Goal: Task Accomplishment & Management: Use online tool/utility

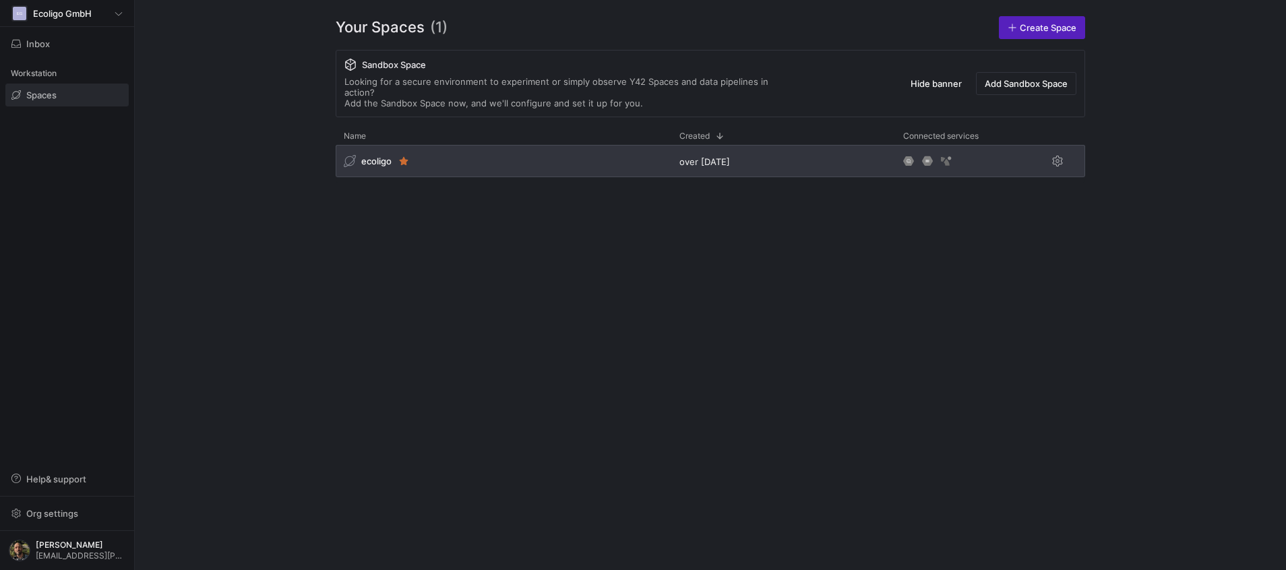
click at [518, 166] on div "ecoligo" at bounding box center [504, 161] width 336 height 32
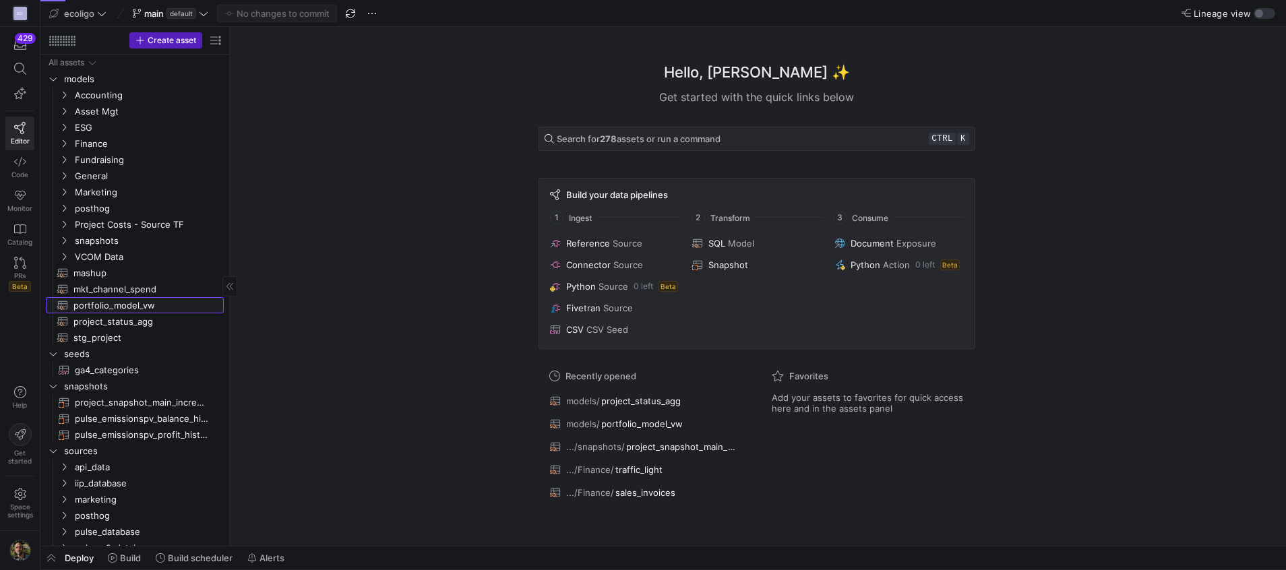
click at [120, 306] on span "portfolio_model_vw​​​​​​​​​​" at bounding box center [140, 305] width 135 height 15
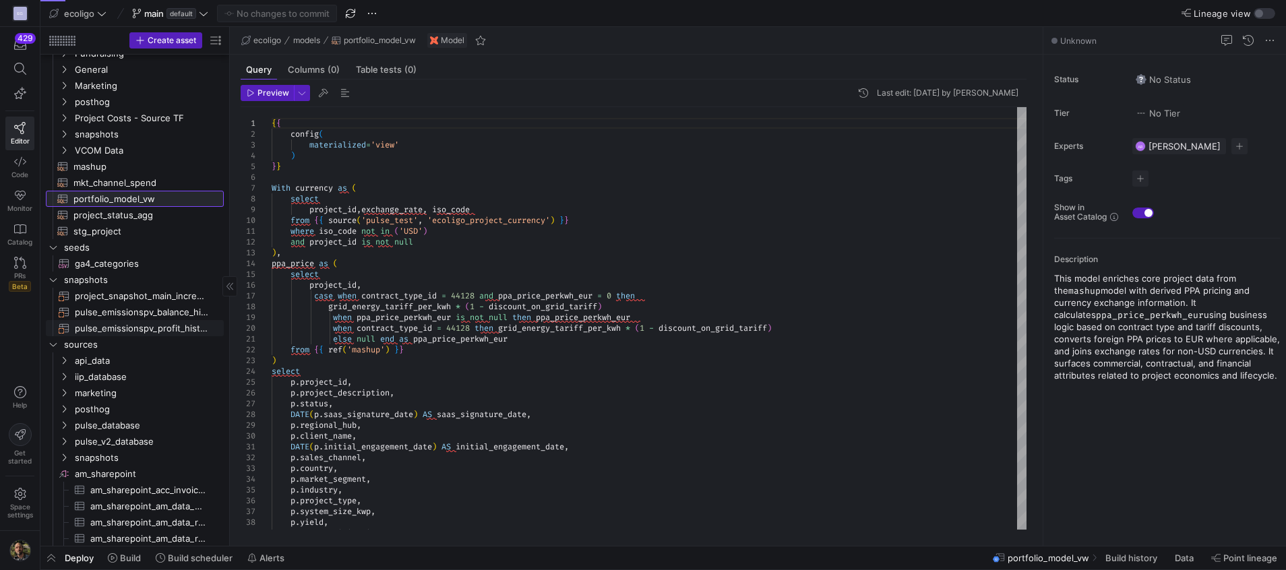
scroll to position [107, 0]
click at [379, 10] on span "button" at bounding box center [372, 13] width 16 height 16
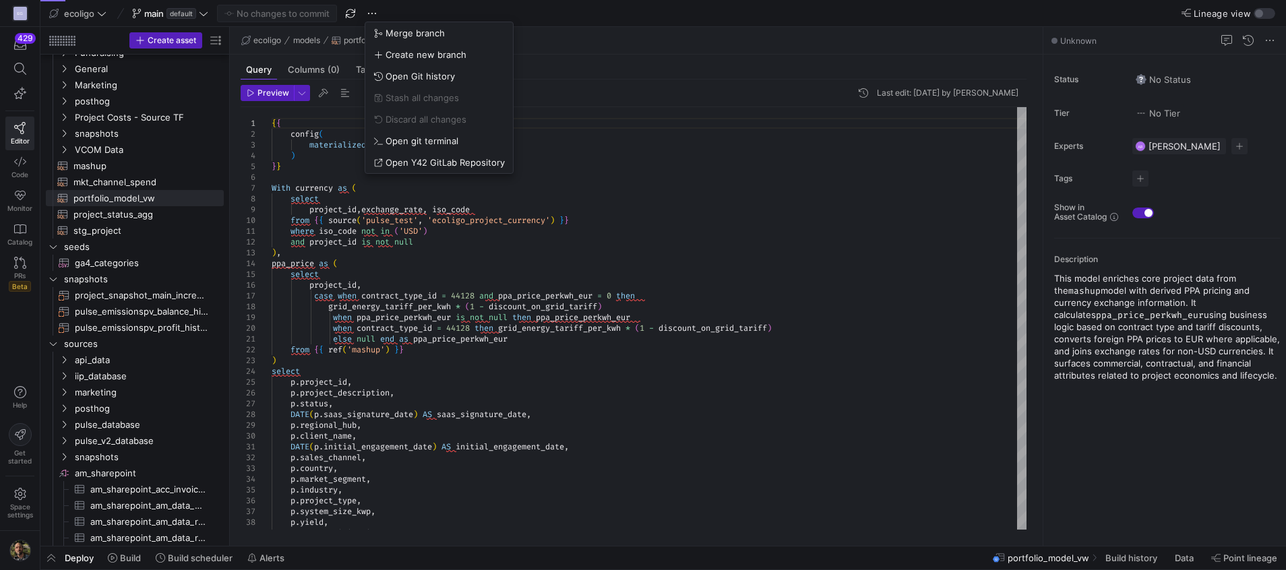
click at [284, 18] on div at bounding box center [643, 285] width 1286 height 570
click at [204, 16] on icon at bounding box center [203, 13] width 9 height 9
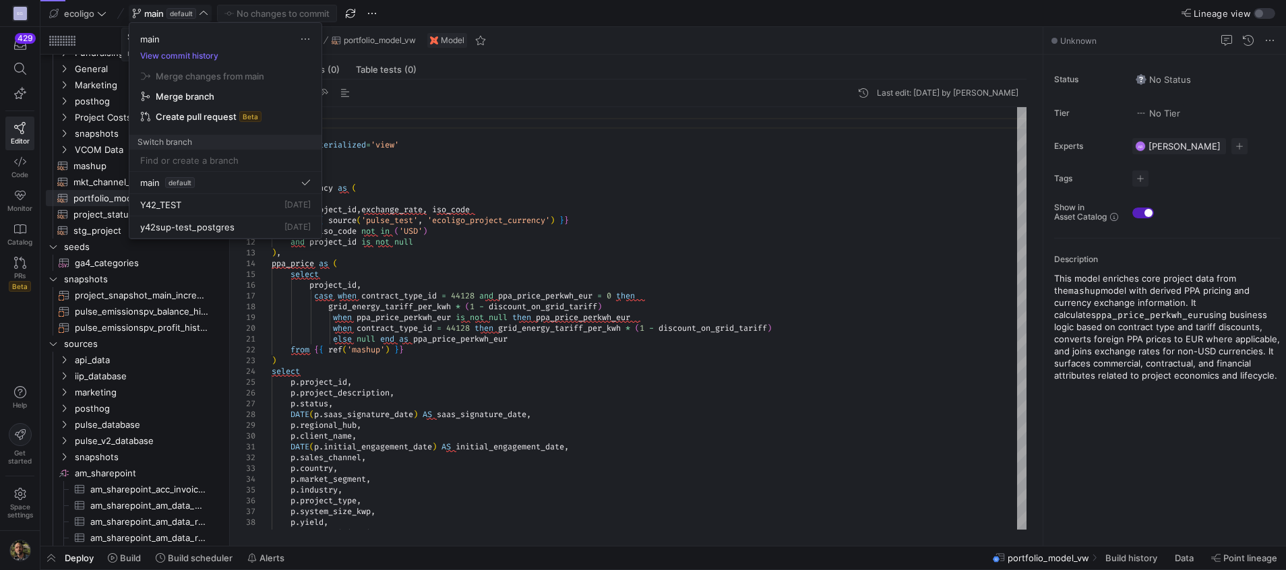
click at [204, 16] on div at bounding box center [643, 285] width 1286 height 570
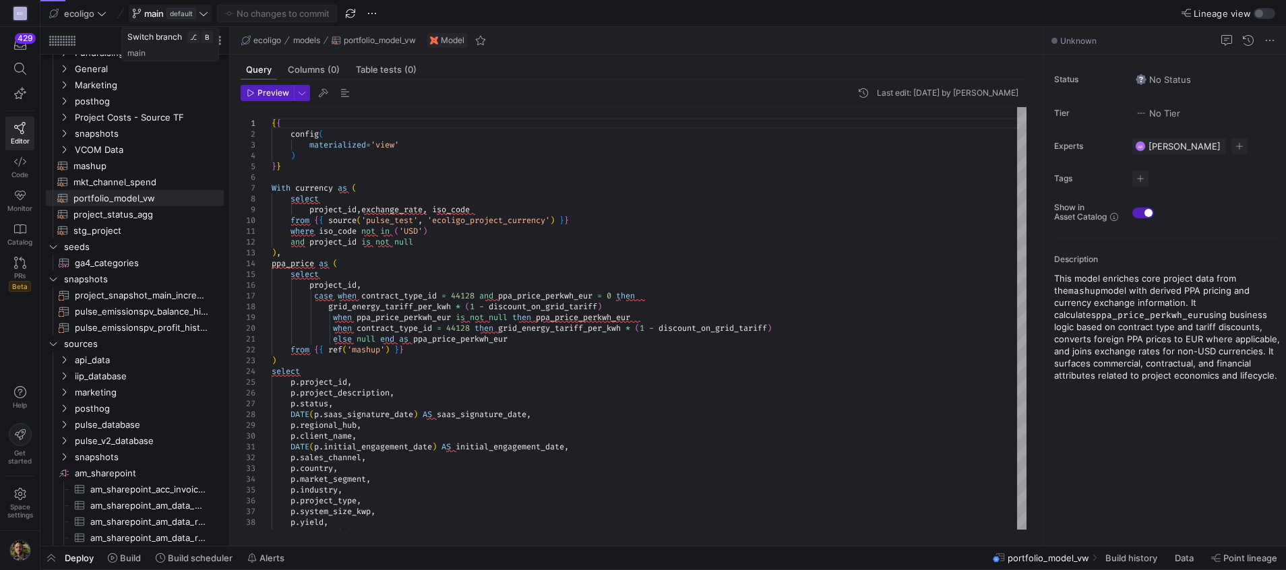
click at [204, 16] on icon at bounding box center [203, 13] width 9 height 9
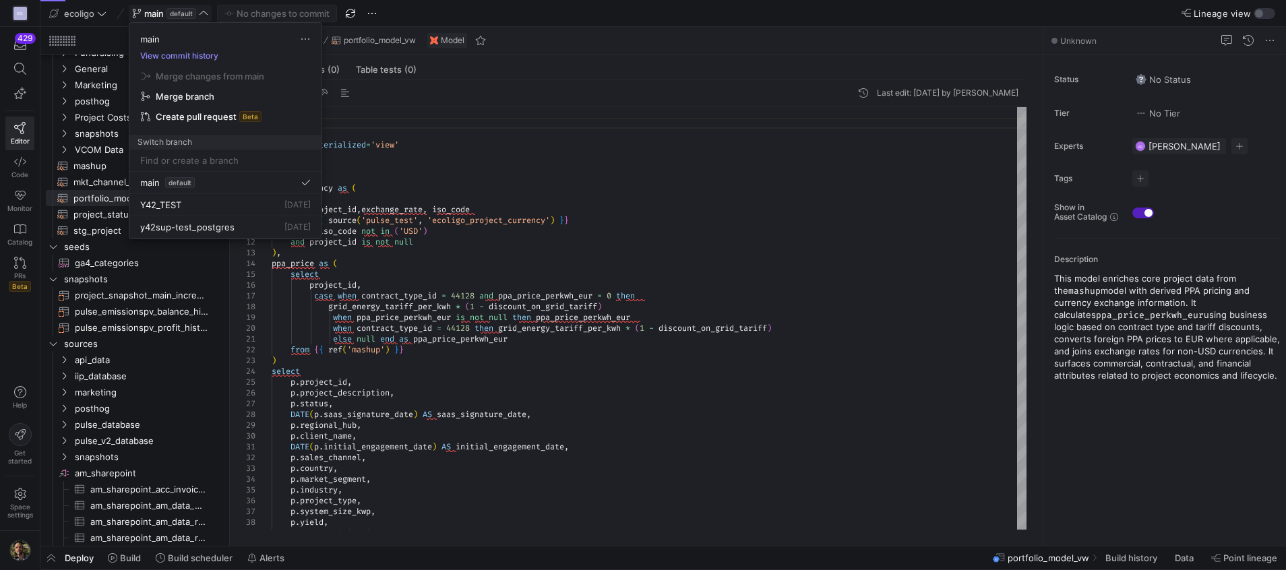
click at [197, 52] on button "View commit history" at bounding box center [179, 55] width 100 height 9
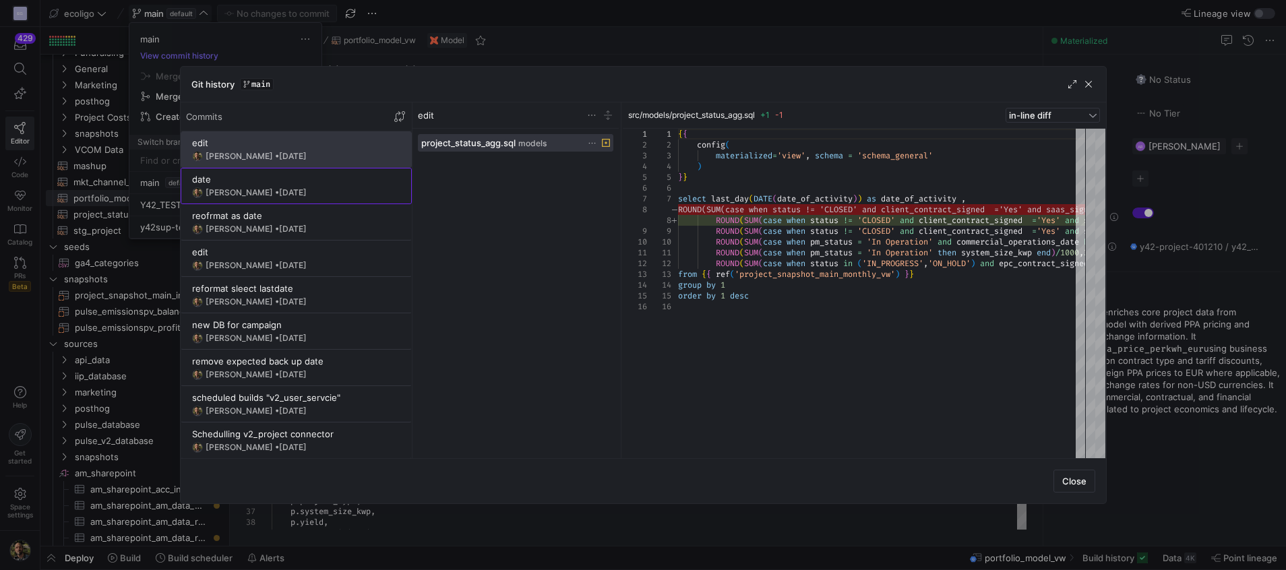
click at [259, 177] on div "date" at bounding box center [296, 179] width 208 height 11
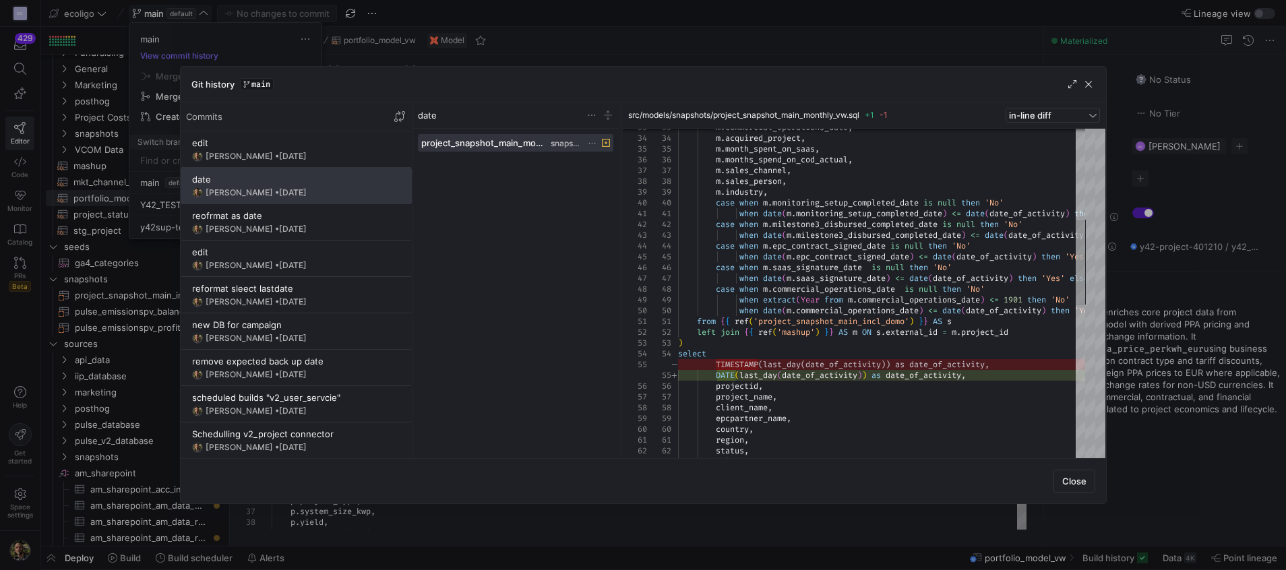
click at [592, 141] on icon at bounding box center [592, 143] width 9 height 9
click at [629, 160] on span "Revert file changes" at bounding box center [643, 159] width 94 height 11
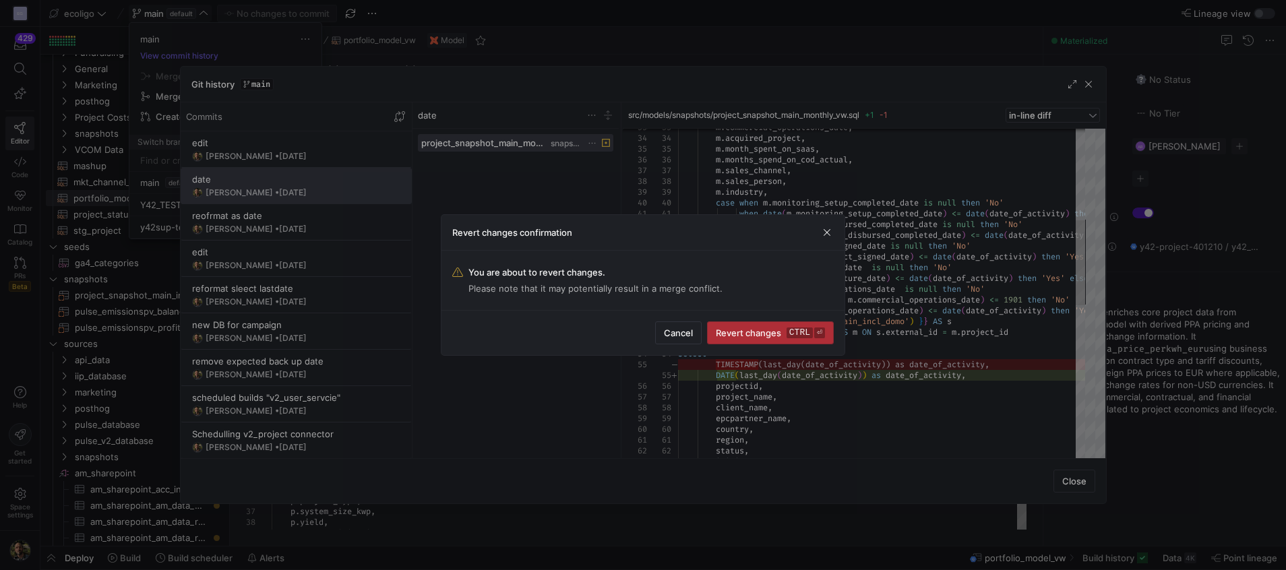
click at [749, 335] on span "Revert changes ctrl ⏎" at bounding box center [770, 332] width 109 height 11
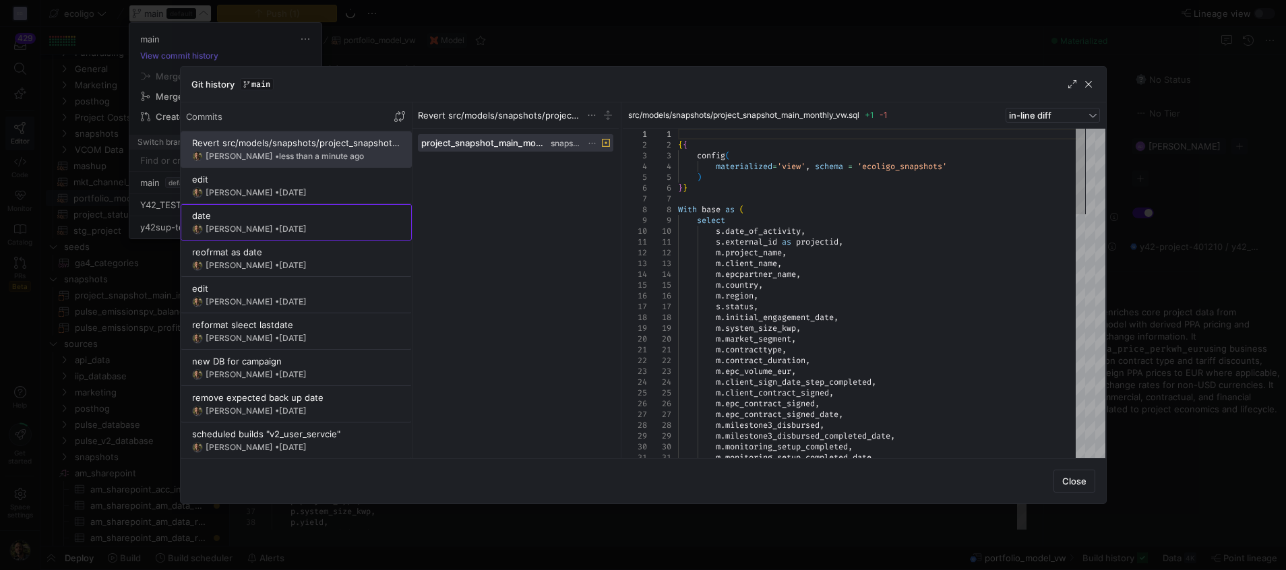
click at [318, 220] on div "date" at bounding box center [296, 215] width 208 height 11
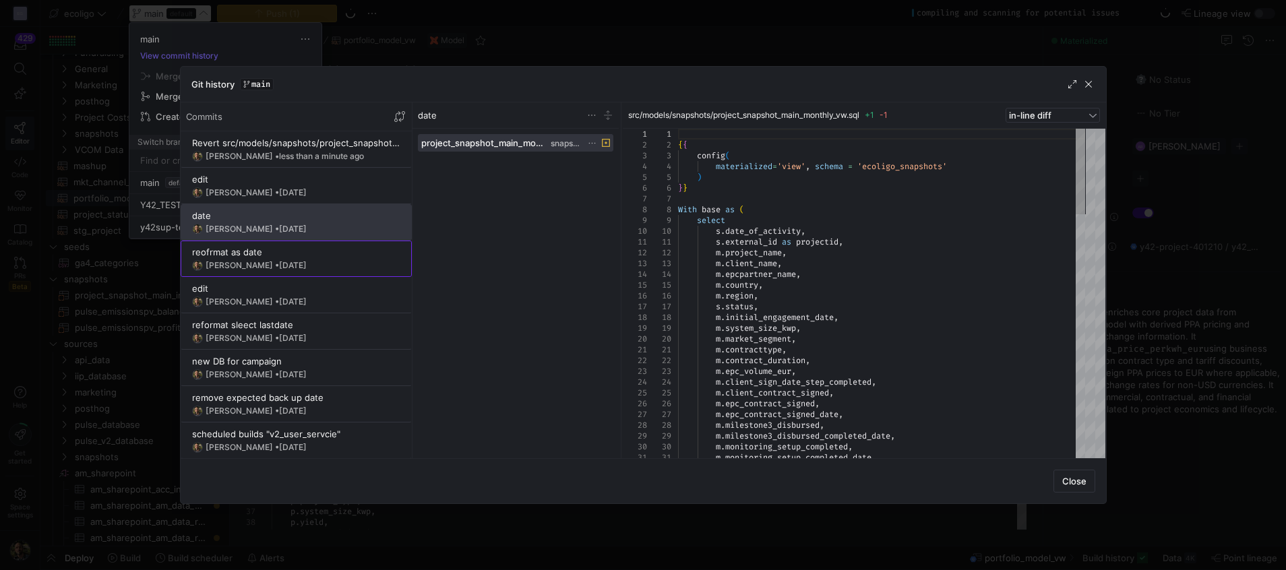
click at [288, 263] on span "[DATE]" at bounding box center [293, 265] width 28 height 10
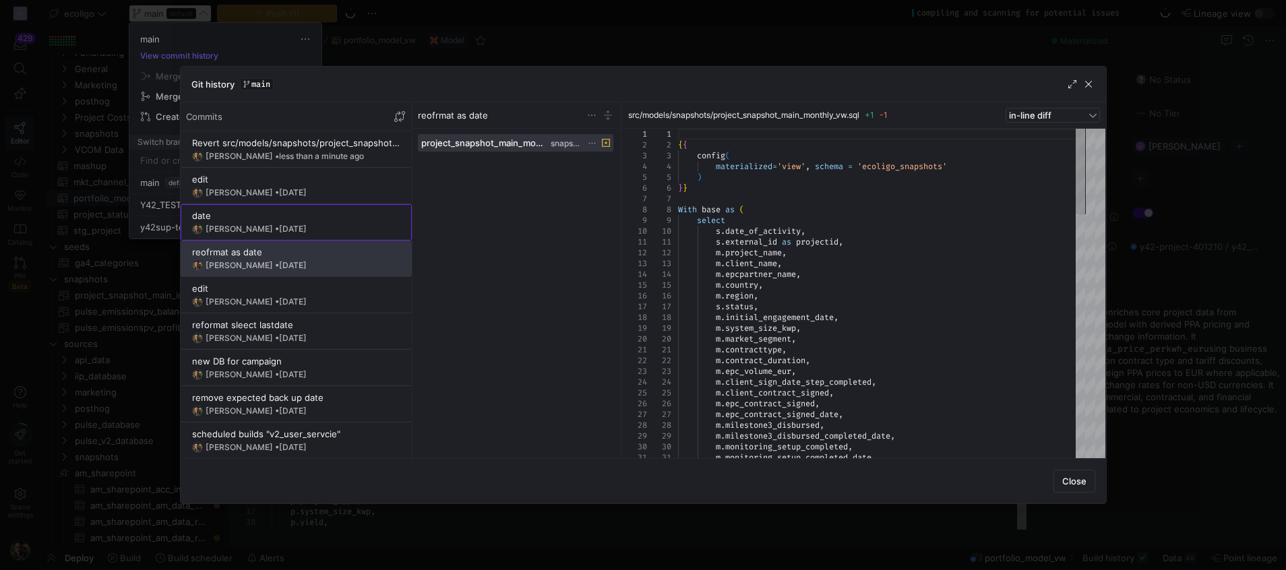
click at [285, 218] on div "date" at bounding box center [296, 215] width 208 height 11
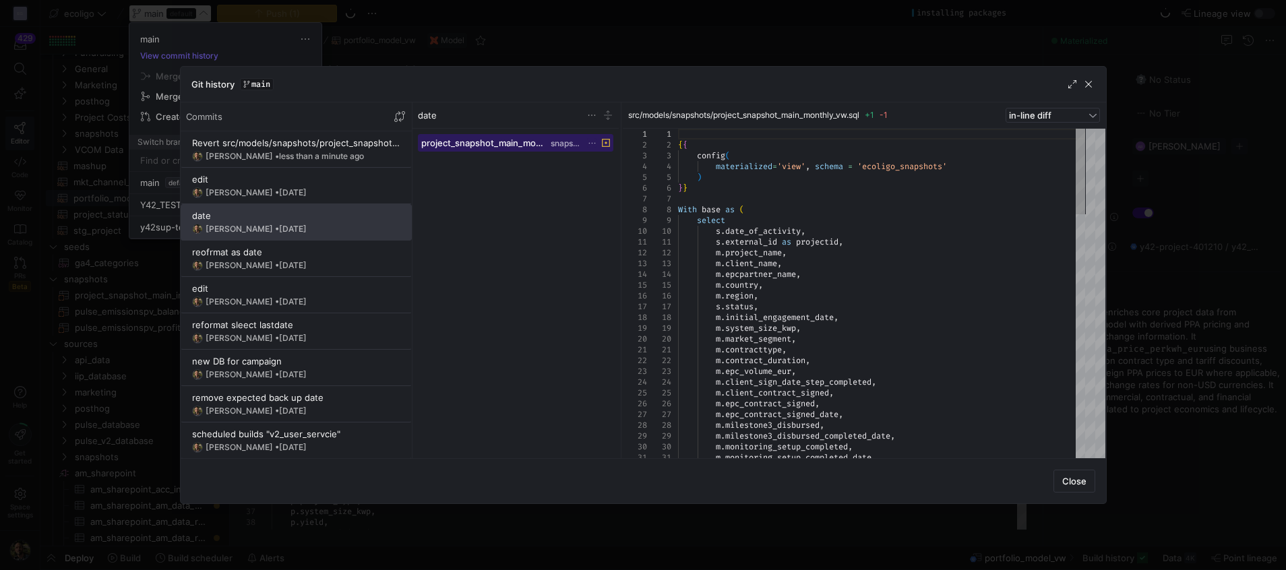
click at [476, 150] on span at bounding box center [515, 143] width 195 height 16
click at [274, 255] on div "reofrmat as date" at bounding box center [296, 252] width 208 height 11
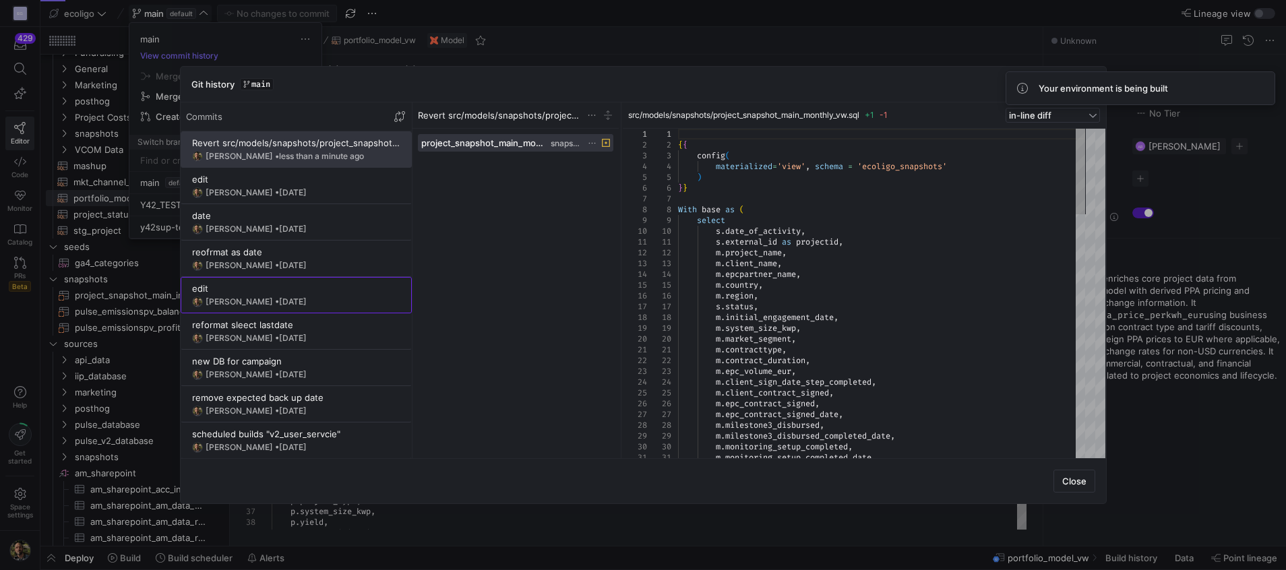
click at [235, 299] on div "[PERSON_NAME] • [DATE]" at bounding box center [256, 301] width 101 height 9
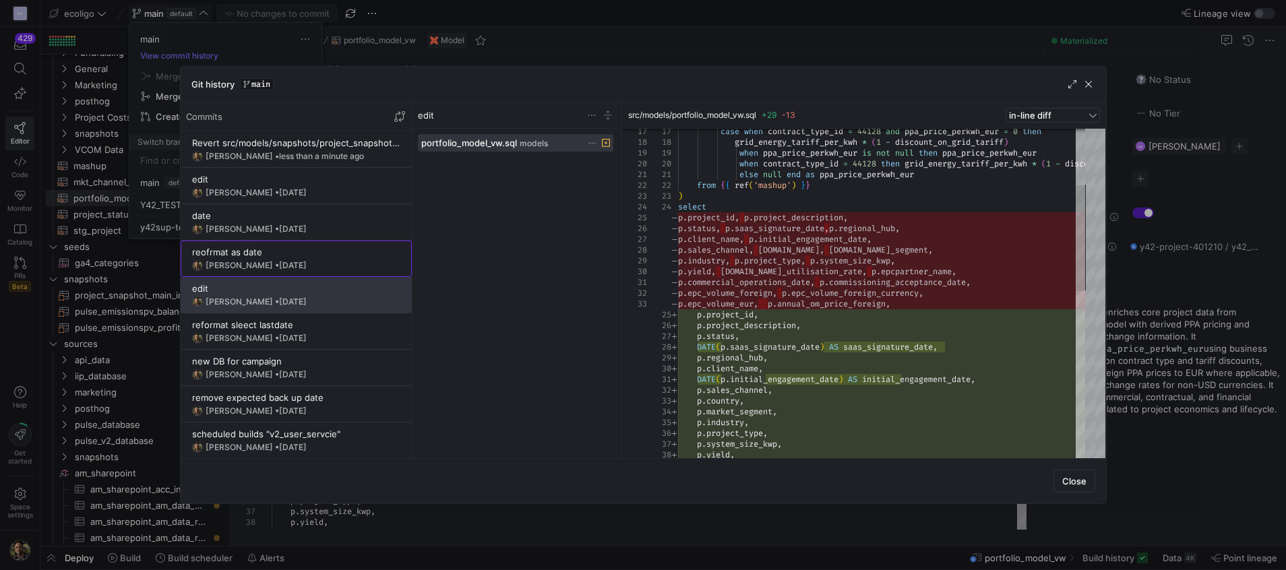
click at [228, 259] on y42-git-commit-item "reofrmat as date [PERSON_NAME] • [DATE]" at bounding box center [296, 259] width 208 height 24
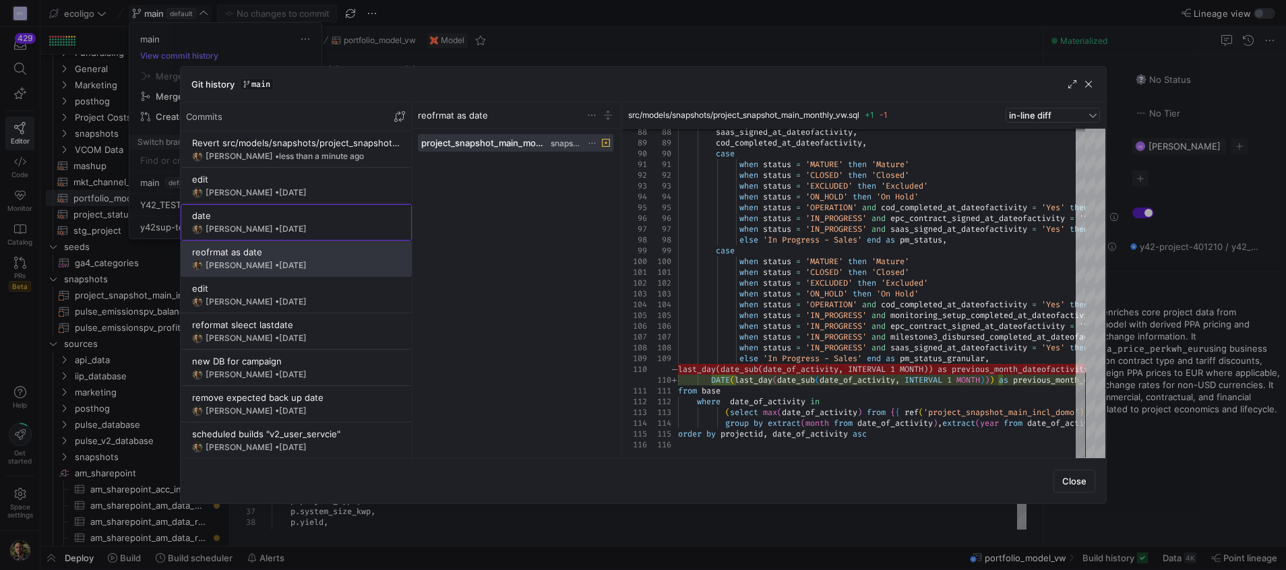
click at [315, 220] on div "date" at bounding box center [296, 215] width 208 height 11
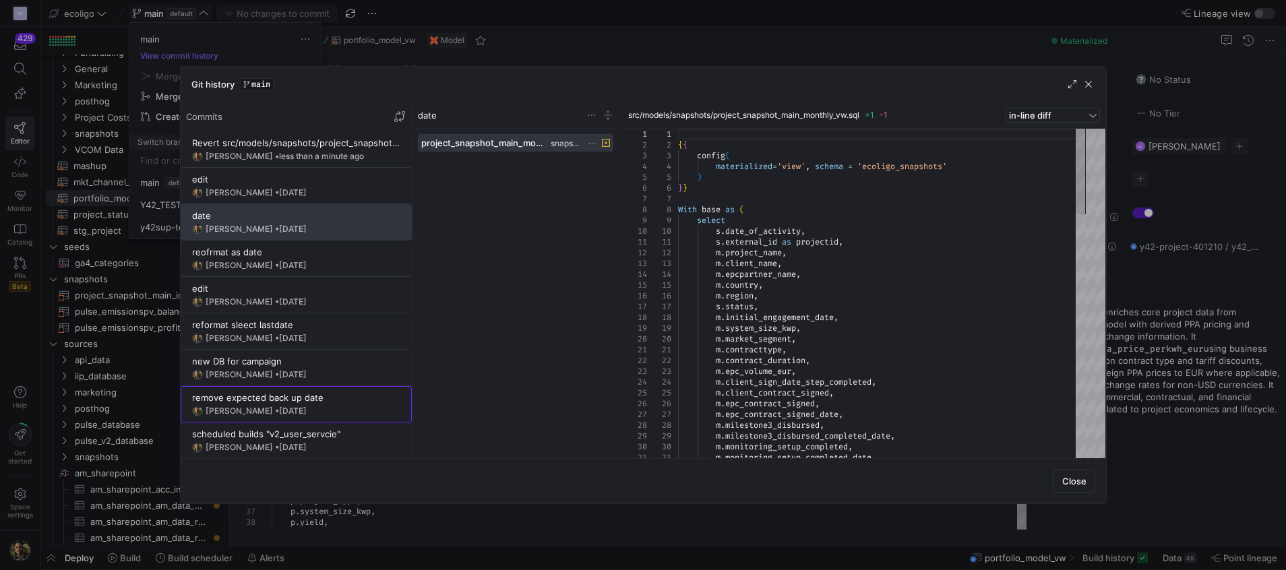
click at [280, 394] on div "remove expected back up date" at bounding box center [296, 397] width 208 height 11
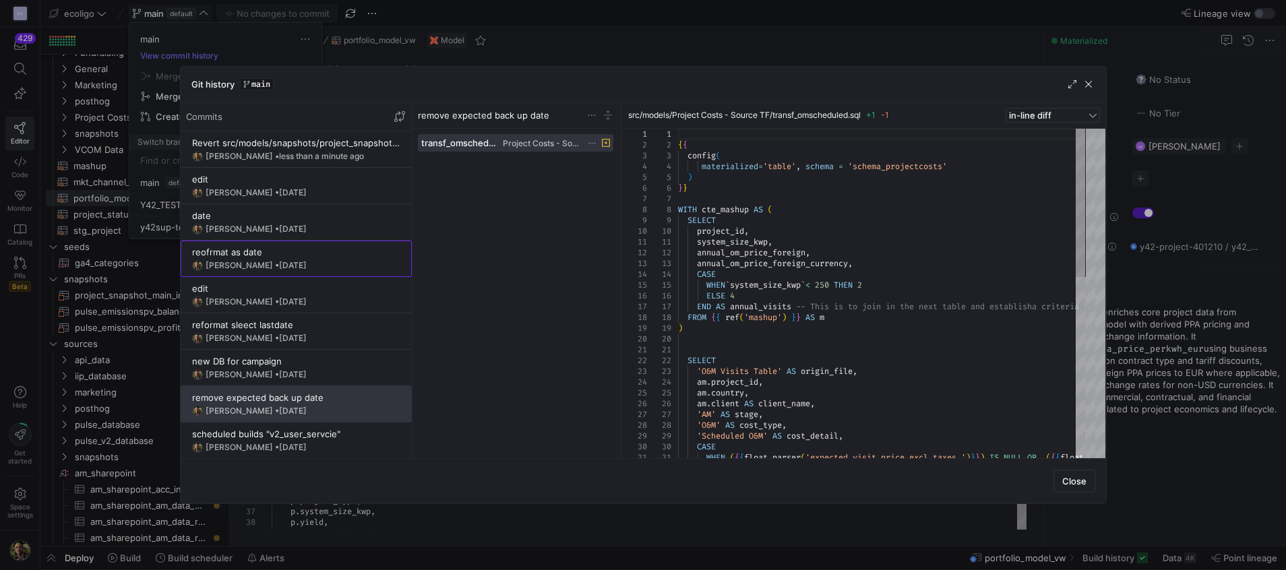
click at [292, 261] on span "[DATE]" at bounding box center [293, 265] width 28 height 10
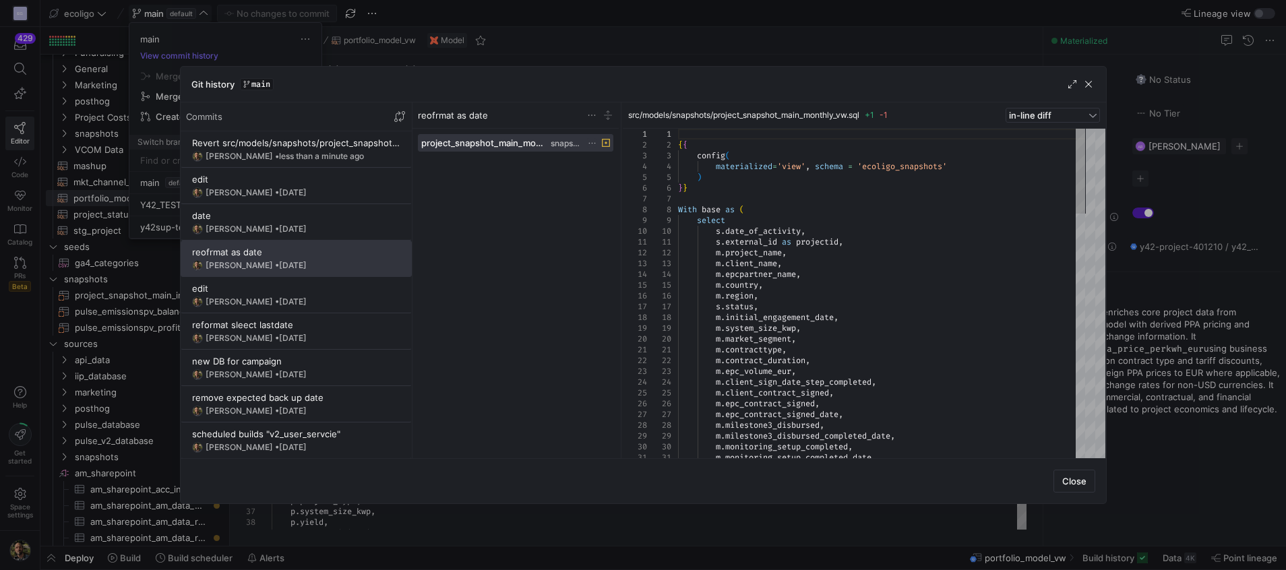
click at [593, 140] on icon at bounding box center [592, 143] width 9 height 9
click at [637, 163] on span "Revert file changes" at bounding box center [643, 159] width 94 height 11
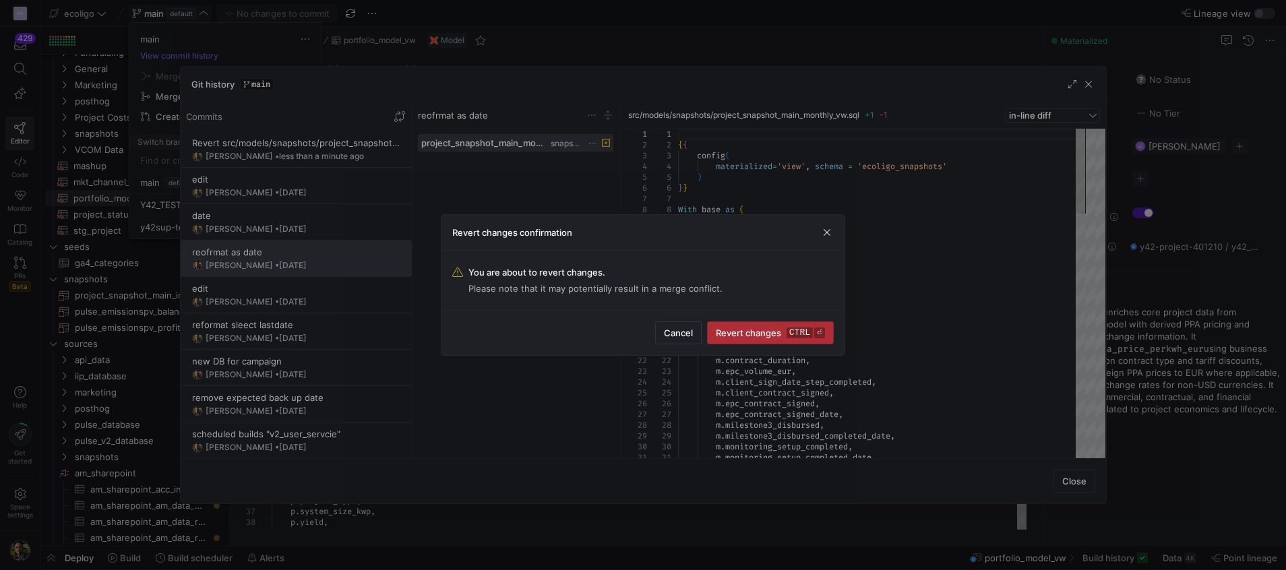
click at [735, 334] on span "Revert changes ctrl ⏎" at bounding box center [770, 332] width 109 height 11
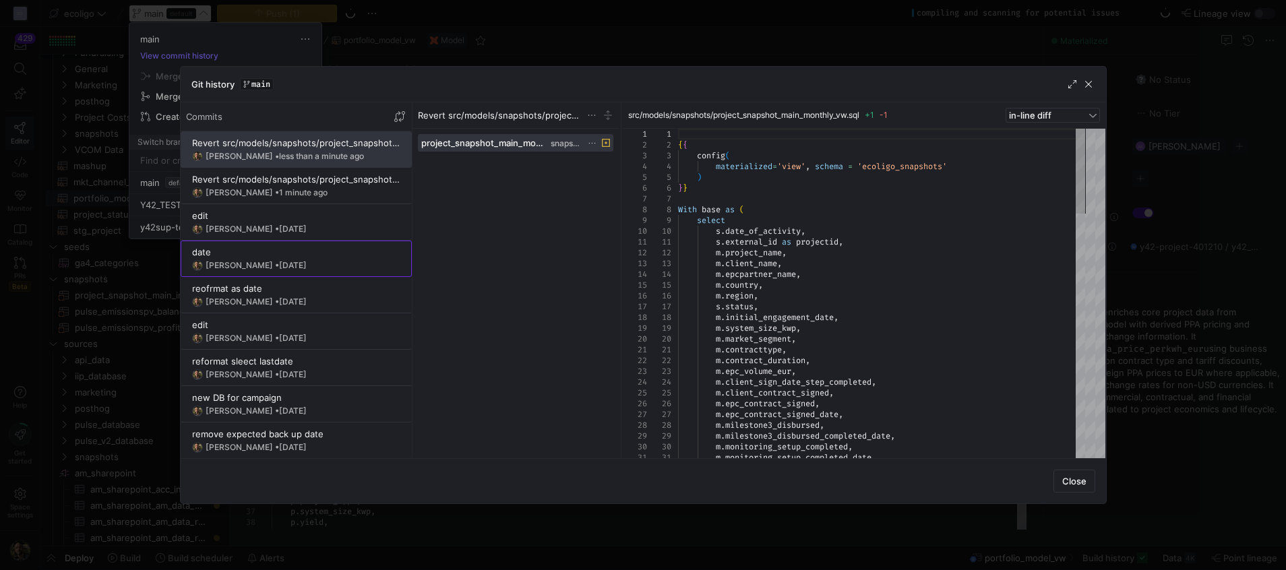
click at [251, 255] on div "date" at bounding box center [296, 252] width 208 height 11
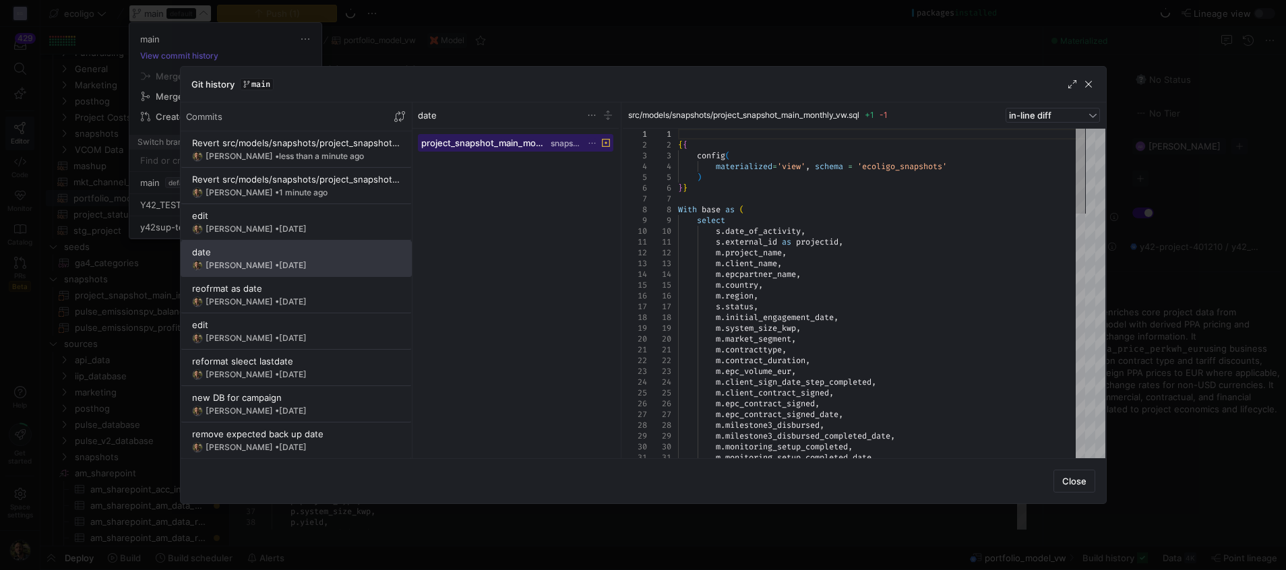
click at [606, 151] on button "project_snapshot_main_monthly_vw.sql snapshots" at bounding box center [516, 143] width 196 height 18
click at [592, 135] on span at bounding box center [515, 143] width 195 height 16
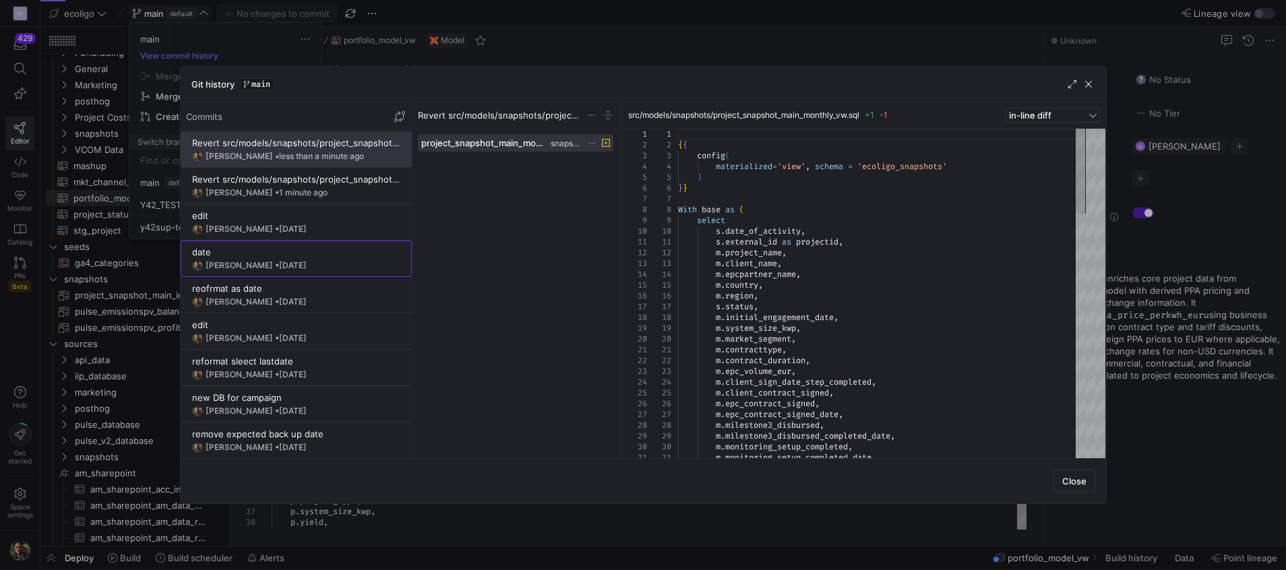
click at [336, 253] on div "date" at bounding box center [296, 252] width 208 height 11
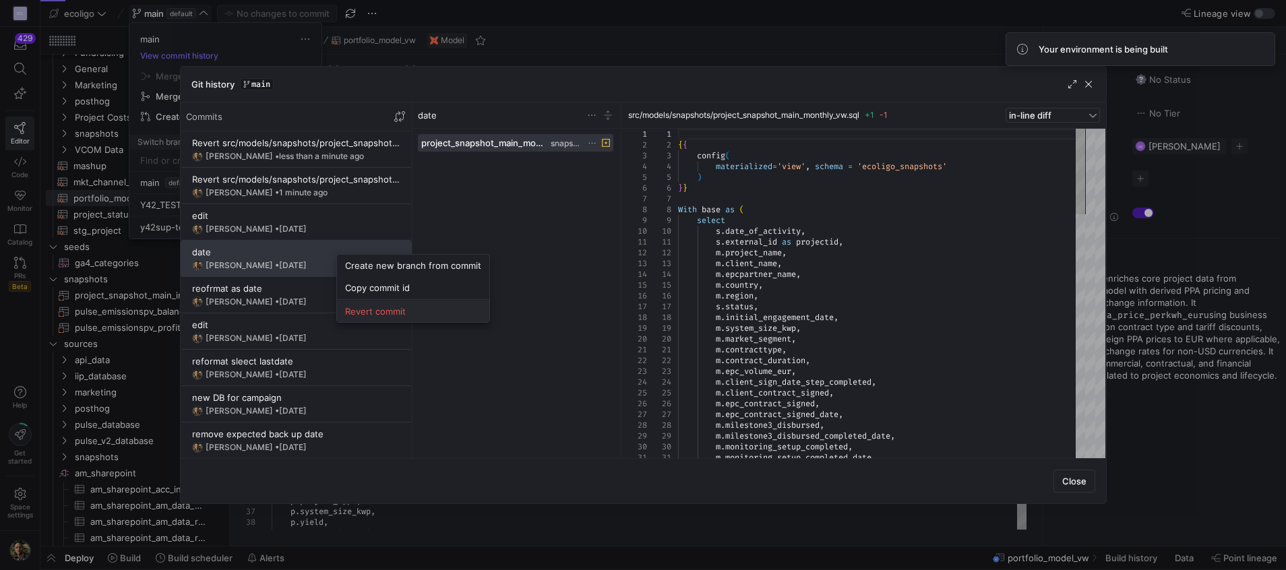
click at [387, 309] on span "Revert commit" at bounding box center [413, 311] width 136 height 11
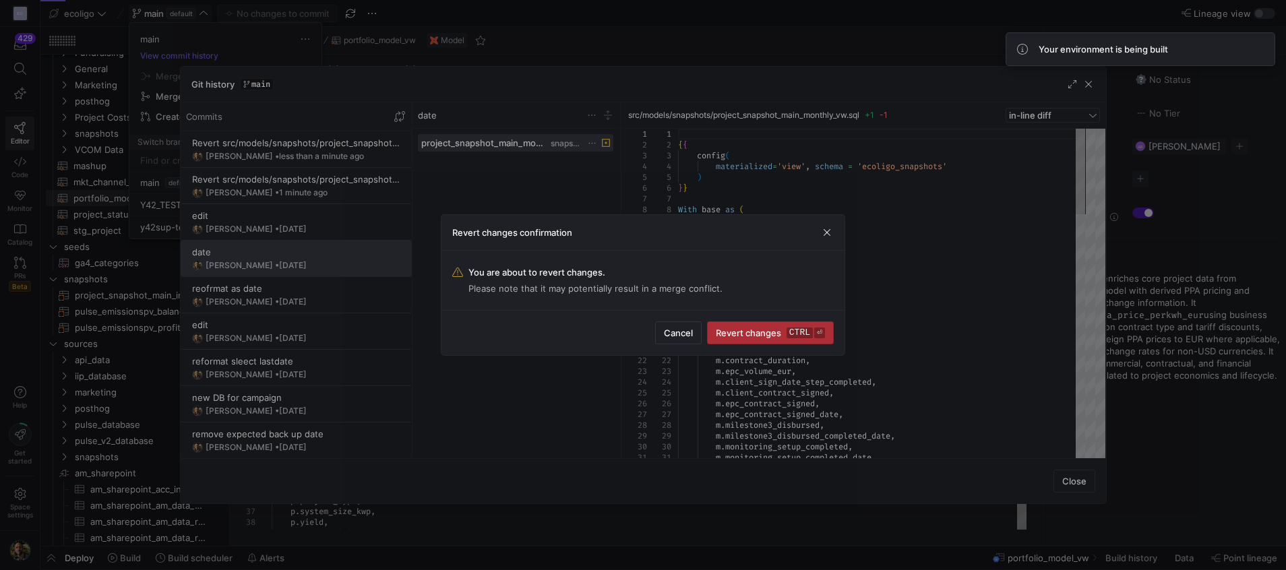
click at [748, 332] on span "Revert changes ctrl ⏎" at bounding box center [770, 332] width 109 height 11
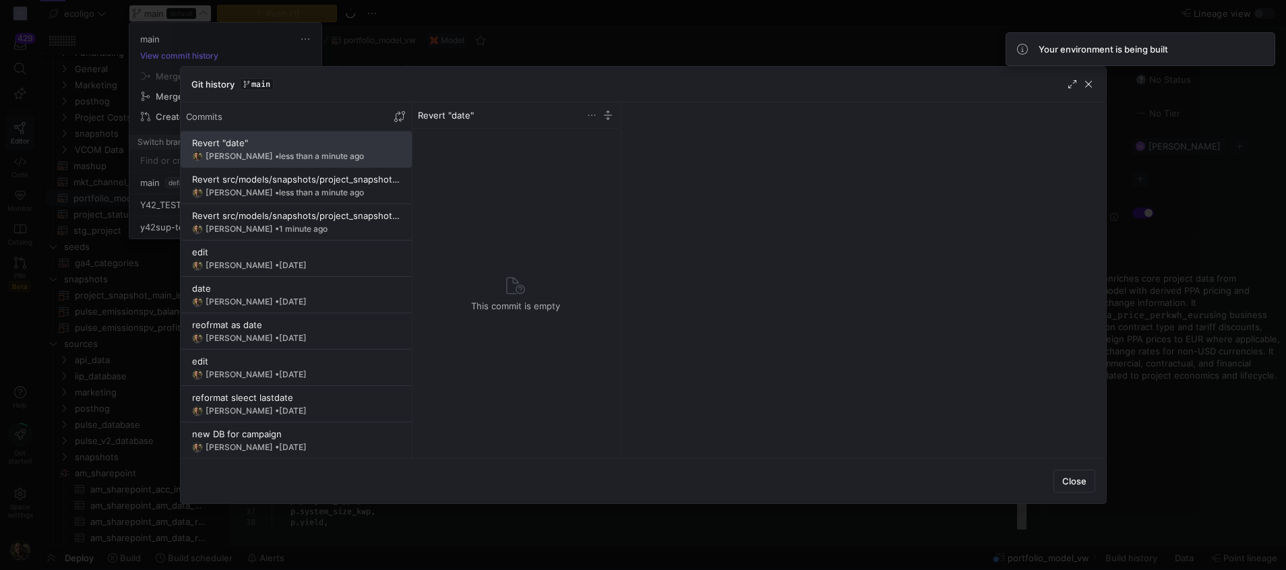
click at [525, 220] on div "This commit is empty" at bounding box center [516, 293] width 196 height 319
click at [294, 259] on y42-git-commit-item "edit [PERSON_NAME] • [DATE]" at bounding box center [296, 259] width 208 height 24
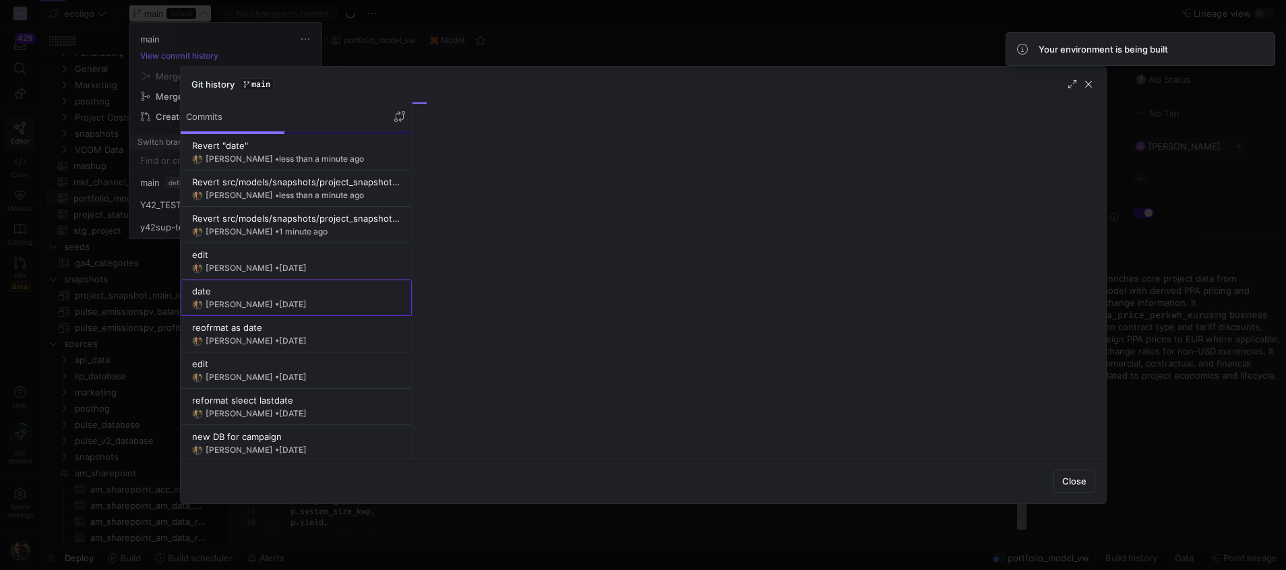
click at [279, 305] on span "[DATE]" at bounding box center [293, 304] width 28 height 10
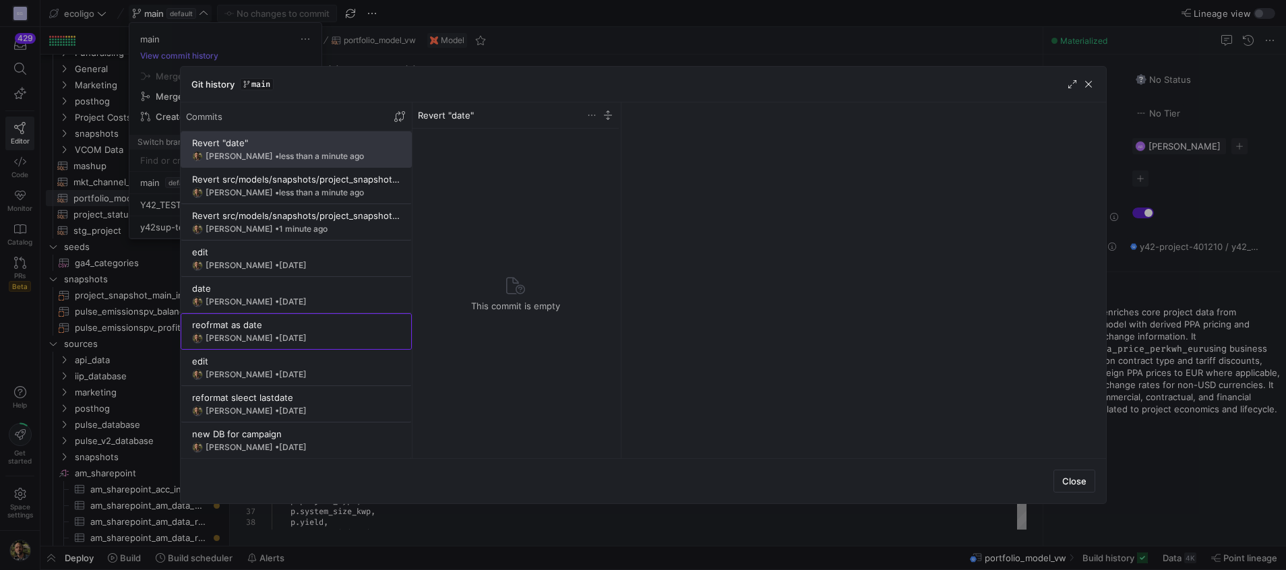
click at [270, 317] on span at bounding box center [296, 331] width 230 height 35
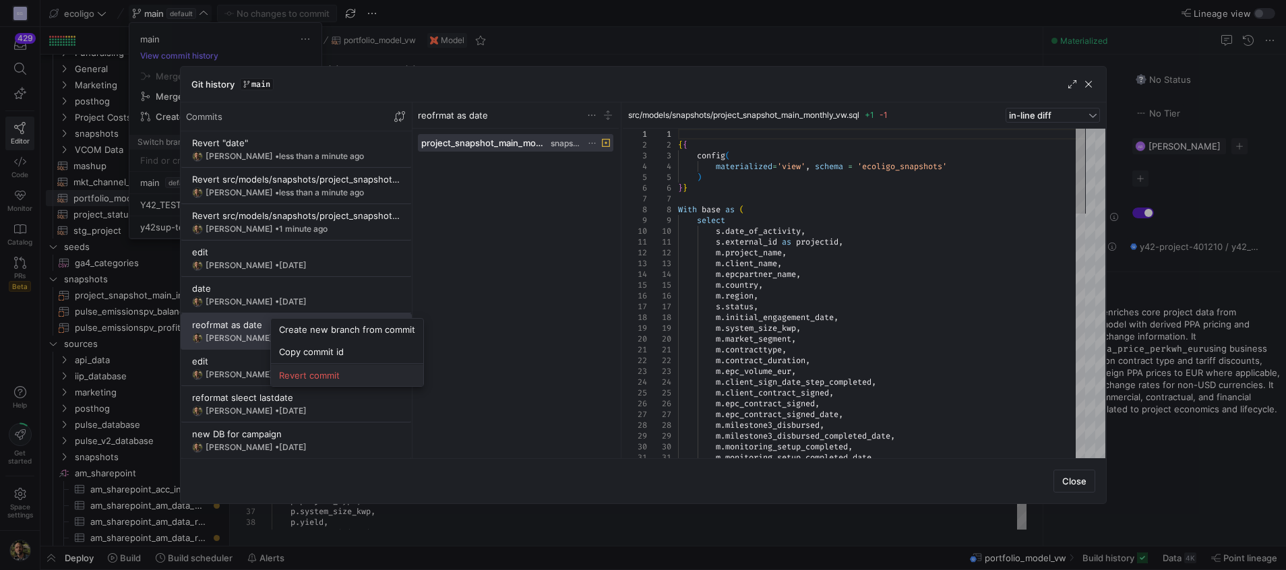
click at [308, 381] on button "Revert commit" at bounding box center [347, 376] width 152 height 22
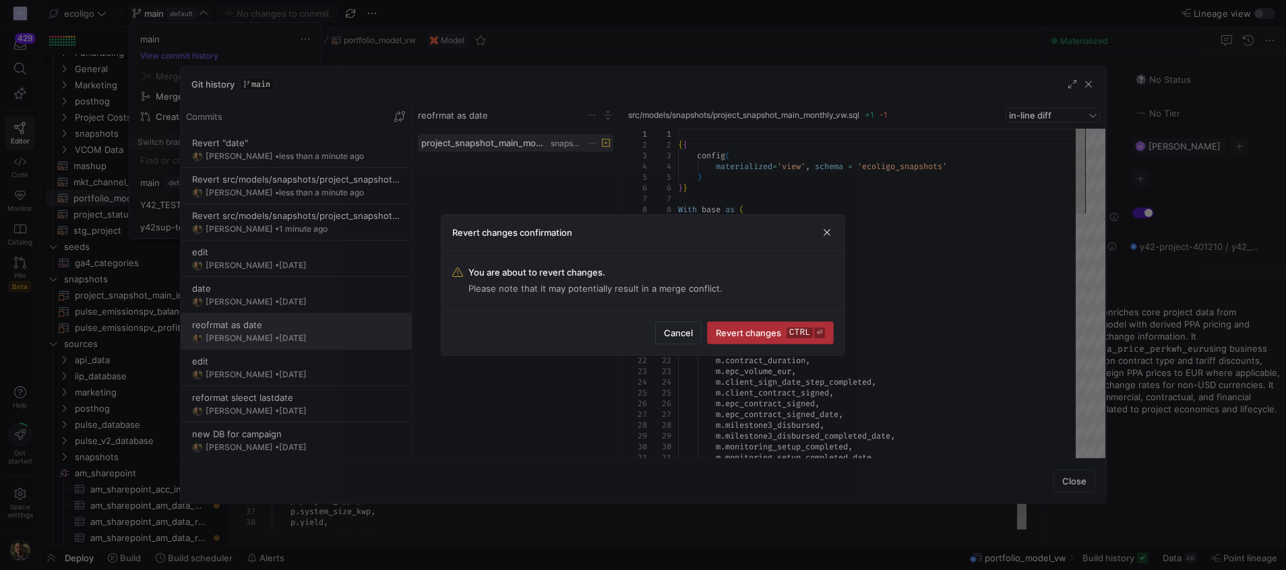
click at [730, 330] on span "Revert changes ctrl ⏎" at bounding box center [770, 332] width 109 height 11
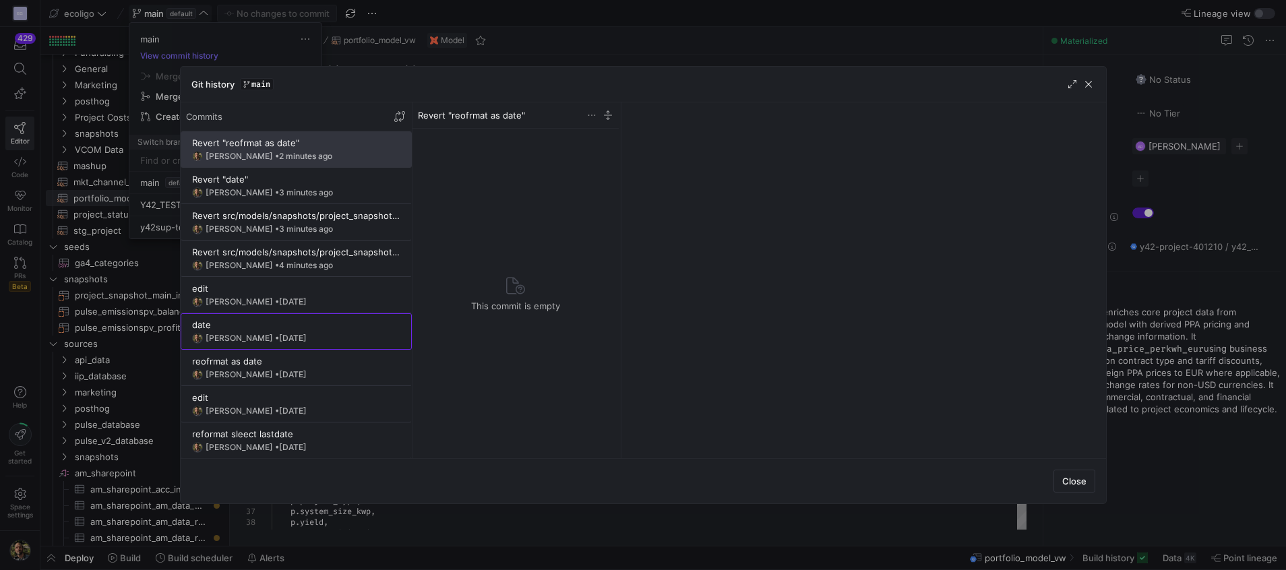
click at [259, 333] on div "[PERSON_NAME] • [DATE]" at bounding box center [296, 338] width 208 height 11
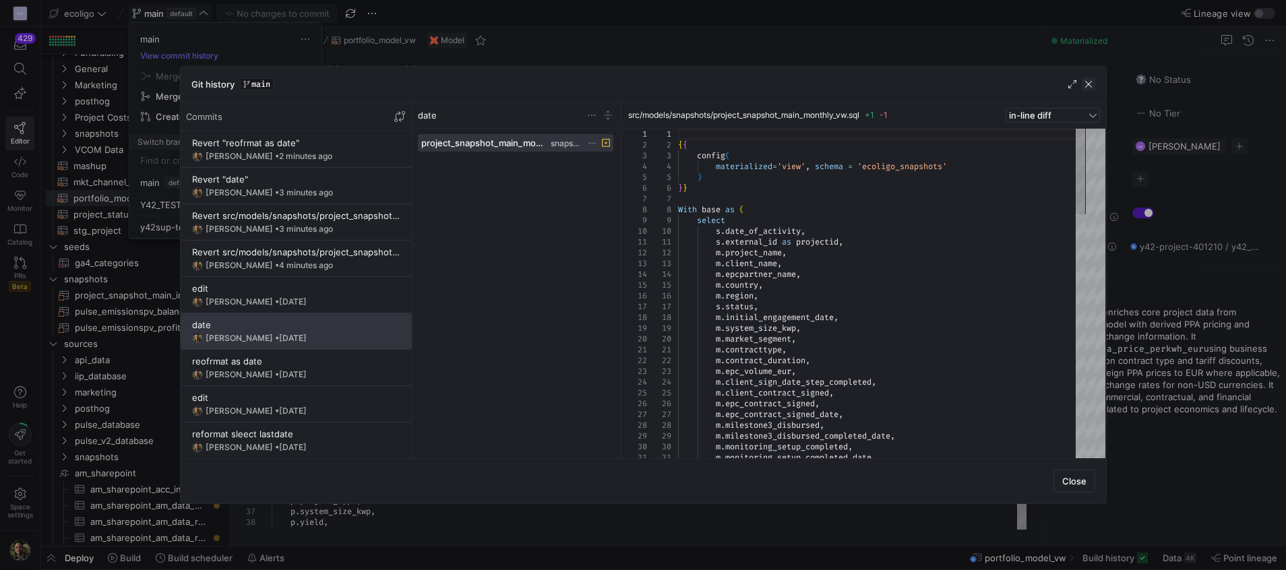
click at [1090, 86] on span "button" at bounding box center [1087, 83] width 13 height 13
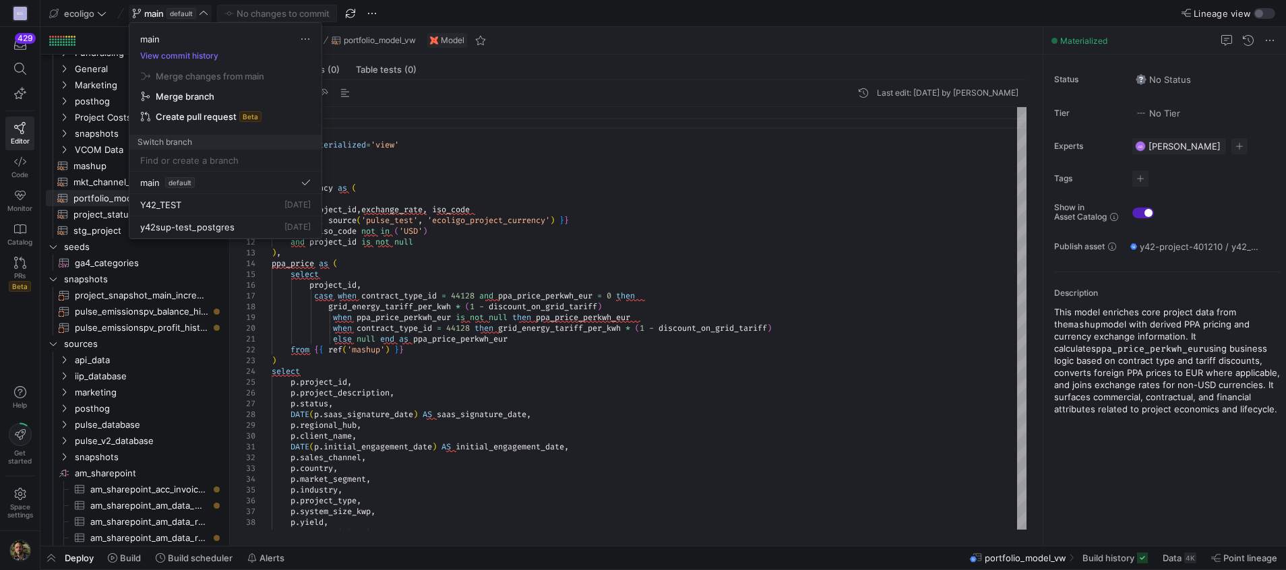
click at [187, 96] on span "Merge branch" at bounding box center [185, 96] width 59 height 11
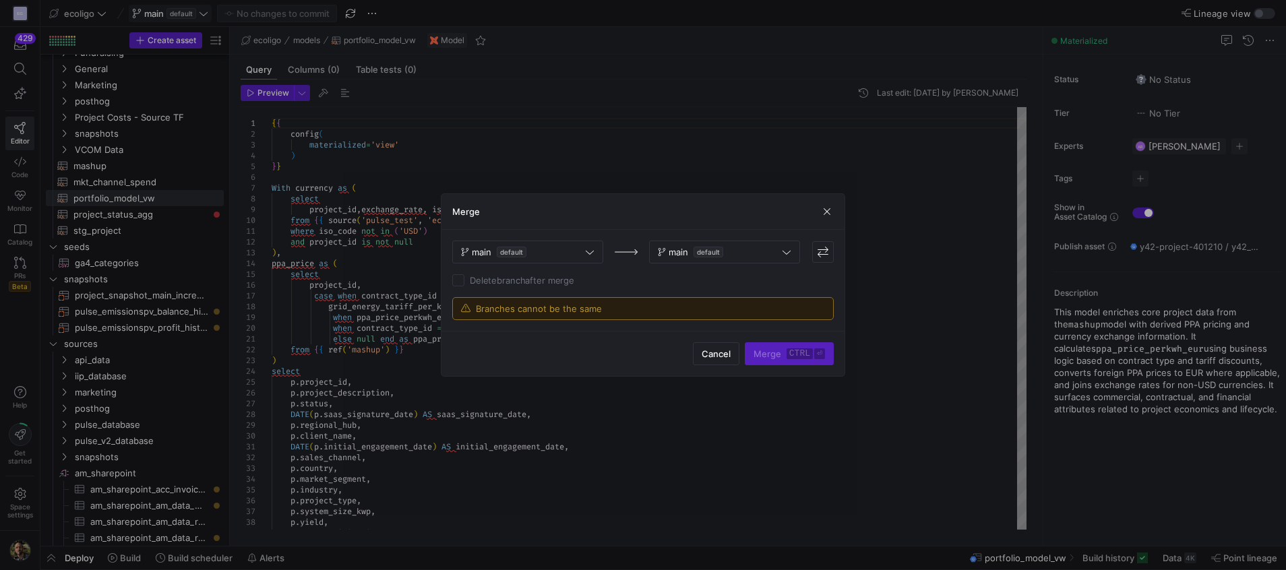
click at [831, 218] on div "Merge" at bounding box center [642, 212] width 403 height 36
click at [831, 201] on div "Merge" at bounding box center [642, 212] width 403 height 36
click at [831, 205] on span "button" at bounding box center [826, 211] width 13 height 13
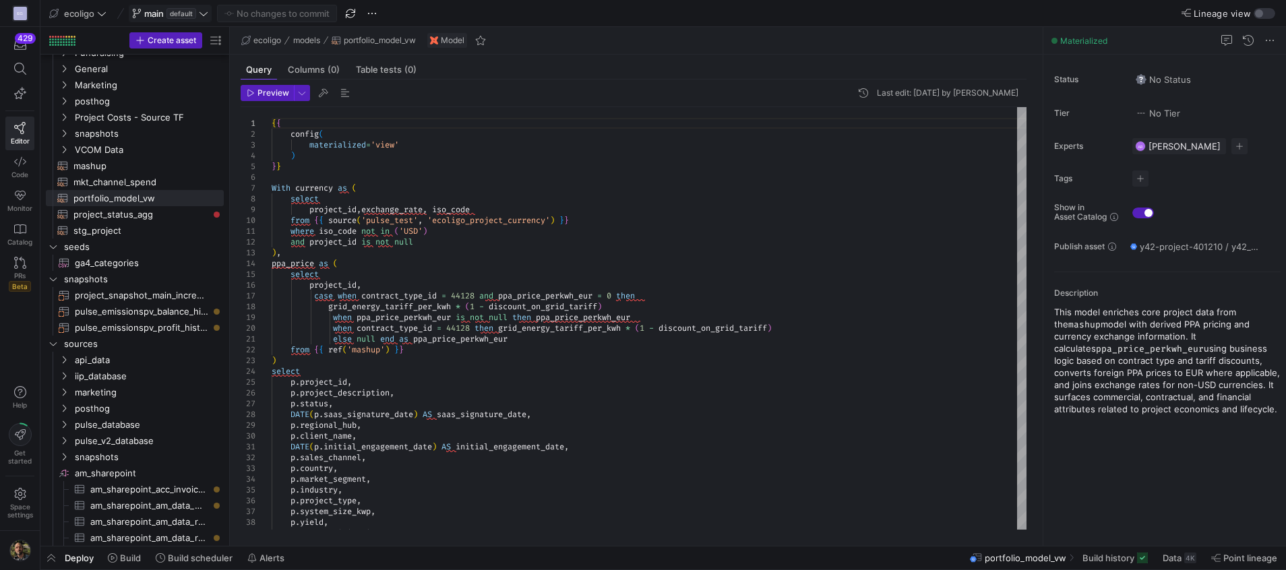
click at [200, 9] on icon at bounding box center [203, 13] width 9 height 9
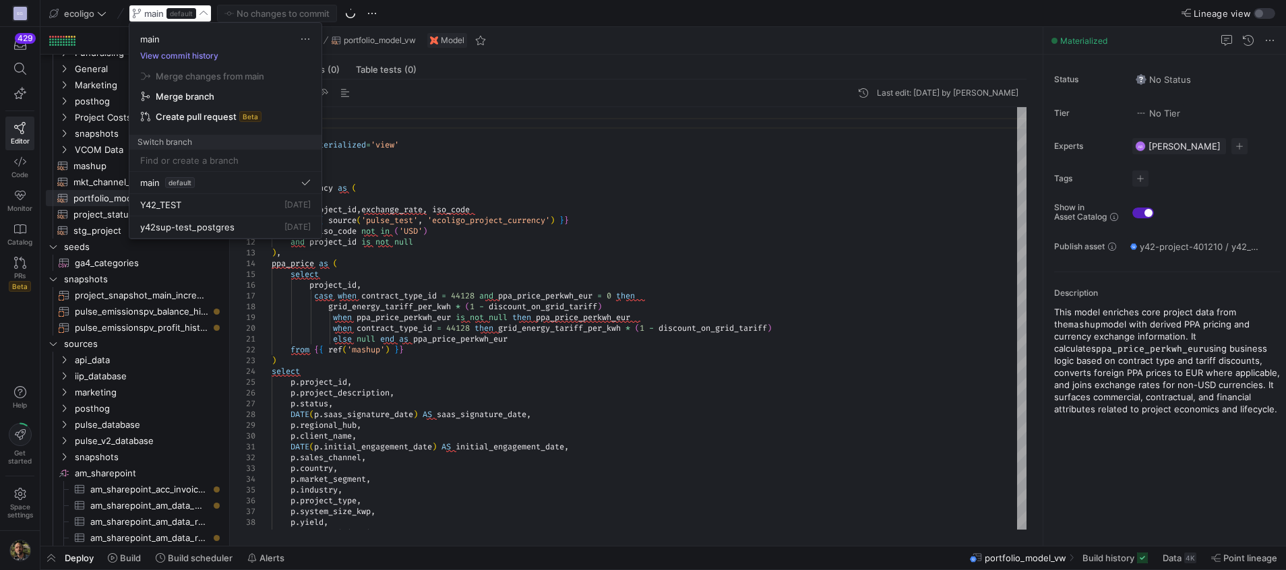
click at [190, 57] on button "View commit history" at bounding box center [179, 55] width 100 height 9
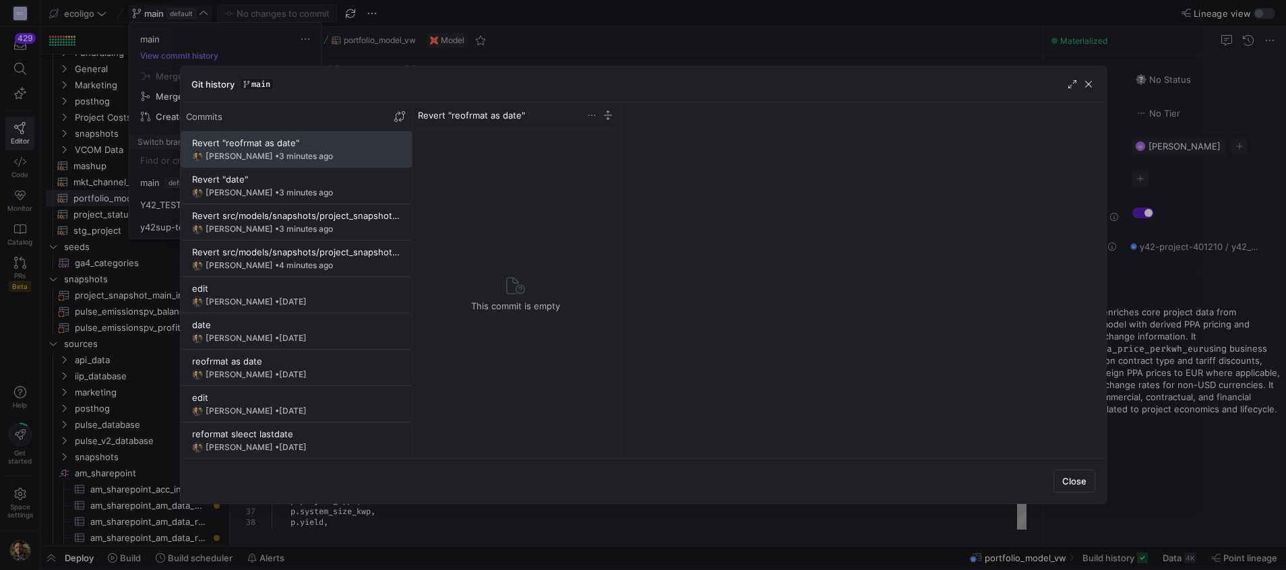
click at [265, 151] on div "[PERSON_NAME] • 3 minutes ago" at bounding box center [296, 156] width 208 height 11
click at [247, 187] on div "[PERSON_NAME] • 3 minutes ago" at bounding box center [296, 192] width 208 height 11
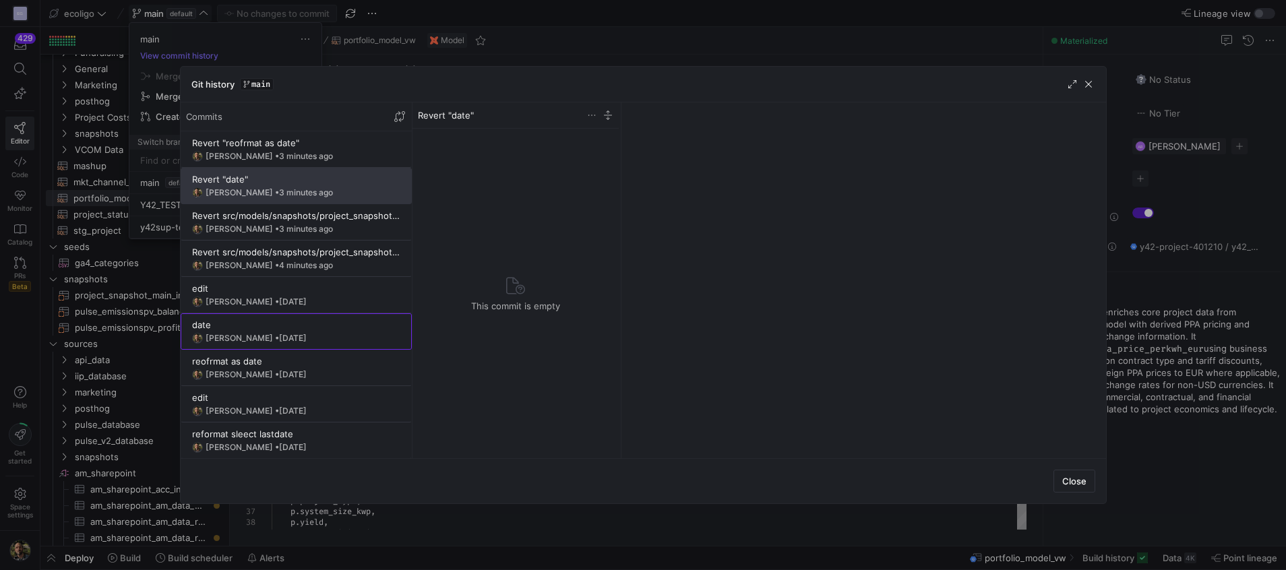
click at [243, 314] on span at bounding box center [296, 331] width 230 height 35
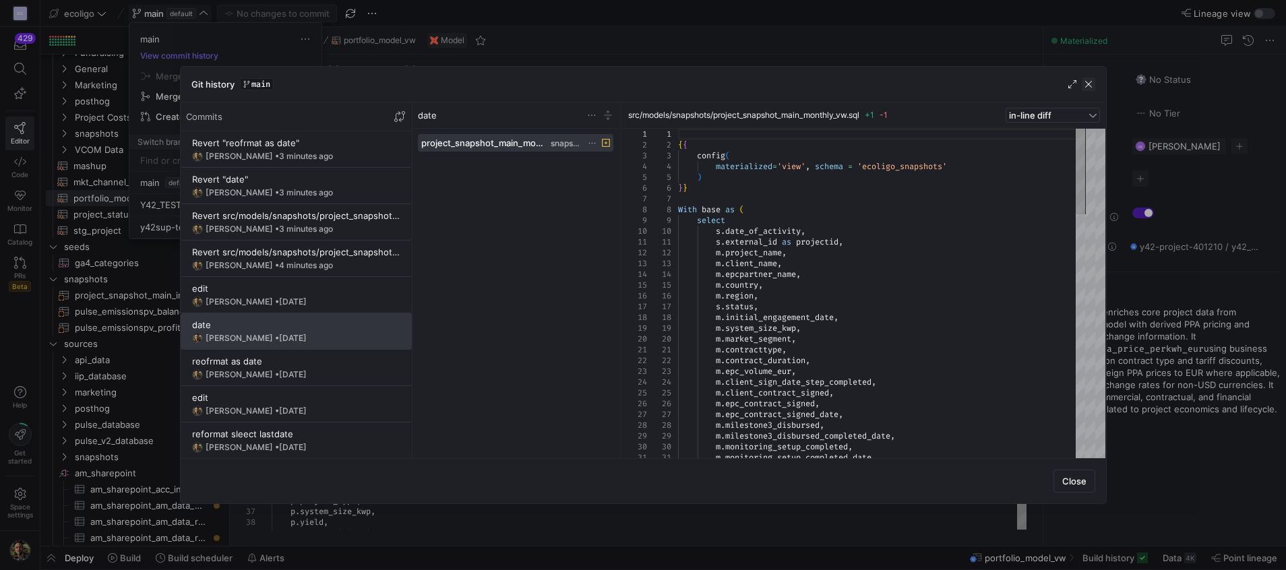
click at [1092, 80] on span "button" at bounding box center [1087, 83] width 13 height 13
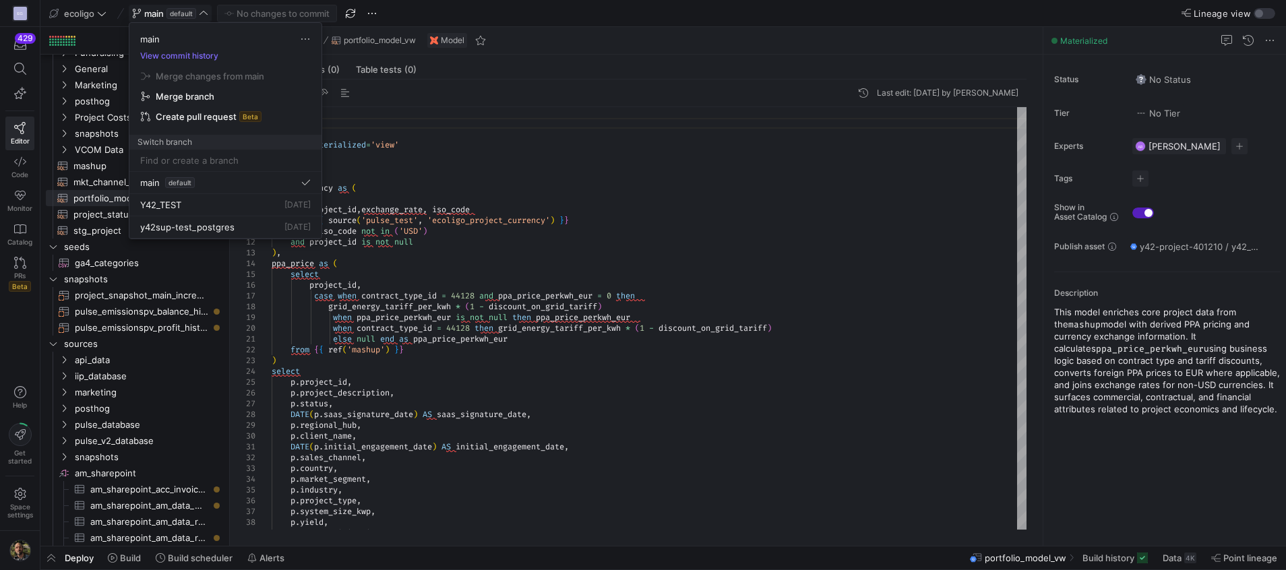
click at [94, 168] on div at bounding box center [643, 285] width 1286 height 570
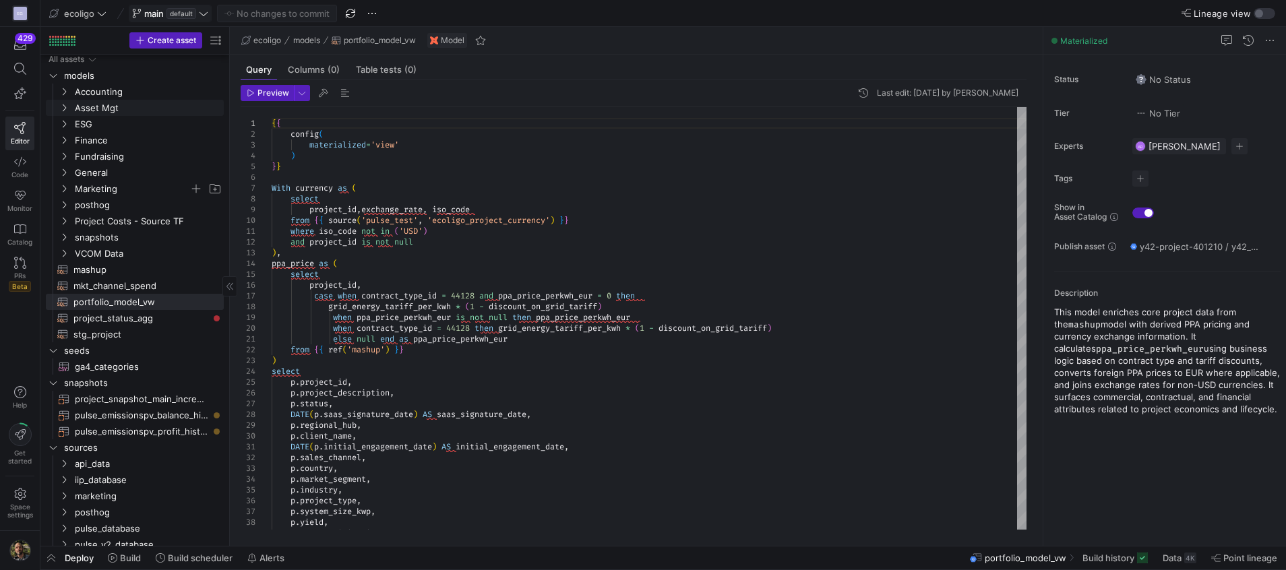
scroll to position [0, 0]
click at [66, 239] on icon "Press SPACE to select this row." at bounding box center [63, 241] width 9 height 8
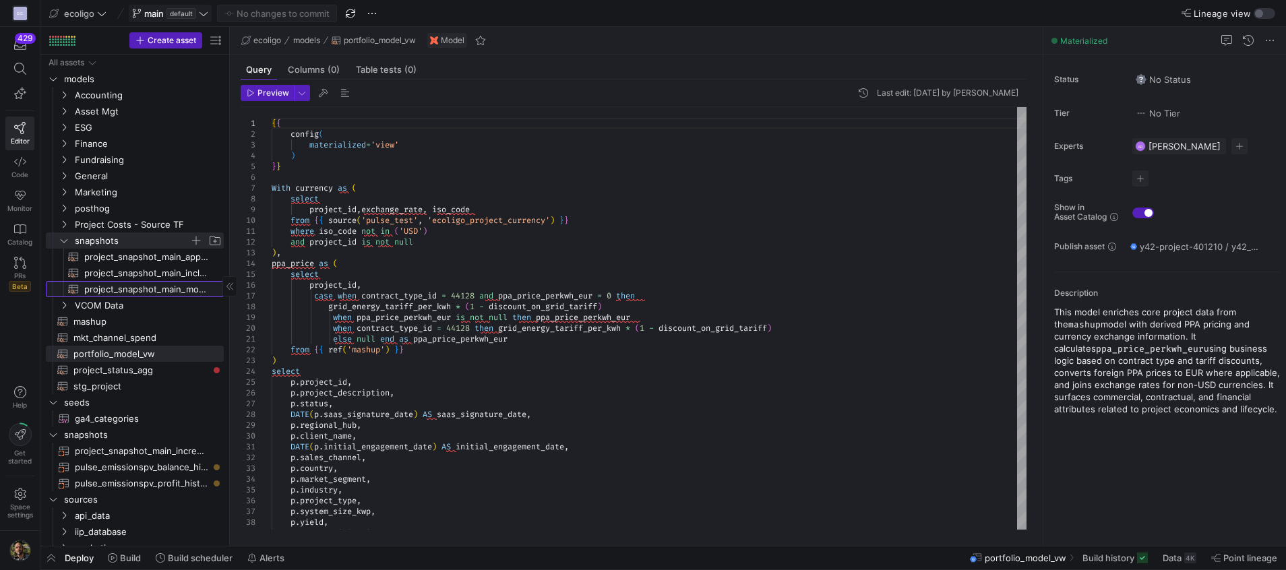
click at [161, 294] on span "project_snapshot_main_monthly_vw​​​​​​​​​​" at bounding box center [146, 289] width 124 height 15
type textarea "{{ config( materialized='view', schema = 'ecoligo_snapshots' ) }} With base as …"
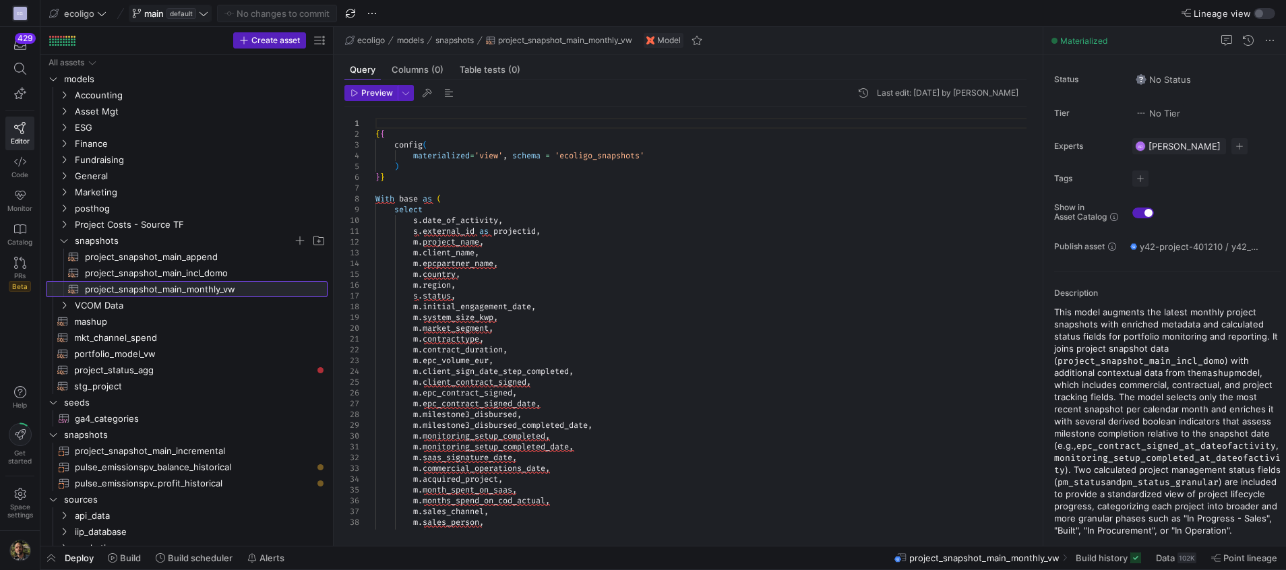
drag, startPoint x: 230, startPoint y: 245, endPoint x: 334, endPoint y: 237, distance: 104.1
click at [334, 237] on as-split "Create asset Drag here to set row groups Drag here to set column labels Group 1…" at bounding box center [662, 286] width 1245 height 519
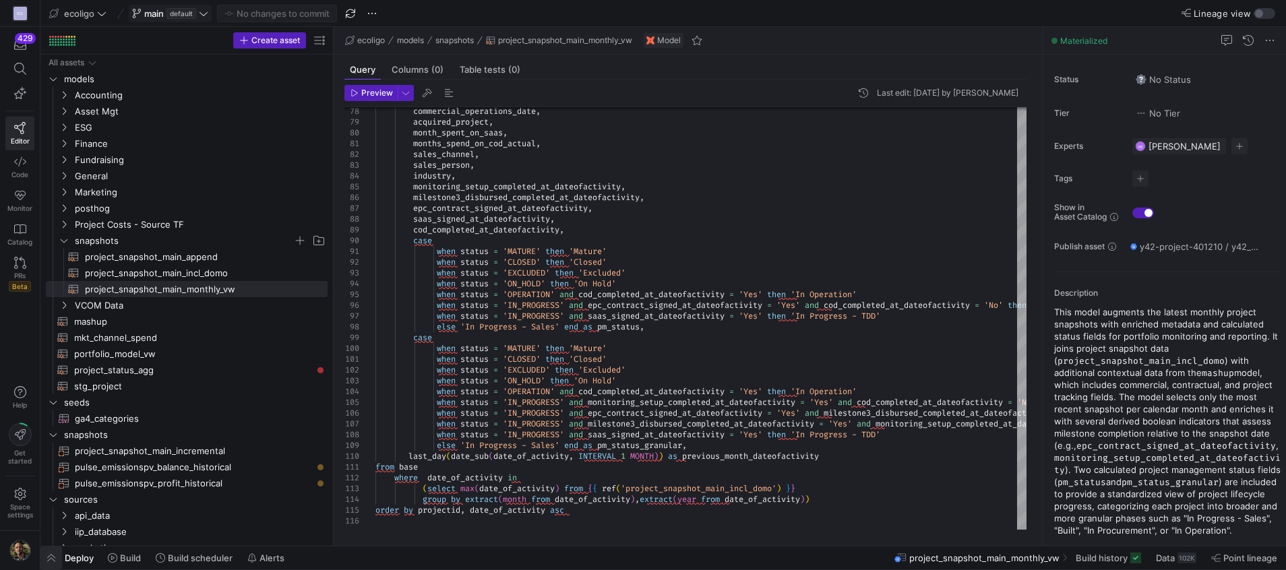
click at [51, 560] on span "button" at bounding box center [51, 557] width 22 height 23
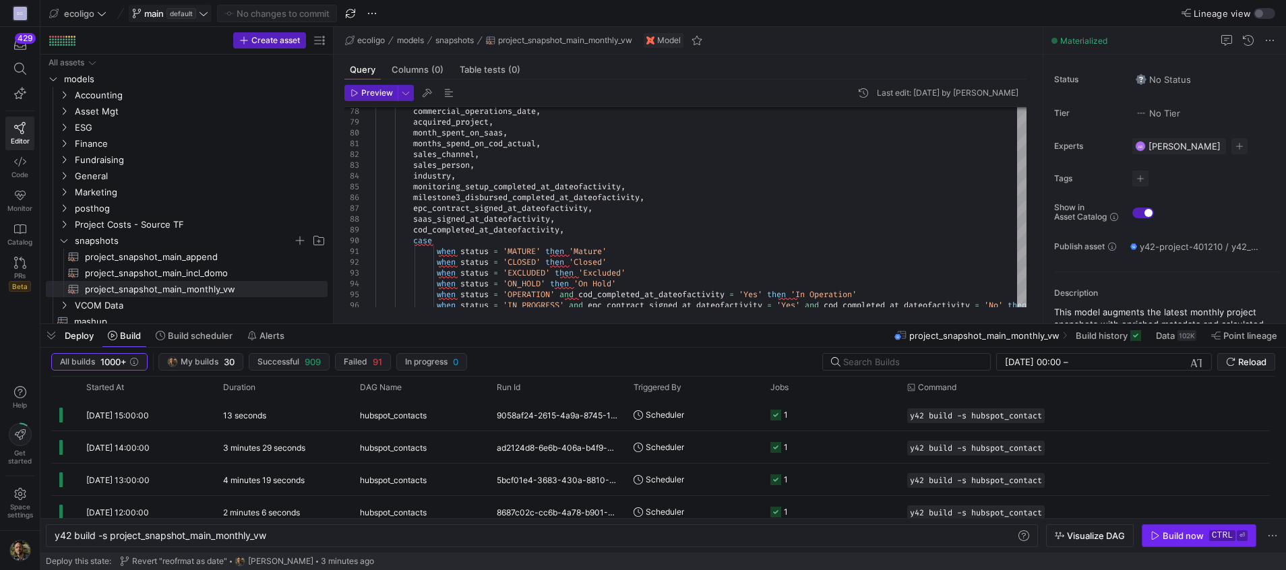
click at [1172, 538] on div "Build now" at bounding box center [1182, 535] width 41 height 11
click at [286, 529] on div "y42 build -s project_snapshot_main_monthly_vw y42 build -s project_snapshot_mai…" at bounding box center [542, 535] width 992 height 23
click at [297, 536] on div "y42 build -s project_snapshot_main_monthly_vw" at bounding box center [536, 535] width 962 height 11
type textarea "y42 build -s project_snapshot_main_monthly_vw+"
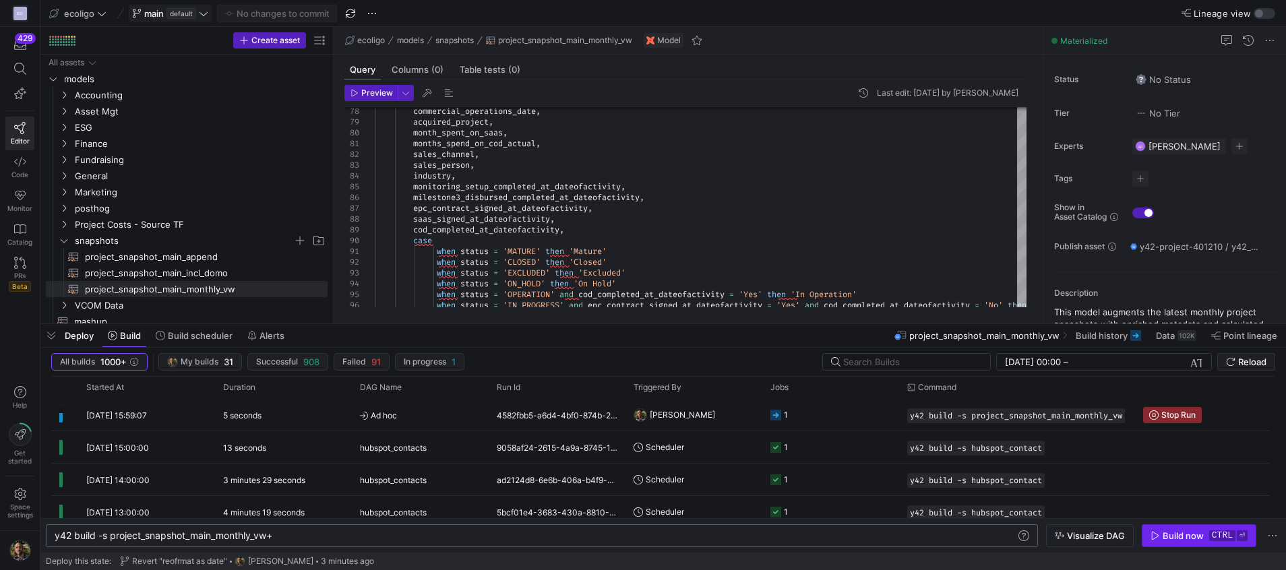
click at [1179, 538] on div "Build now" at bounding box center [1182, 535] width 41 height 11
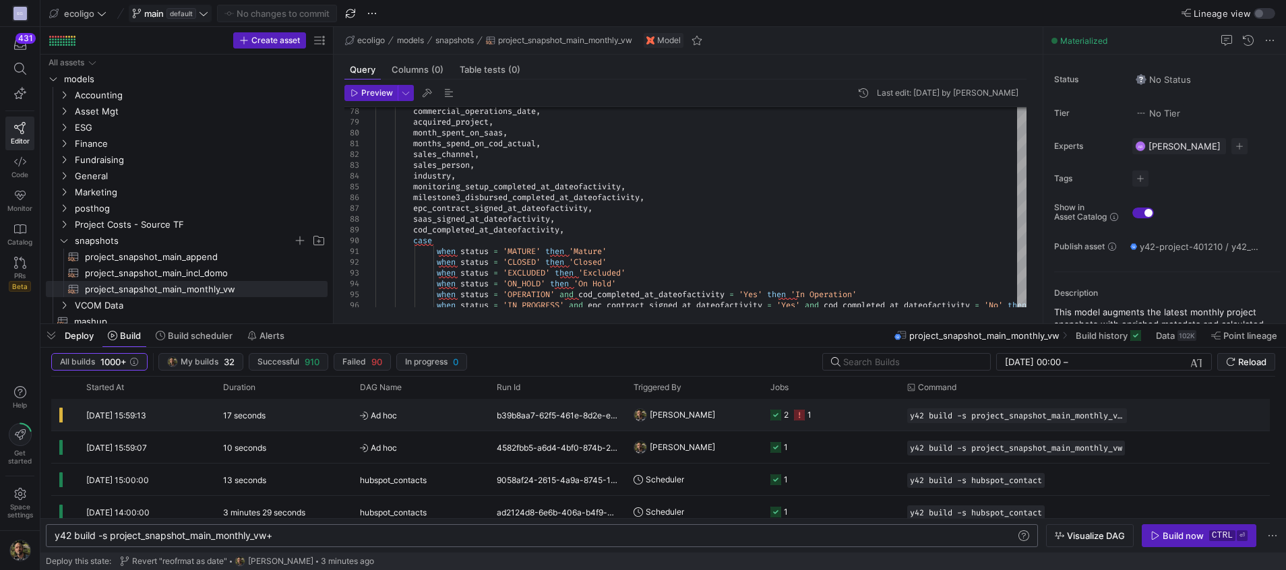
click at [699, 411] on span "[PERSON_NAME]" at bounding box center [682, 415] width 65 height 32
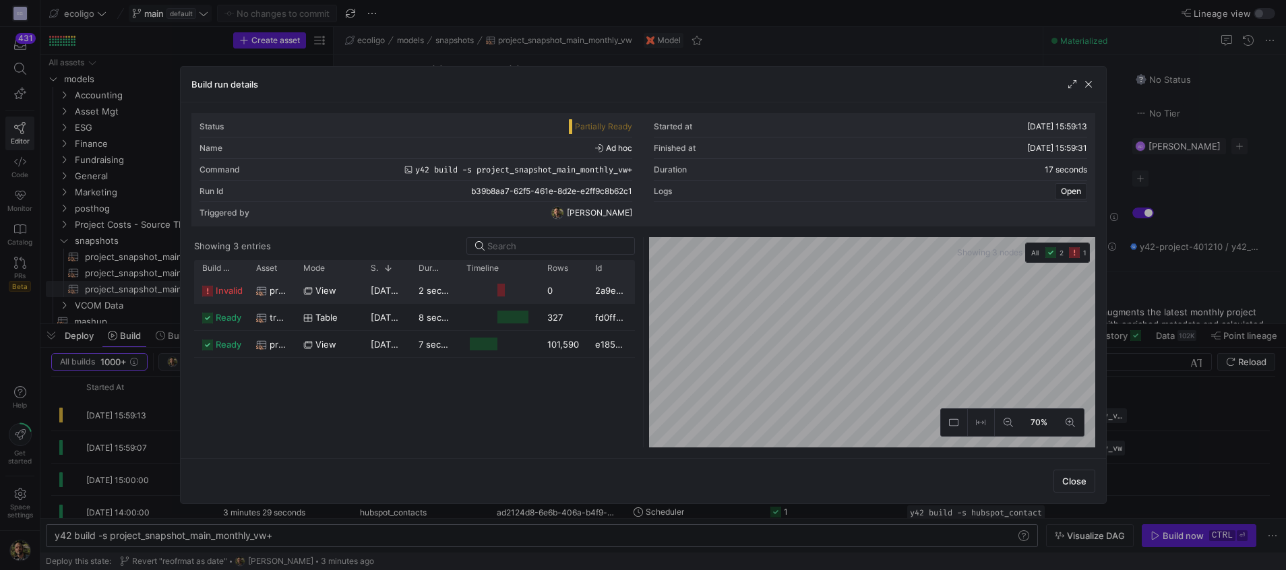
click at [437, 300] on div "2 seconds" at bounding box center [434, 290] width 48 height 26
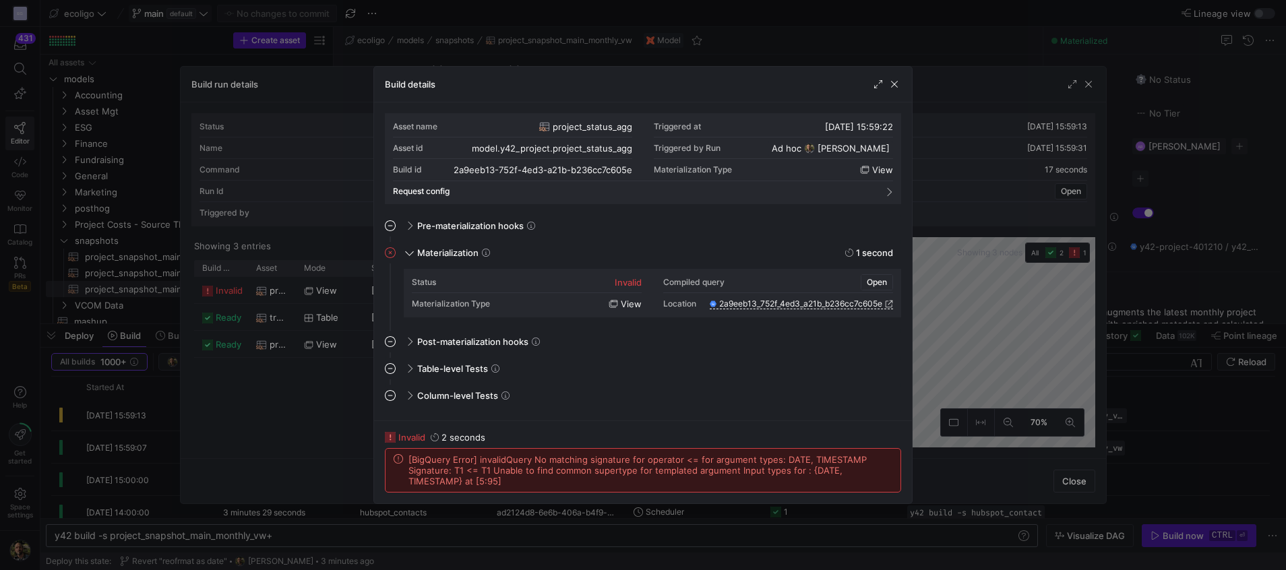
click at [886, 284] on span "Open" at bounding box center [877, 282] width 20 height 9
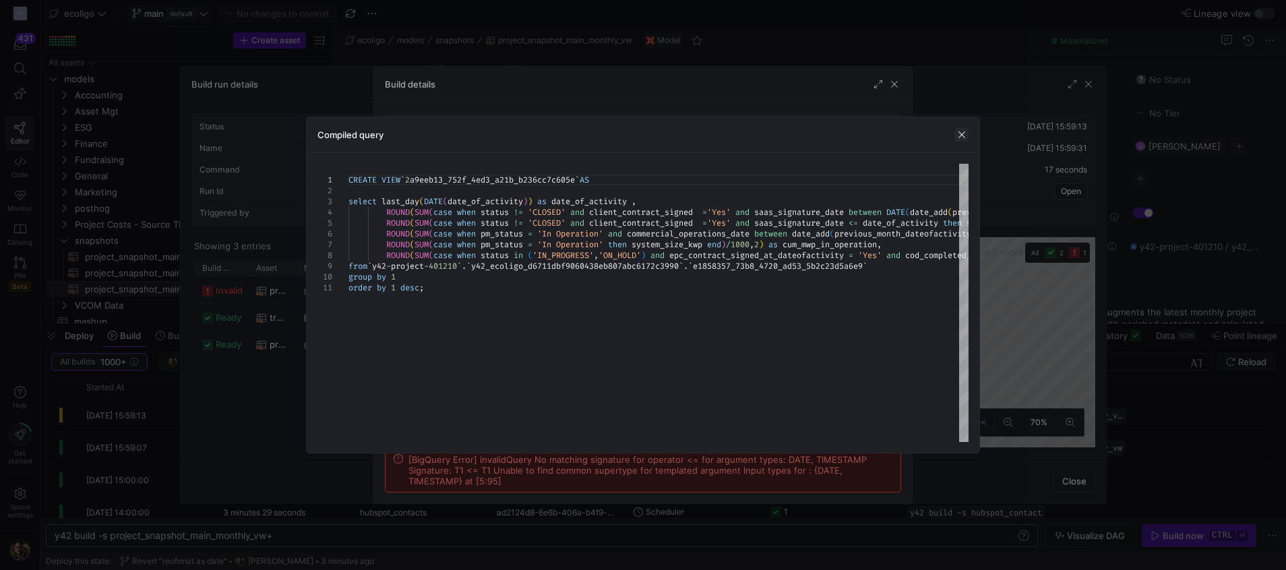
click at [958, 132] on span "button" at bounding box center [961, 134] width 13 height 13
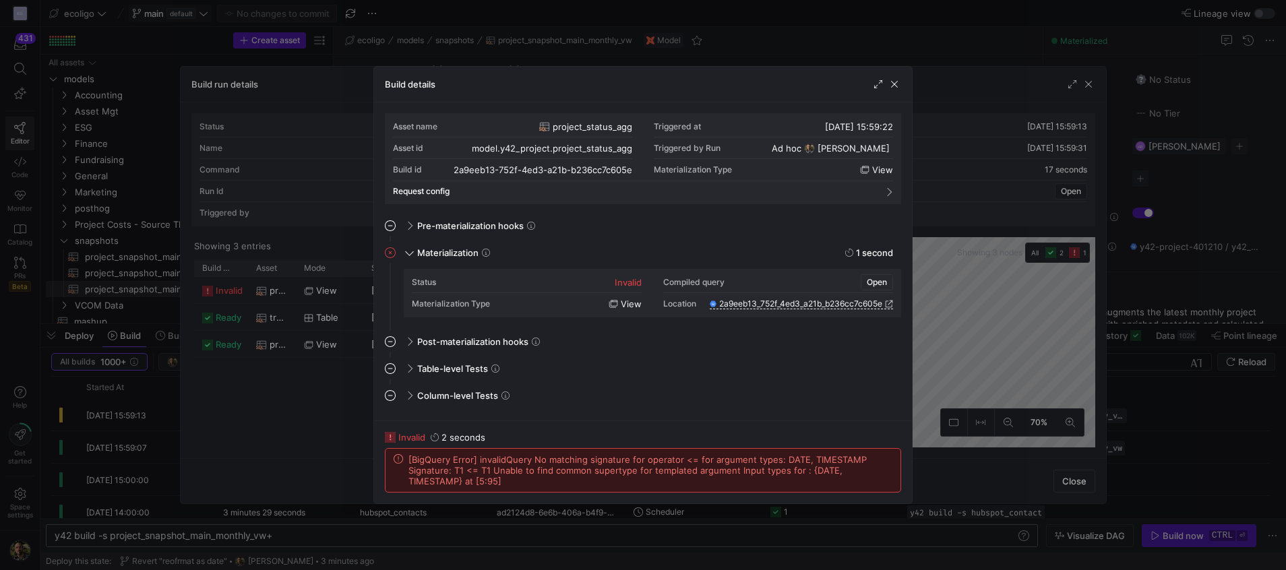
click at [876, 278] on span "Open" at bounding box center [877, 282] width 20 height 9
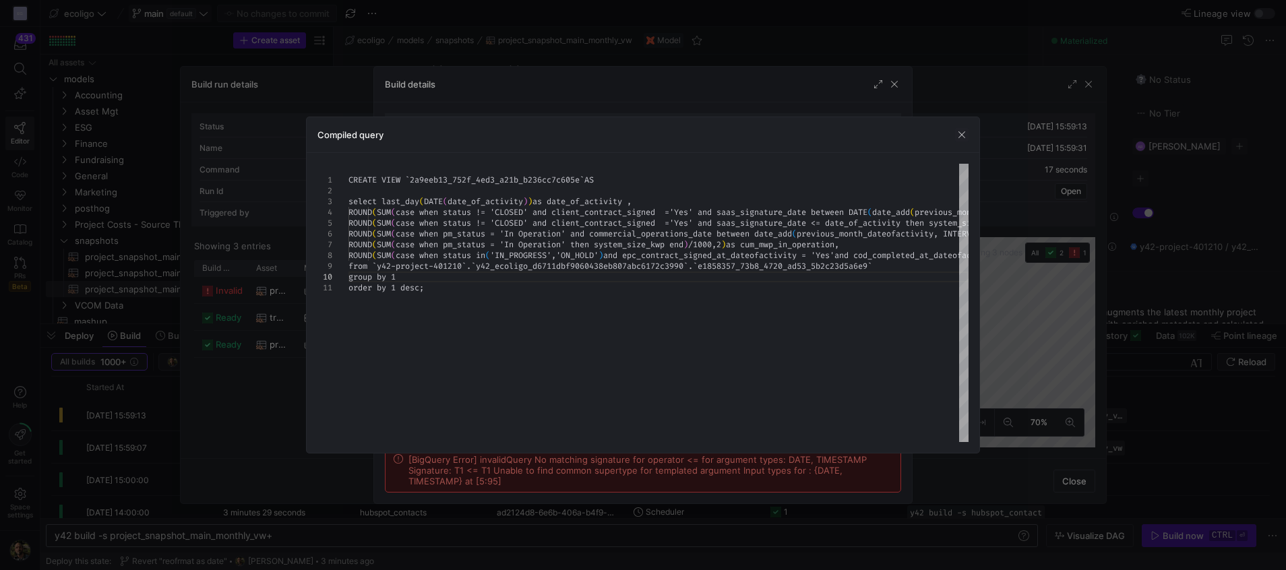
scroll to position [0, 683]
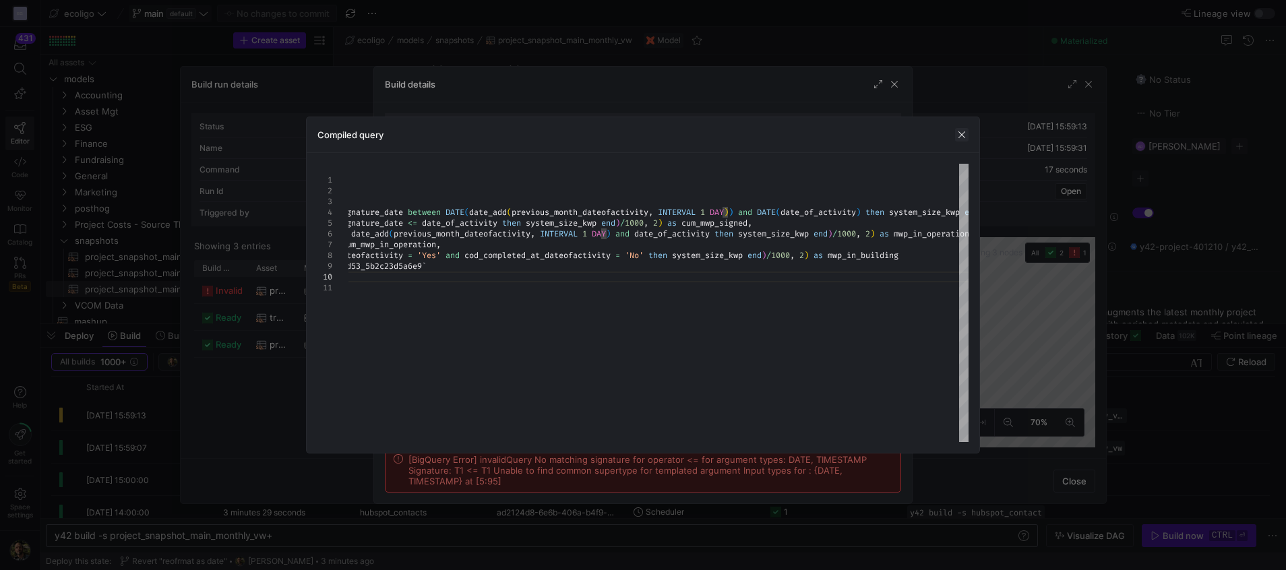
click at [961, 135] on span "button" at bounding box center [961, 134] width 13 height 13
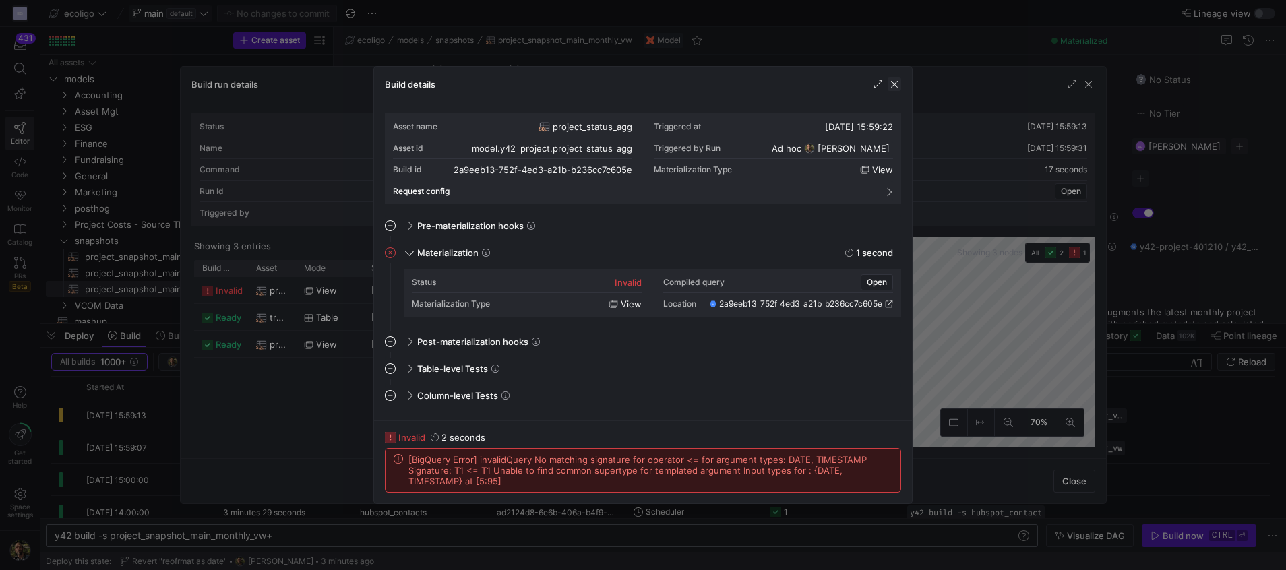
click at [892, 84] on span "button" at bounding box center [893, 83] width 13 height 13
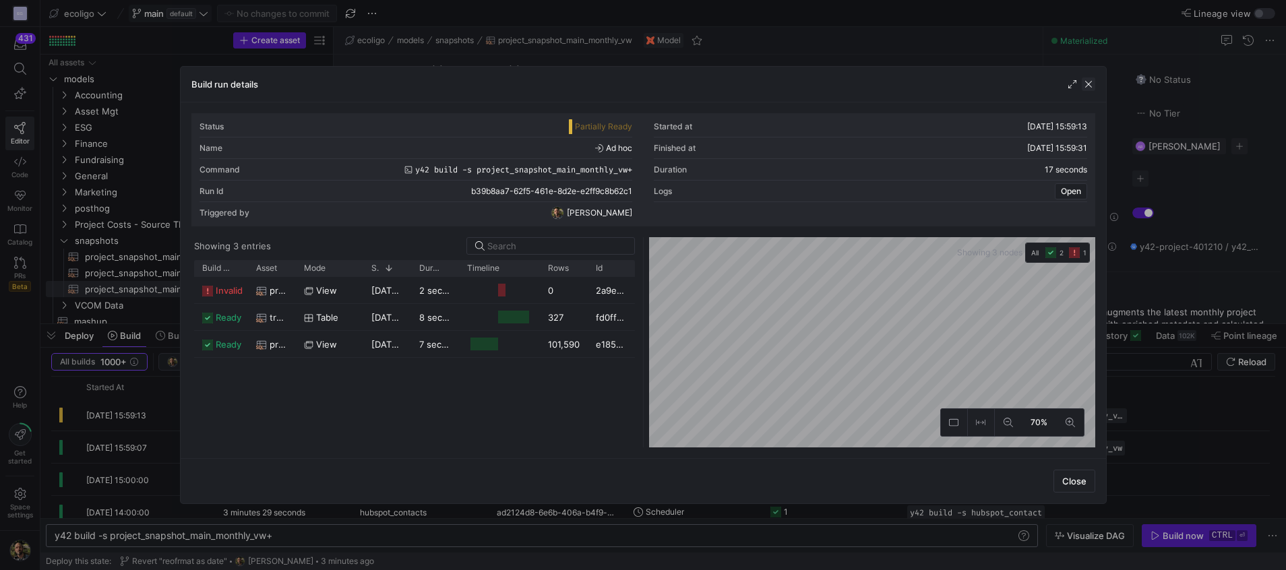
click at [1092, 84] on span "button" at bounding box center [1087, 83] width 13 height 13
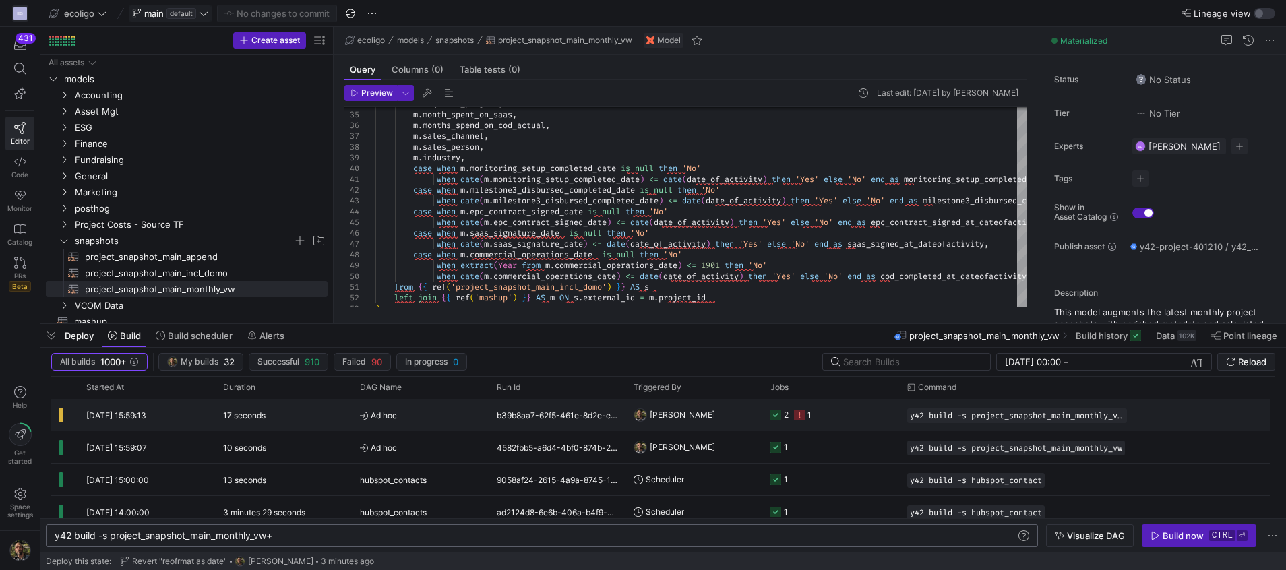
click at [720, 422] on y42-orchestration-triggered-by "[PERSON_NAME]" at bounding box center [693, 415] width 121 height 30
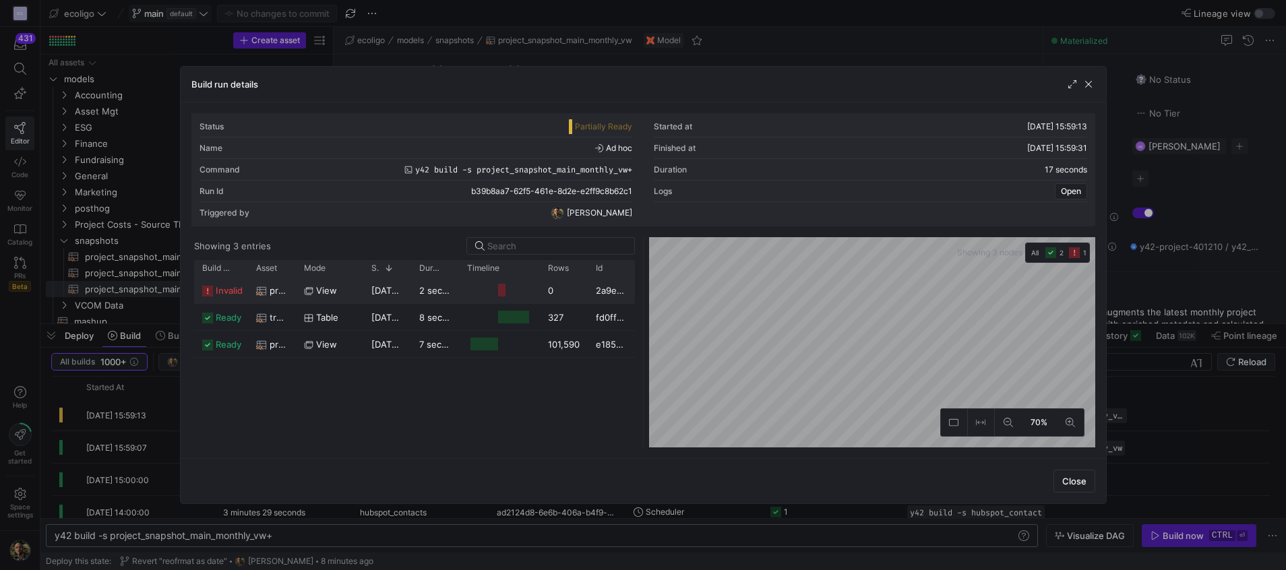
click at [474, 298] on y42-job-duration-timeline-cell-renderer at bounding box center [499, 290] width 65 height 25
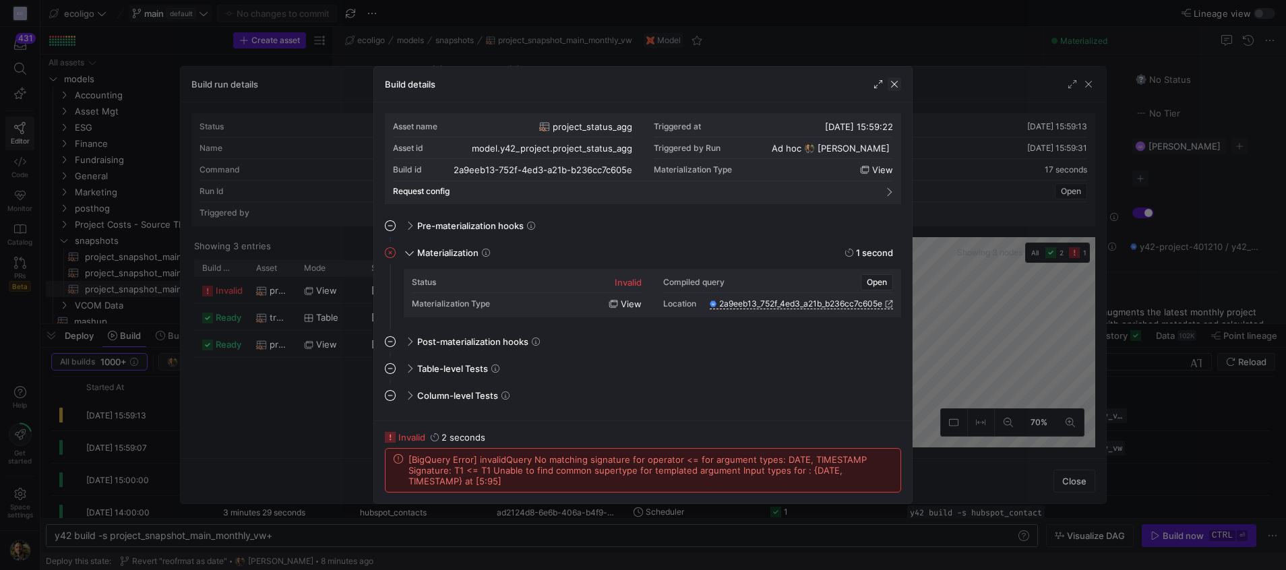
click at [893, 87] on span "button" at bounding box center [893, 83] width 13 height 13
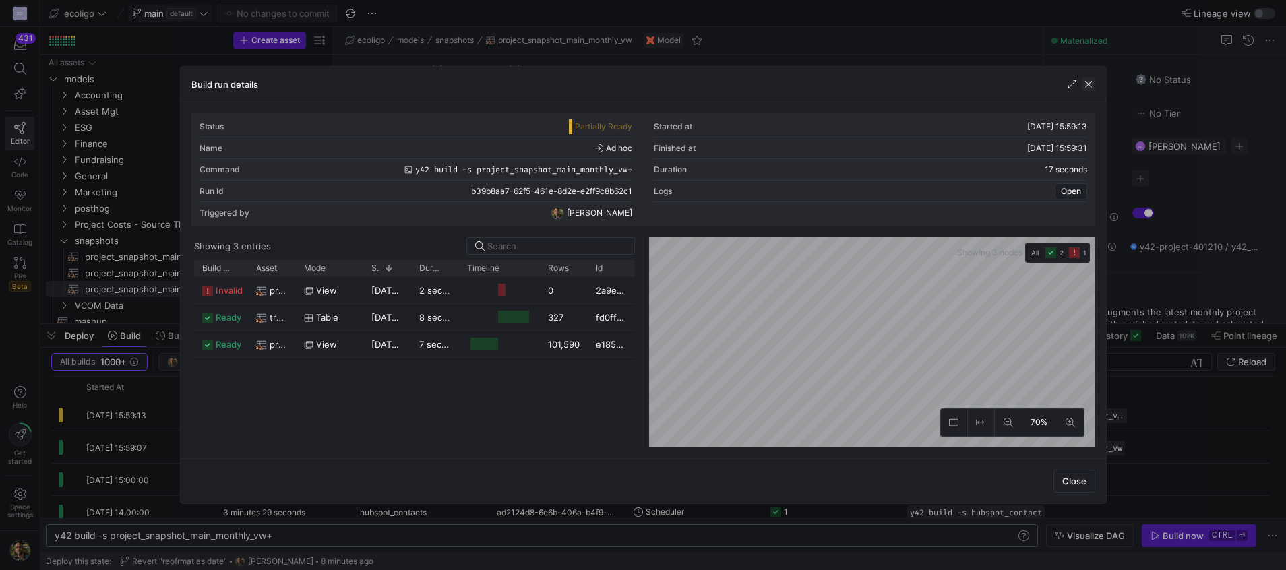
click at [1091, 88] on span "button" at bounding box center [1087, 83] width 13 height 13
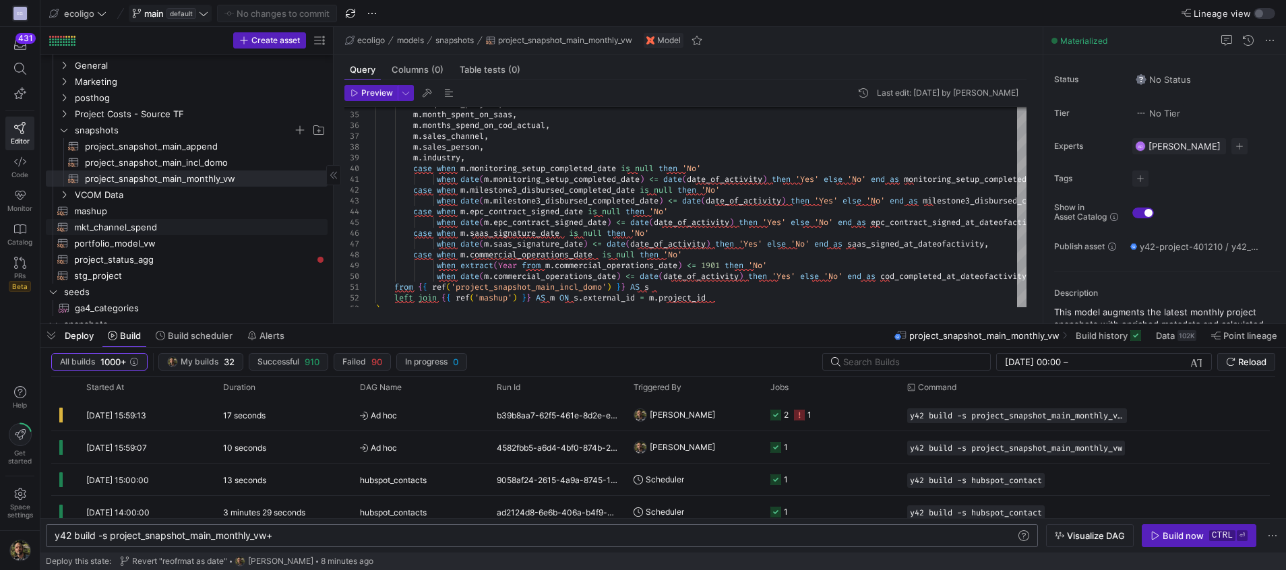
scroll to position [113, 0]
click at [125, 254] on span "project_status_agg​​​​​​​​​​" at bounding box center [193, 256] width 238 height 15
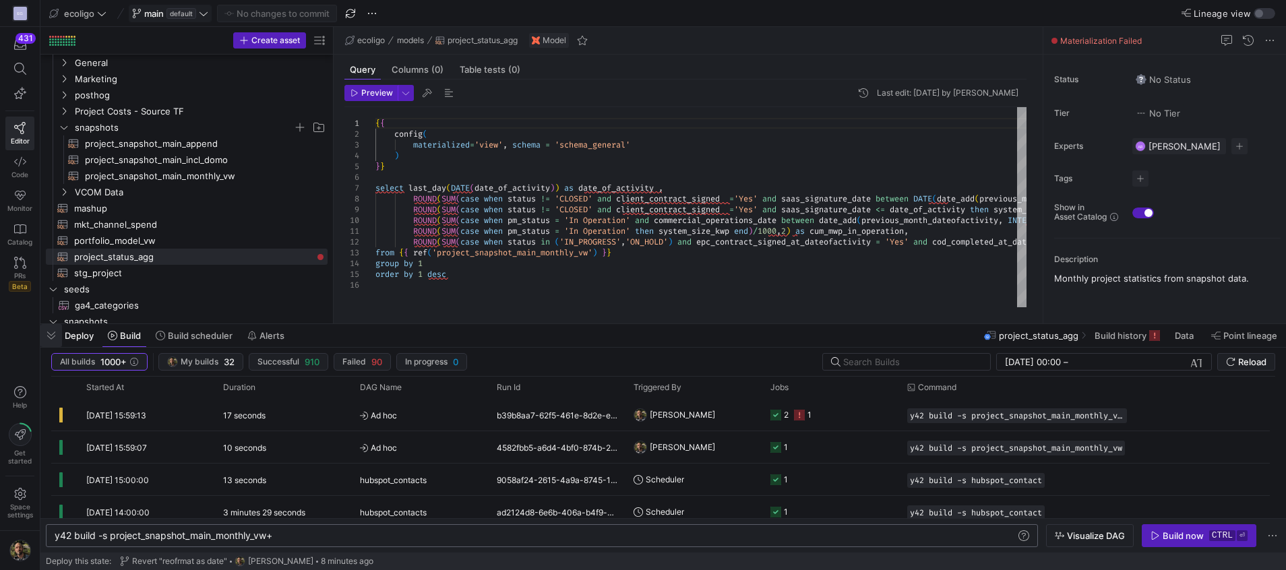
click at [51, 333] on span "button" at bounding box center [51, 335] width 22 height 23
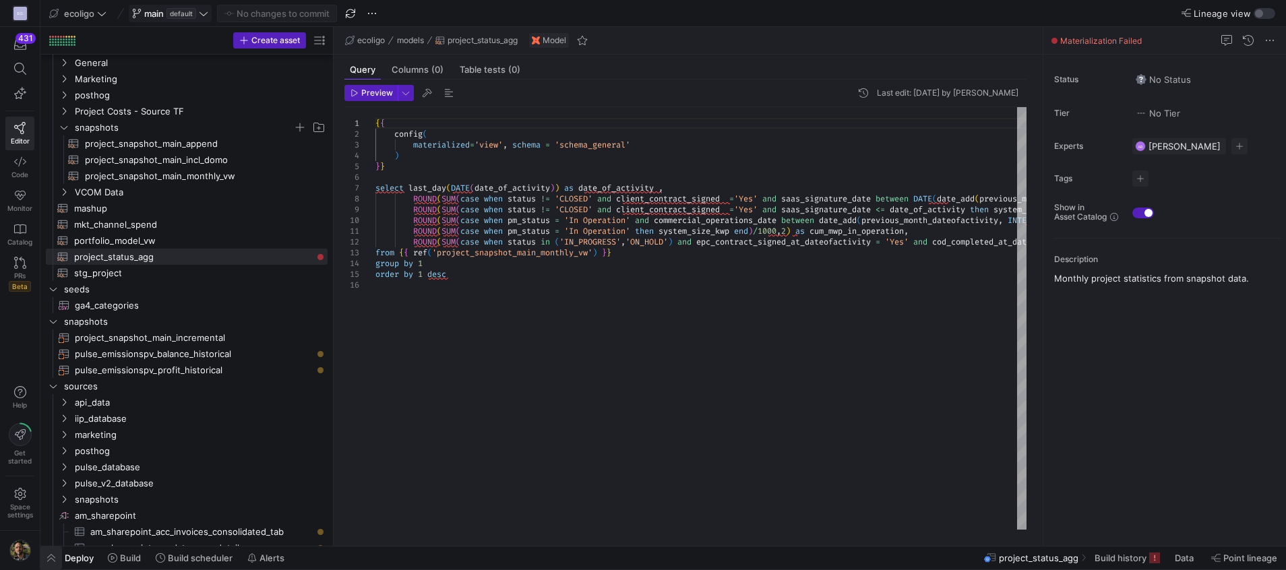
click at [53, 559] on span "button" at bounding box center [51, 557] width 22 height 23
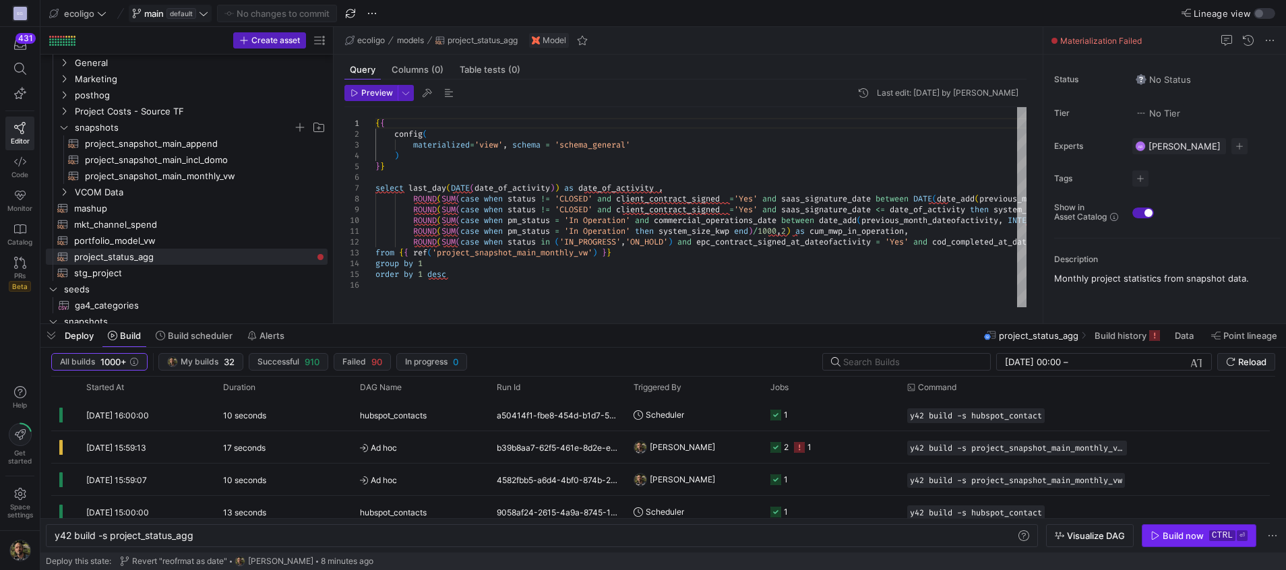
click at [1167, 528] on span "button" at bounding box center [1198, 536] width 113 height 22
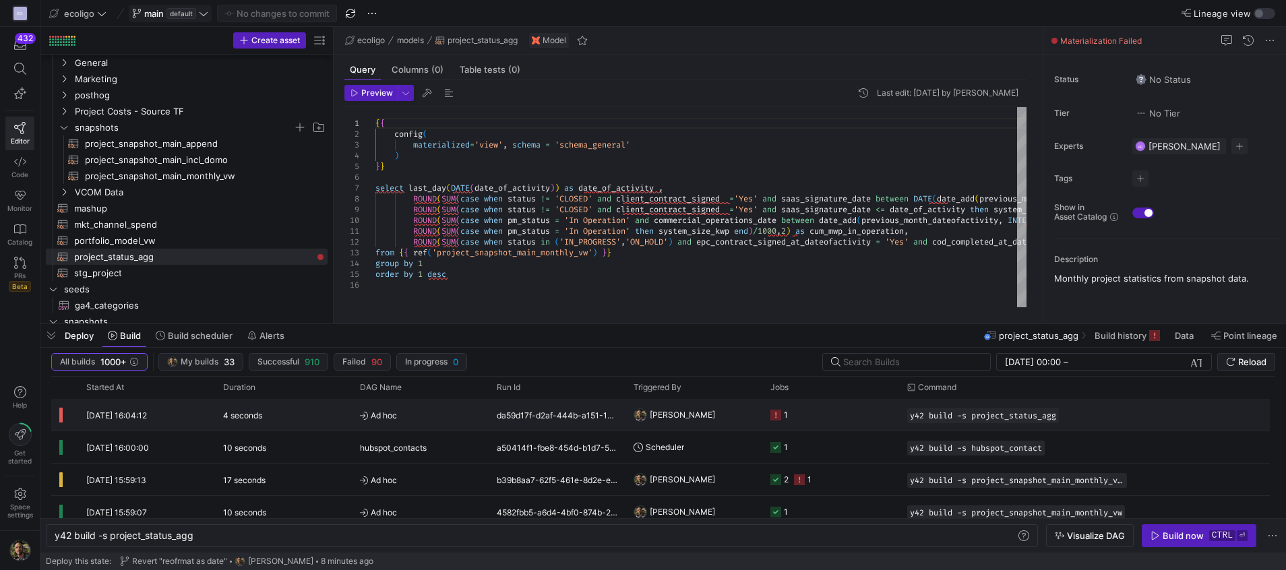
click at [823, 420] on y42-job-status-cell-renderer "1" at bounding box center [830, 415] width 121 height 30
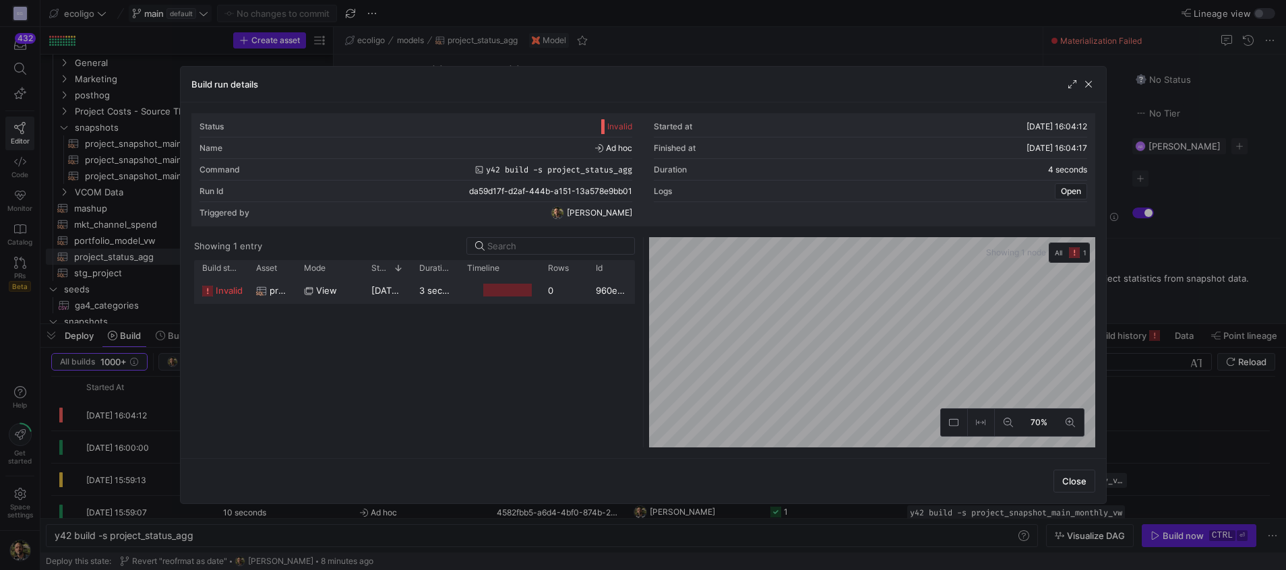
click at [374, 288] on span "[DATE] 16:04:14" at bounding box center [404, 290] width 67 height 11
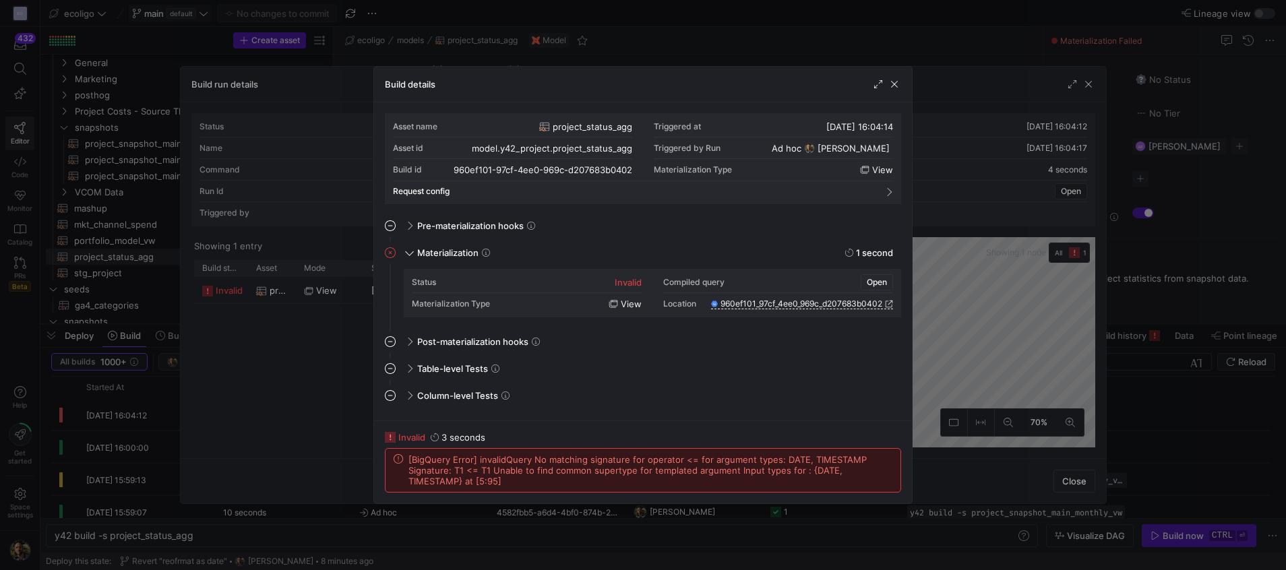
click at [869, 282] on span "Open" at bounding box center [877, 282] width 20 height 9
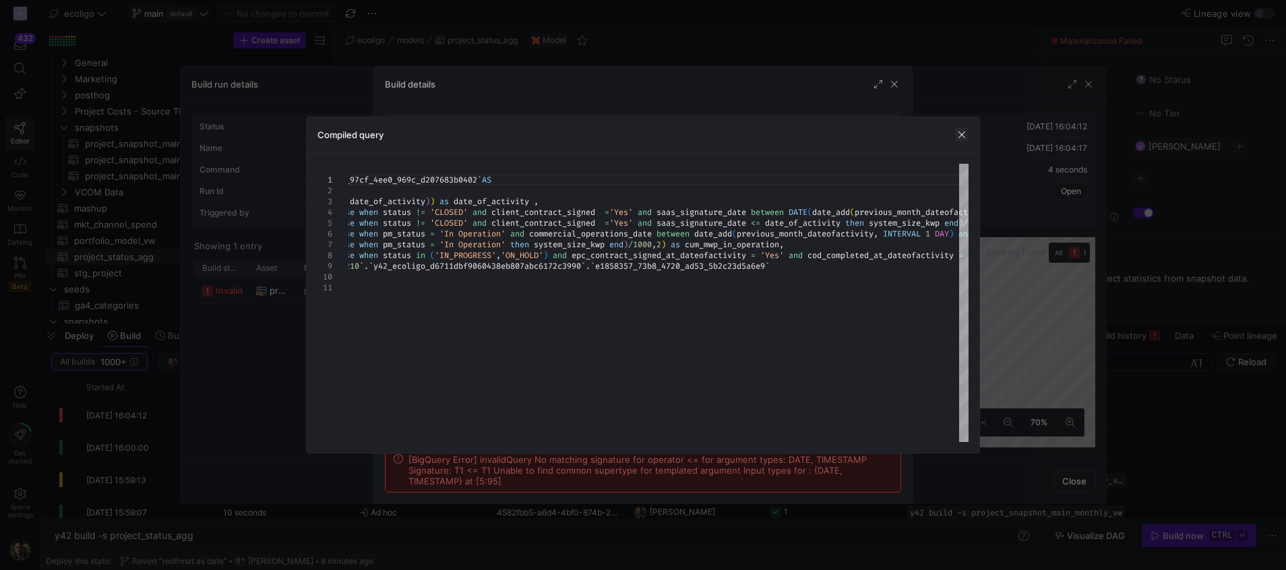
click at [962, 137] on span "button" at bounding box center [961, 134] width 13 height 13
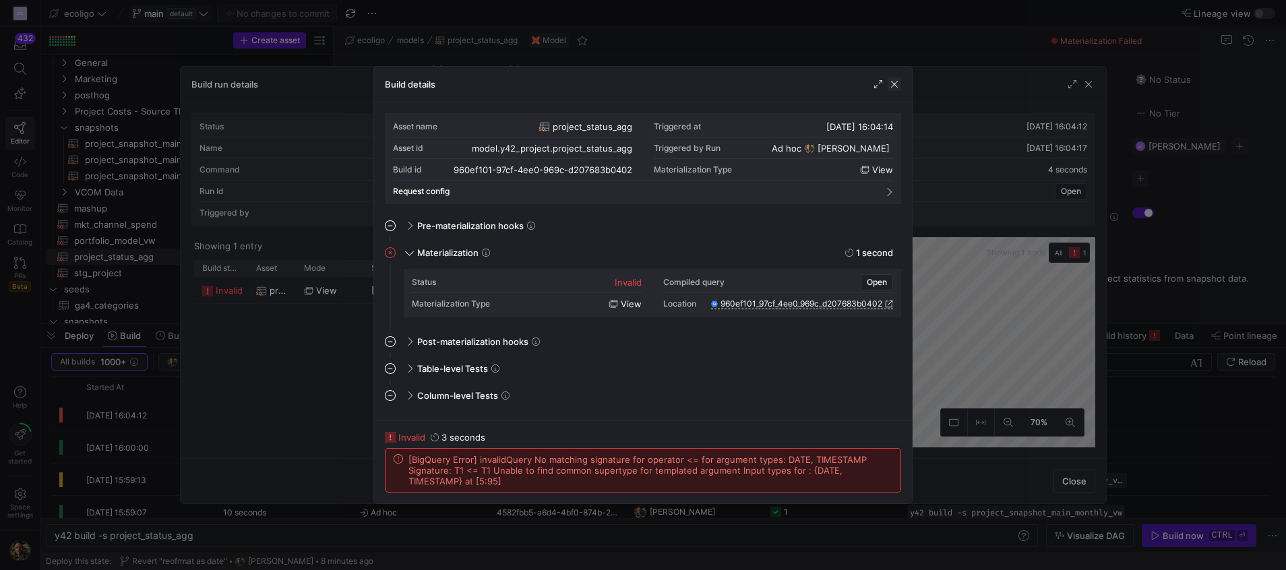
click at [893, 79] on span "button" at bounding box center [893, 83] width 13 height 13
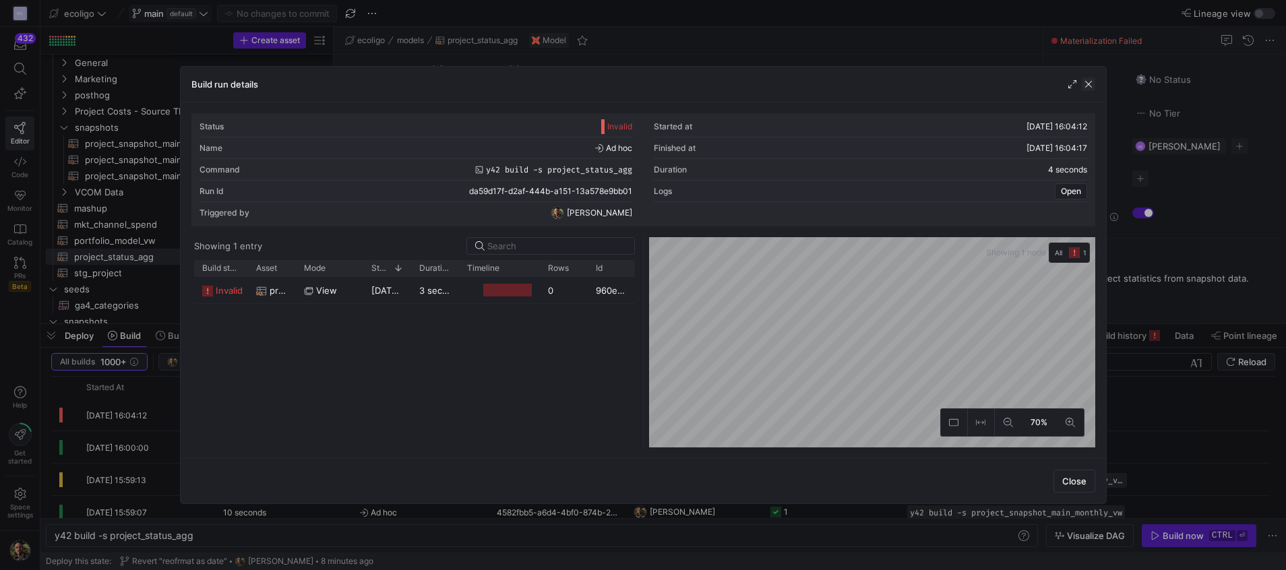
click at [1088, 82] on span "button" at bounding box center [1087, 83] width 13 height 13
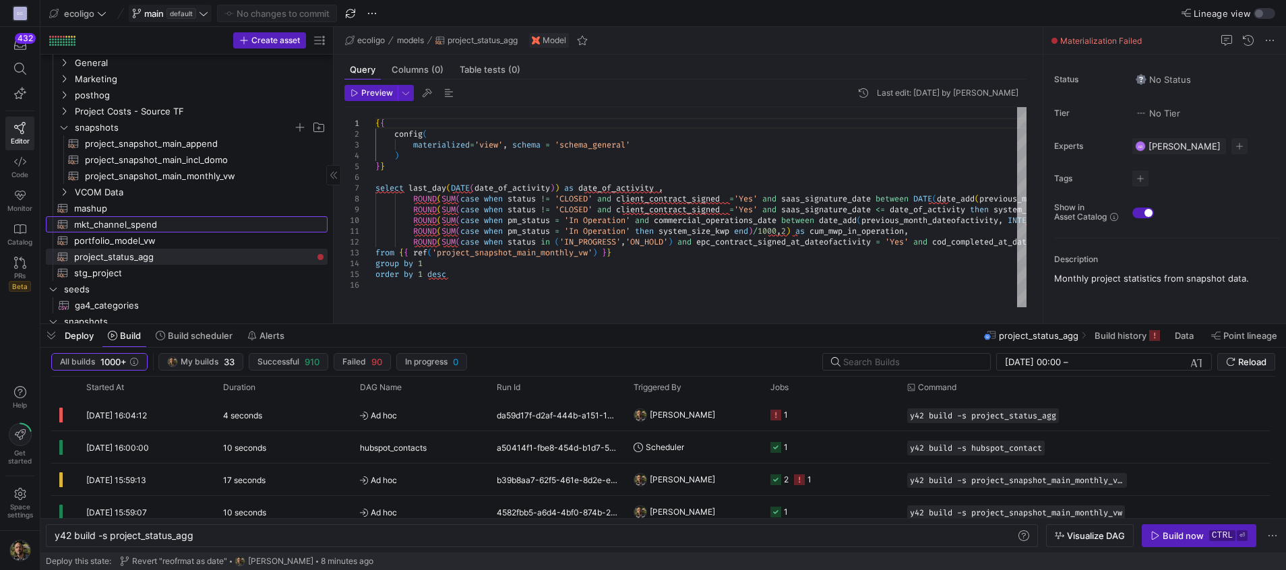
click at [148, 232] on link "mkt_channel_spend​​​​​​​​​​" at bounding box center [187, 224] width 282 height 16
type textarea "{{ config( materialized='table' ) }} with gads as ( select `Date` as spend_tsta…"
type textarea "y42 build -s mkt_channel_spend"
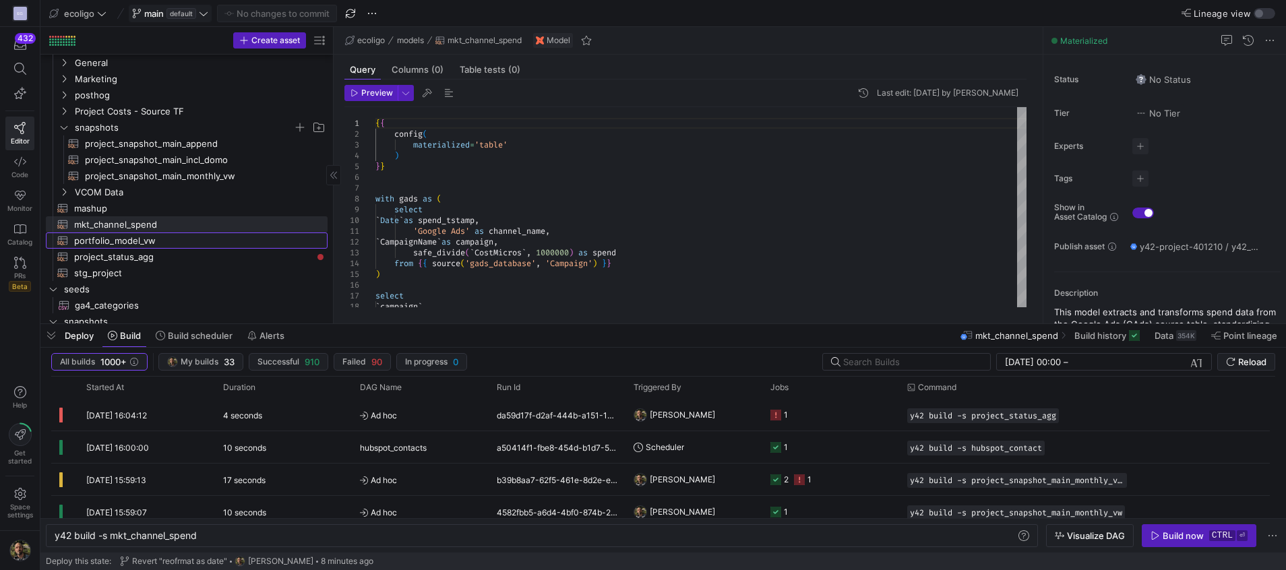
click at [139, 247] on span "portfolio_model_vw​​​​​​​​​​" at bounding box center [193, 240] width 238 height 15
type textarea "{{ config( materialized='view' ) }} With currency as ( select project_id,exchan…"
type textarea "y42 build -s portfolio_model_vw"
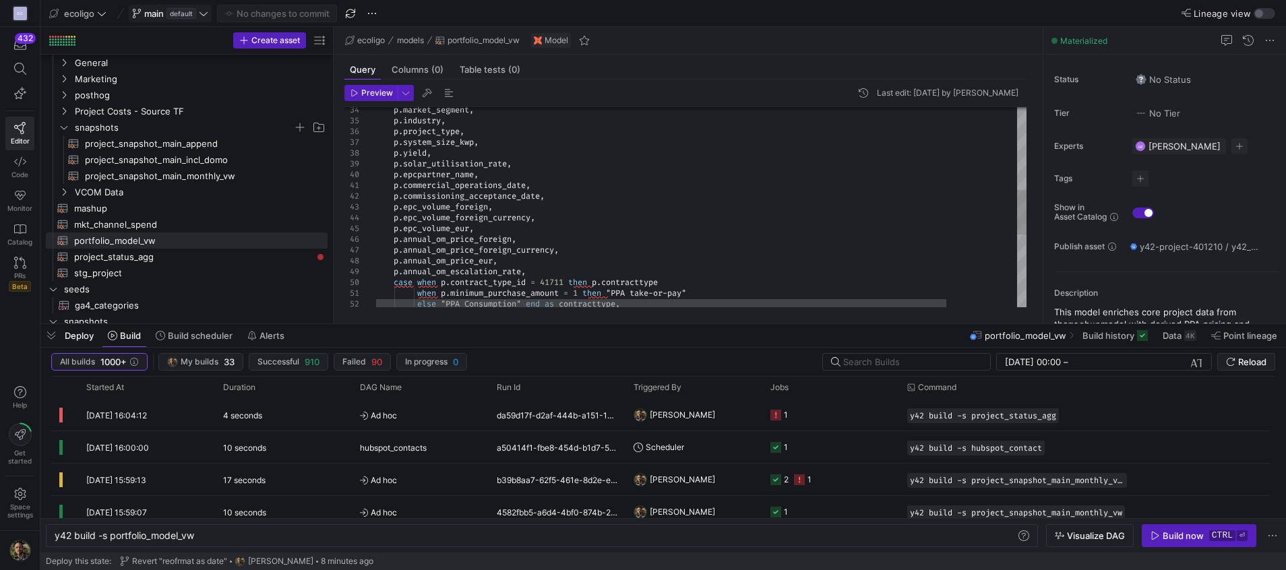
type textarea "p.commercial_operations_date, p.commissioning_acceptance_date, p.epc_volume_for…"
click at [528, 204] on div "when p . minimum_purchase_amount = 1 then "PPA take-or-pay" else "PPA Consumpti…" at bounding box center [741, 184] width 732 height 892
type textarea "d"
type textarea "p.client_upfront_payment_foreign, p.client_upfront_payment_foreign_currency, p.…"
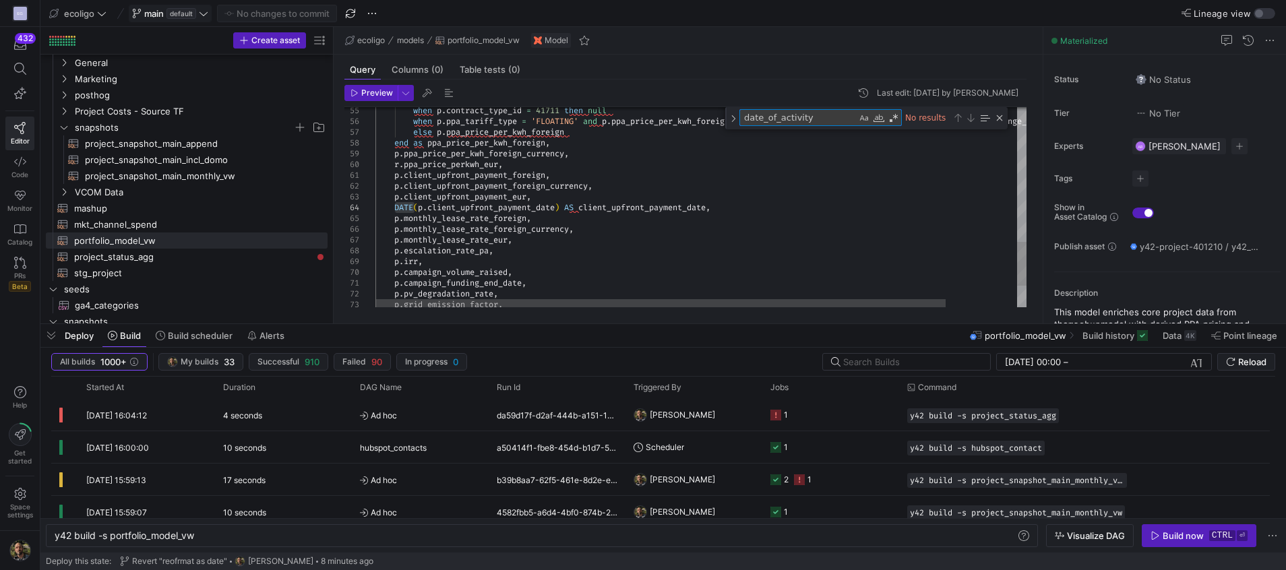
click at [815, 121] on textarea "date_of_activity" at bounding box center [798, 117] width 117 height 15
type textarea "date"
click at [955, 119] on div "Previous Match (Shift+Enter)" at bounding box center [957, 118] width 11 height 11
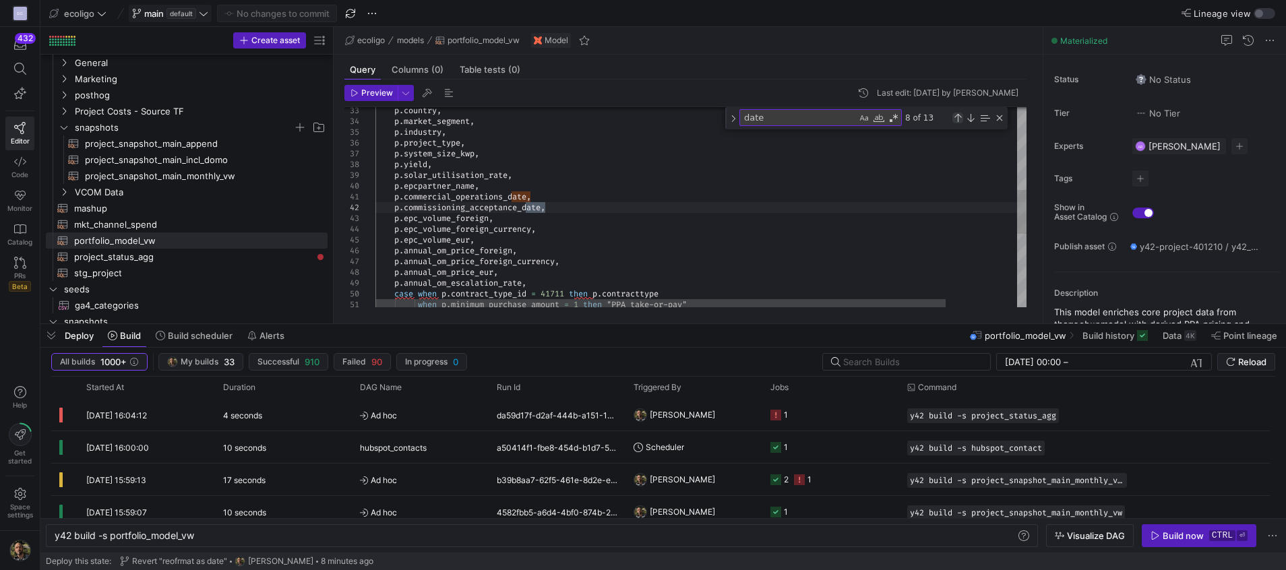
click at [955, 119] on div "Previous Match (Shift+Enter)" at bounding box center [957, 118] width 11 height 11
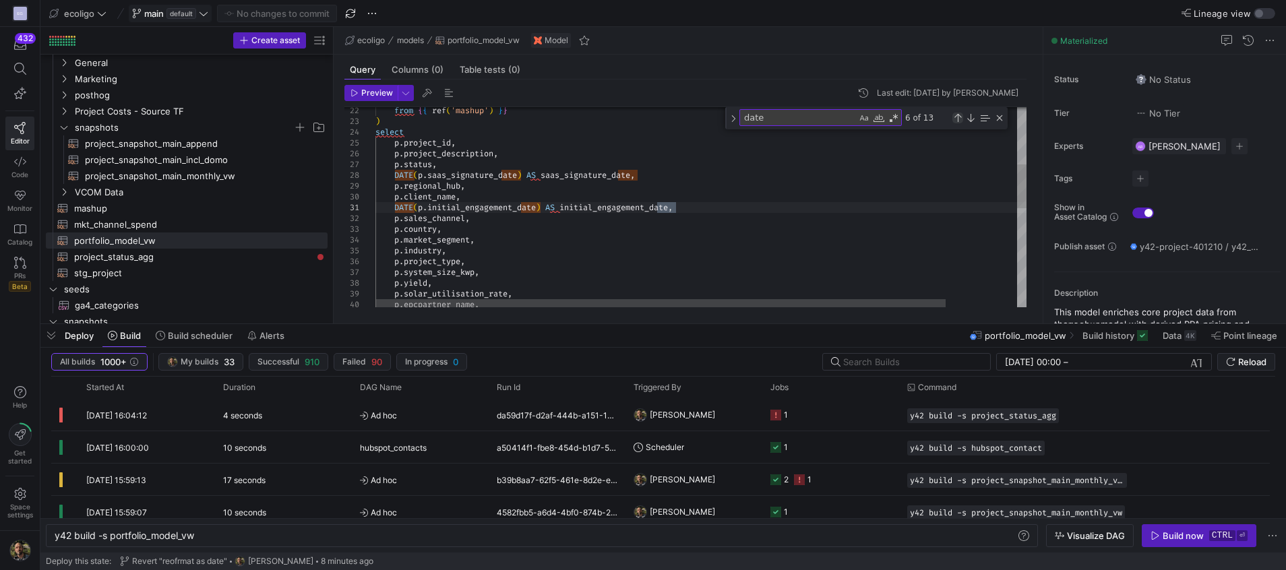
click at [955, 119] on div "Previous Match (Shift+Enter)" at bounding box center [957, 118] width 11 height 11
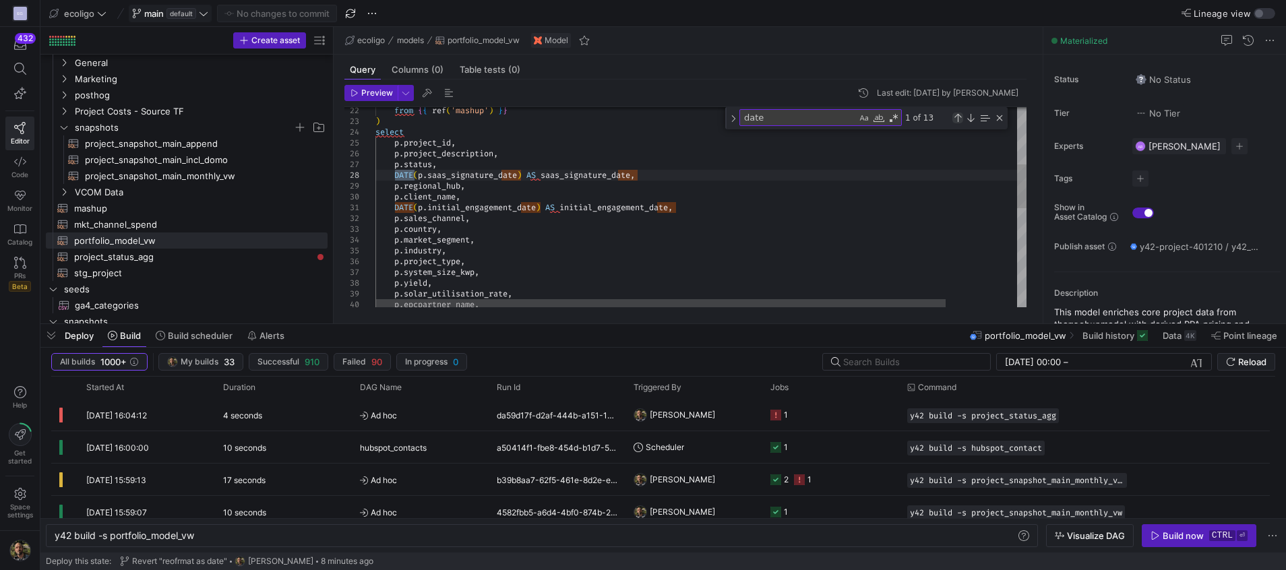
click at [955, 119] on div "Previous Match (Shift+Enter)" at bounding box center [957, 118] width 11 height 11
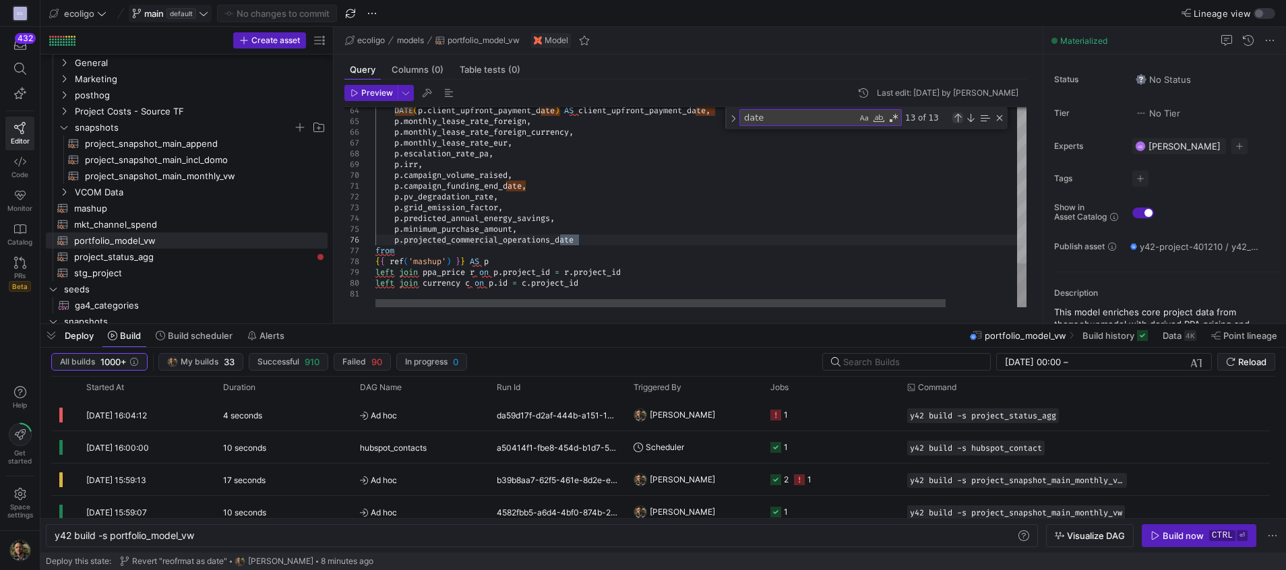
click at [955, 119] on div "Previous Match (Shift+Enter)" at bounding box center [957, 118] width 11 height 11
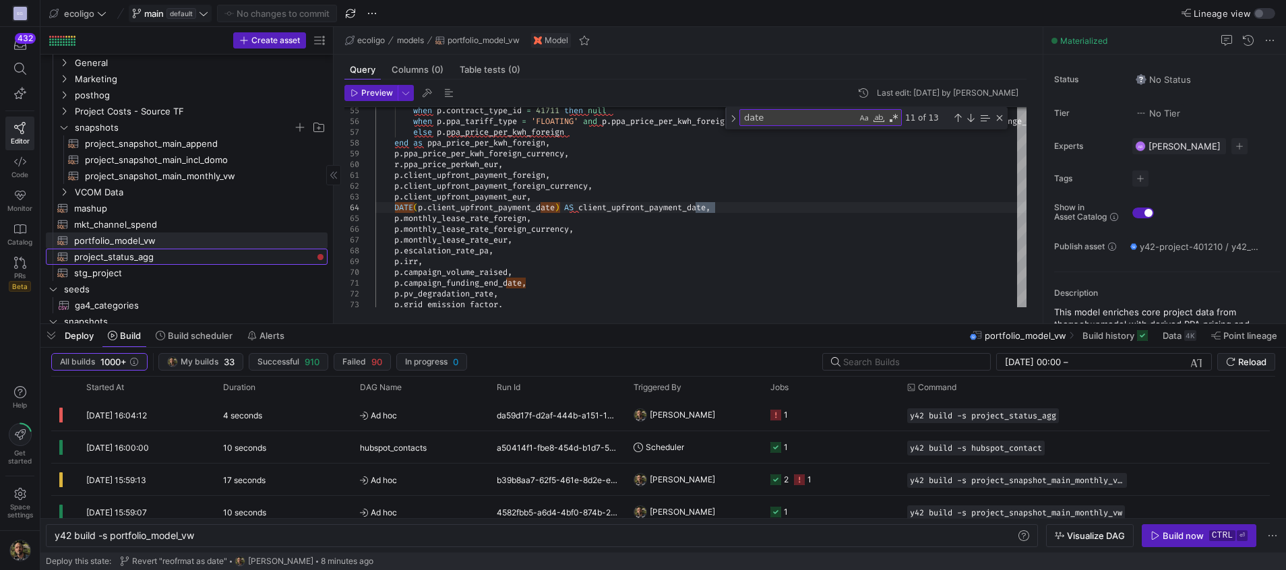
click at [138, 254] on span "project_status_agg​​​​​​​​​​" at bounding box center [193, 256] width 238 height 15
type textarea "{{ config( materialized='view', schema = 'schema_general' ) }} select last_day(…"
type textarea "y42 build -s project_status_agg"
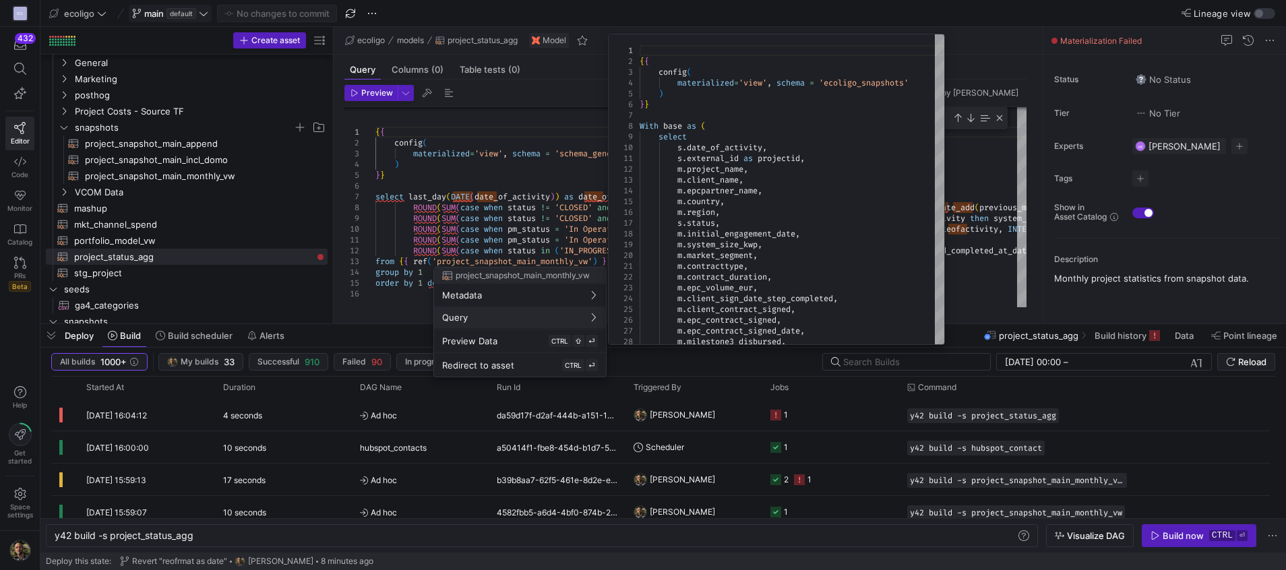
click at [564, 231] on div at bounding box center [643, 285] width 1286 height 570
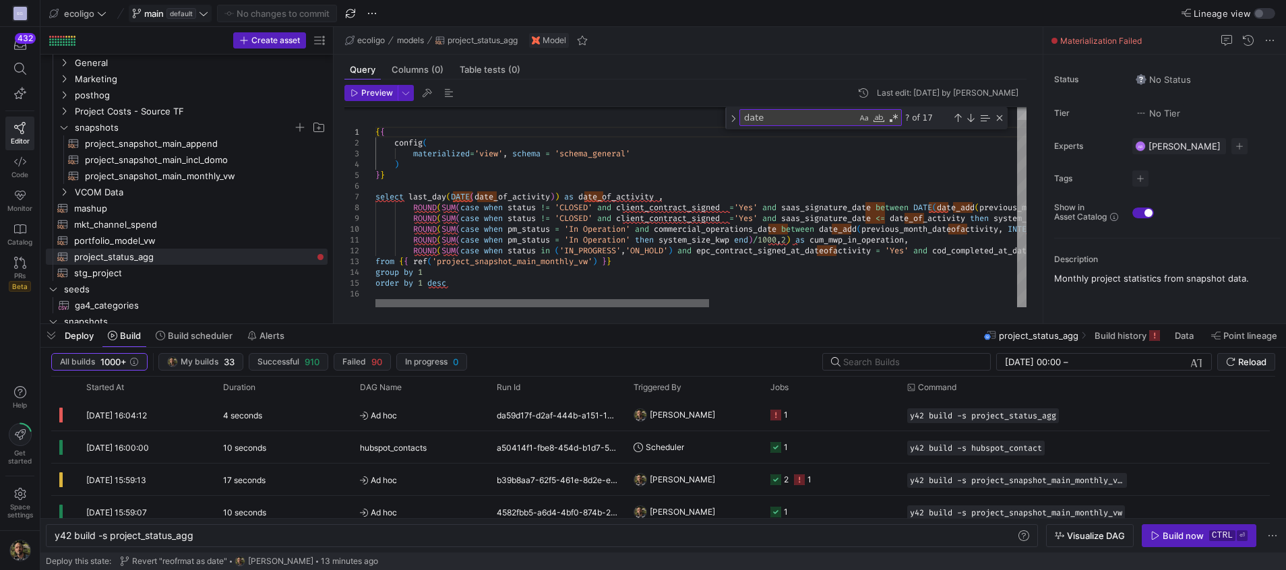
click at [575, 299] on div at bounding box center [542, 303] width 334 height 8
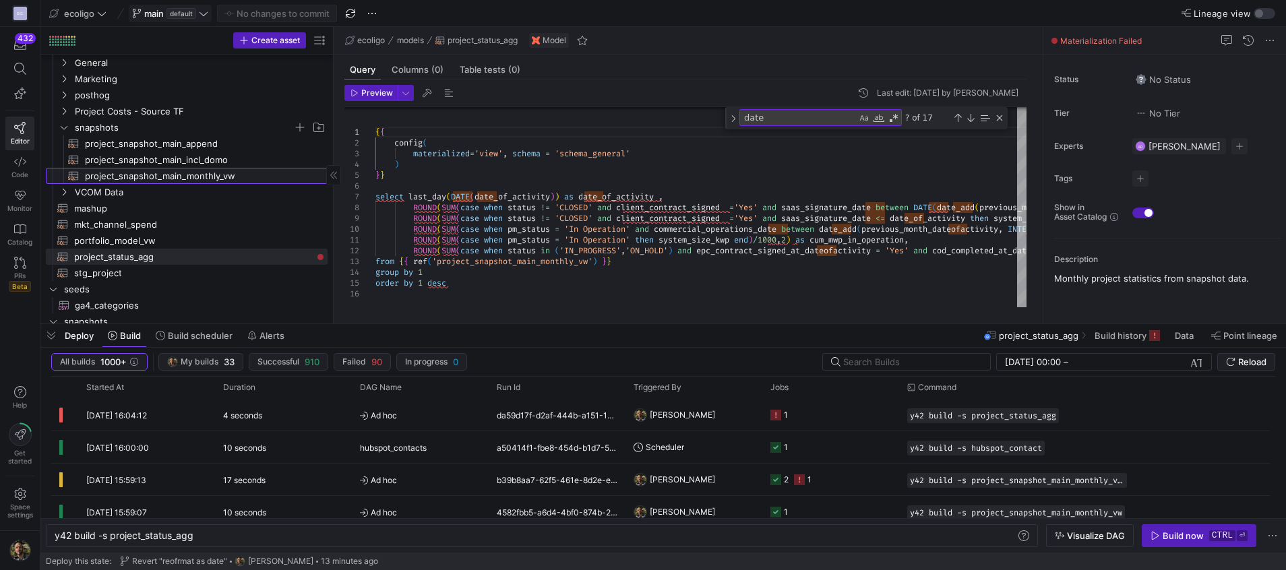
click at [169, 175] on span "project_snapshot_main_monthly_vw​​​​​​​​​​" at bounding box center [198, 175] width 227 height 15
type textarea "{{ config( materialized='view', schema = 'ecoligo_snapshots' ) }} With base as …"
type textarea "y42 build -s project_snapshot_main_monthly_vw"
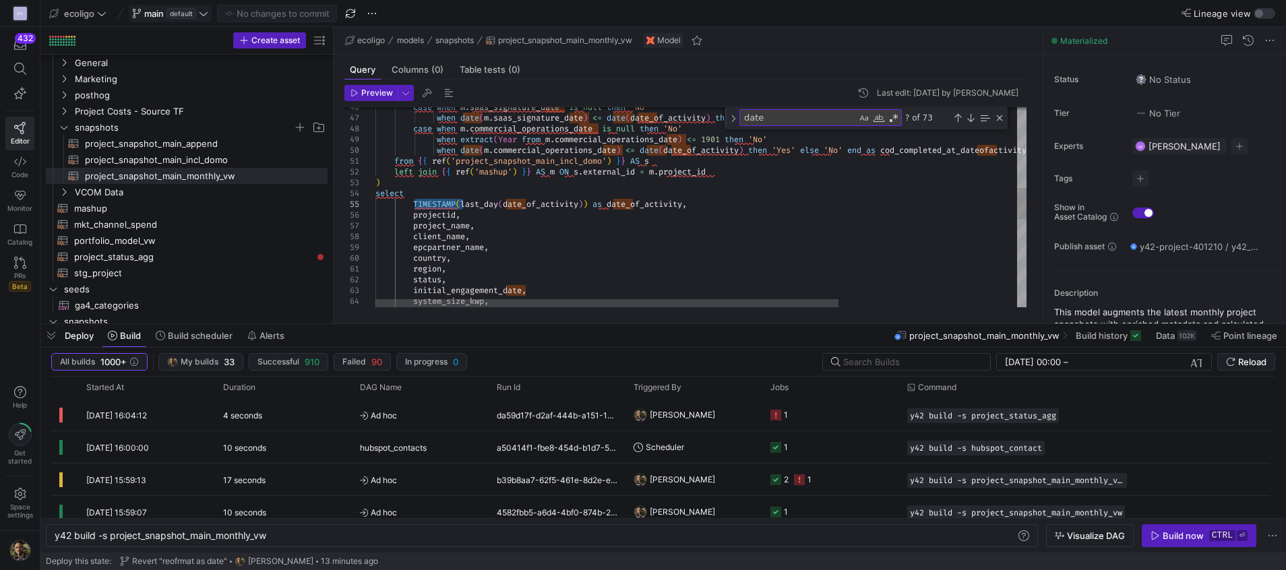
drag, startPoint x: 462, startPoint y: 204, endPoint x: 416, endPoint y: 204, distance: 45.8
click at [416, 204] on div "case when m . saas_signature_date is null then 'No' when date ( m . saas_signat…" at bounding box center [826, 230] width 902 height 1292
click at [456, 206] on div "case when m . saas_signature_date is null then 'No' when date ( m . saas_signat…" at bounding box center [826, 230] width 902 height 1292
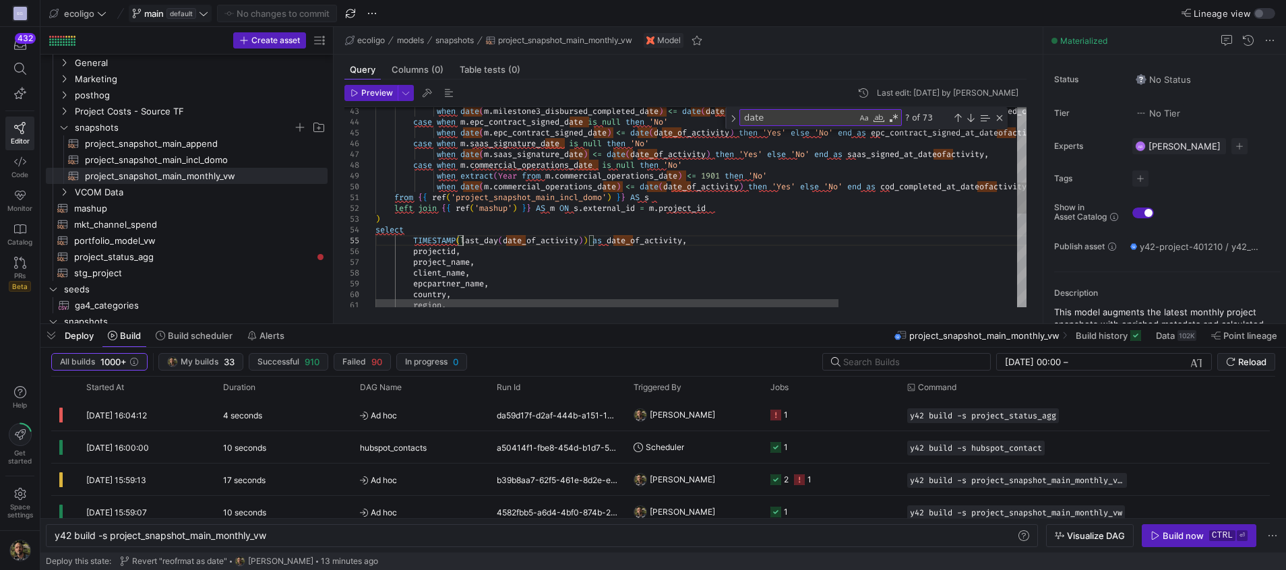
click at [460, 245] on div "region , country , epcpartner_name , client_name , project_name , projectid , T…" at bounding box center [826, 266] width 902 height 1292
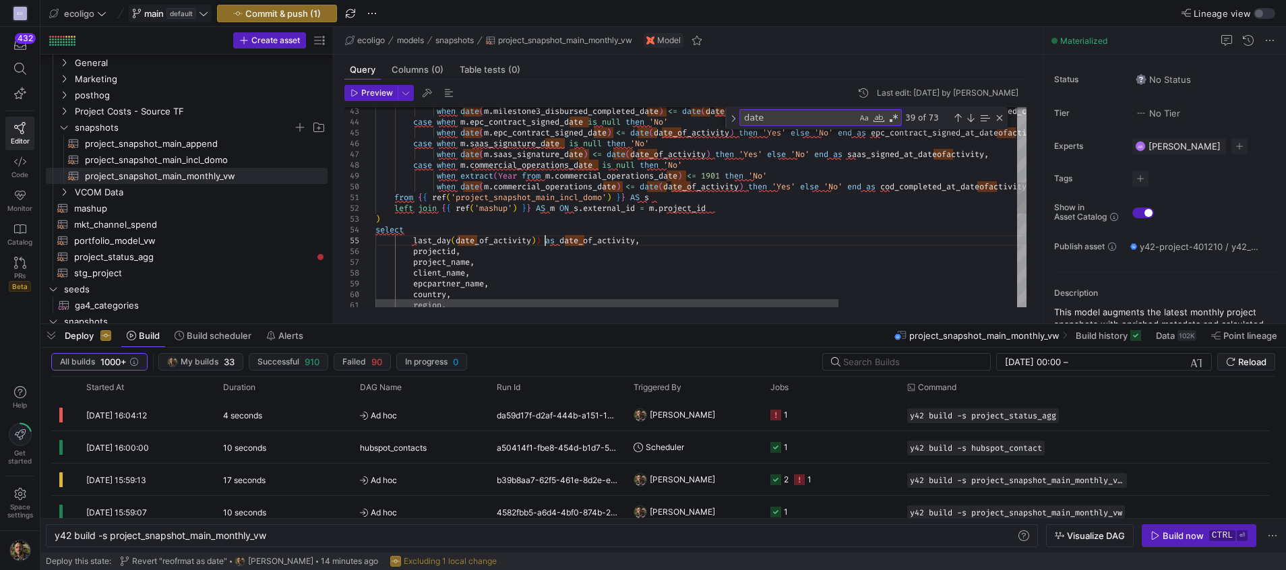
click at [546, 235] on div "region , country , epcpartner_name , client_name , project_name , projectid , l…" at bounding box center [826, 266] width 902 height 1292
type textarea "from {{ ref('project_snapshot_main_incl_domo') }} AS s left join {{ ref('mashup…"
click at [321, 8] on span "Commit & push (1)" at bounding box center [282, 13] width 75 height 11
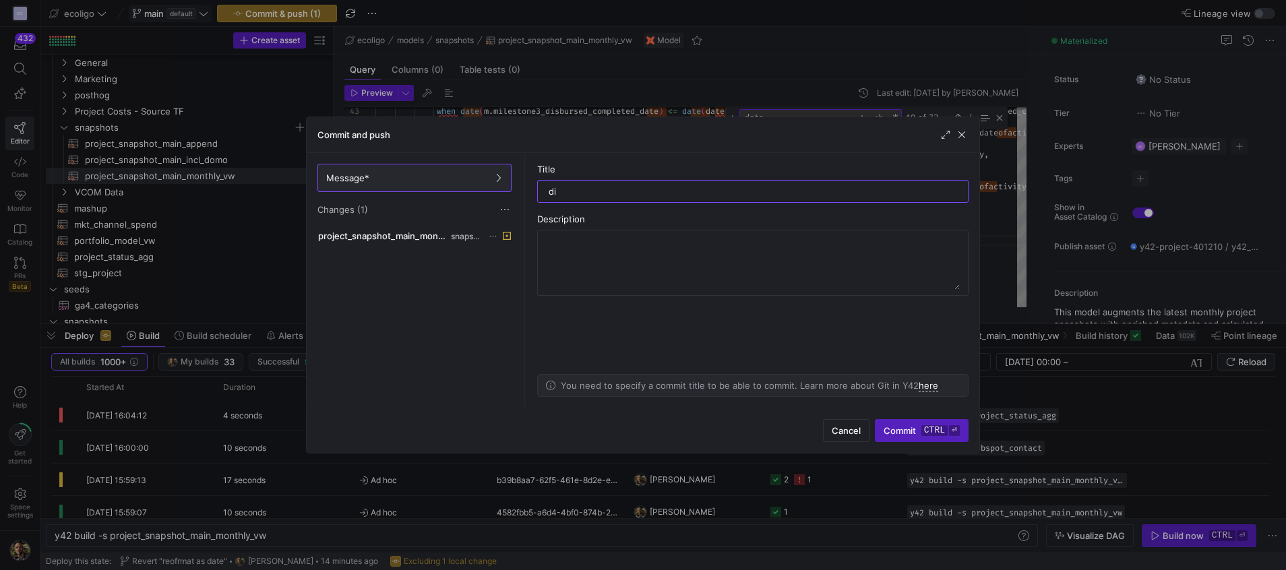
type input "d"
type input "timestamp for date_of_activity"
click at [895, 430] on span "Commit ctrl ⏎" at bounding box center [921, 430] width 76 height 11
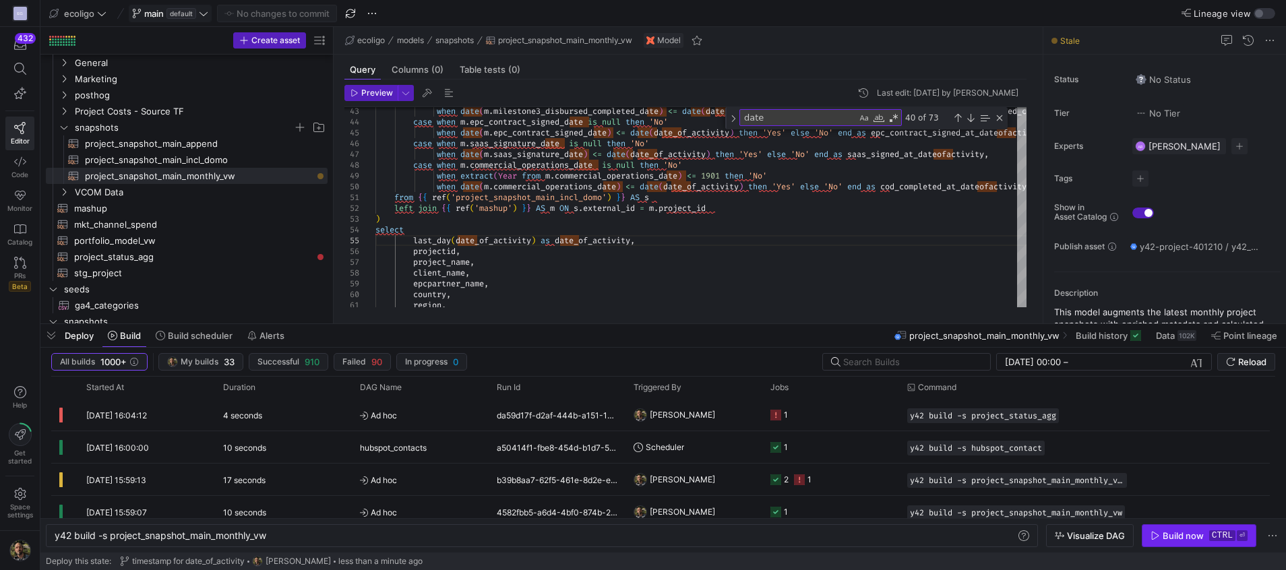
click at [1168, 526] on span "button" at bounding box center [1198, 536] width 113 height 22
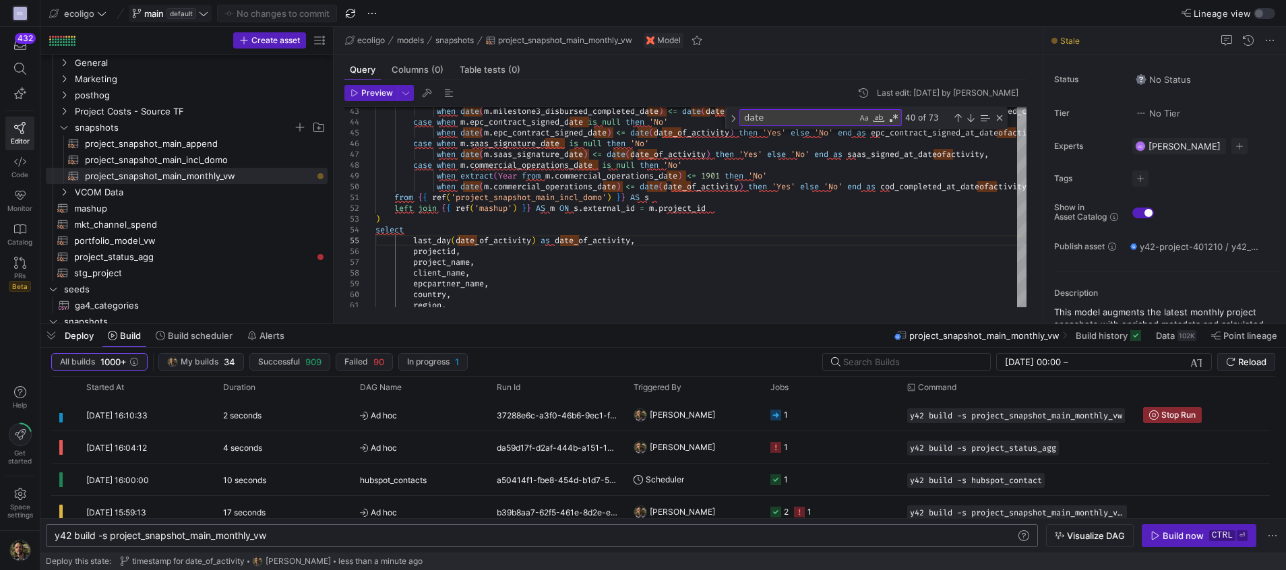
scroll to position [0, 214]
click at [486, 532] on div "y42 build -s project_snapshot_main_monthly_vw" at bounding box center [536, 535] width 962 height 11
type textarea "y42 build -s project_snapshot_main_monthly_vw+"
click at [1160, 534] on icon "button" at bounding box center [1154, 535] width 9 height 9
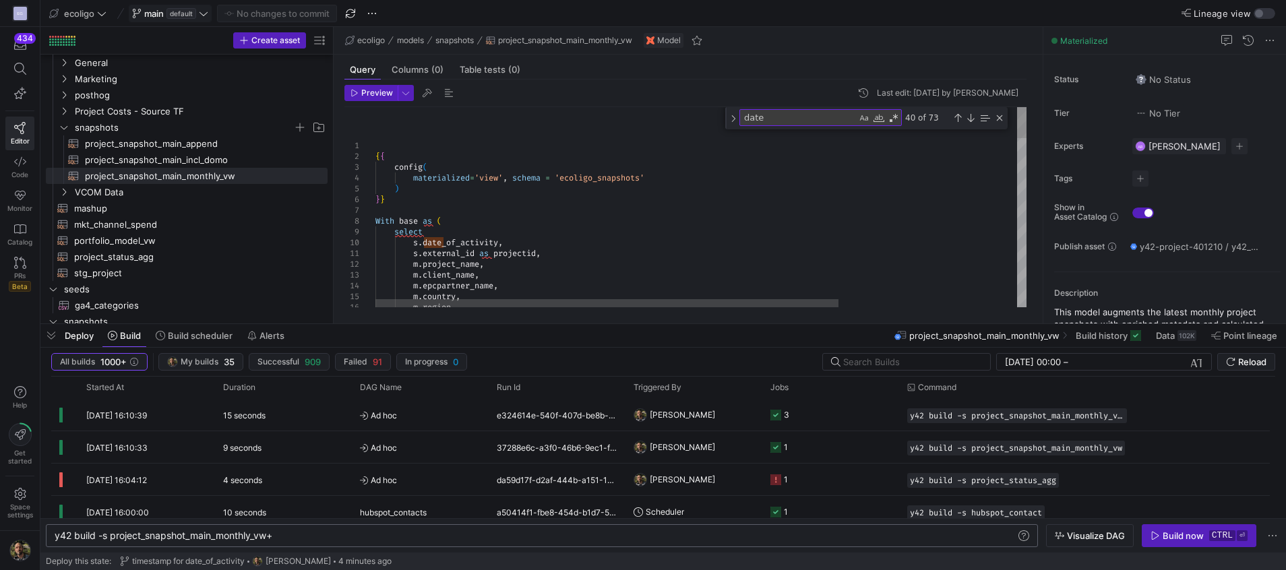
scroll to position [0, 165]
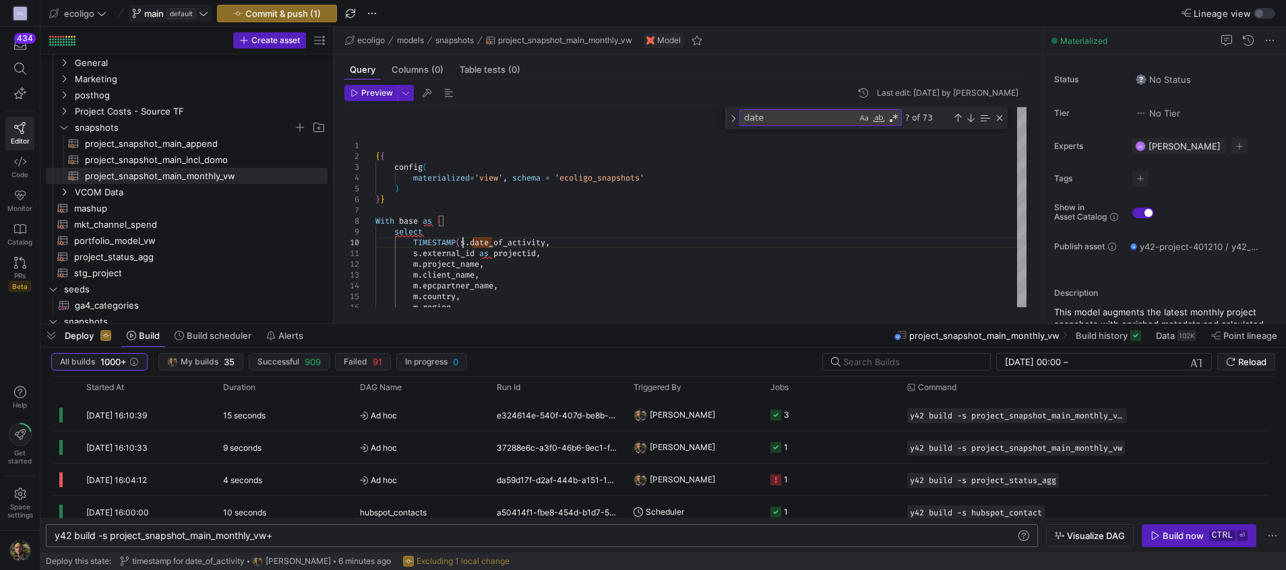
scroll to position [97, 87]
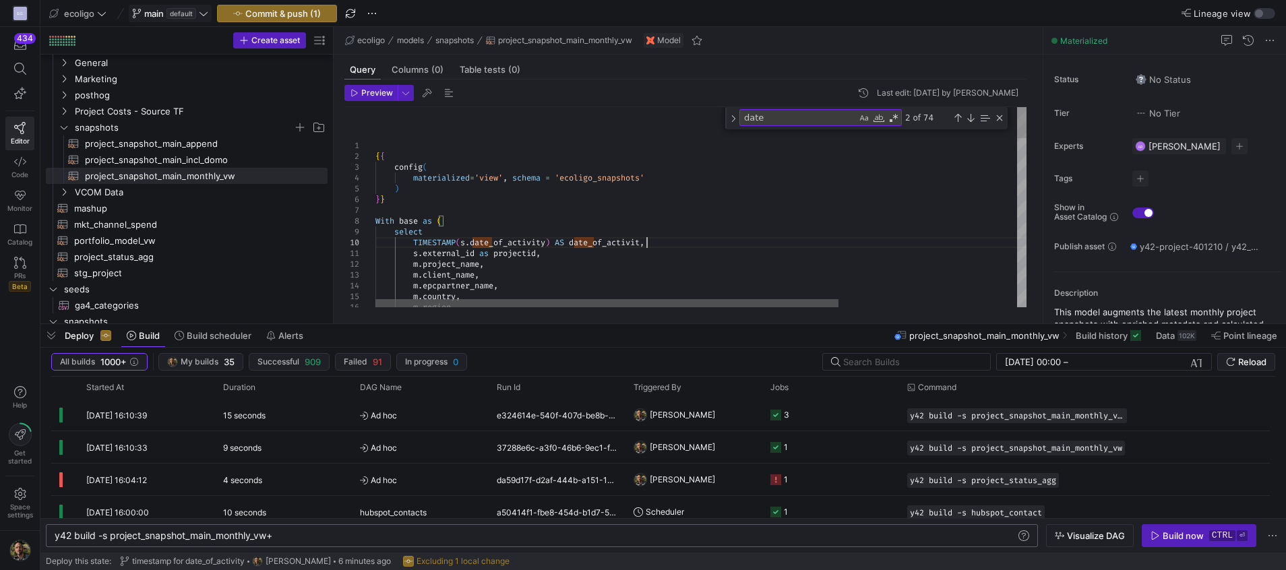
scroll to position [97, 276]
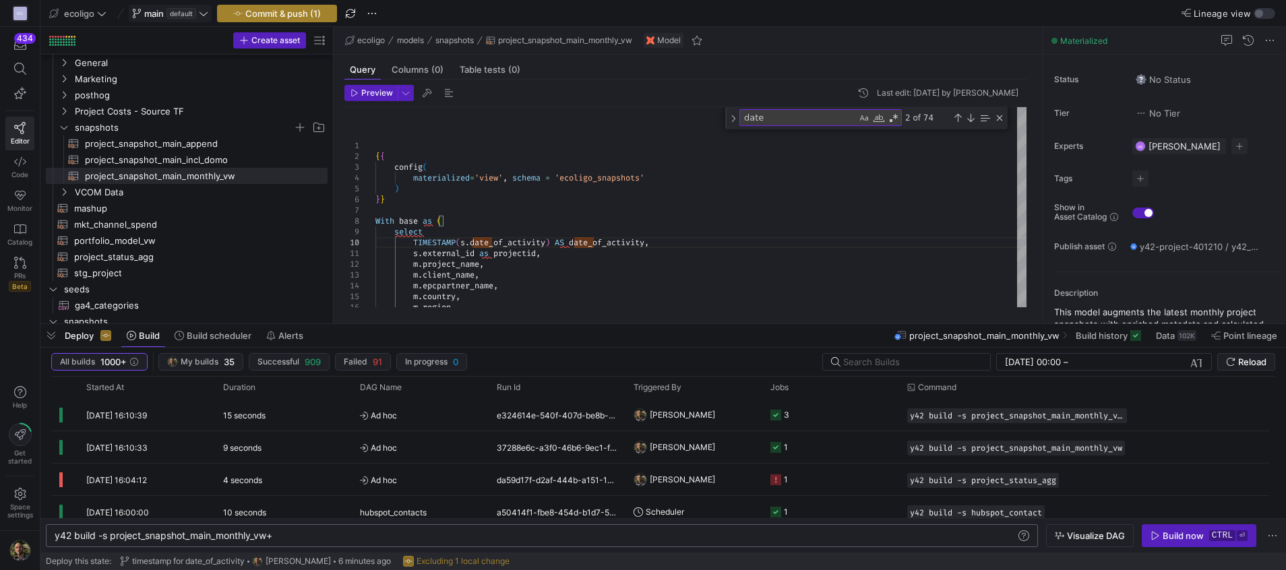
type textarea "{{ config( materialized='view', schema = 'ecoligo_snapshots' ) }} With base as …"
click at [272, 5] on span "button" at bounding box center [277, 13] width 119 height 16
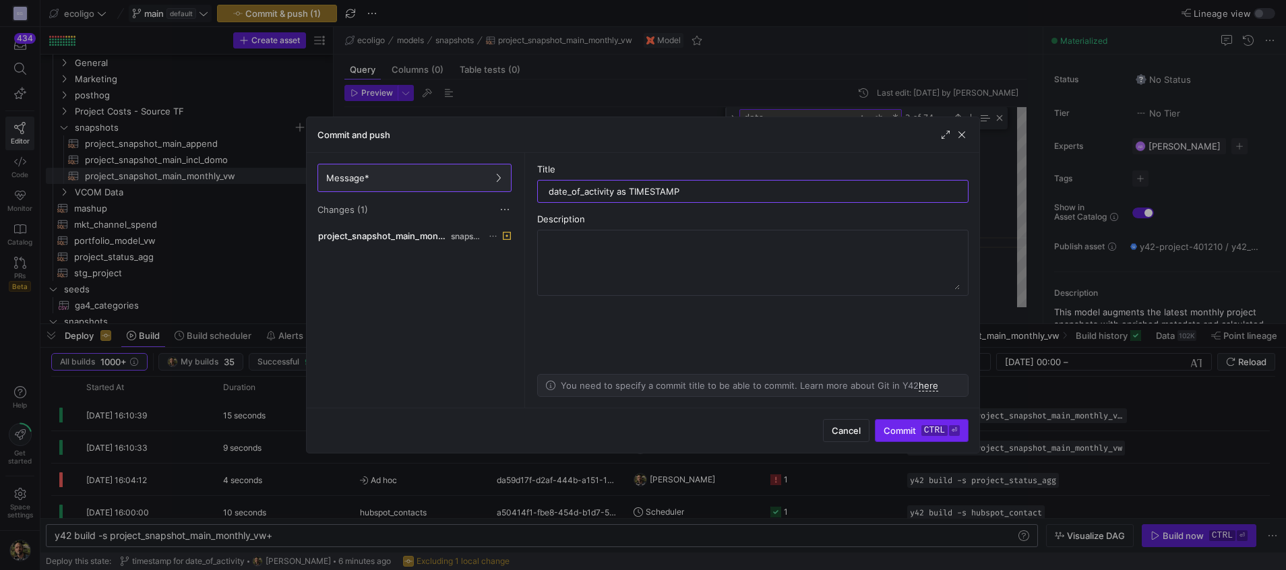
type input "date_of_activity as TIMESTAMP"
click at [889, 439] on span "submit" at bounding box center [921, 431] width 92 height 22
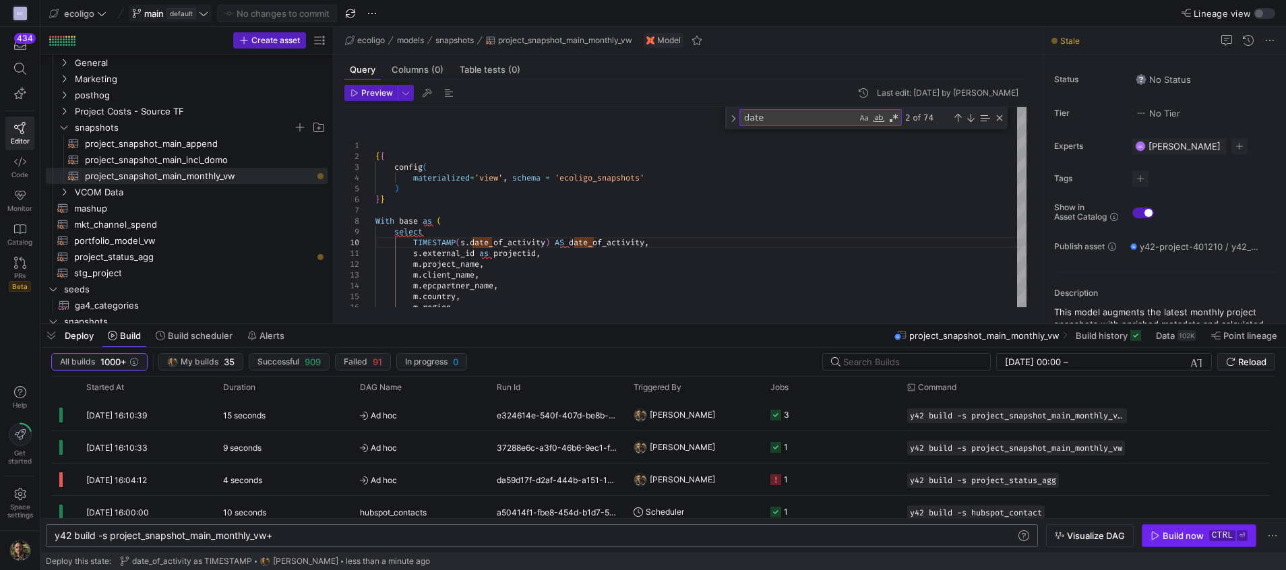
click at [1167, 538] on div "Build now" at bounding box center [1182, 535] width 41 height 11
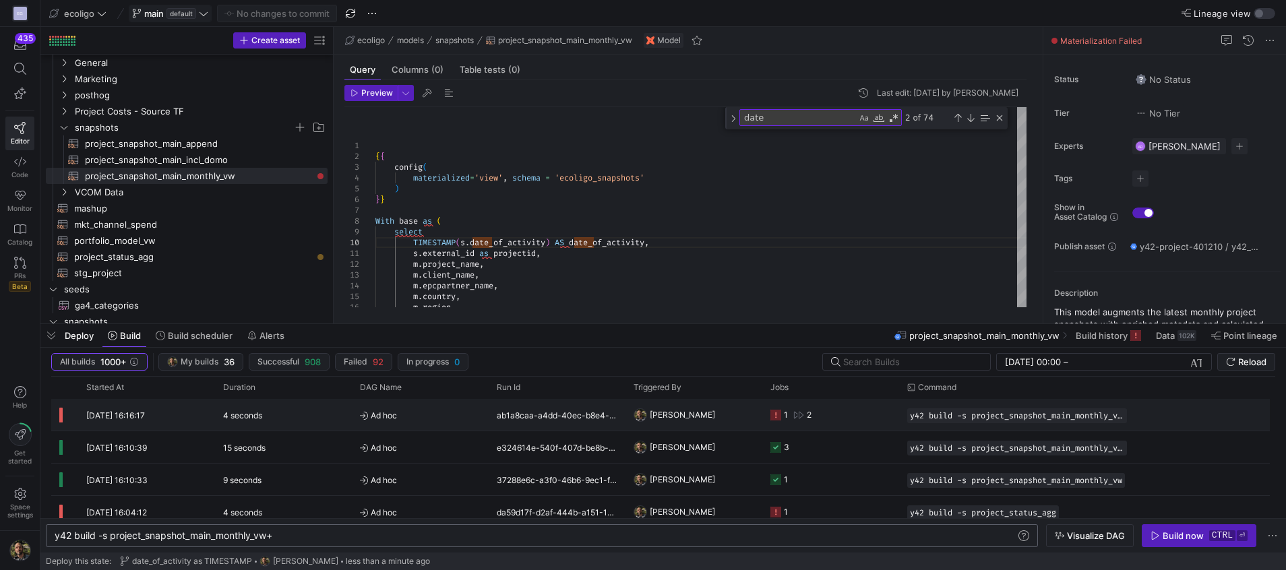
click at [707, 414] on y42-orchestration-triggered-by "[PERSON_NAME]" at bounding box center [693, 415] width 121 height 30
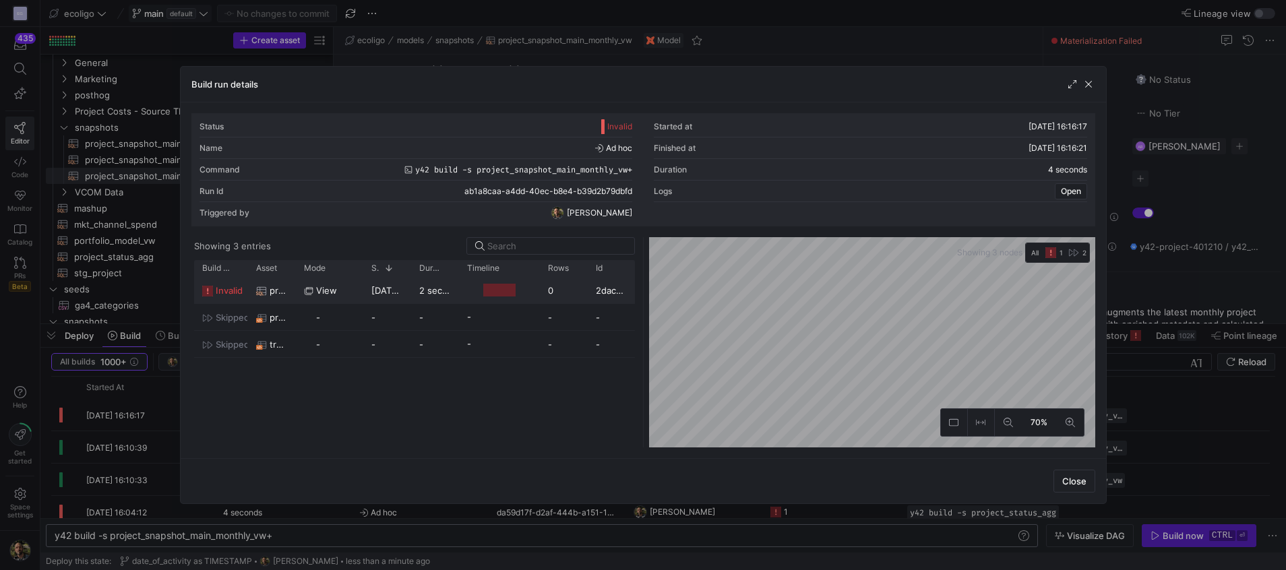
click at [511, 300] on y42-job-duration-timeline-cell-renderer at bounding box center [499, 290] width 65 height 25
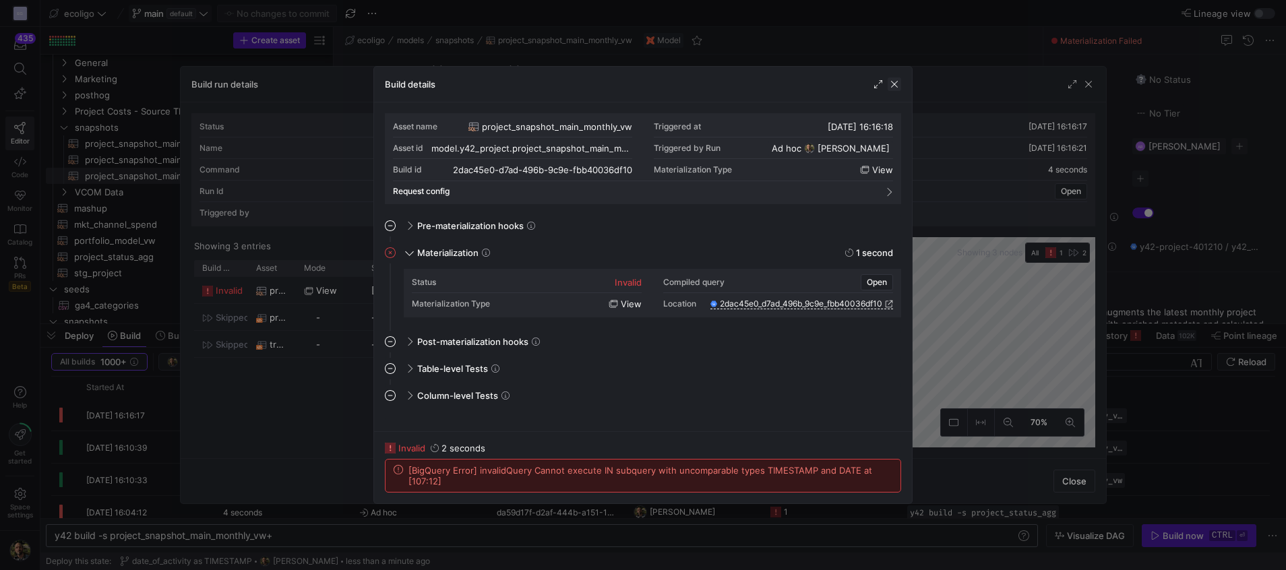
click at [888, 89] on span "button" at bounding box center [893, 83] width 13 height 13
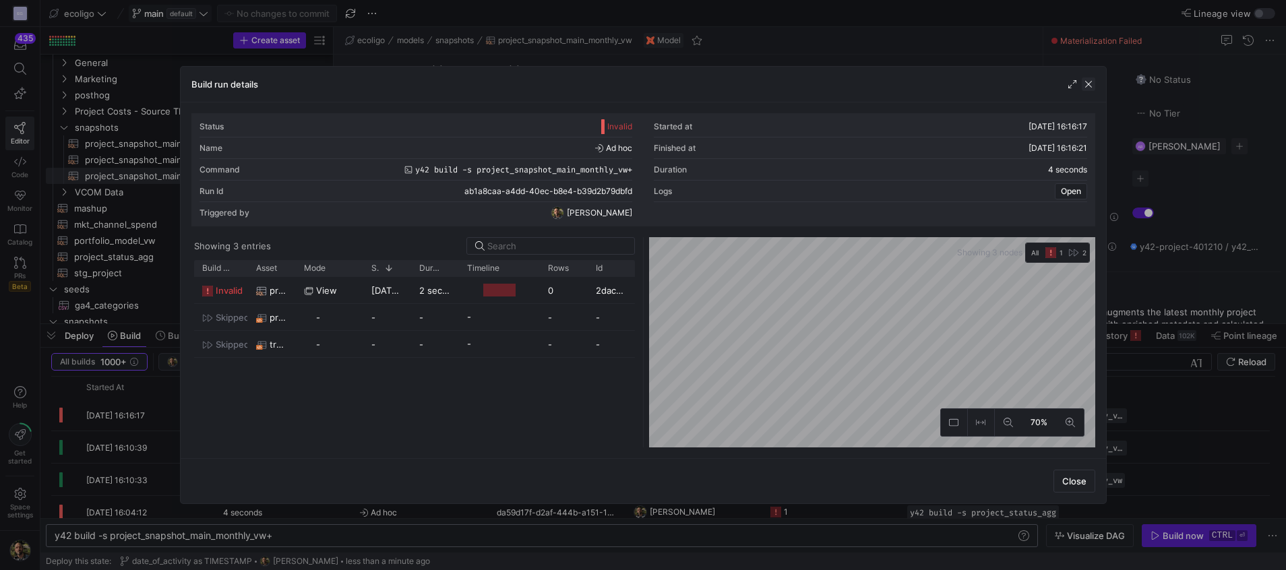
click at [1094, 86] on span "button" at bounding box center [1087, 83] width 13 height 13
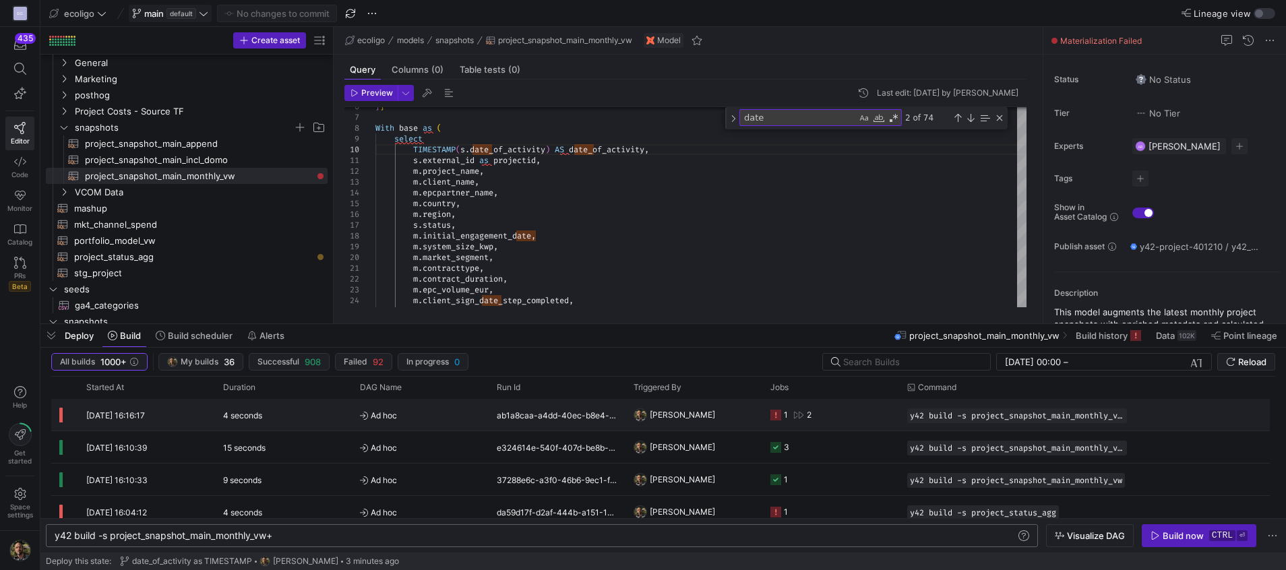
click at [725, 415] on y42-orchestration-triggered-by "[PERSON_NAME]" at bounding box center [693, 415] width 121 height 30
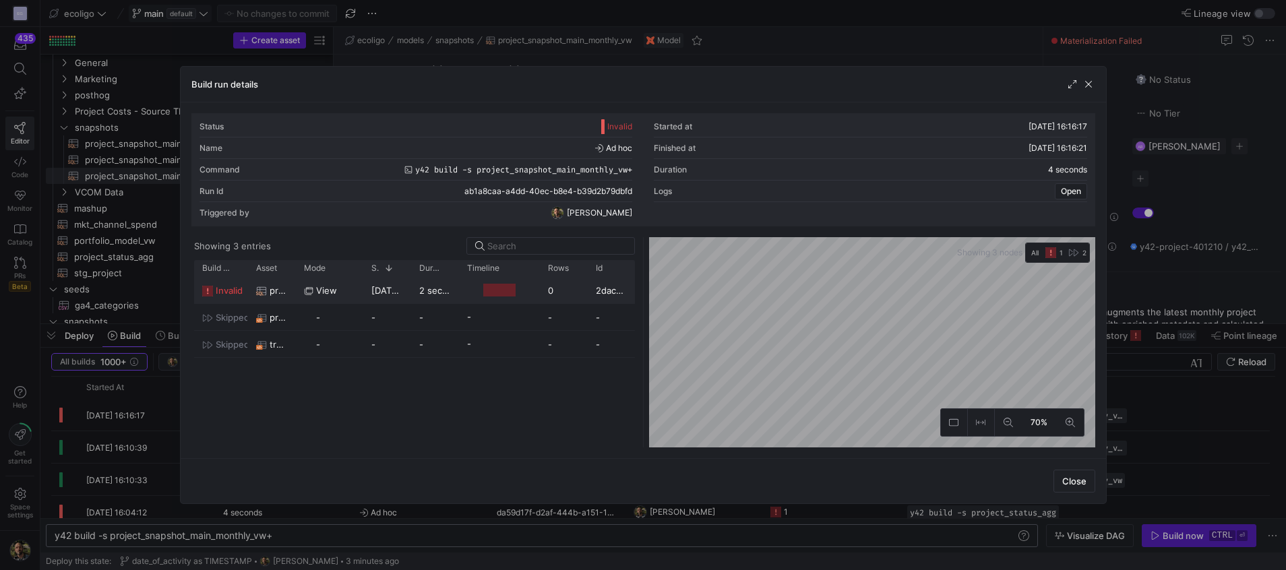
click at [352, 300] on div "view" at bounding box center [329, 291] width 51 height 26
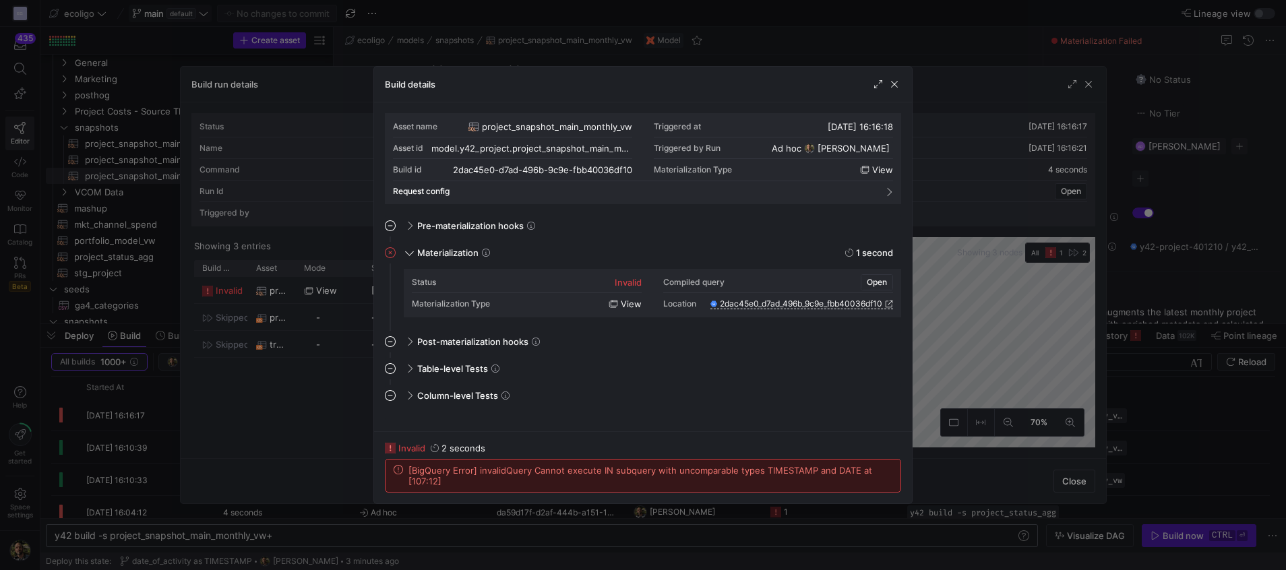
click at [872, 278] on span "Open" at bounding box center [877, 282] width 20 height 9
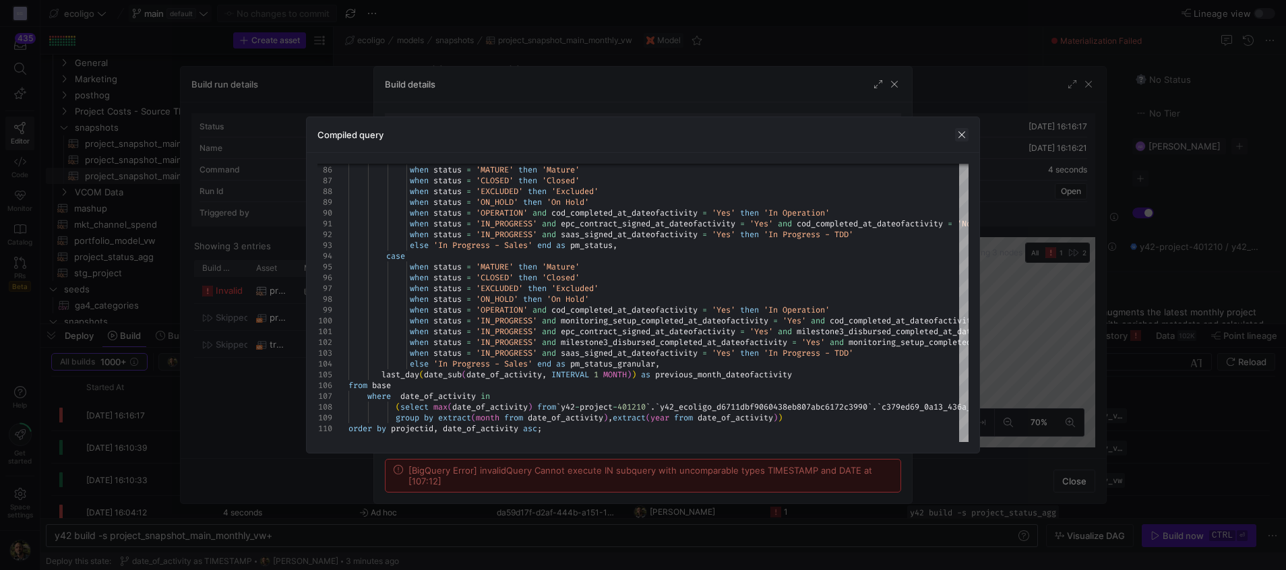
click at [957, 137] on span "button" at bounding box center [961, 134] width 13 height 13
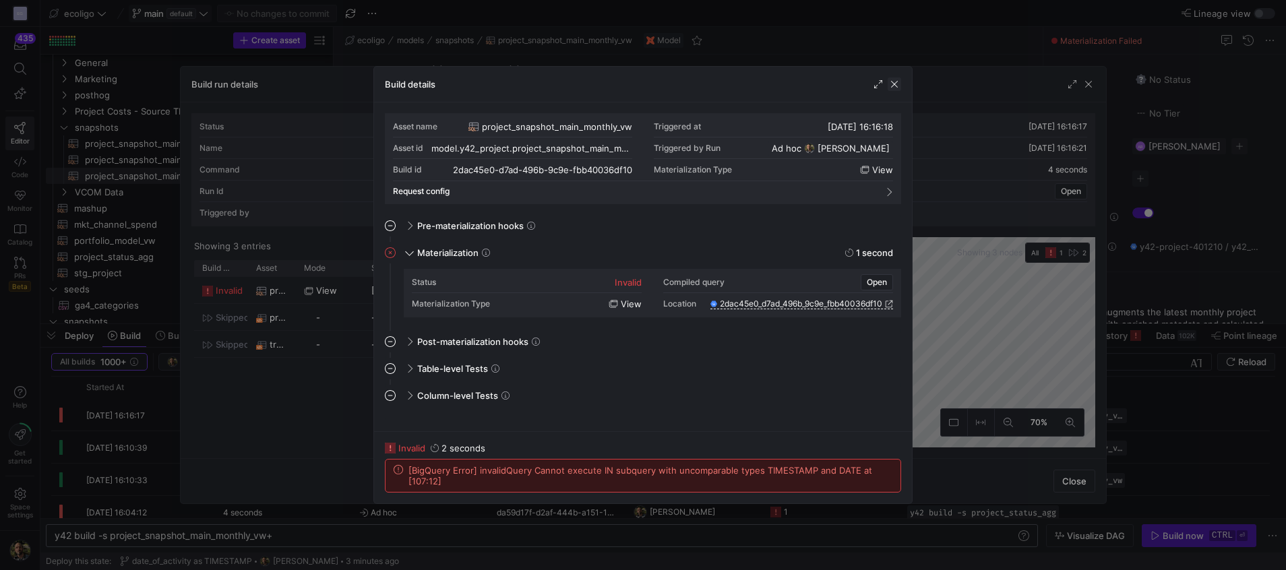
click at [898, 85] on span "button" at bounding box center [893, 83] width 13 height 13
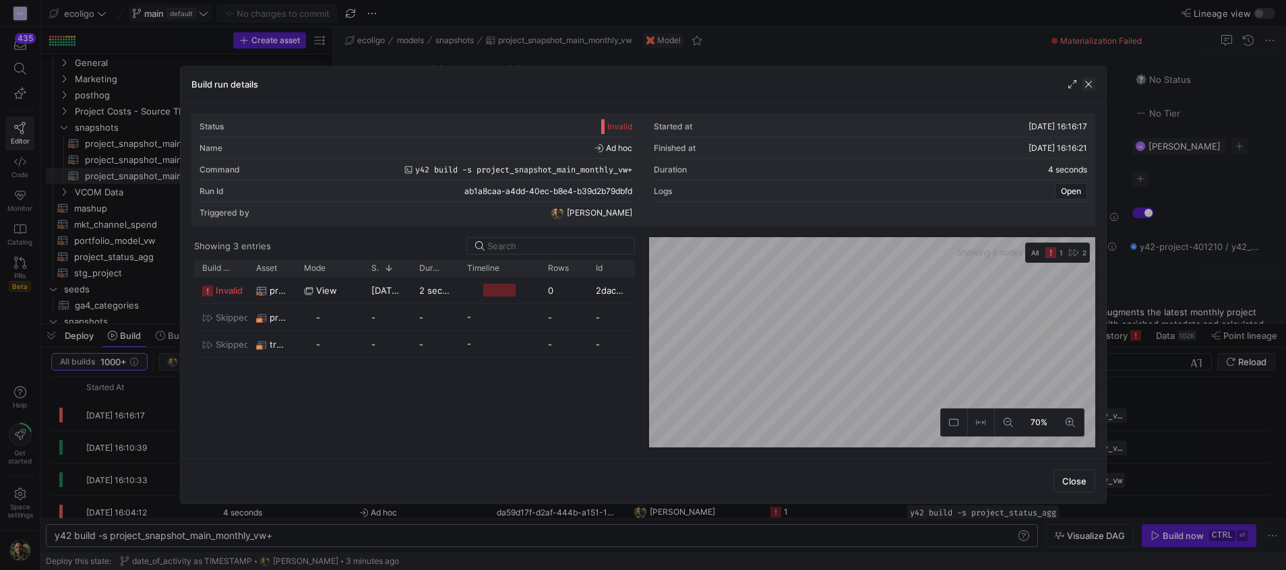
click at [1087, 88] on span "button" at bounding box center [1087, 83] width 13 height 13
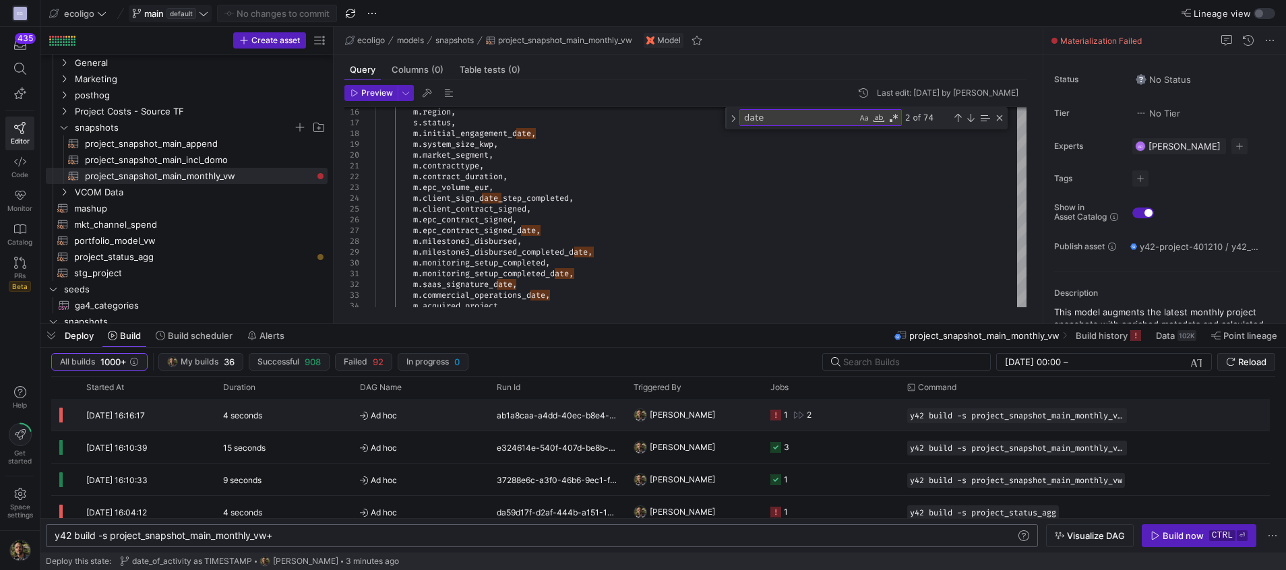
click at [545, 427] on div "ab1a8caa-a4dd-40ec-b8e4-b39d2b79dbfd" at bounding box center [557, 415] width 137 height 32
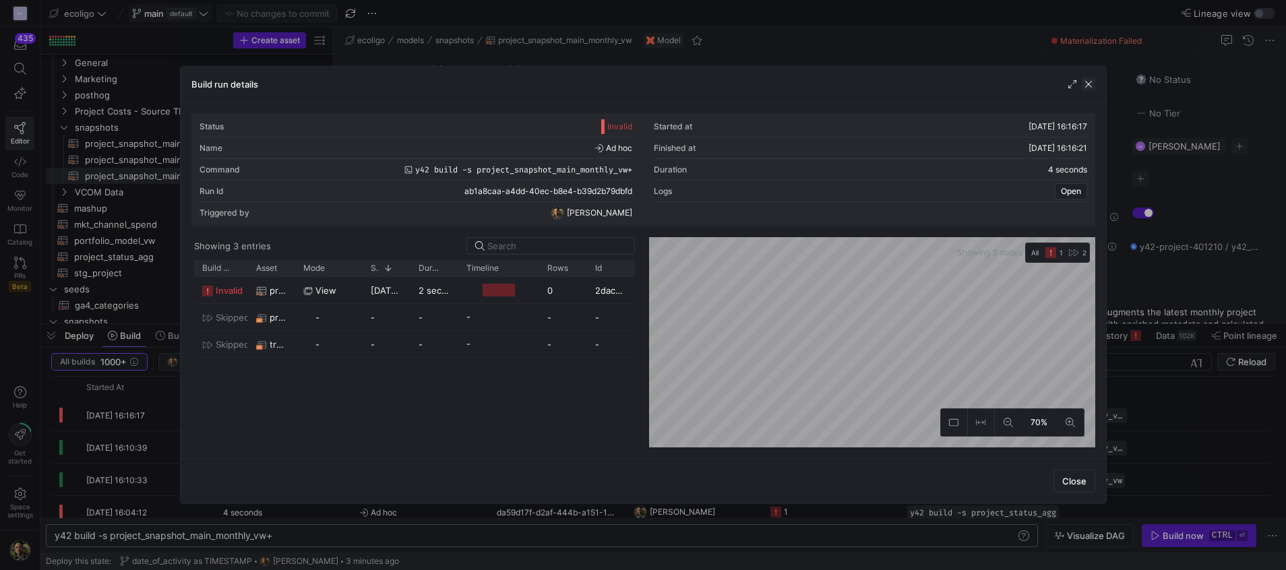
click at [1085, 82] on span "button" at bounding box center [1087, 83] width 13 height 13
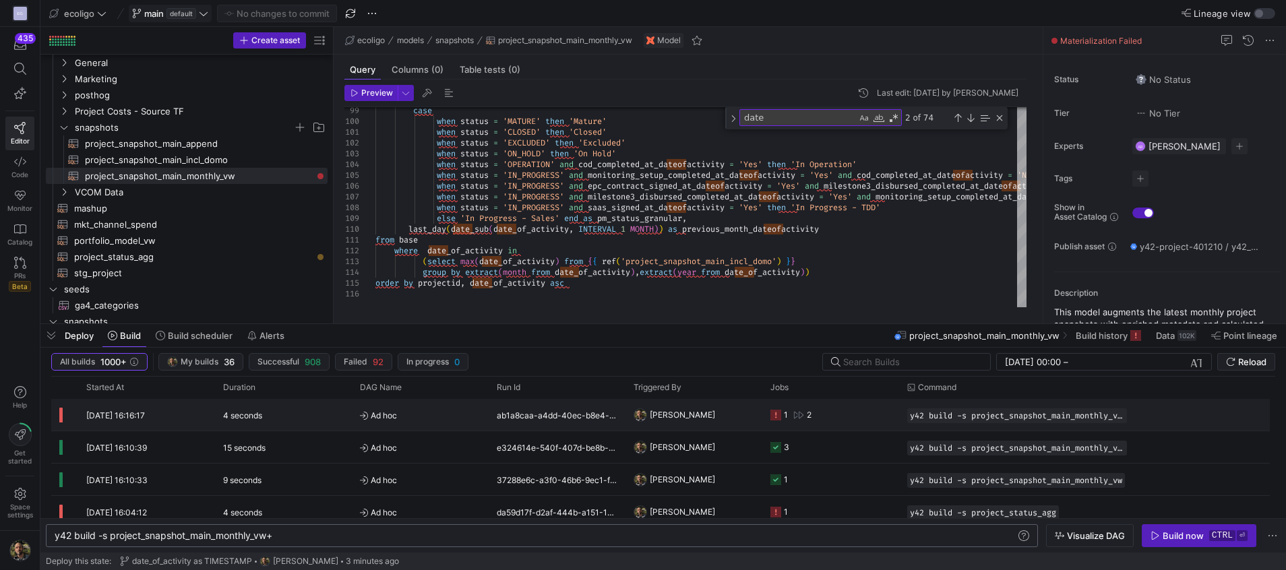
click at [842, 412] on y42-job-status-cell-renderer "1 2" at bounding box center [830, 415] width 121 height 30
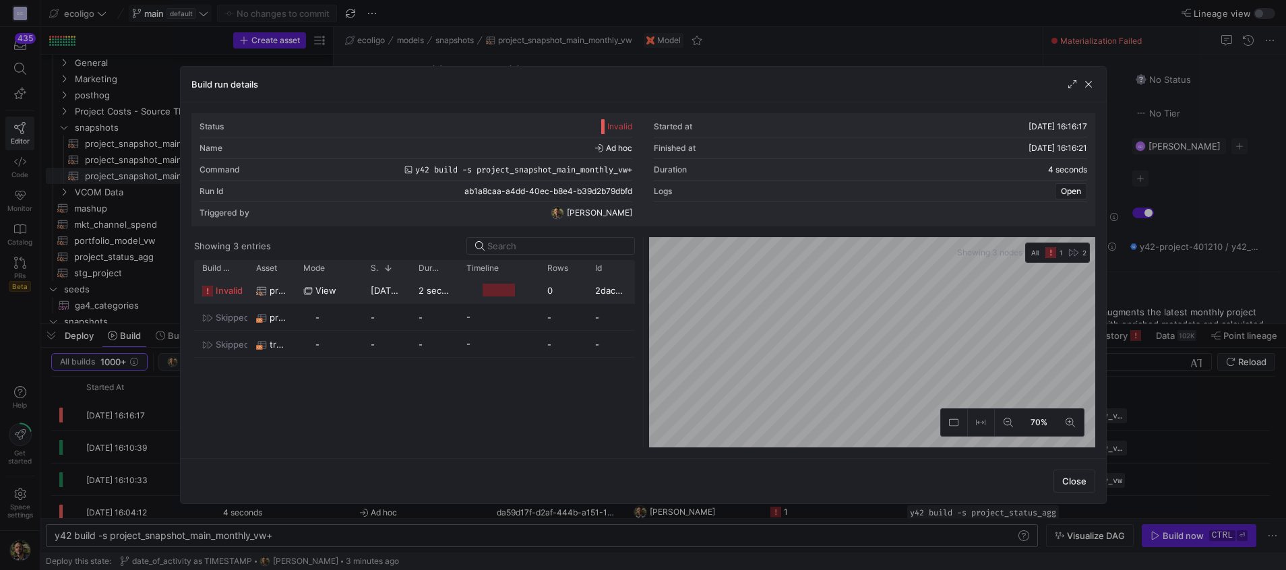
click at [420, 292] on y42-duration "2 seconds" at bounding box center [440, 290] width 44 height 11
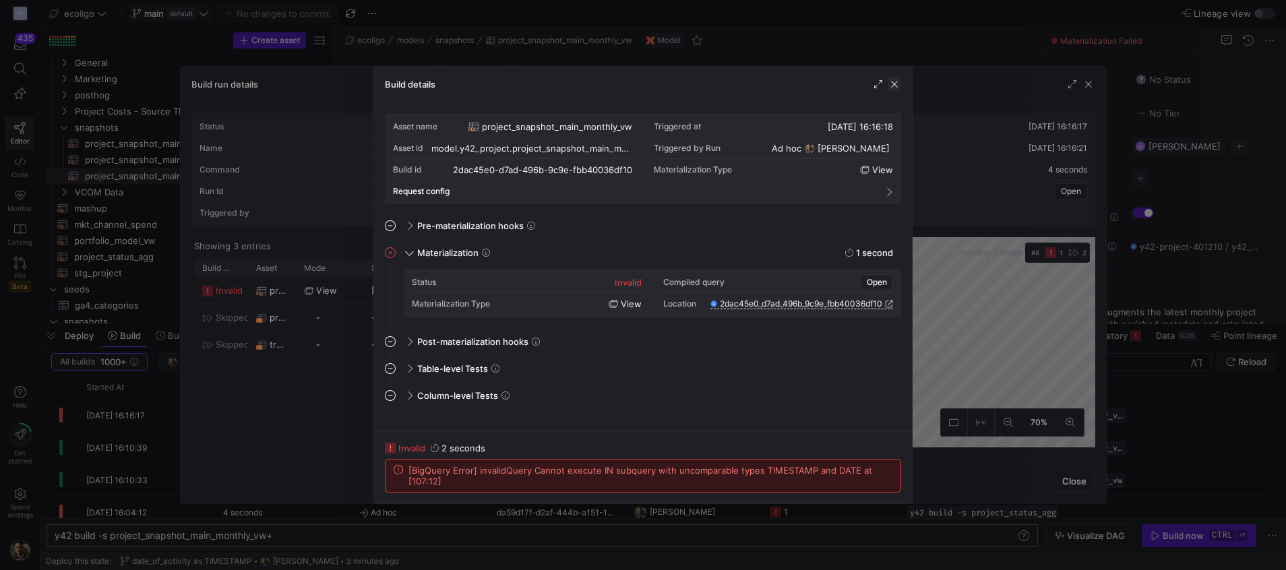
click at [899, 81] on span "button" at bounding box center [893, 83] width 13 height 13
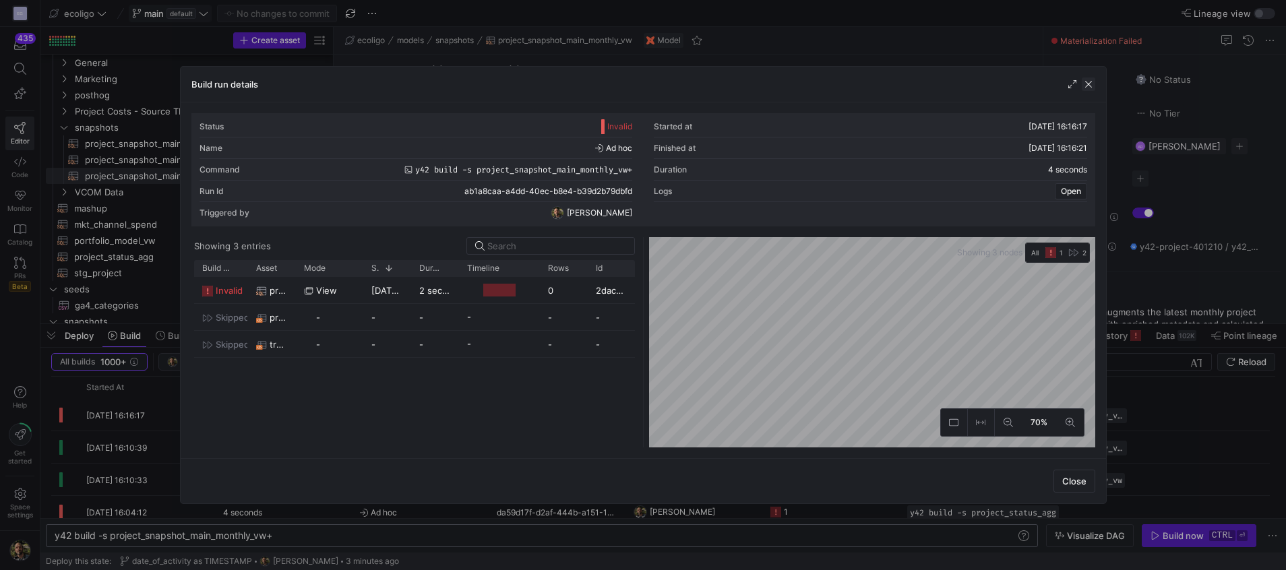
click at [1086, 88] on span "button" at bounding box center [1087, 83] width 13 height 13
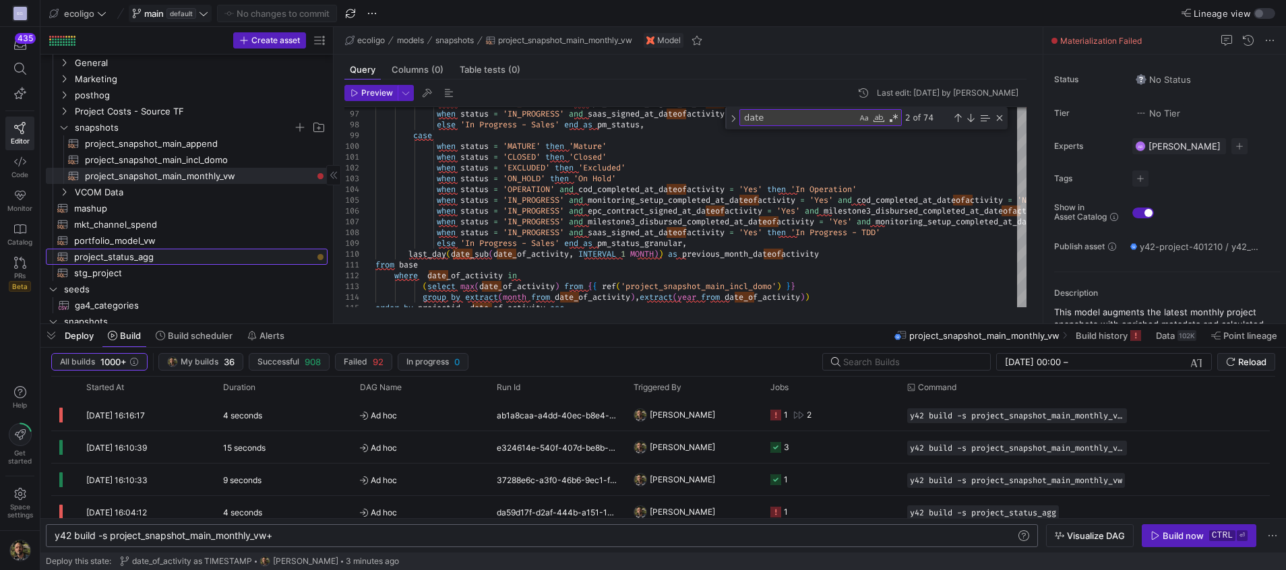
click at [202, 260] on span "project_status_agg​​​​​​​​​​" at bounding box center [193, 256] width 238 height 15
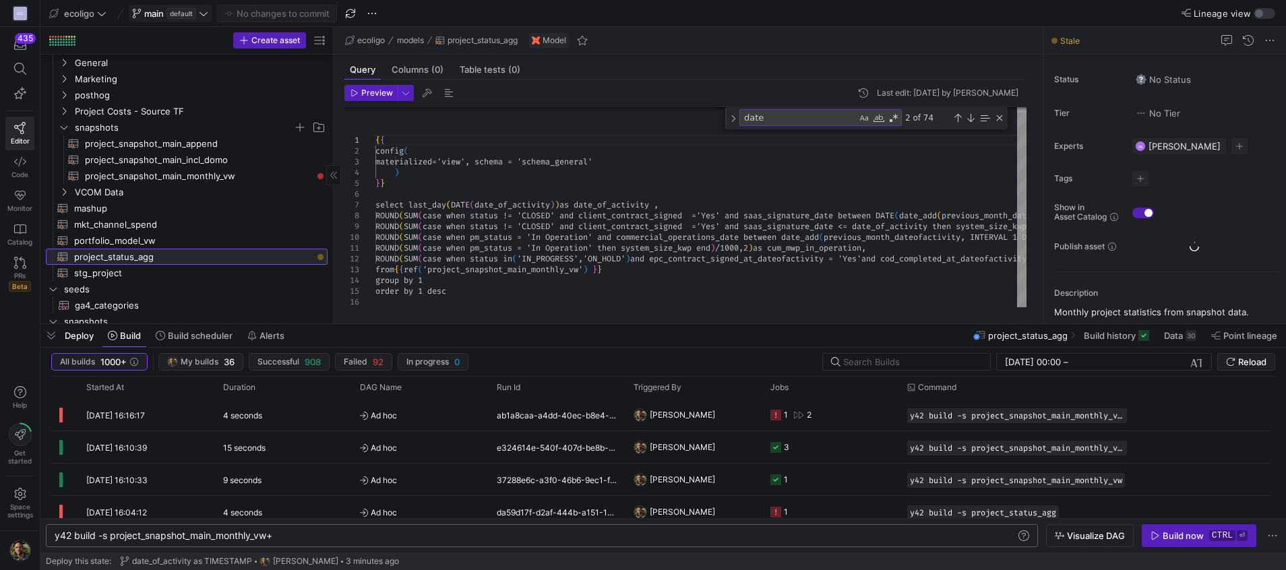
scroll to position [96, 276]
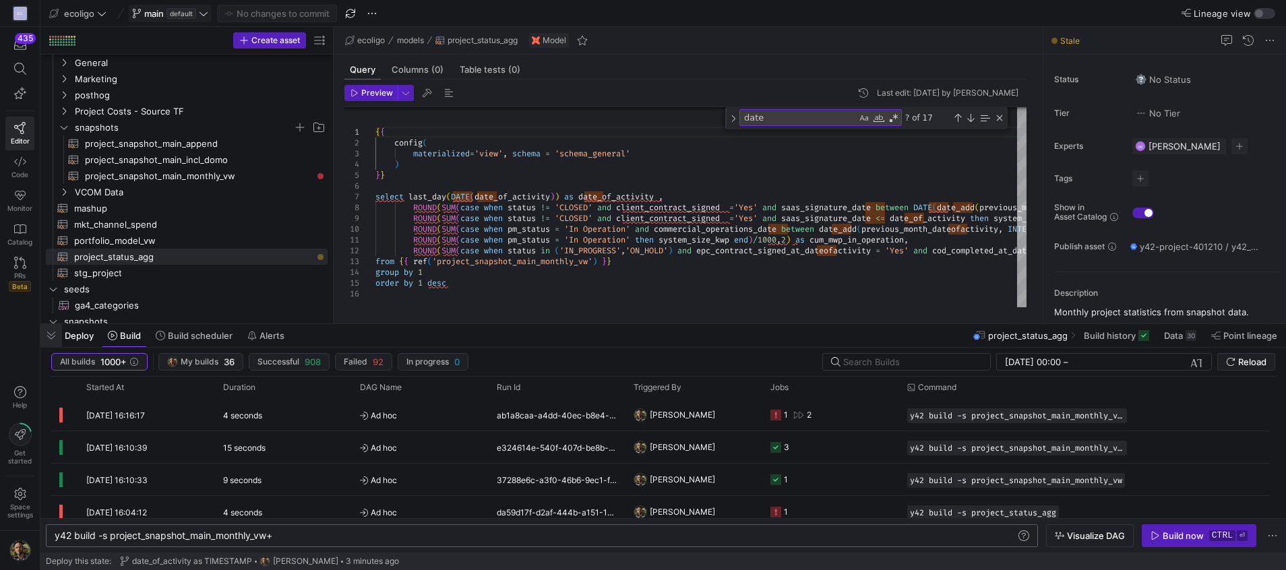
click at [51, 336] on span "button" at bounding box center [51, 335] width 22 height 23
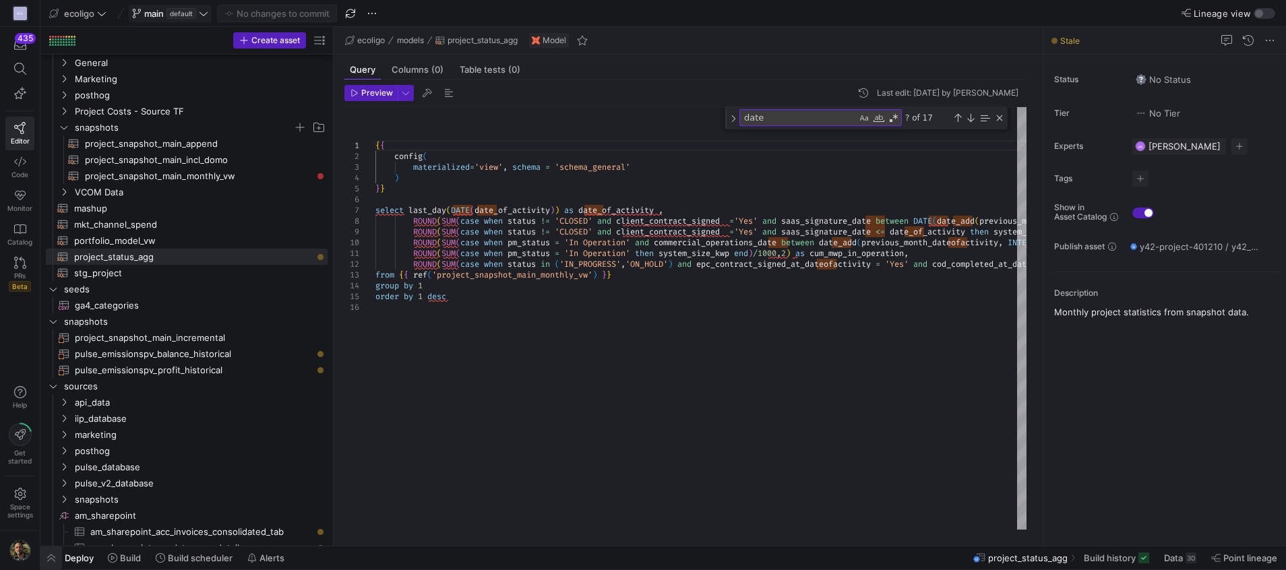
click at [55, 560] on span "button" at bounding box center [51, 557] width 22 height 23
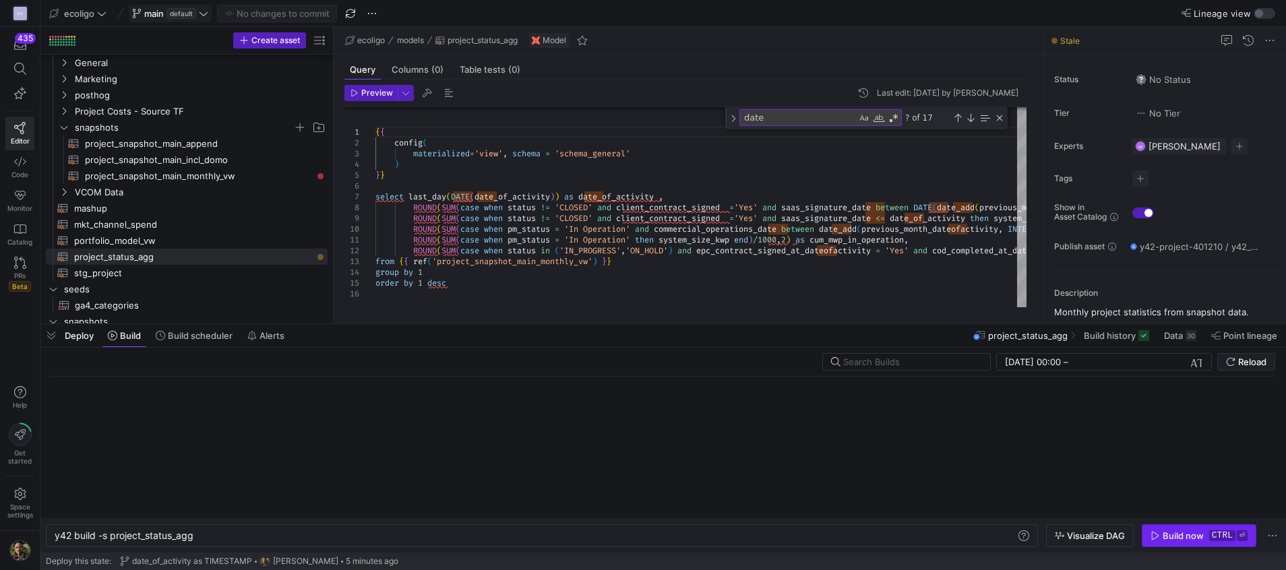
click at [1169, 536] on div "Build now" at bounding box center [1182, 535] width 41 height 11
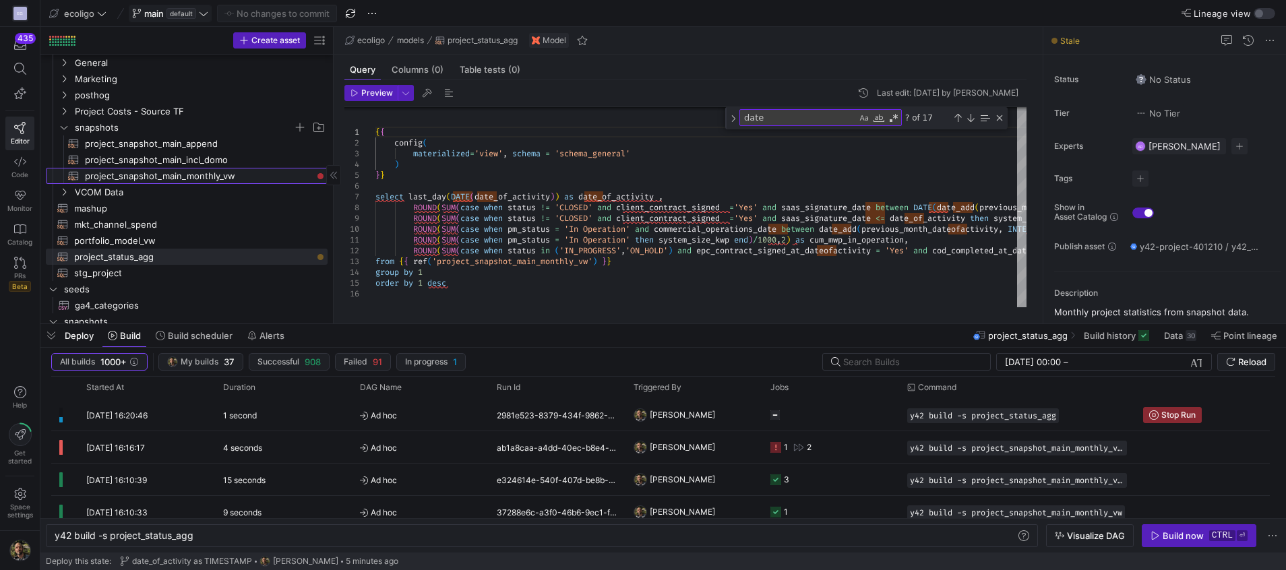
click at [194, 171] on span "project_snapshot_main_monthly_vw​​​​​​​​​​" at bounding box center [198, 175] width 227 height 15
type textarea "{{ config( materialized='view', schema = 'ecoligo_snapshots' ) }} With base as …"
type textarea "y42 build -s project_snapshot_main_monthly_vw"
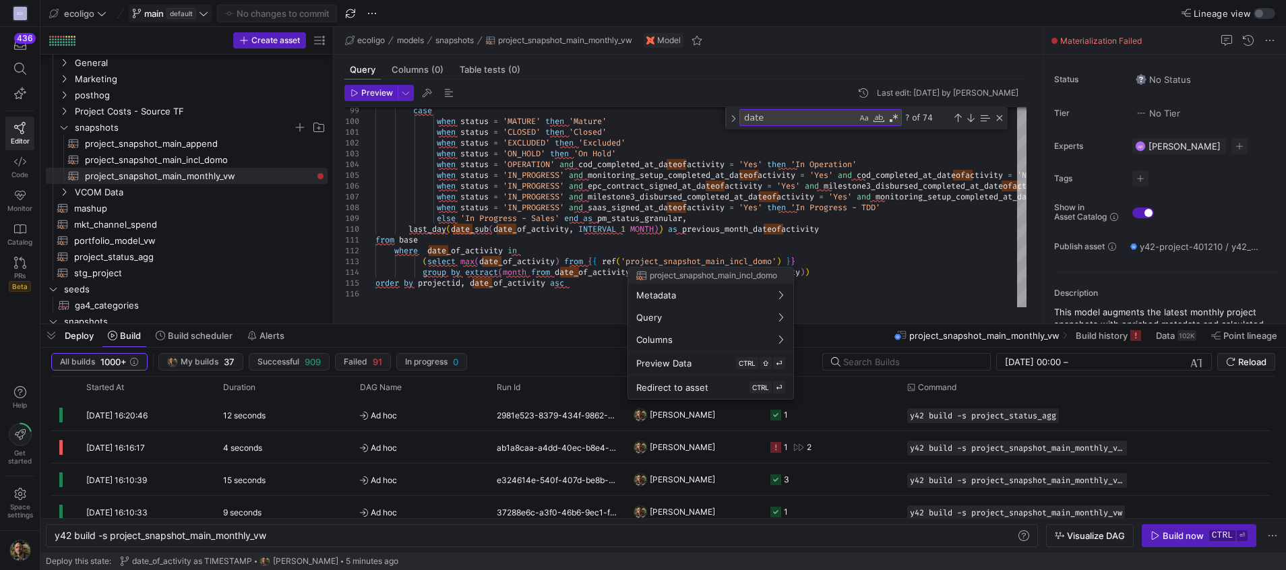
click at [563, 263] on div at bounding box center [643, 285] width 1286 height 570
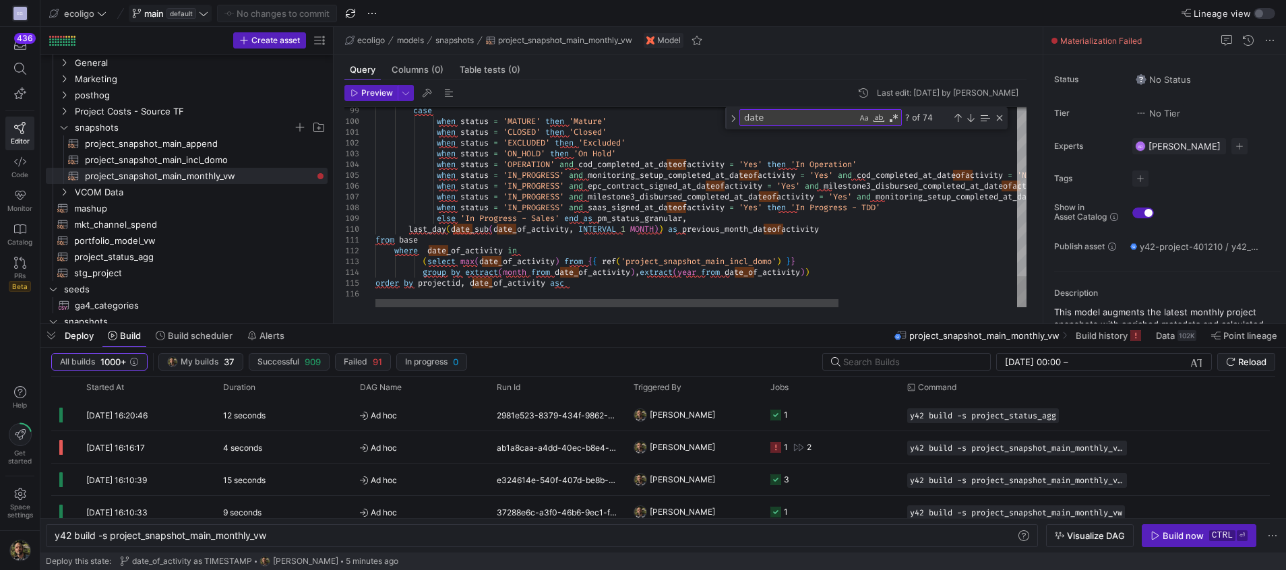
scroll to position [64, 0]
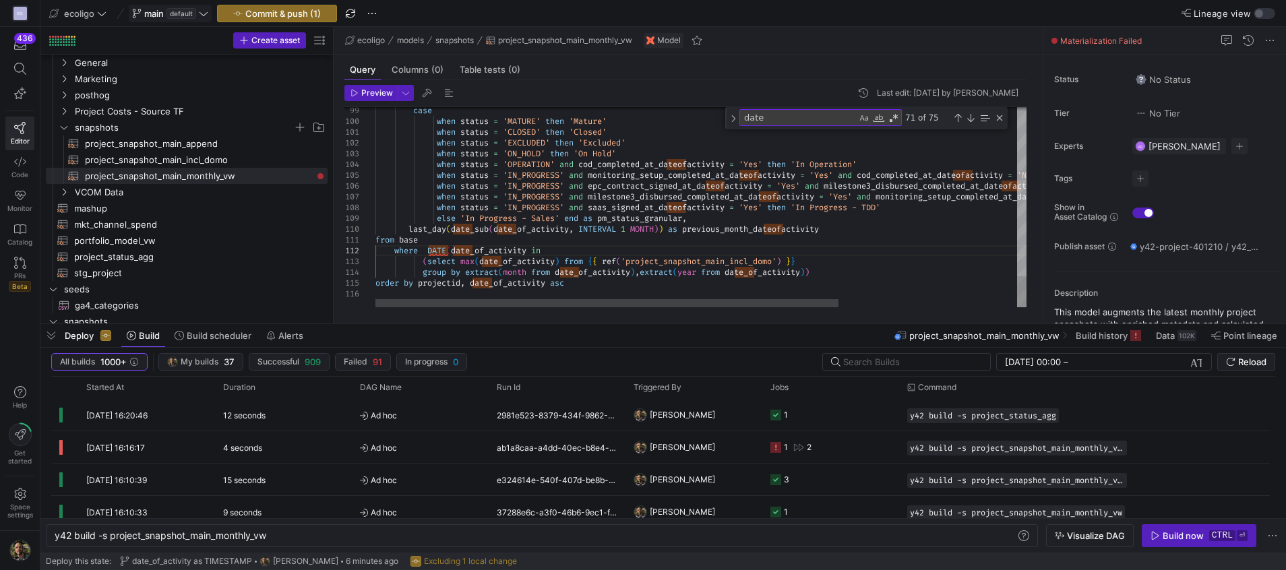
type textarea "from base where DATE(date_of_activity) in (select max(date_of_activity) from {{…"
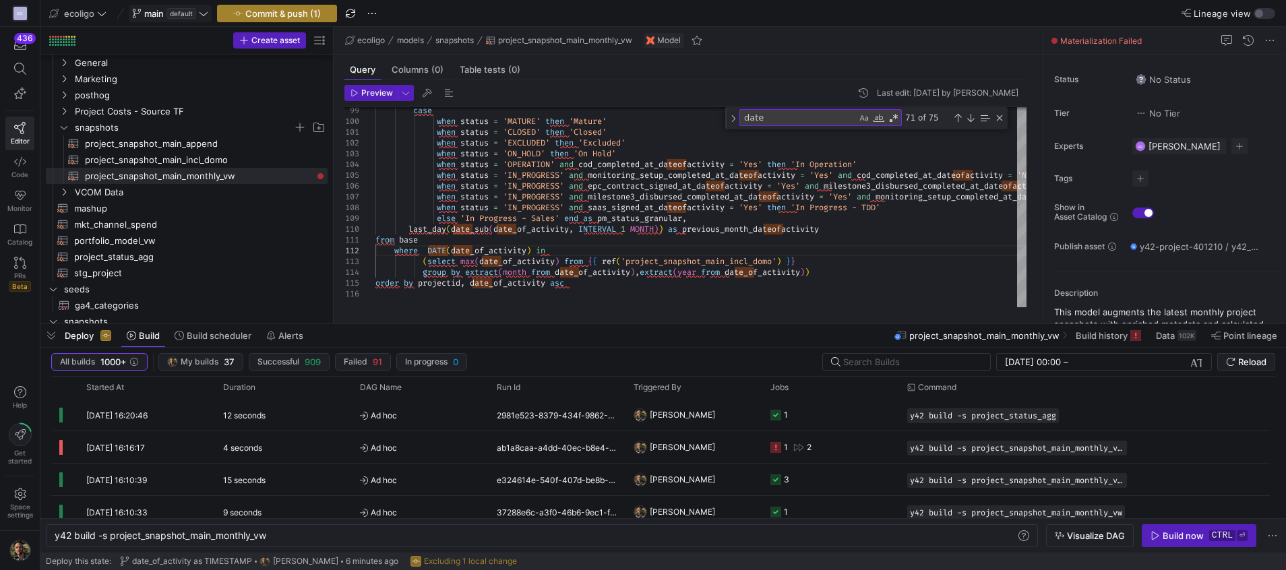
click at [295, 22] on button "Commit & push (1)" at bounding box center [277, 14] width 120 height 18
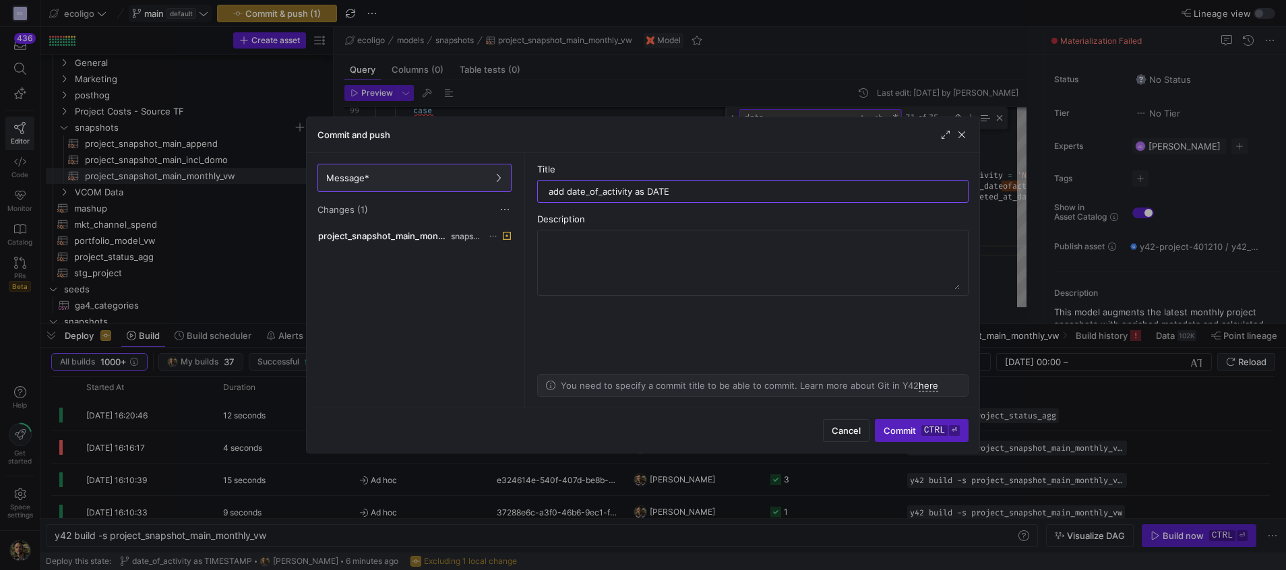
type input "add date_of_activity as DATE"
click at [870, 428] on div "Cancel Commit ctrl ⏎" at bounding box center [896, 430] width 146 height 23
click at [912, 433] on span "Commit ctrl ⏎" at bounding box center [921, 430] width 76 height 11
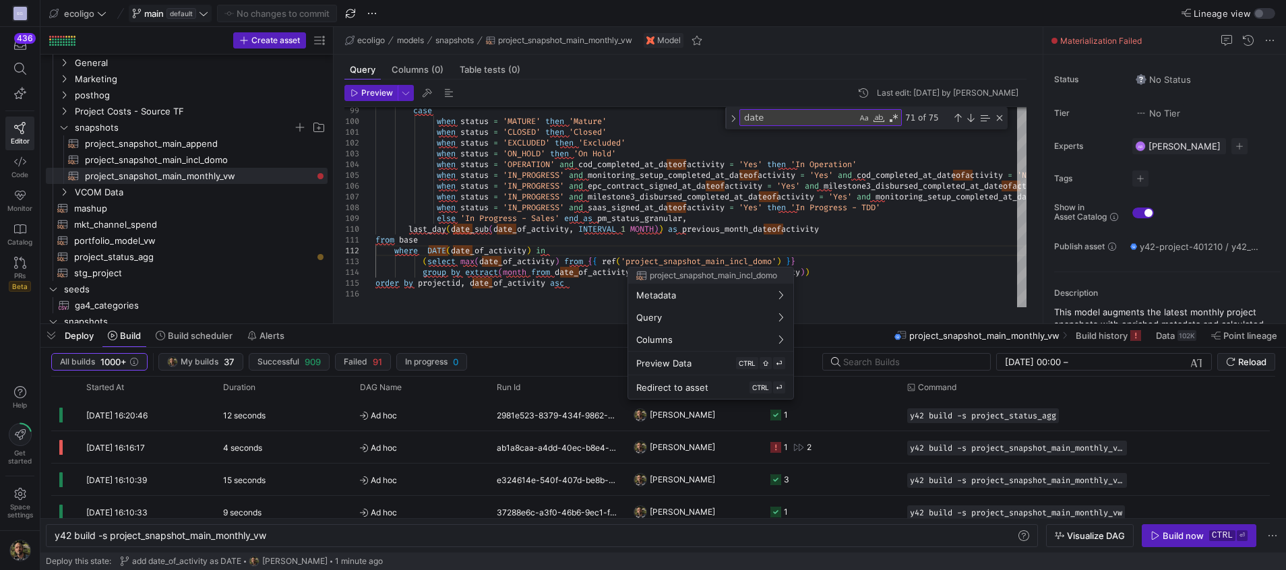
click at [602, 202] on div at bounding box center [643, 285] width 1286 height 570
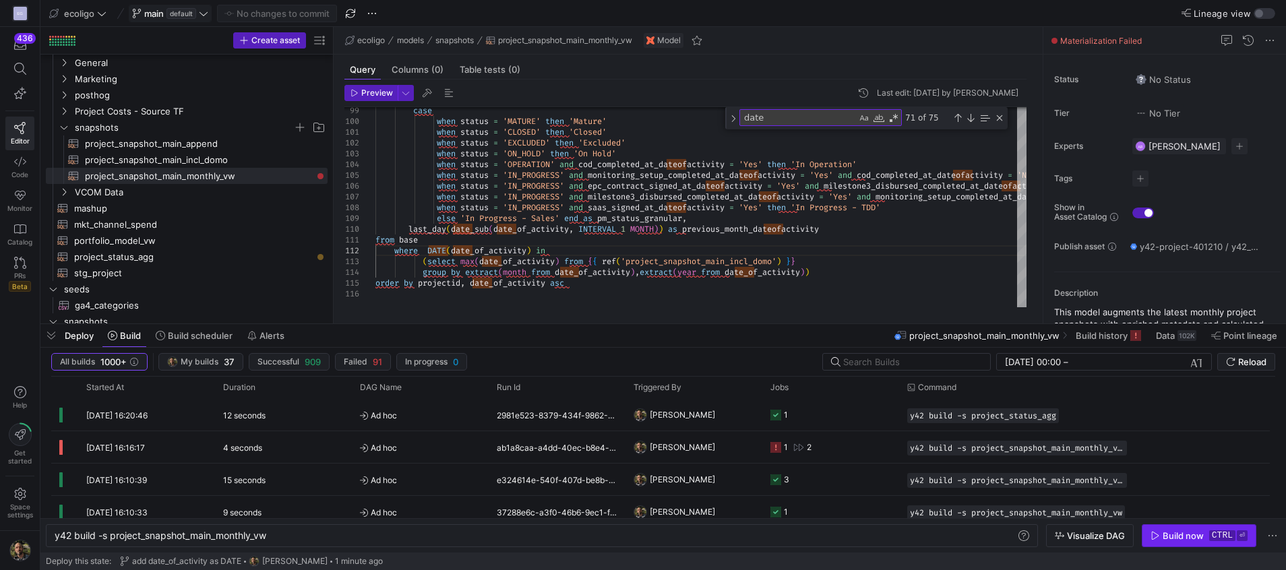
click at [1193, 544] on span "button" at bounding box center [1198, 536] width 113 height 22
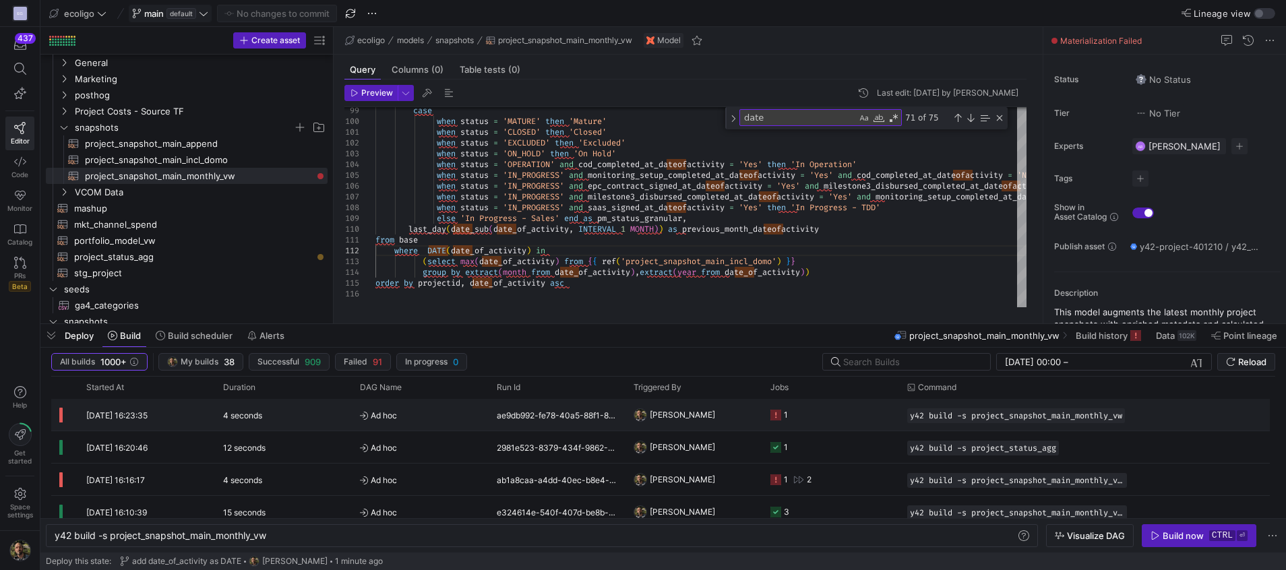
click at [786, 406] on div "1" at bounding box center [786, 415] width 4 height 32
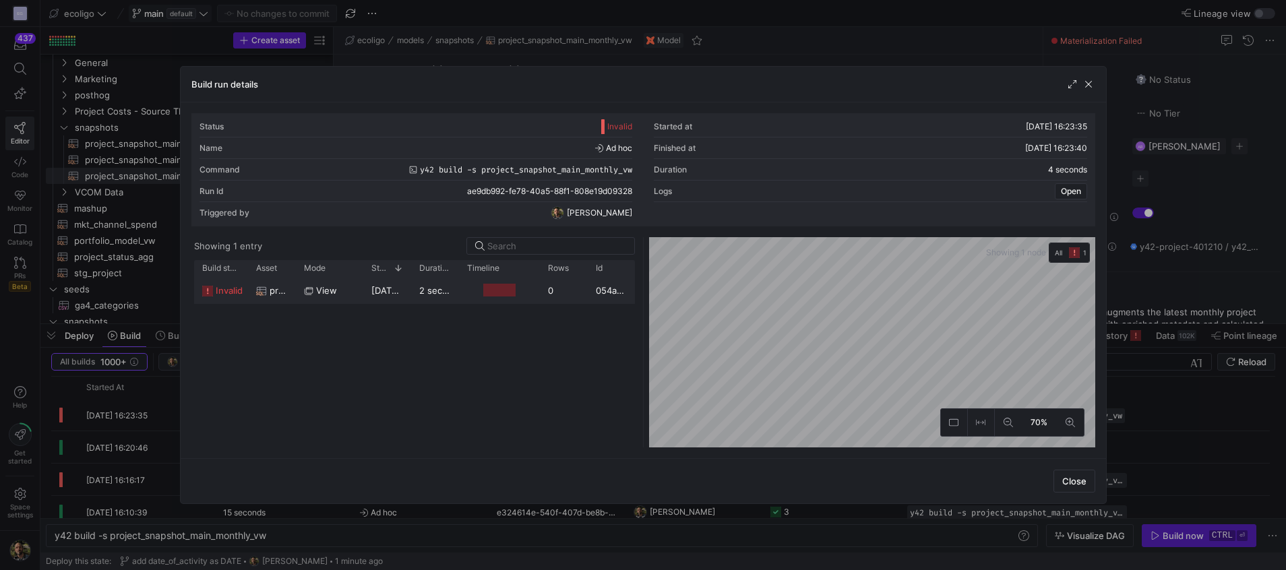
click at [387, 294] on span "[DATE] 16:23:37" at bounding box center [404, 290] width 67 height 11
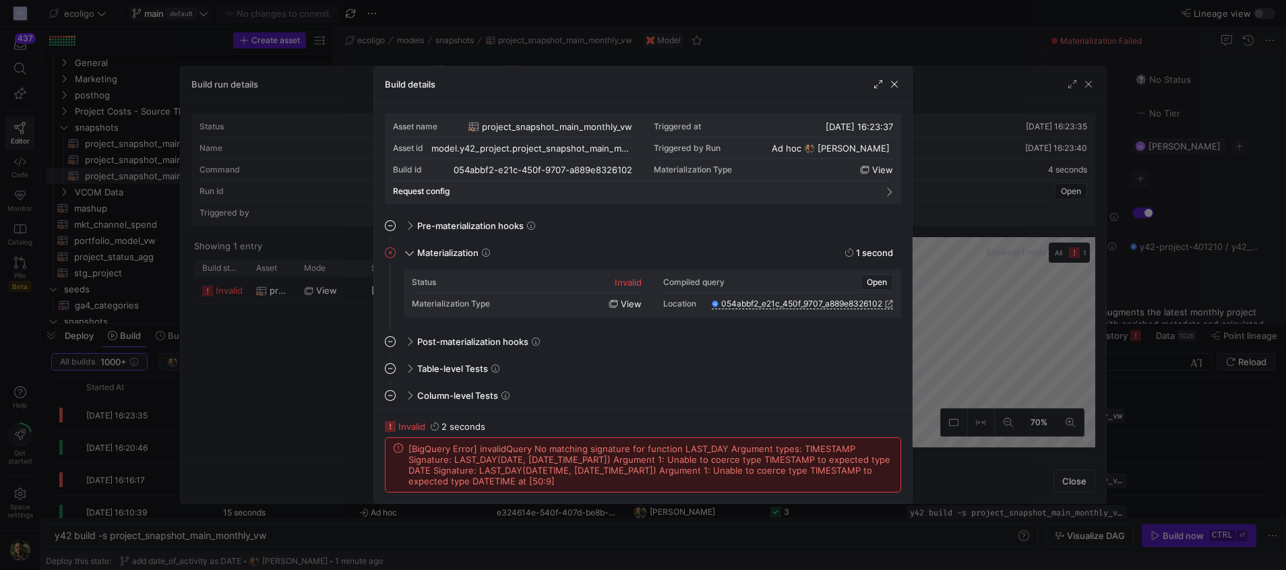
drag, startPoint x: 516, startPoint y: 482, endPoint x: 406, endPoint y: 453, distance: 113.6
click at [406, 453] on div "[BigQuery Error] invalidQuery No matching signature for function LAST_DAY Argum…" at bounding box center [643, 464] width 499 height 43
copy span "[BigQuery Error] invalidQuery No matching signature for function LAST_DAY Argum…"
click at [895, 82] on span "button" at bounding box center [893, 83] width 13 height 13
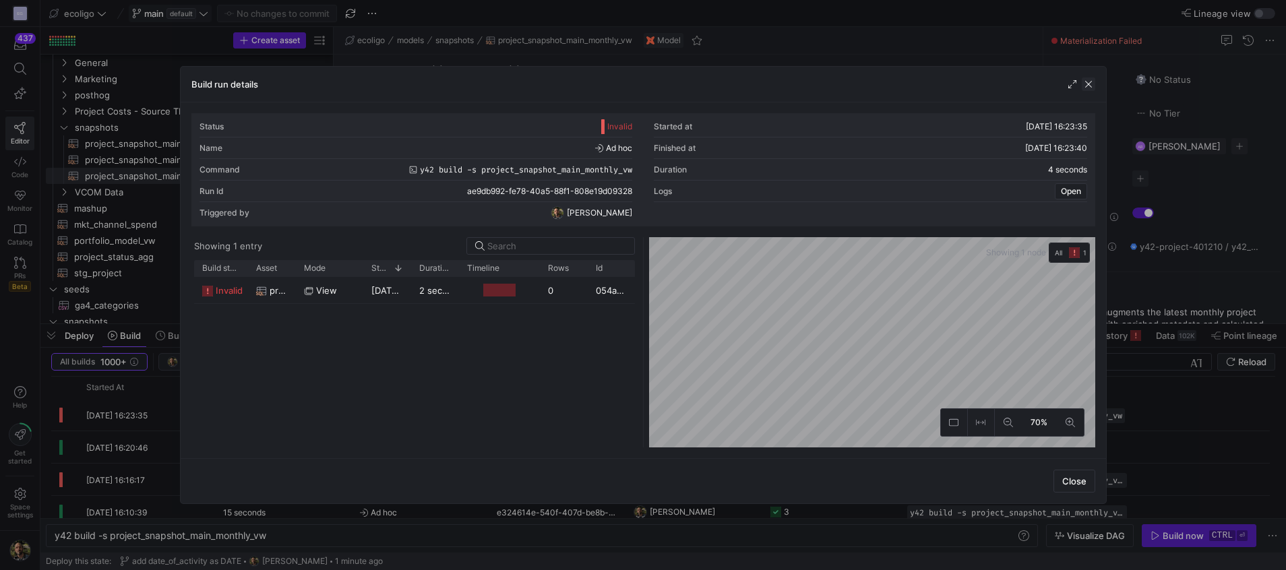
click at [1090, 81] on span "button" at bounding box center [1087, 83] width 13 height 13
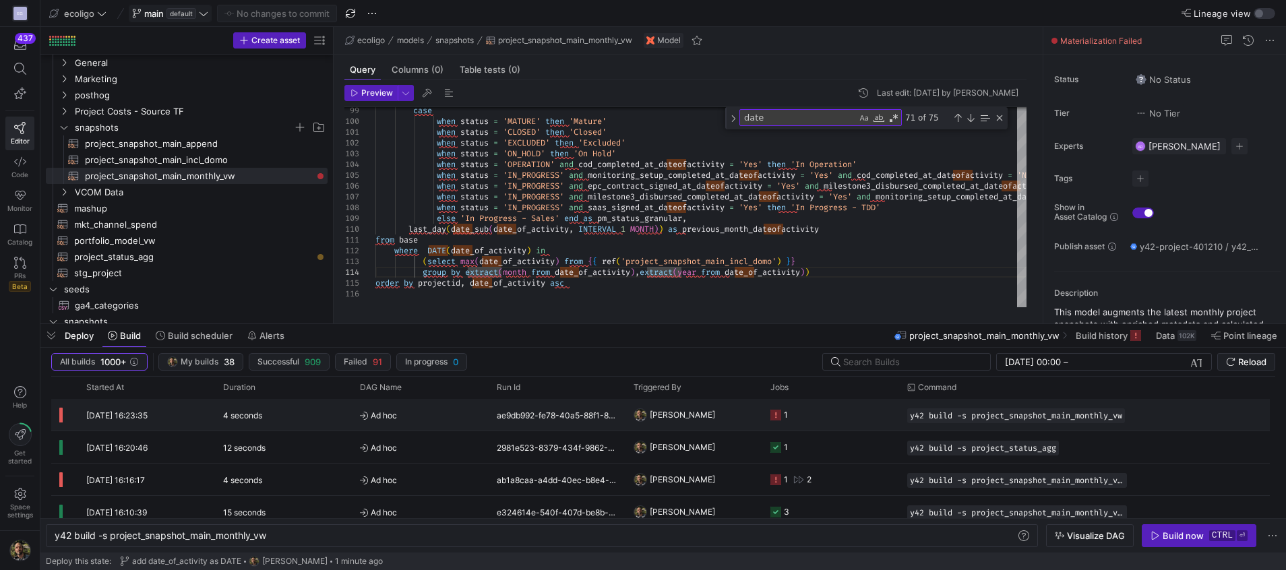
click at [695, 409] on span "[PERSON_NAME]" at bounding box center [682, 415] width 65 height 32
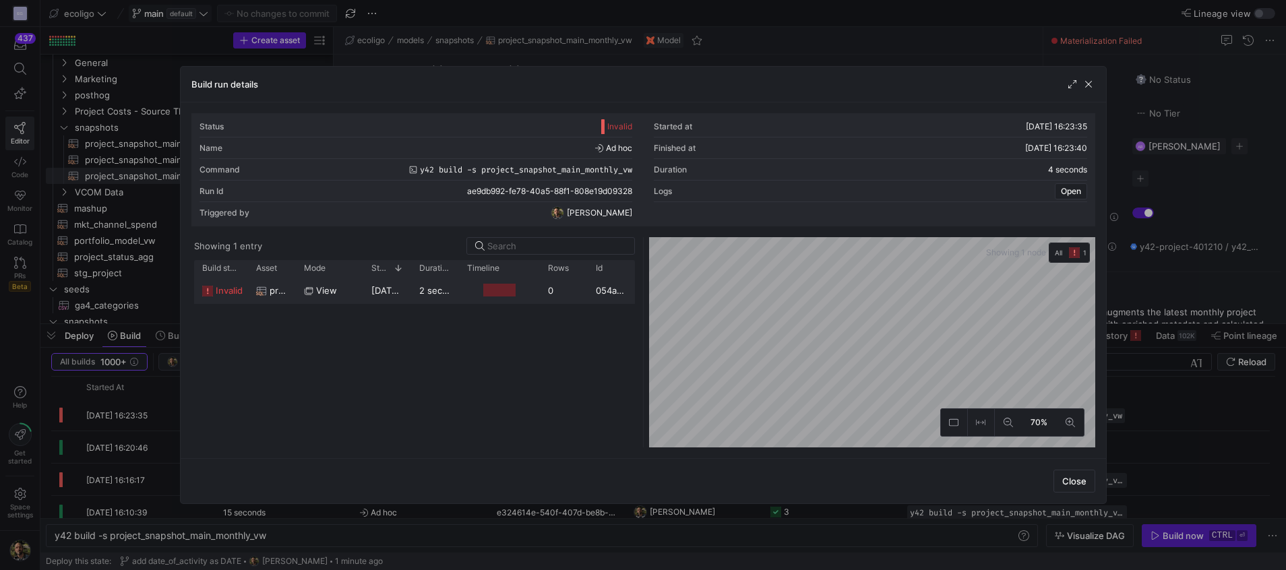
click at [495, 284] on div at bounding box center [499, 290] width 32 height 13
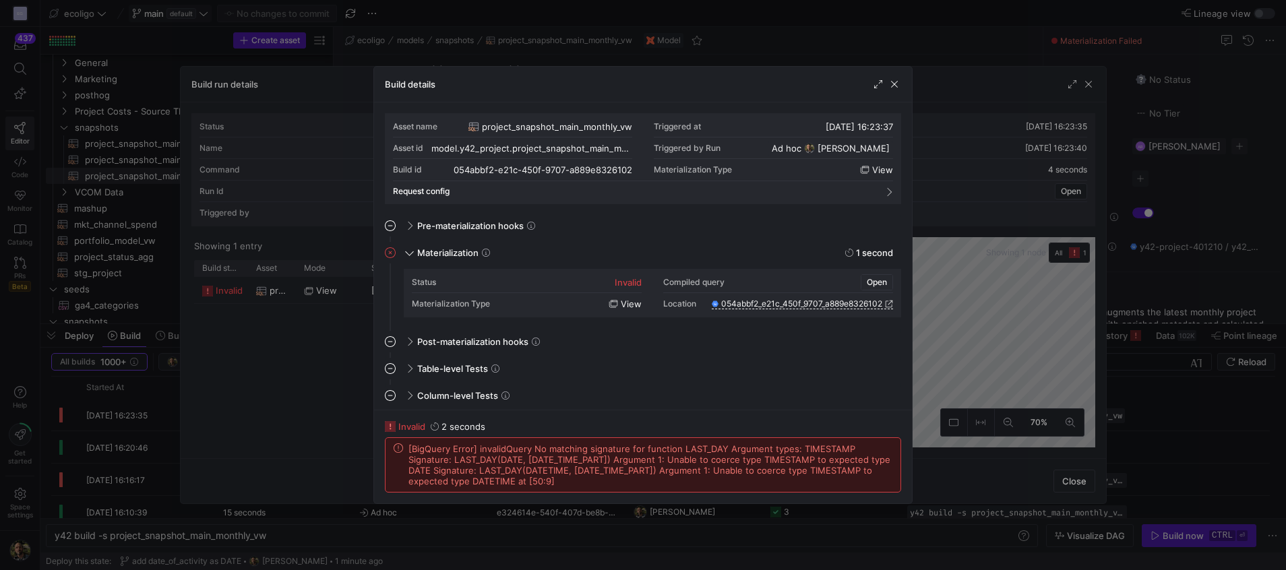
click at [875, 282] on span "Open" at bounding box center [877, 282] width 20 height 9
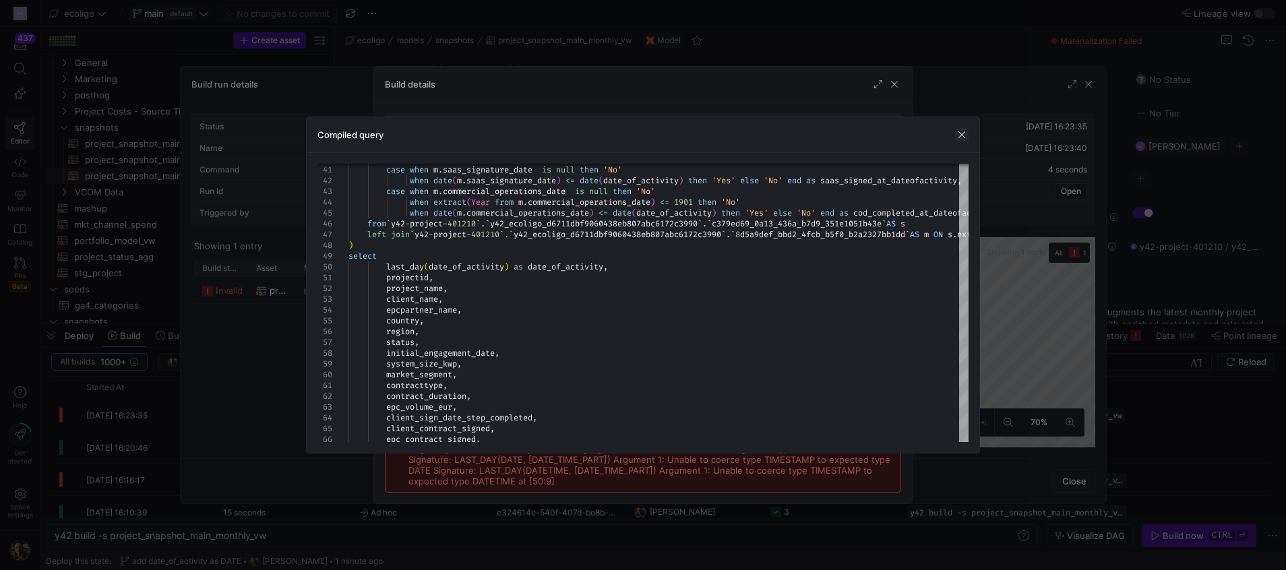
click at [966, 133] on span "button" at bounding box center [961, 134] width 13 height 13
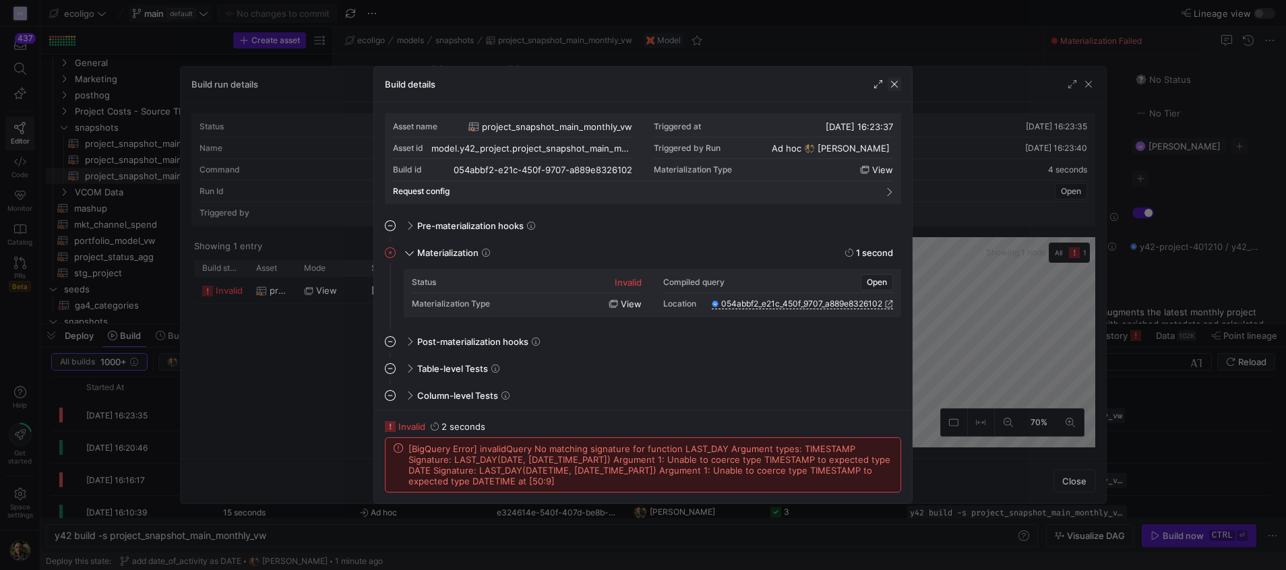
click at [899, 87] on span "button" at bounding box center [893, 83] width 13 height 13
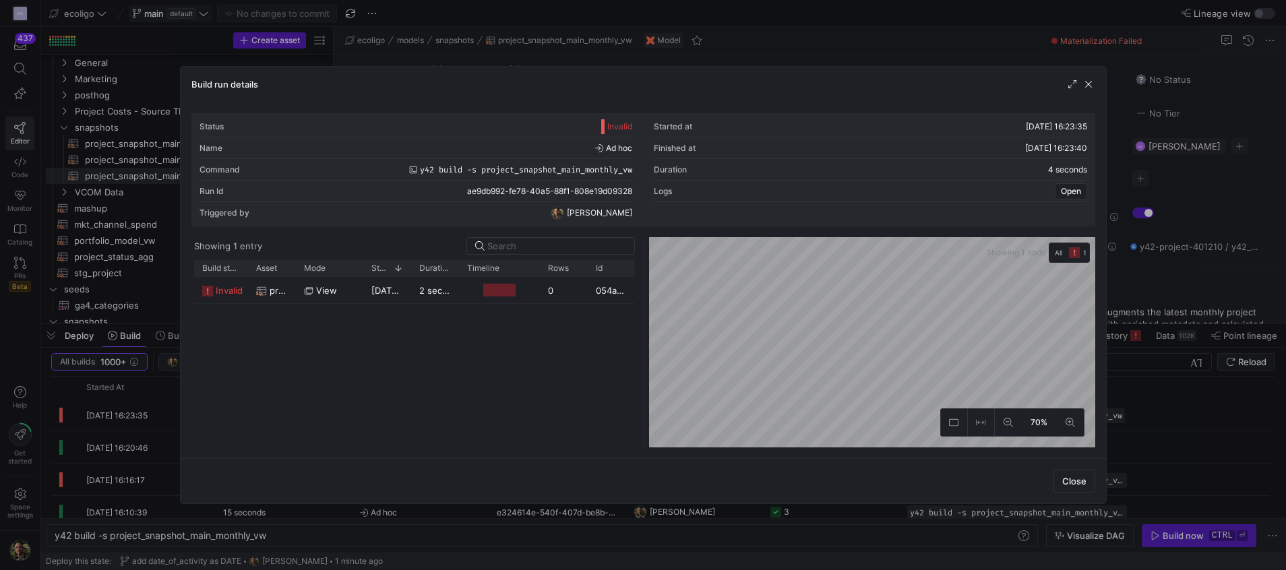
click at [1094, 91] on div "Build run details" at bounding box center [643, 85] width 925 height 36
click at [1092, 88] on span "button" at bounding box center [1087, 83] width 13 height 13
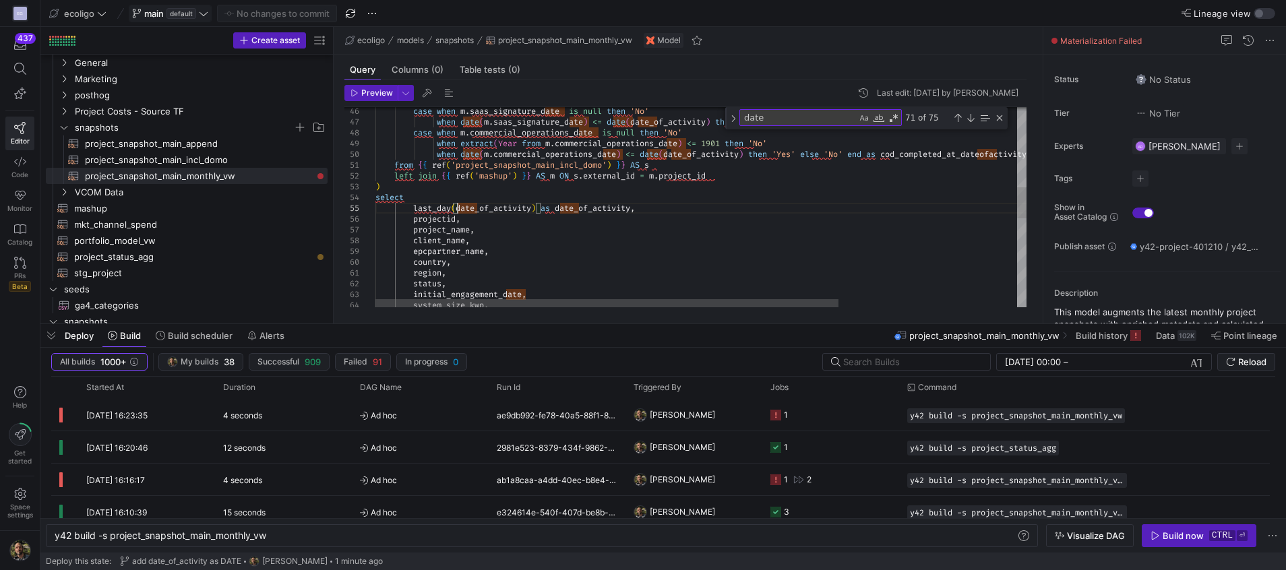
click at [458, 210] on div "case when m . saas_signature_date is null then 'No' when date ( m . saas_signat…" at bounding box center [826, 234] width 902 height 1292
click at [565, 208] on div "case when m . saas_signature_date is null then 'No' when date ( m . saas_signat…" at bounding box center [826, 234] width 902 height 1292
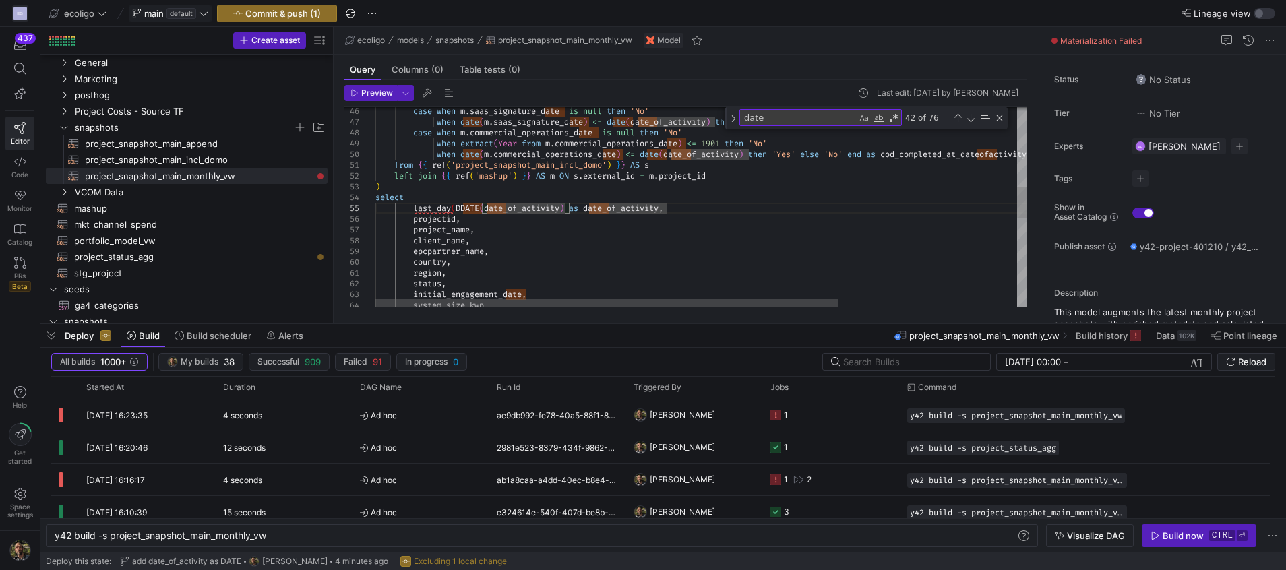
scroll to position [43, 193]
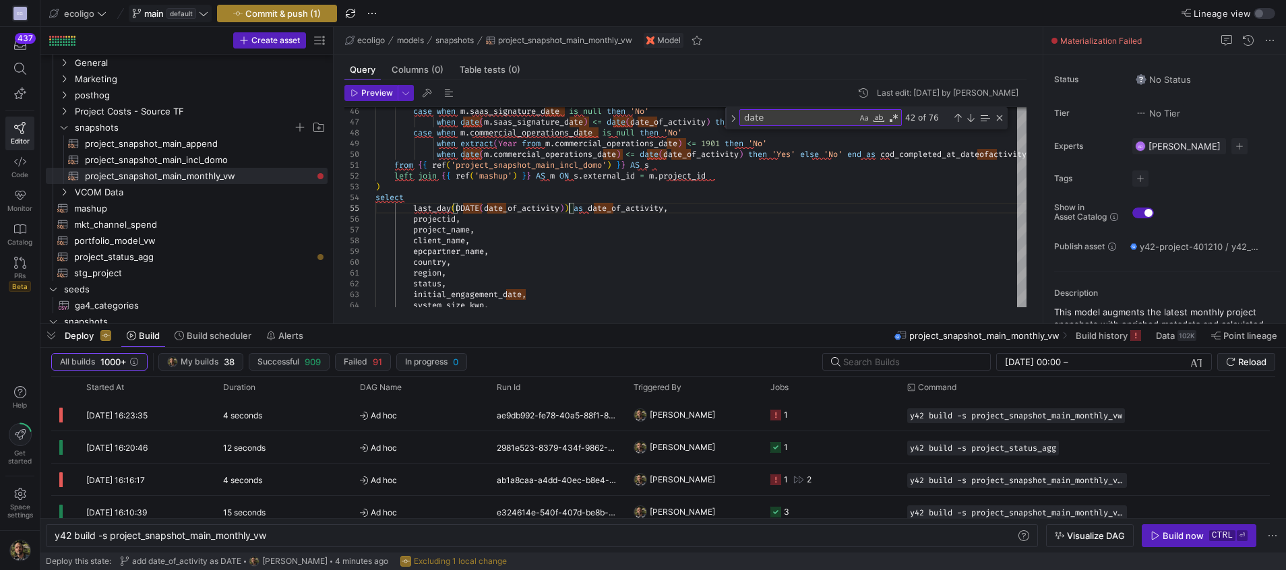
type textarea "from {{ ref('project_snapshot_main_incl_domo') }} AS s left join {{ ref('mashup…"
click at [301, 6] on span "button" at bounding box center [277, 13] width 119 height 16
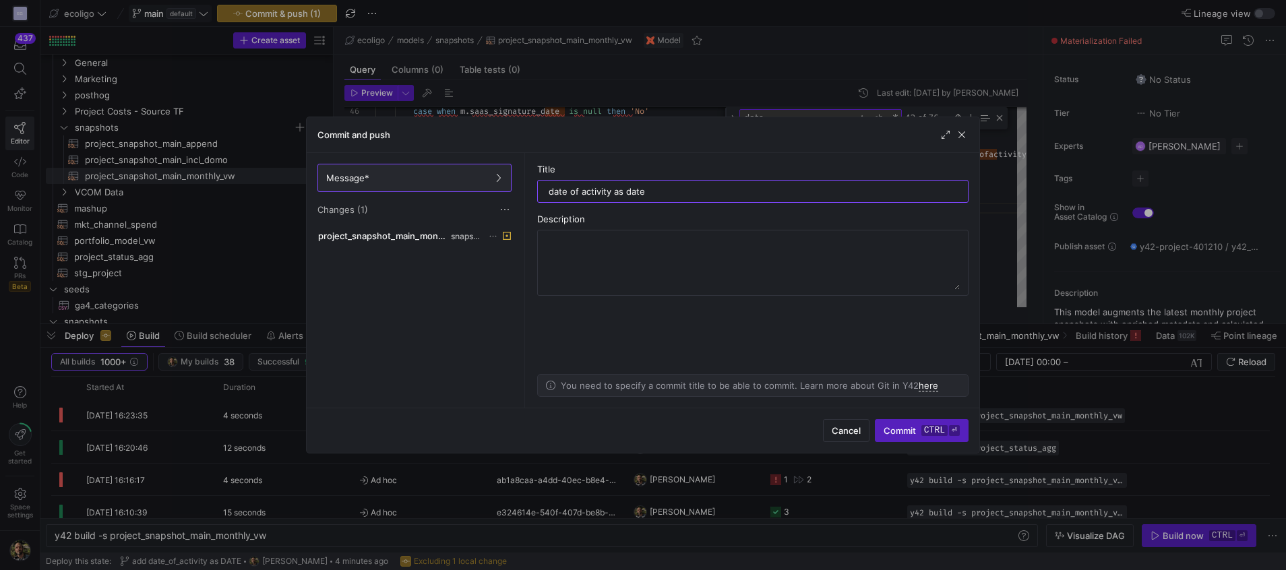
type input "date of activity as date"
click at [891, 413] on div "Cancel Commit ctrl ⏎" at bounding box center [643, 430] width 672 height 45
click at [900, 436] on span "submit" at bounding box center [921, 431] width 92 height 22
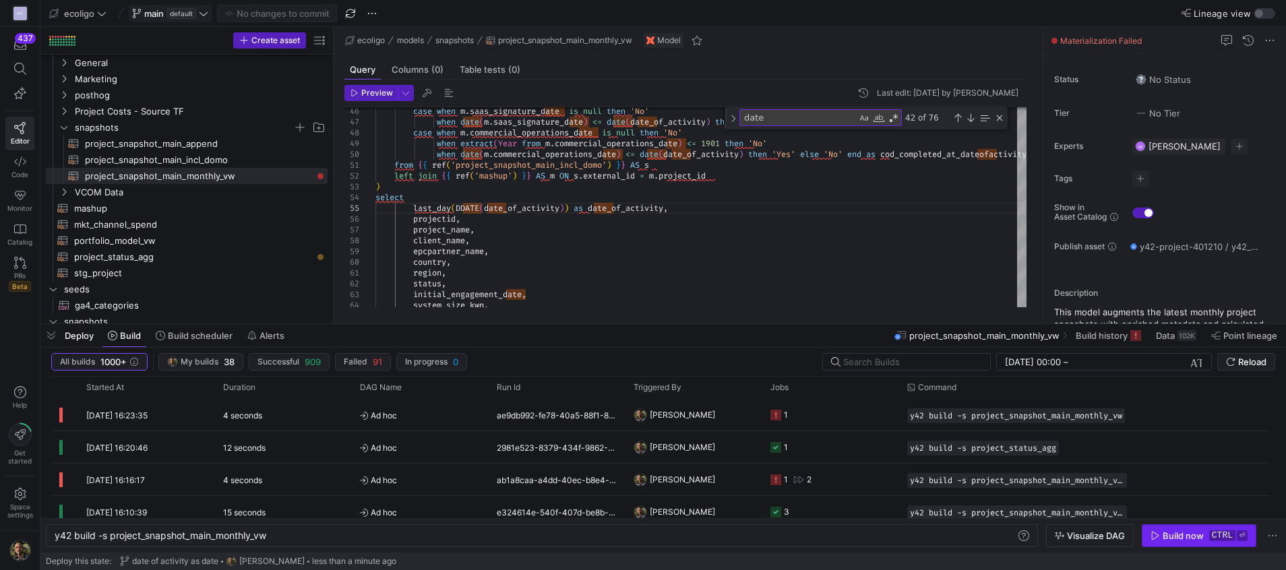
click at [1187, 531] on div "Build now" at bounding box center [1182, 535] width 41 height 11
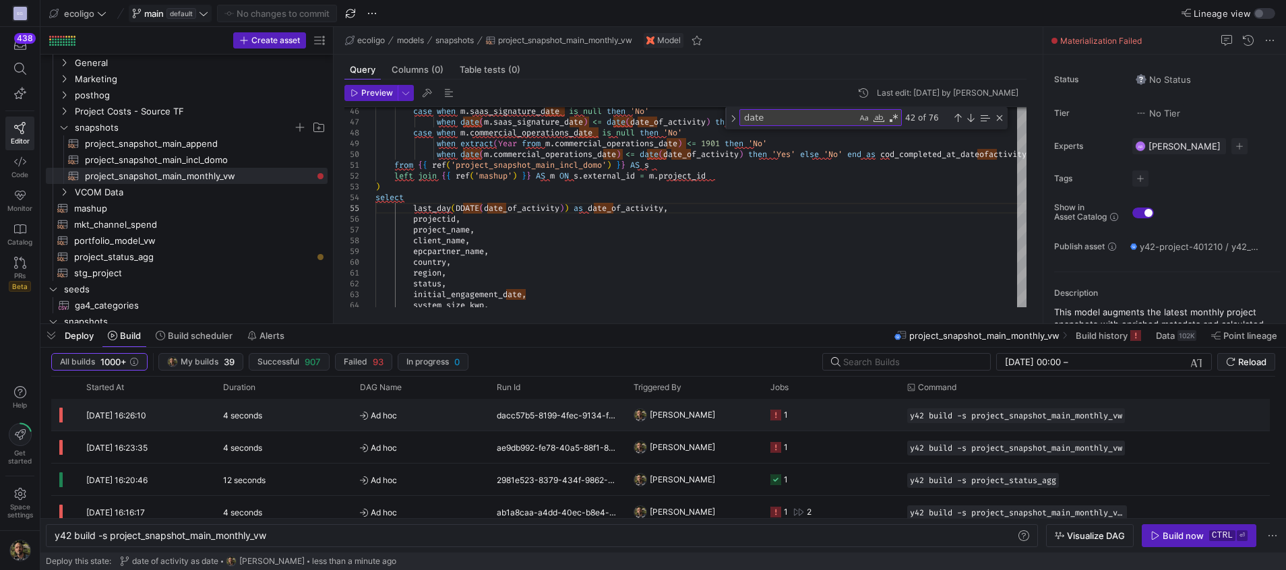
click at [825, 408] on y42-job-status-cell-renderer "1" at bounding box center [830, 415] width 121 height 30
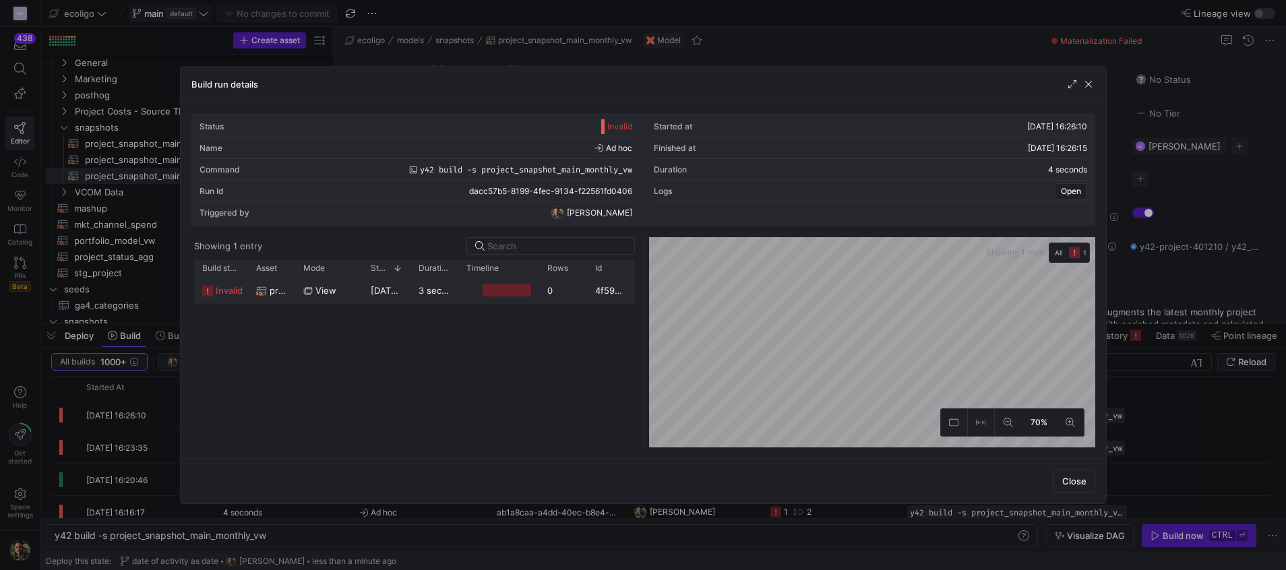
click at [319, 298] on span "view" at bounding box center [325, 291] width 21 height 26
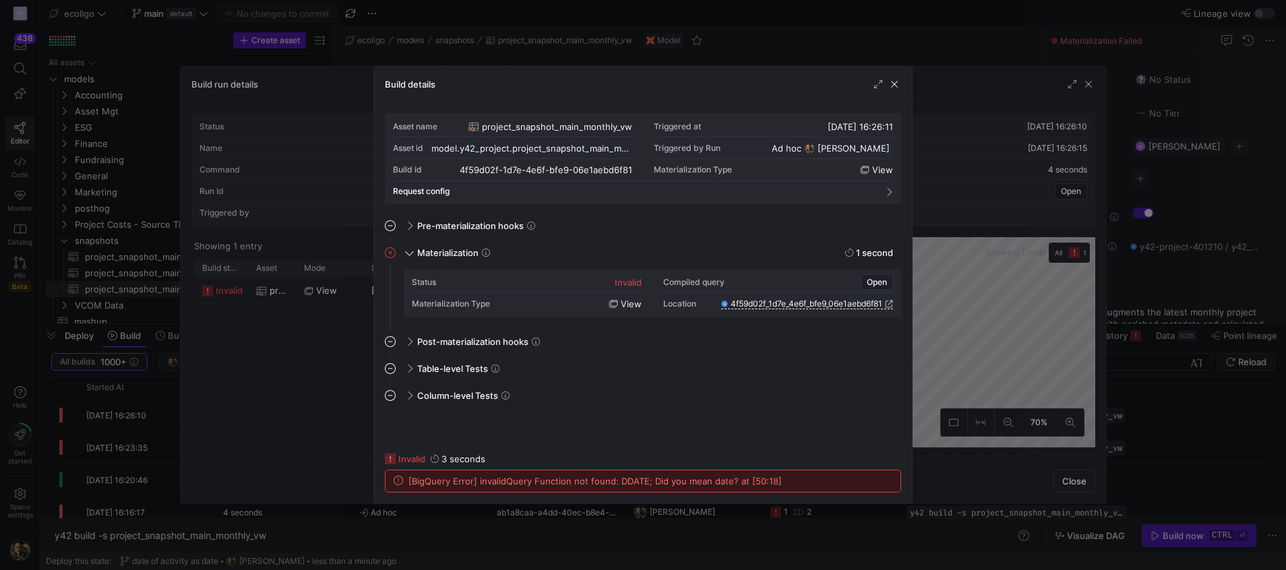
scroll to position [43, 193]
click at [900, 80] on span "button" at bounding box center [893, 83] width 13 height 13
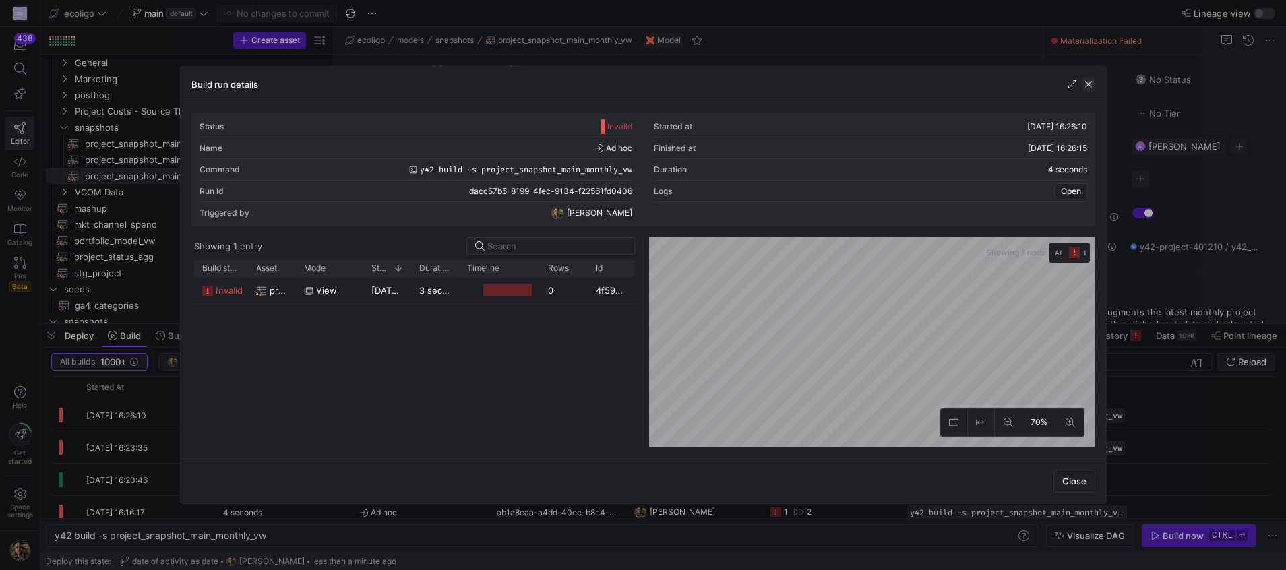
click at [1088, 85] on span "button" at bounding box center [1087, 83] width 13 height 13
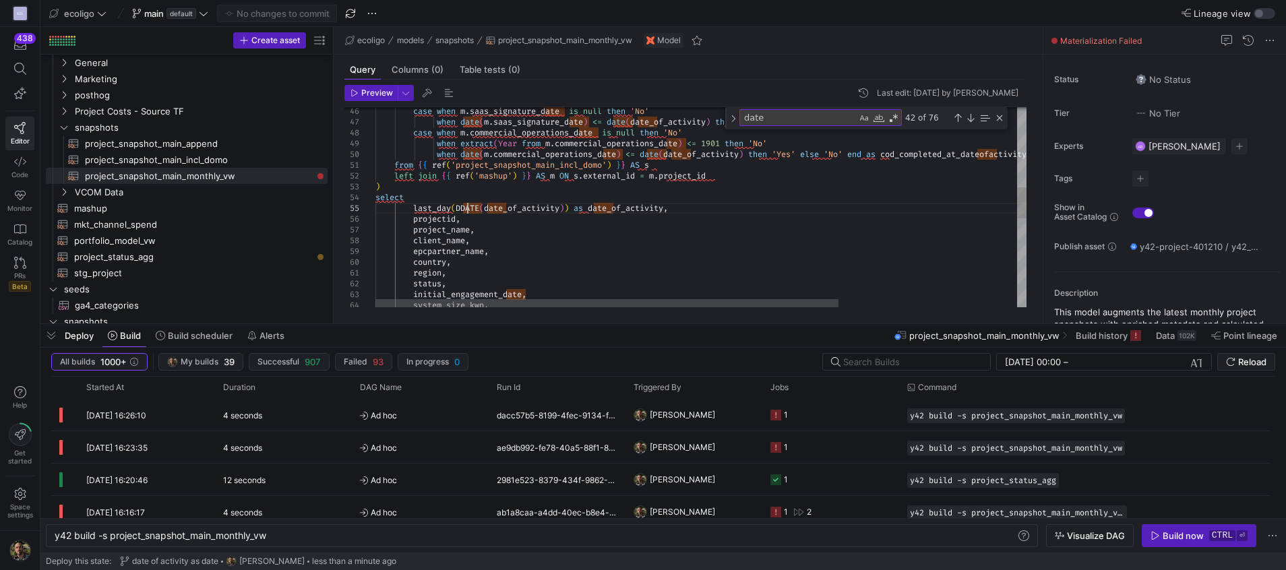
click at [467, 207] on div "case when m . saas_signature_date is null then 'No' when date ( m . saas_signat…" at bounding box center [826, 234] width 902 height 1292
type textarea "from {{ ref('project_snapshot_main_incl_domo') }} AS s left join {{ ref('mashup…"
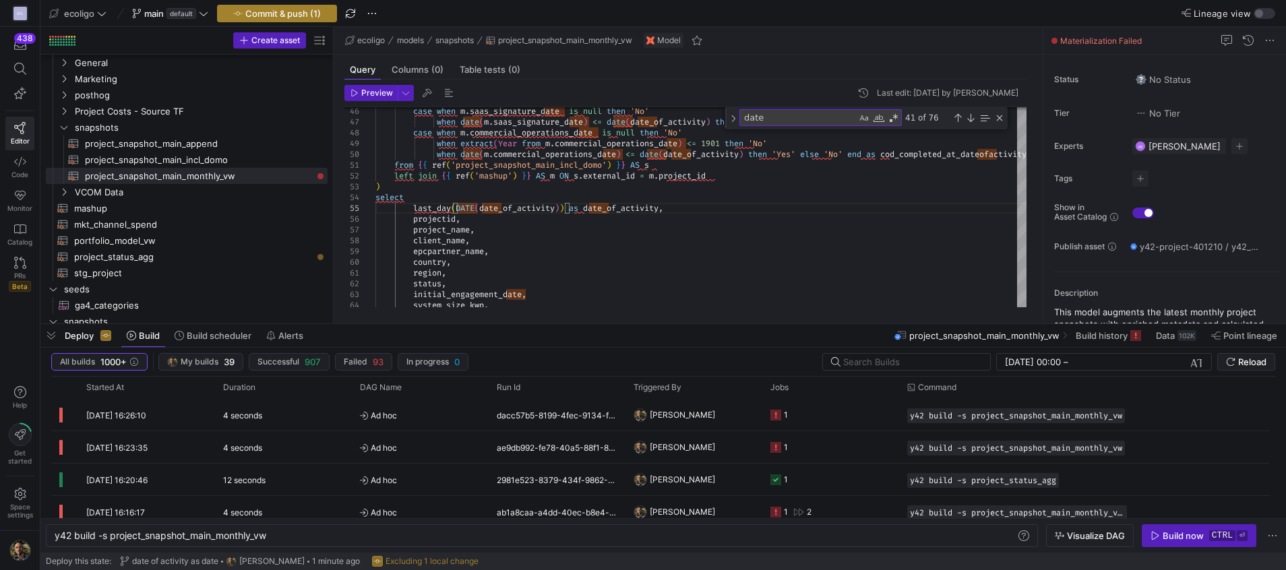
click at [257, 9] on span "Commit & push (1)" at bounding box center [282, 13] width 75 height 11
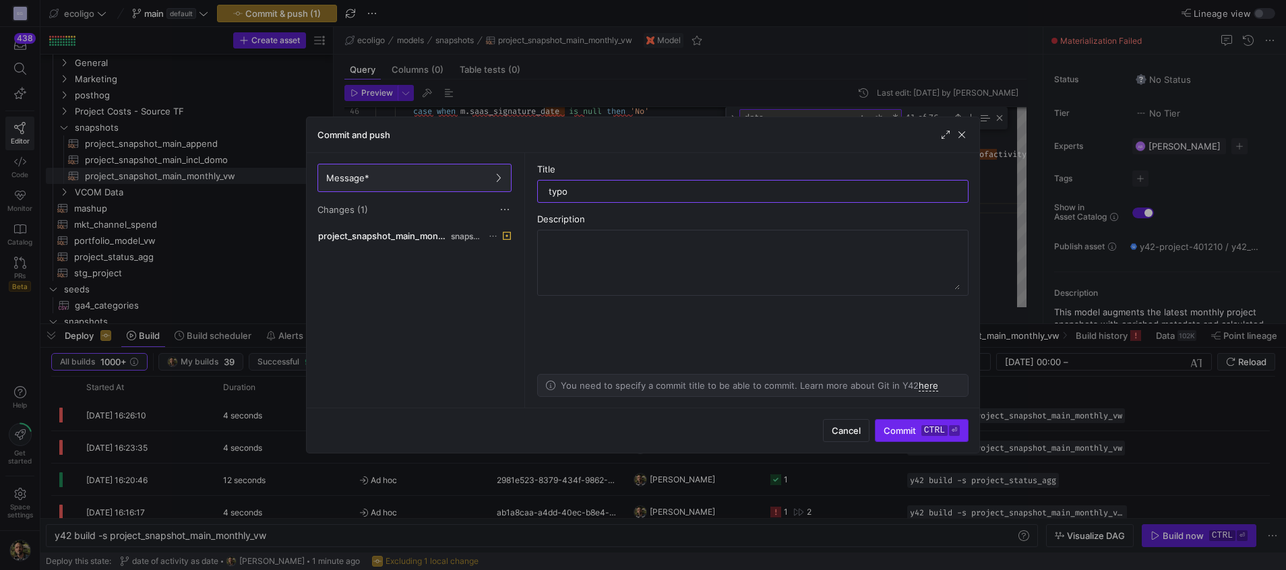
type input "typo"
click at [914, 439] on span "submit" at bounding box center [921, 431] width 92 height 22
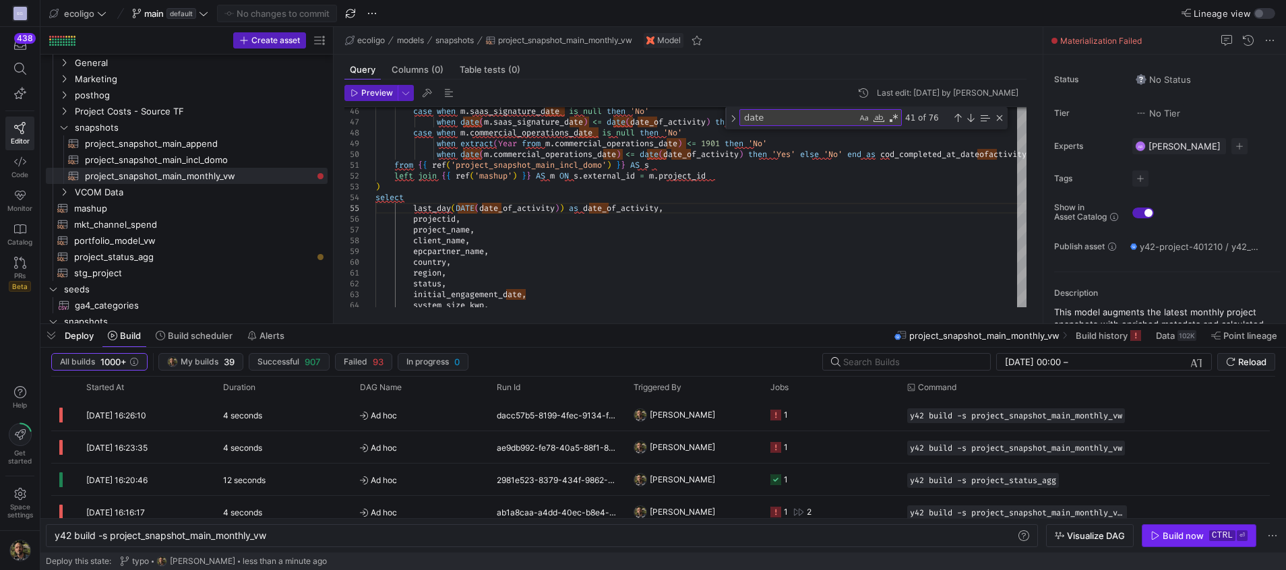
click at [1173, 534] on div "Build now" at bounding box center [1182, 535] width 41 height 11
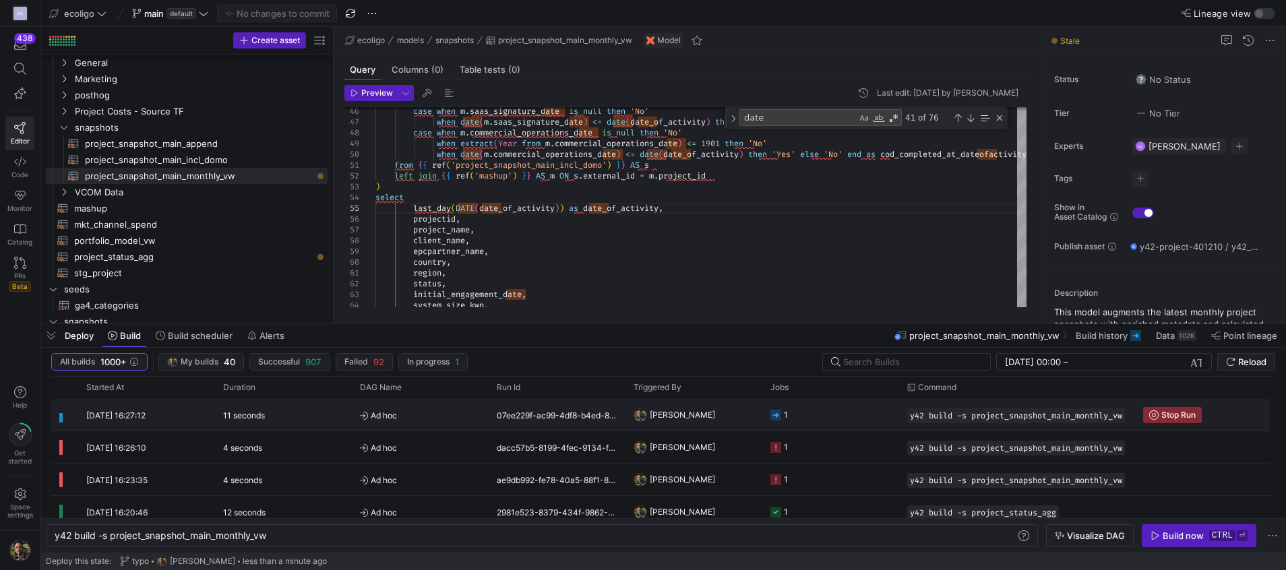
click at [858, 420] on y42-job-status-cell-renderer "1" at bounding box center [830, 415] width 121 height 30
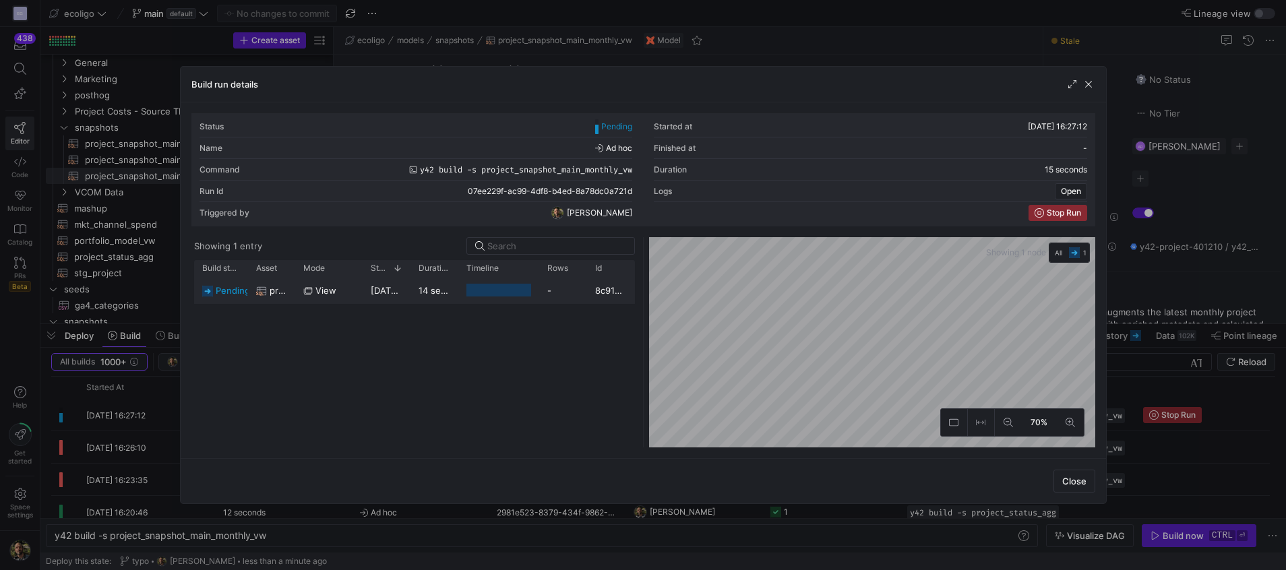
click at [463, 294] on div at bounding box center [498, 290] width 81 height 26
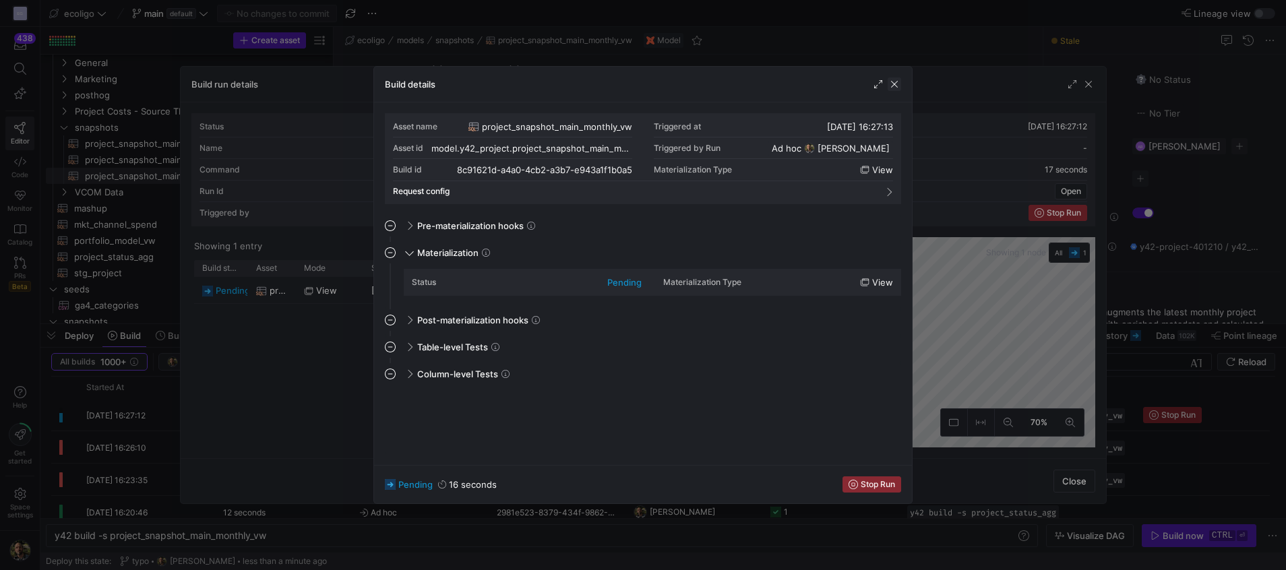
click at [890, 86] on span "button" at bounding box center [893, 83] width 13 height 13
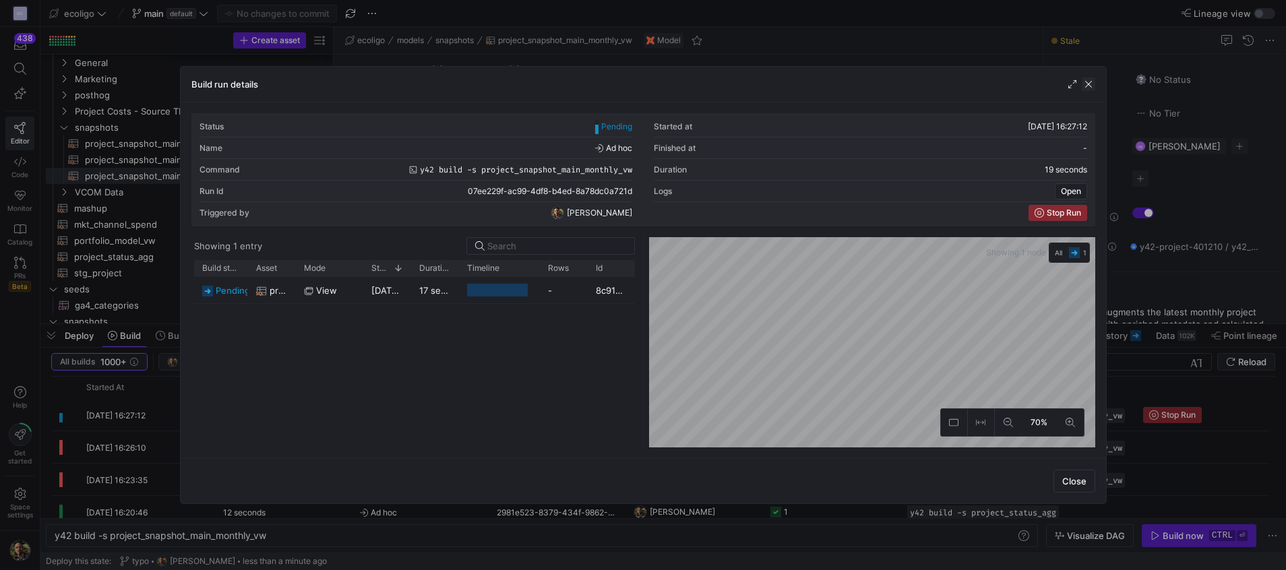
click at [1085, 82] on span "button" at bounding box center [1087, 83] width 13 height 13
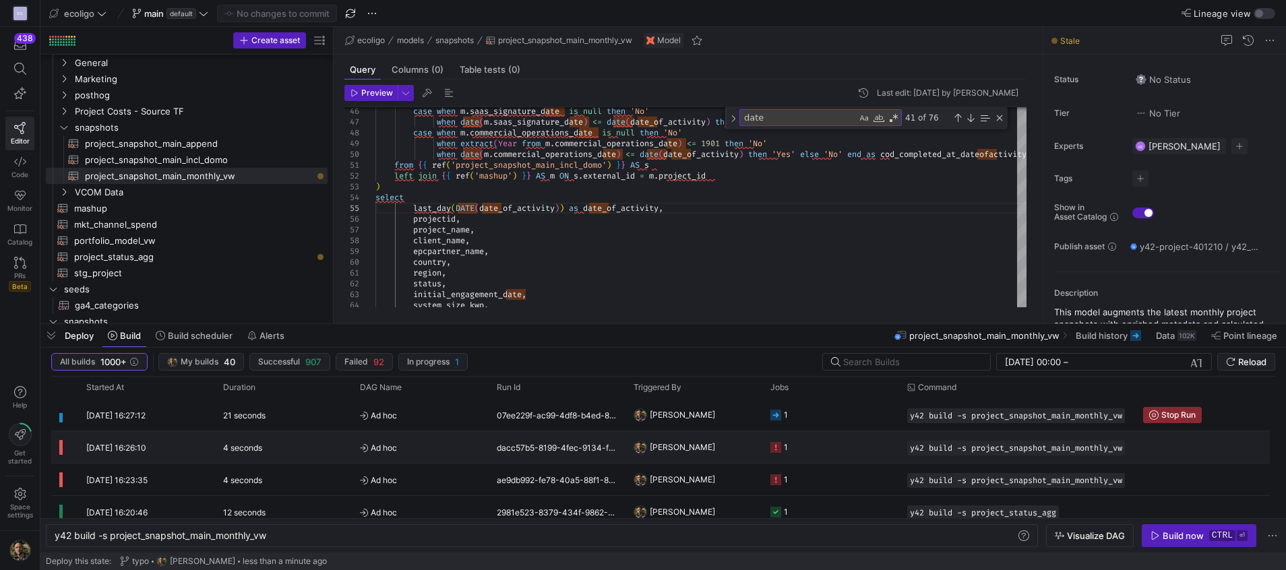
click at [704, 443] on y42-orchestration-triggered-by "[PERSON_NAME]" at bounding box center [693, 447] width 121 height 30
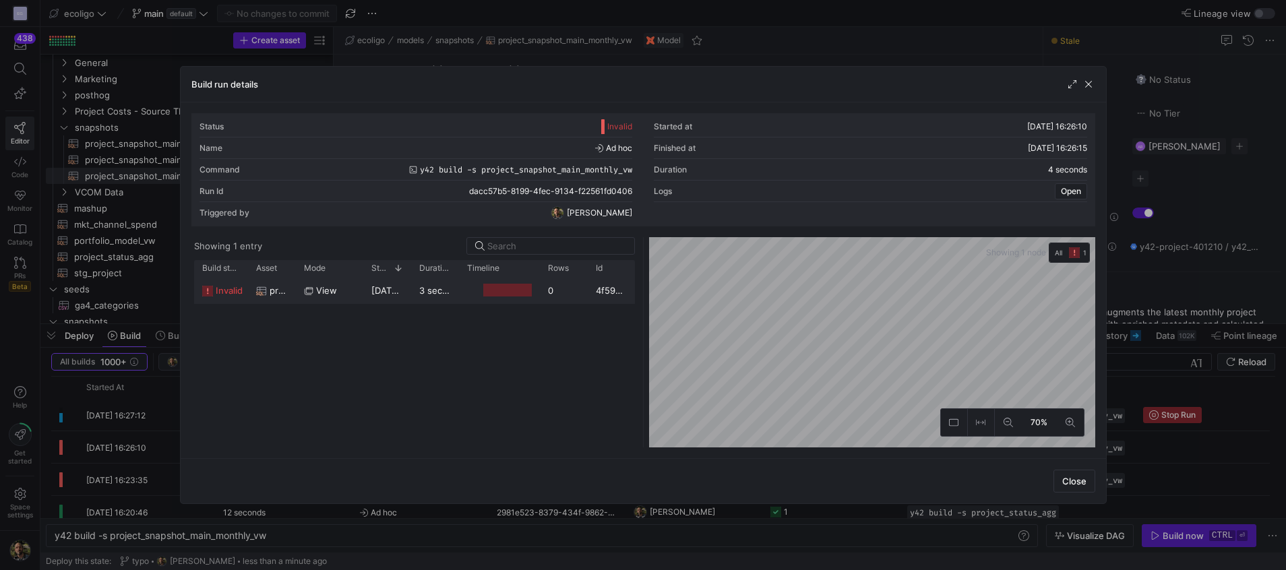
click at [430, 284] on div "3 seconds" at bounding box center [435, 290] width 48 height 26
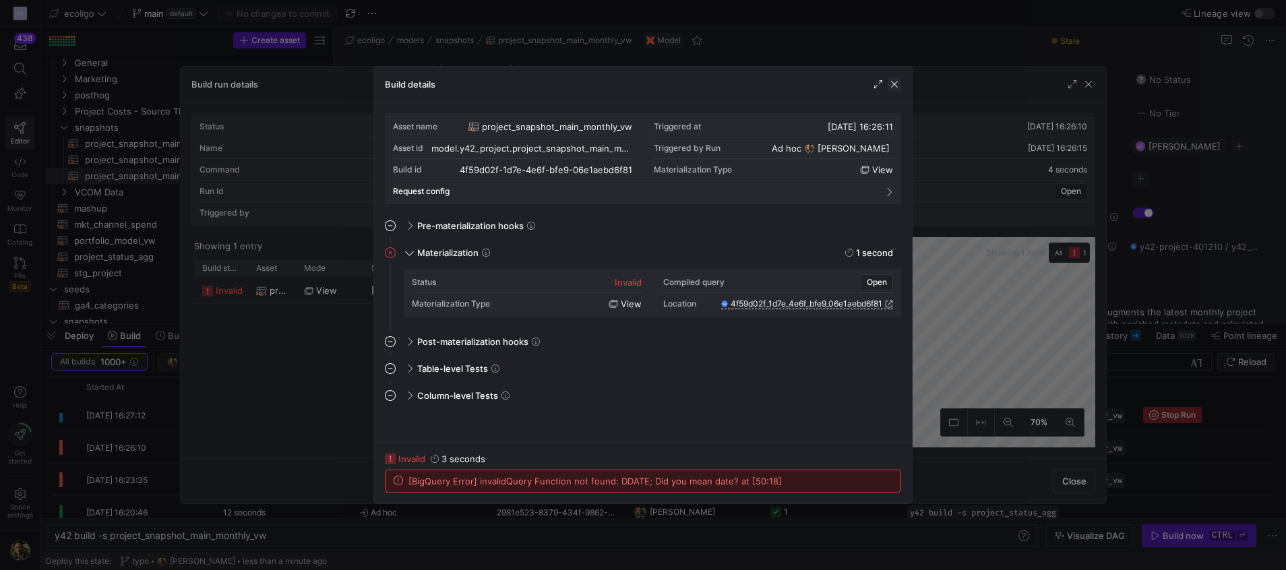
click at [889, 89] on span "button" at bounding box center [893, 83] width 13 height 13
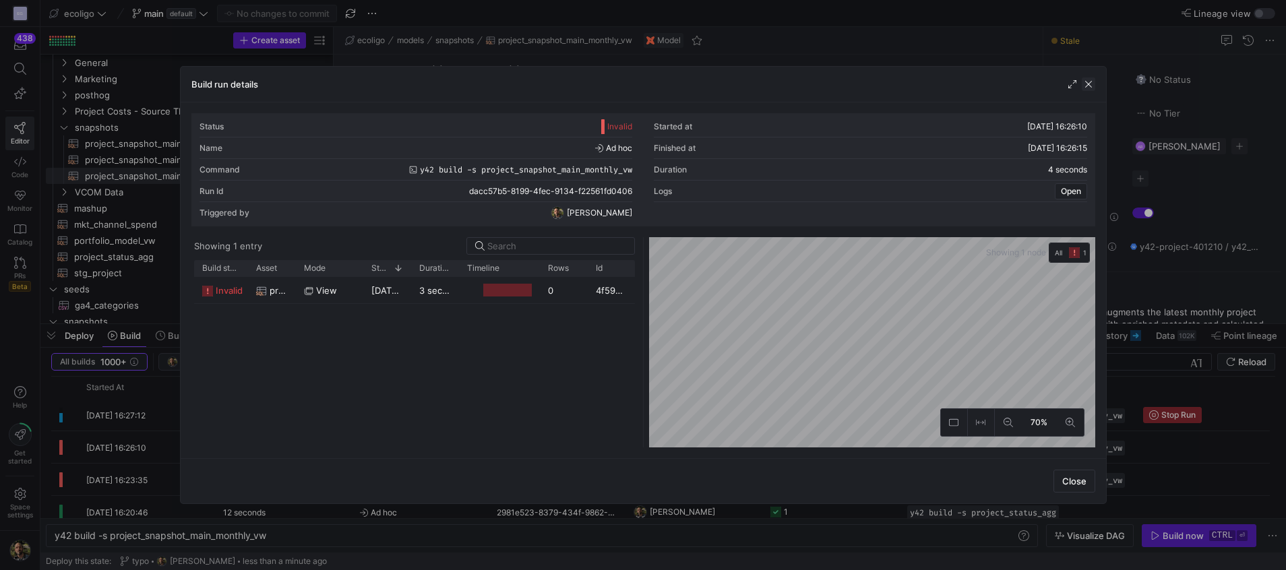
click at [1090, 80] on span "button" at bounding box center [1087, 83] width 13 height 13
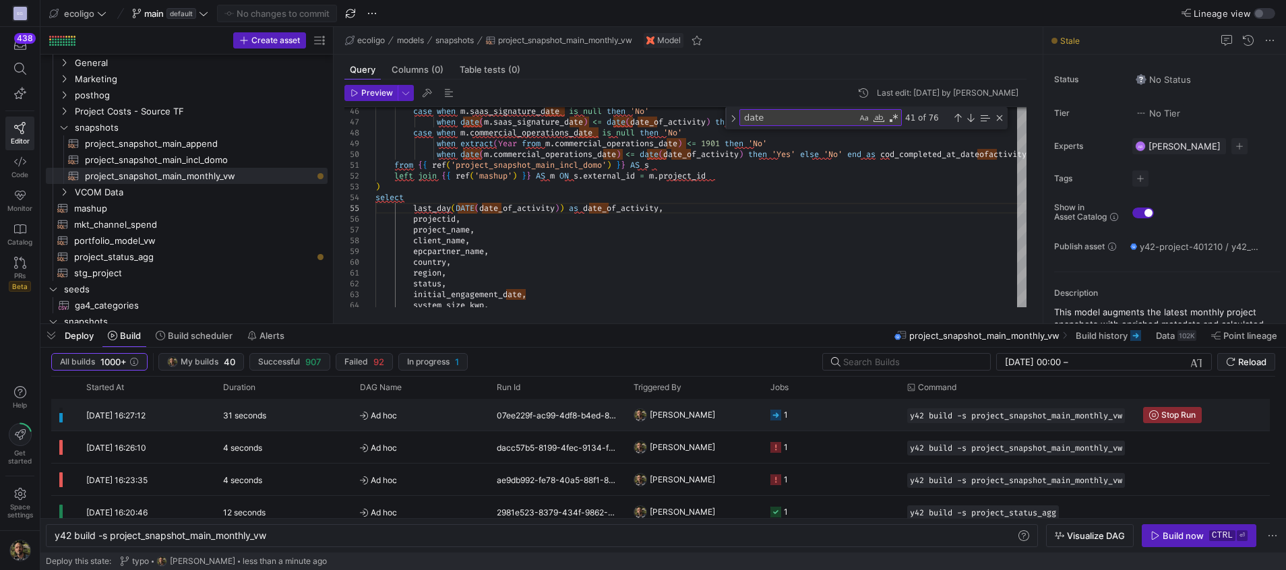
click at [720, 418] on y42-orchestration-triggered-by "[PERSON_NAME]" at bounding box center [693, 415] width 121 height 30
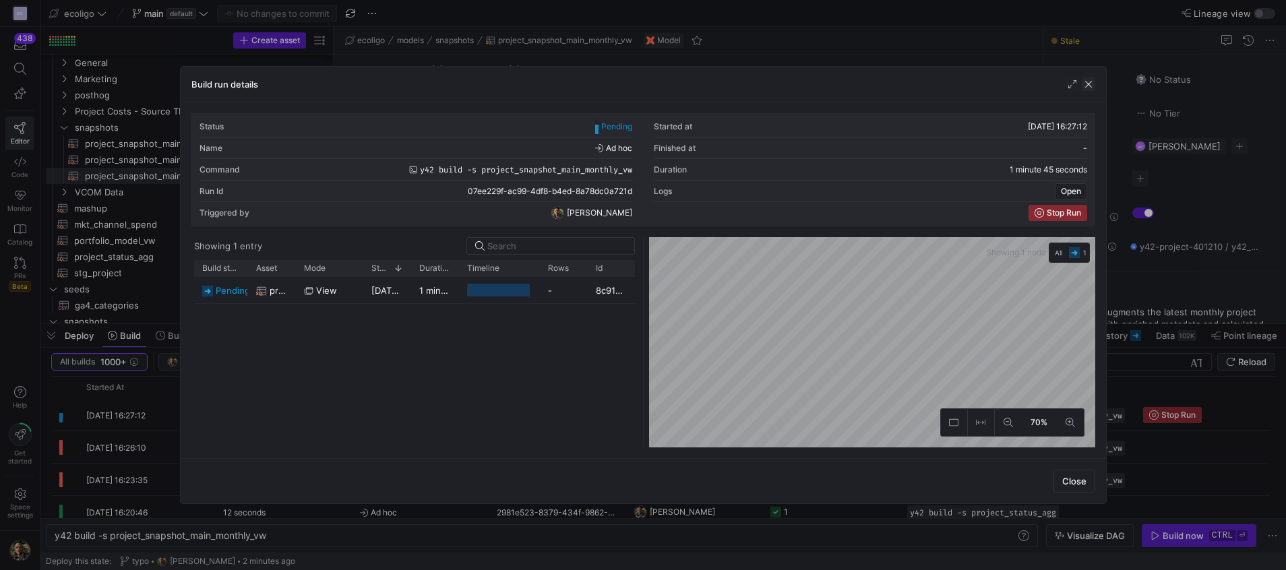
click at [1090, 81] on span "button" at bounding box center [1087, 83] width 13 height 13
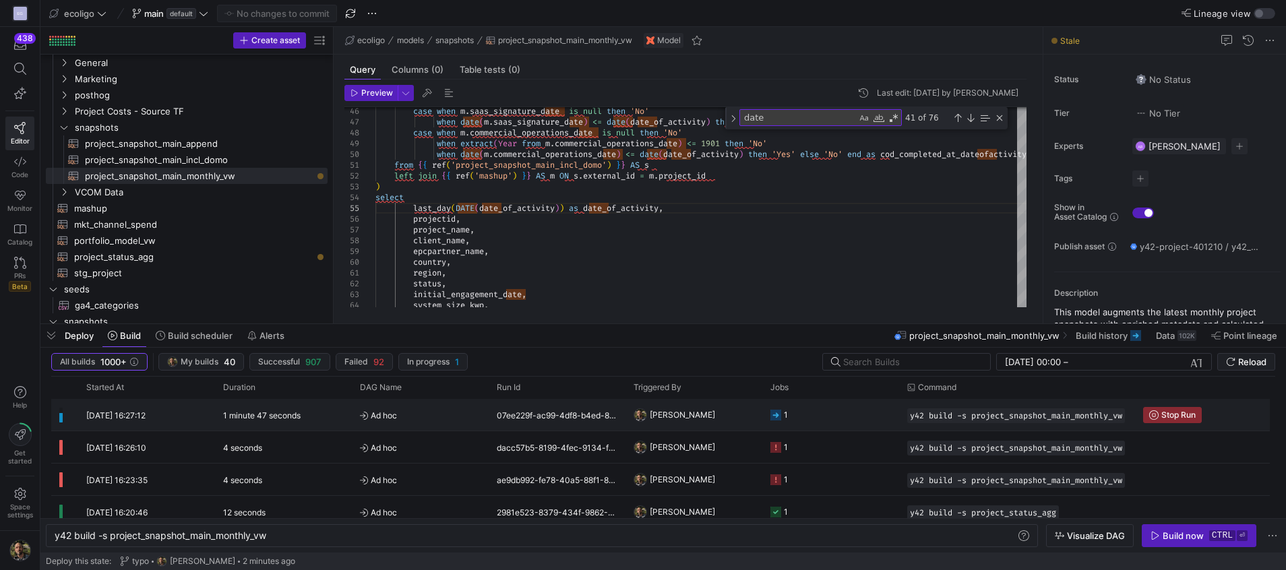
click at [713, 404] on y42-orchestration-triggered-by "[PERSON_NAME]" at bounding box center [693, 415] width 121 height 30
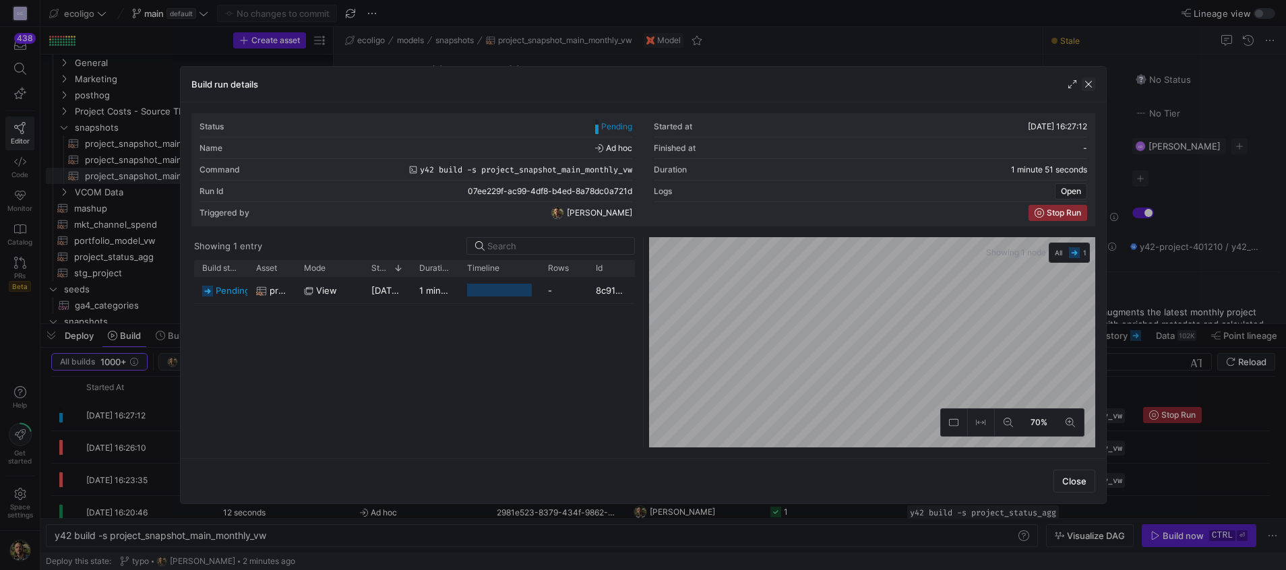
click at [1091, 83] on span "button" at bounding box center [1087, 83] width 13 height 13
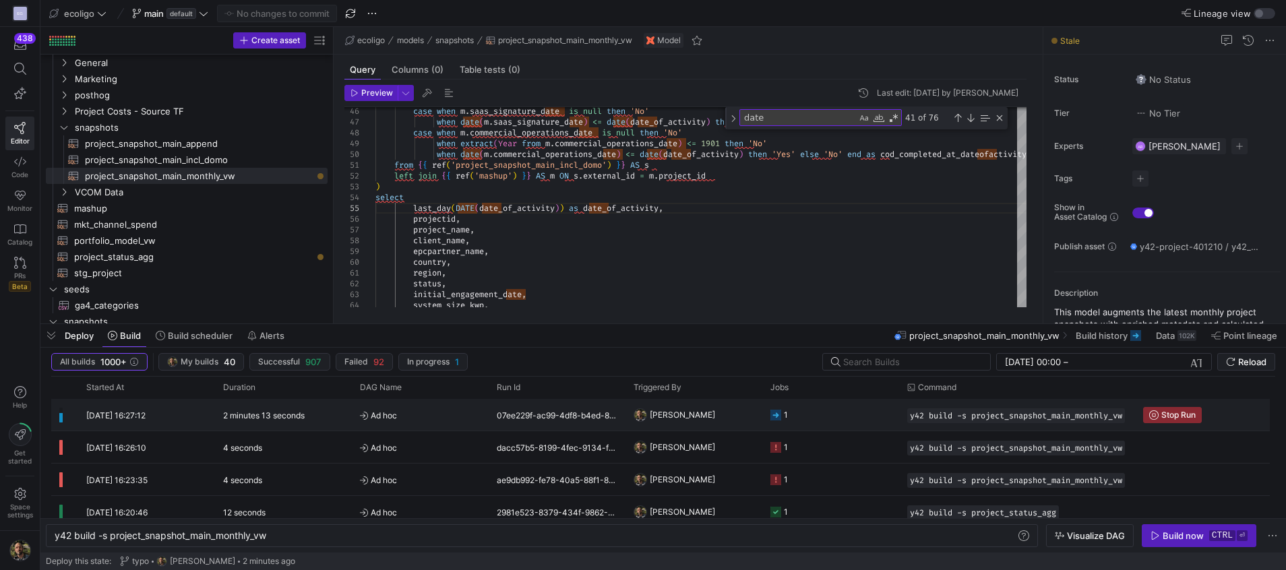
click at [687, 412] on span "[PERSON_NAME]" at bounding box center [682, 415] width 65 height 32
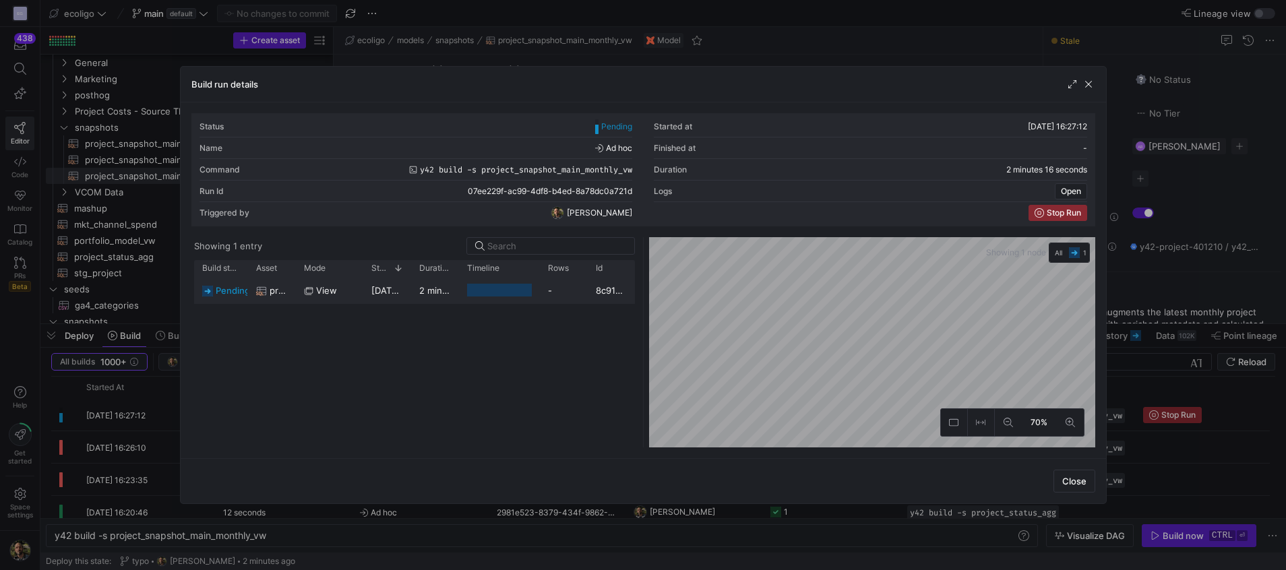
click at [422, 297] on div "2 minutes 16 seconds" at bounding box center [435, 290] width 48 height 26
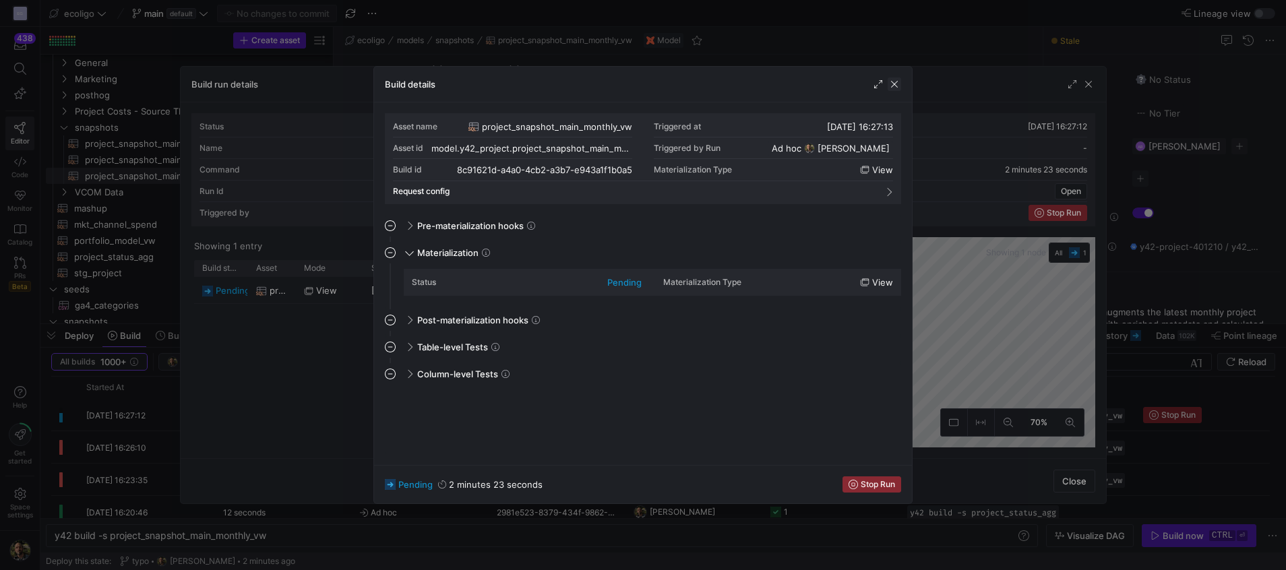
click at [898, 89] on span "button" at bounding box center [893, 83] width 13 height 13
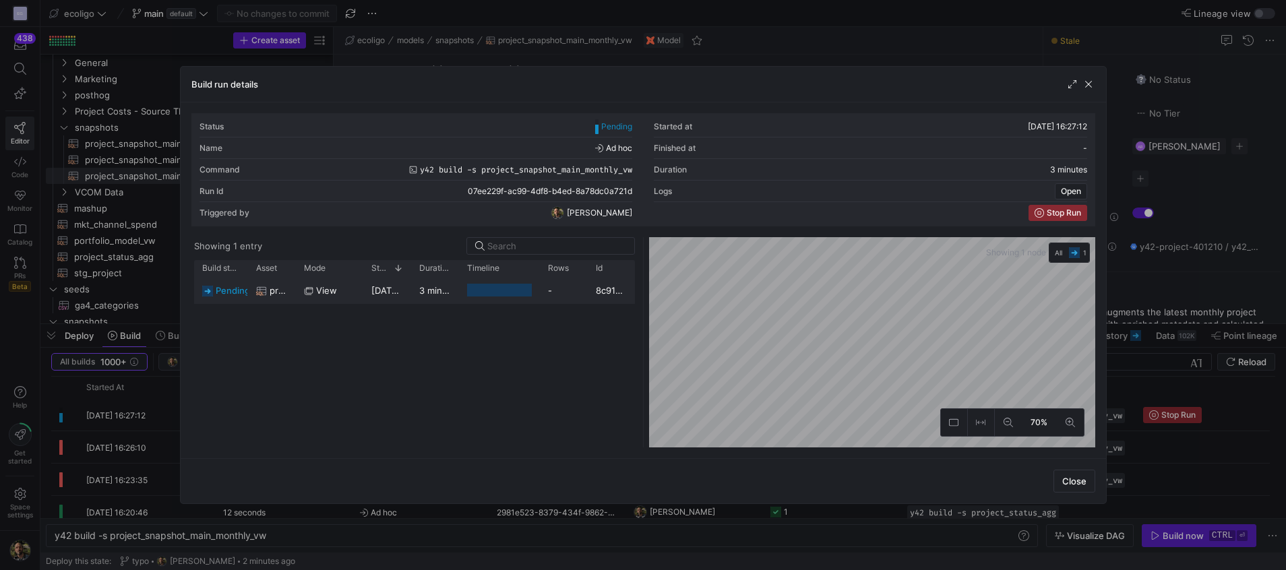
click at [488, 295] on div "Press SPACE to select this row." at bounding box center [499, 290] width 65 height 13
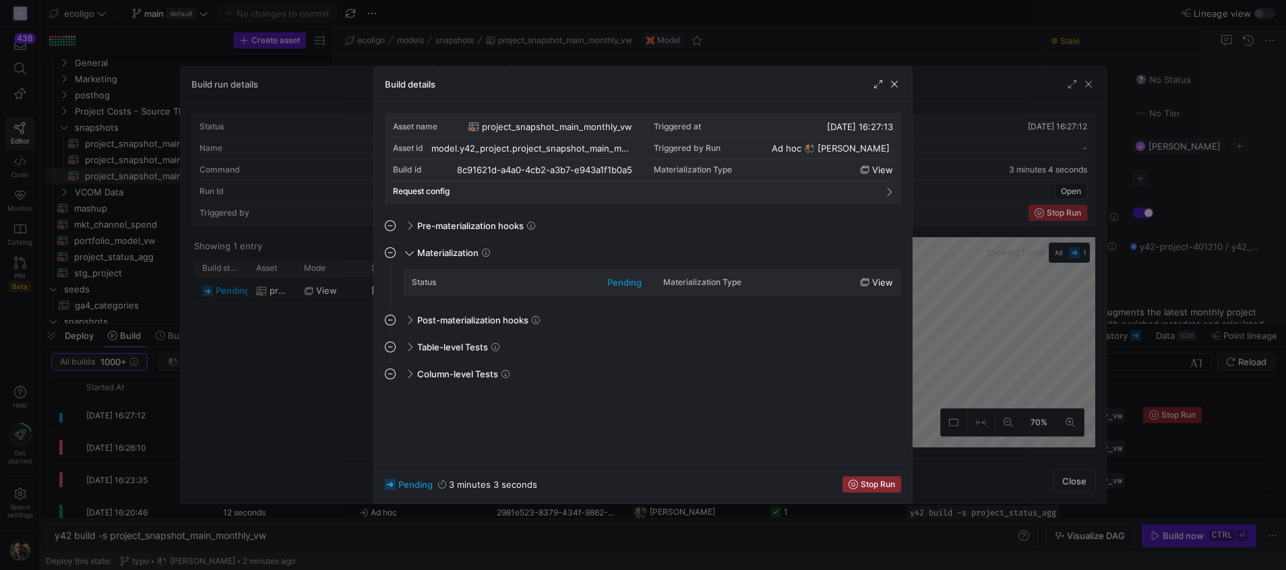
click at [1090, 86] on div at bounding box center [643, 285] width 1286 height 570
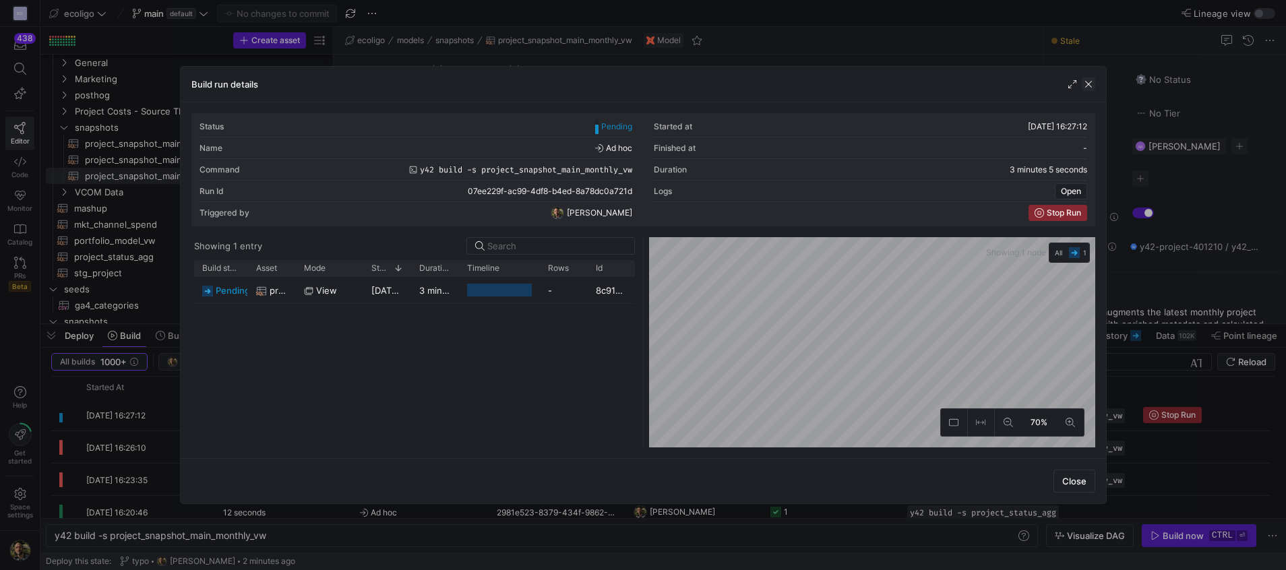
click at [1093, 80] on span "button" at bounding box center [1087, 83] width 13 height 13
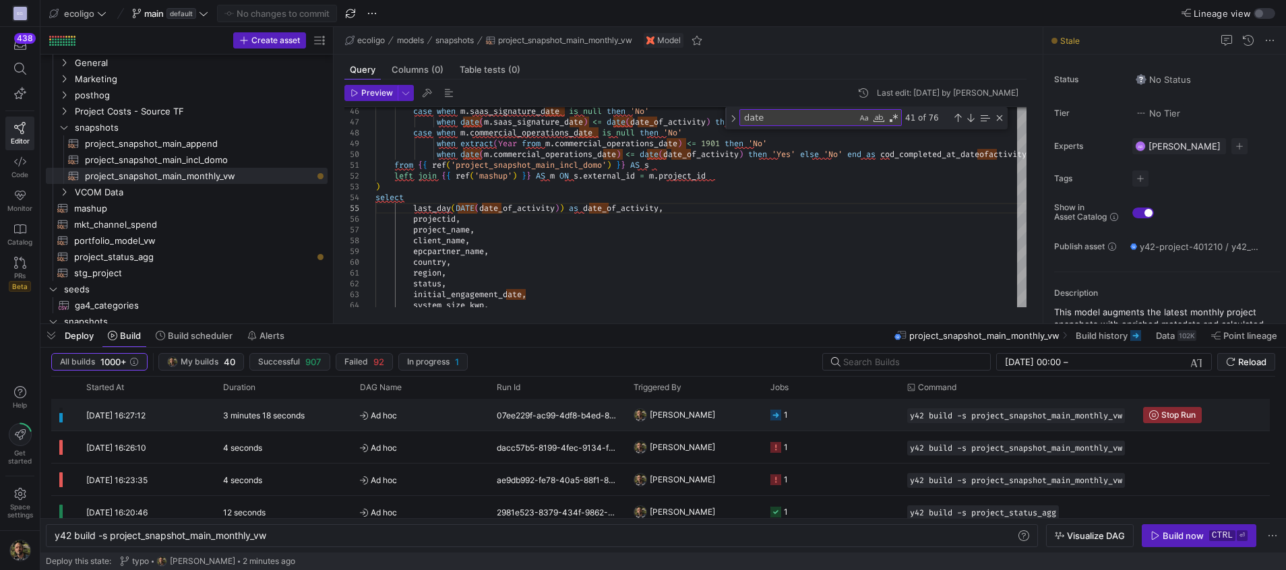
click at [720, 412] on y42-orchestration-triggered-by "[PERSON_NAME]" at bounding box center [693, 415] width 121 height 30
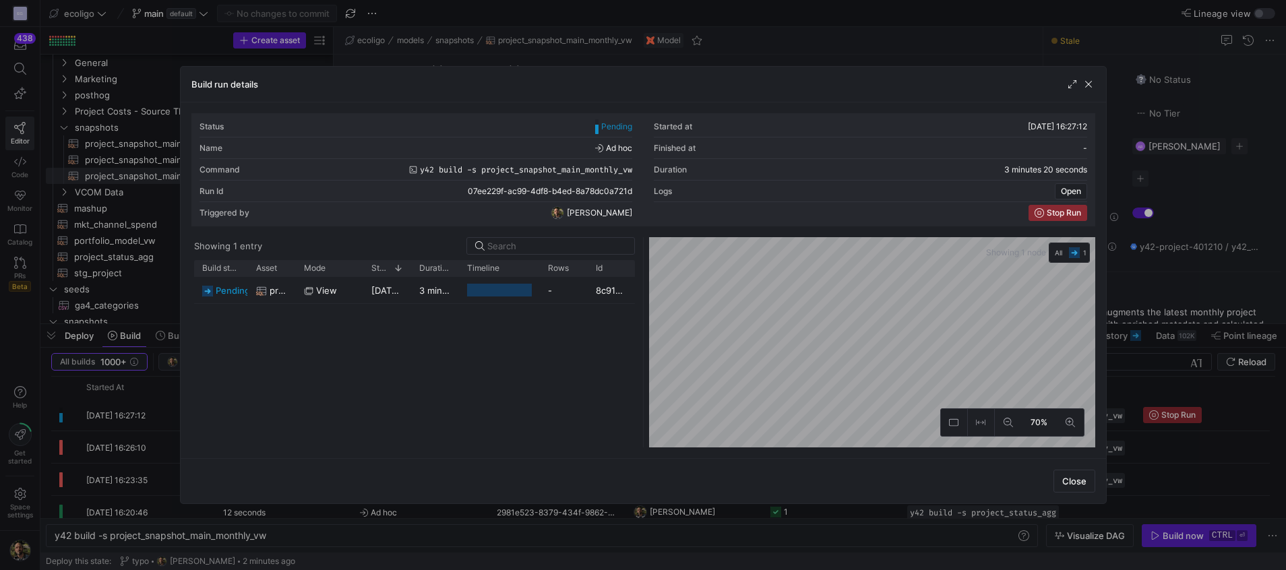
click at [444, 304] on div "pending project_snapshot_main_monthly_vw view 25/09/25, 16:27:13 3 minutes 20 s…" at bounding box center [414, 362] width 441 height 170
click at [419, 291] on y42-duration "3 minutes 20 seconds" at bounding box center [466, 290] width 94 height 11
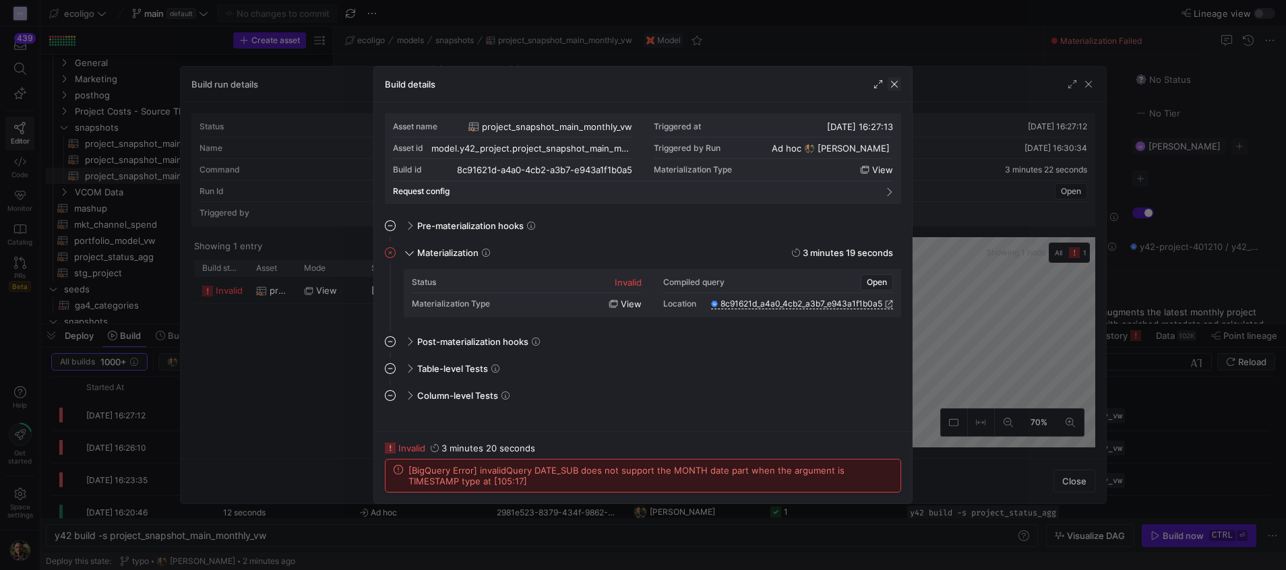
click at [890, 83] on span "button" at bounding box center [893, 83] width 13 height 13
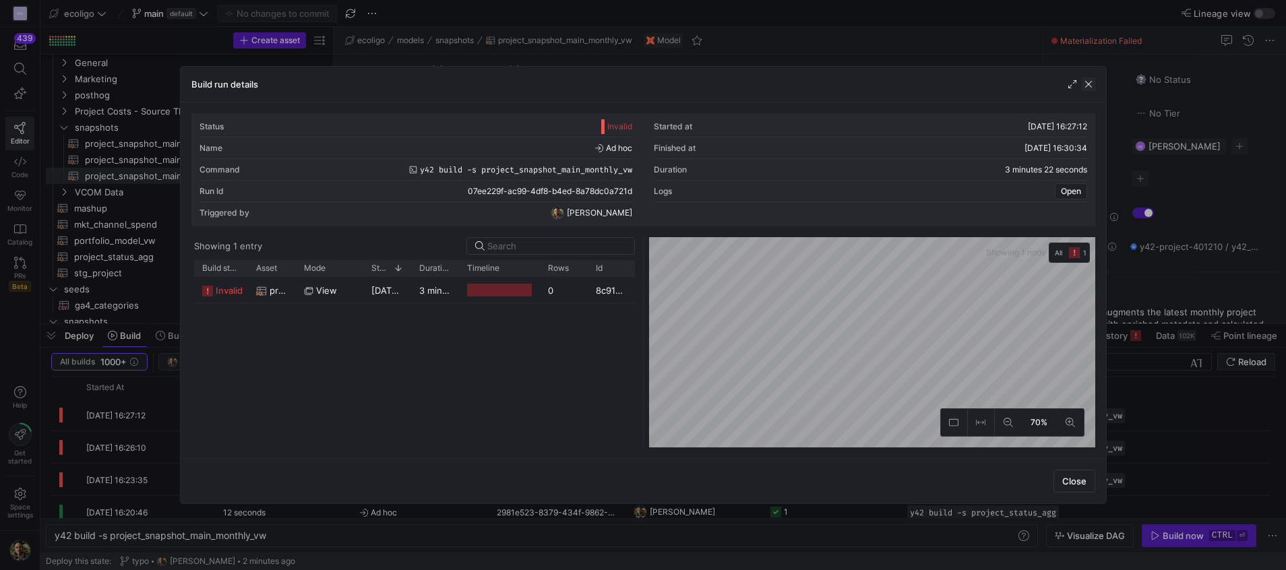
click at [1091, 82] on span "button" at bounding box center [1087, 83] width 13 height 13
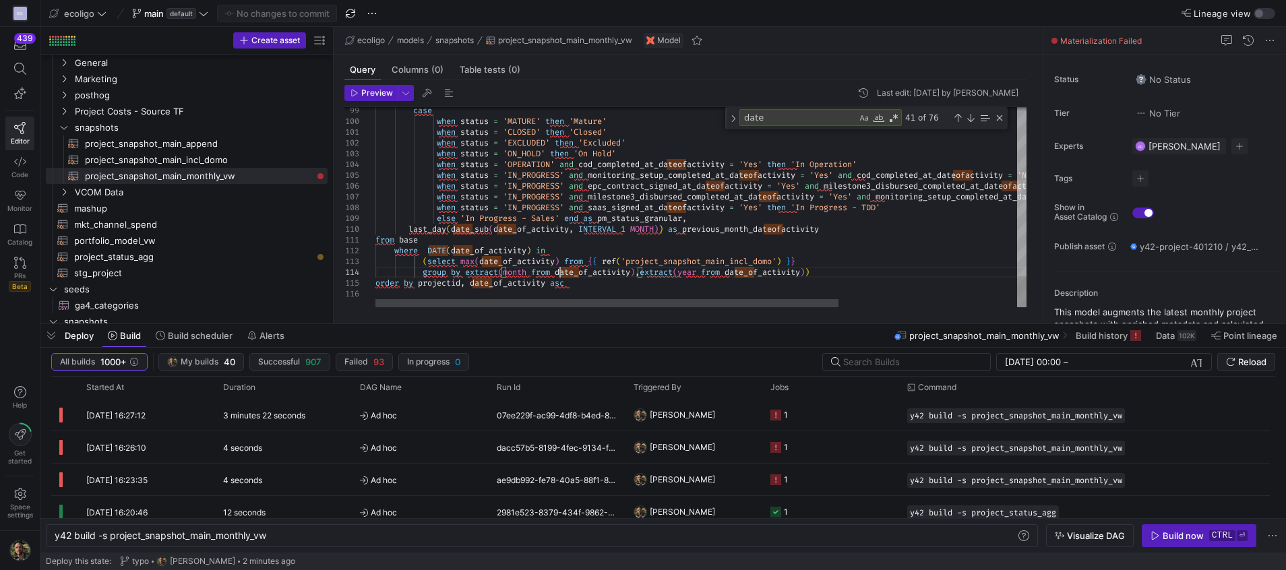
scroll to position [43, 88]
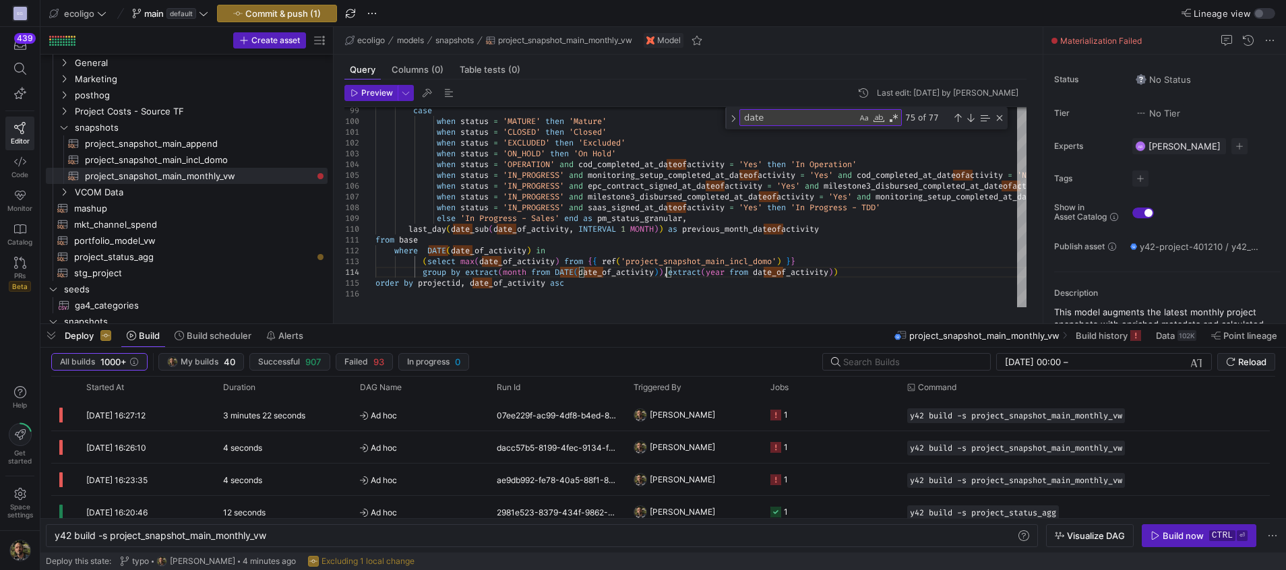
scroll to position [42, 290]
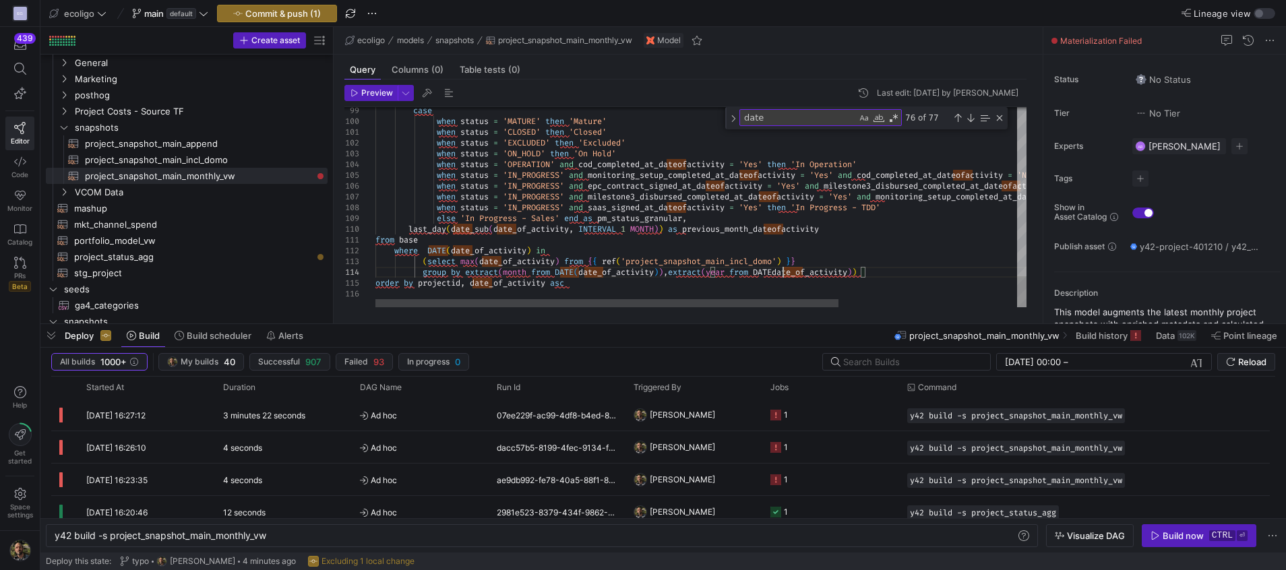
scroll to position [42, 412]
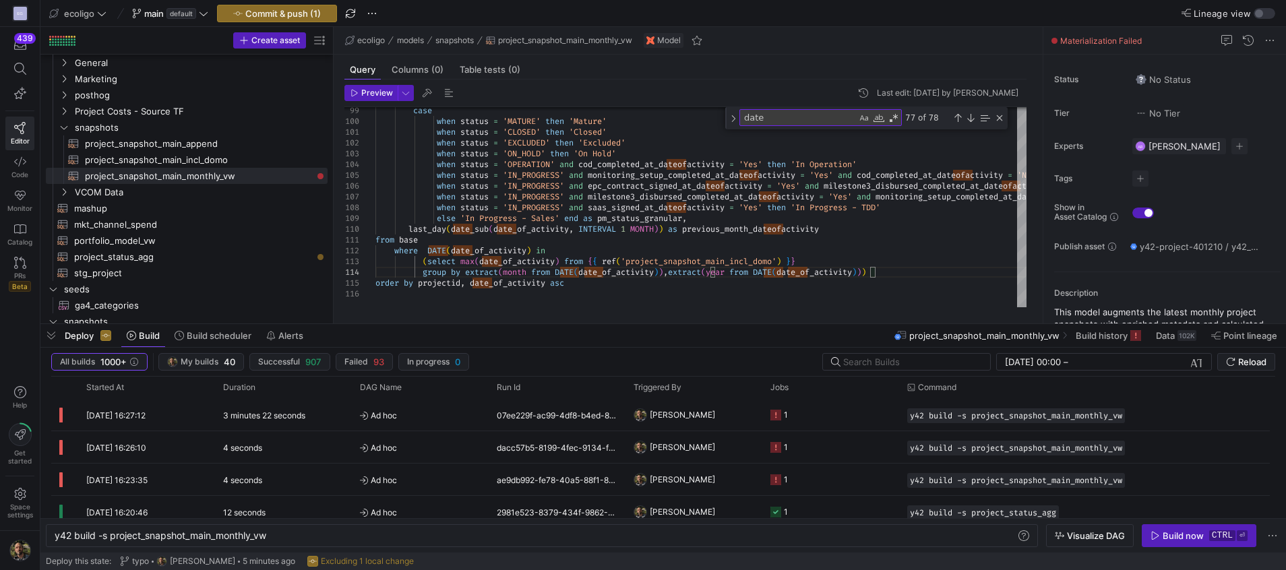
type textarea "from base where DATE(date_of_activity) in (select max(date_of_activity) from {{…"
click at [301, 0] on y42-top-nav "ecoligo main default Commit & push (1) Lineage view" at bounding box center [662, 13] width 1245 height 27
click at [294, 7] on span "button" at bounding box center [277, 13] width 119 height 16
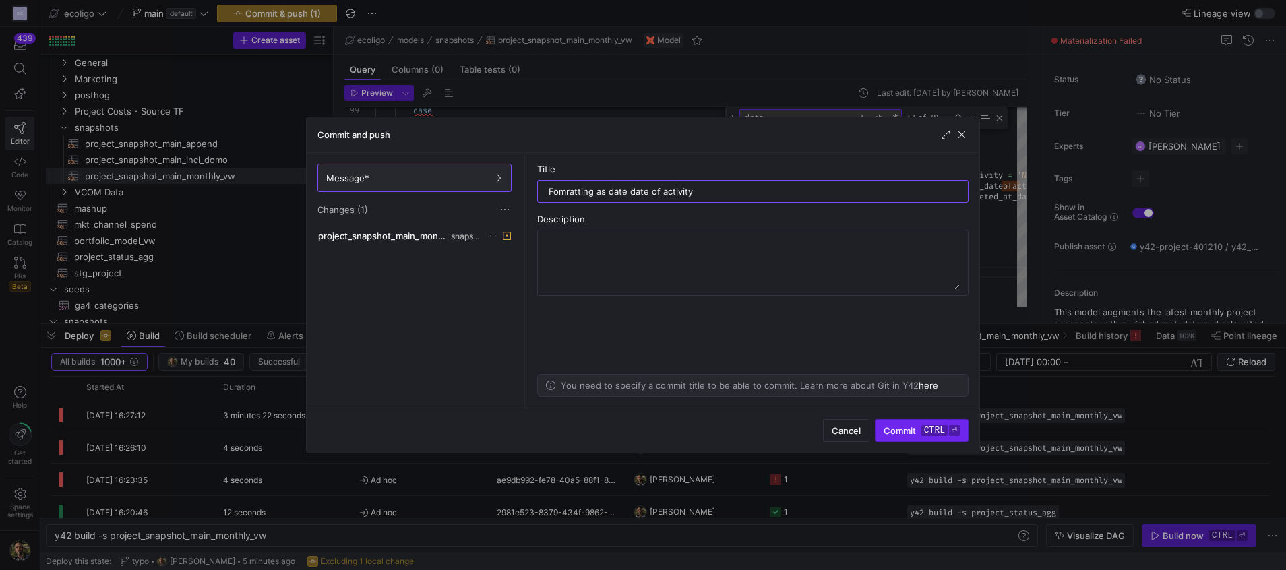
type input "Fomratting as date date of activity"
click at [898, 440] on span "submit" at bounding box center [921, 431] width 92 height 22
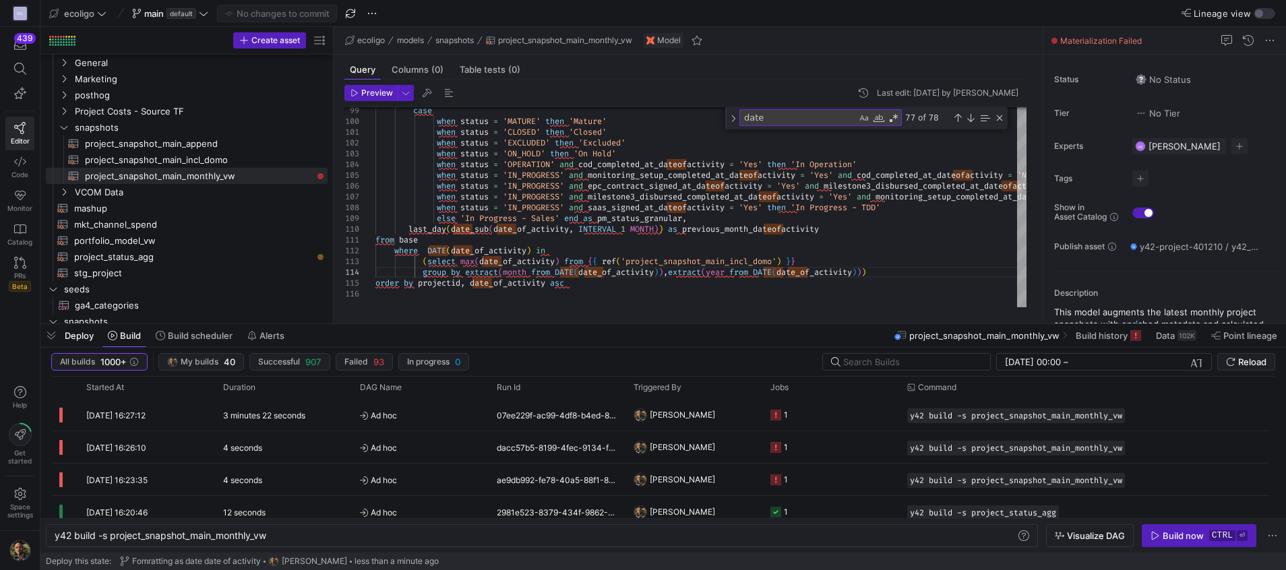
click at [1166, 548] on y42-orchestration-inline-build "y42 build -s project_snapshot_main_monthly_vw y42 build -s project_snapshot_mai…" at bounding box center [662, 535] width 1245 height 34
click at [1183, 528] on span "button" at bounding box center [1198, 536] width 113 height 22
click at [822, 423] on y42-job-status-cell-renderer "1" at bounding box center [830, 415] width 121 height 30
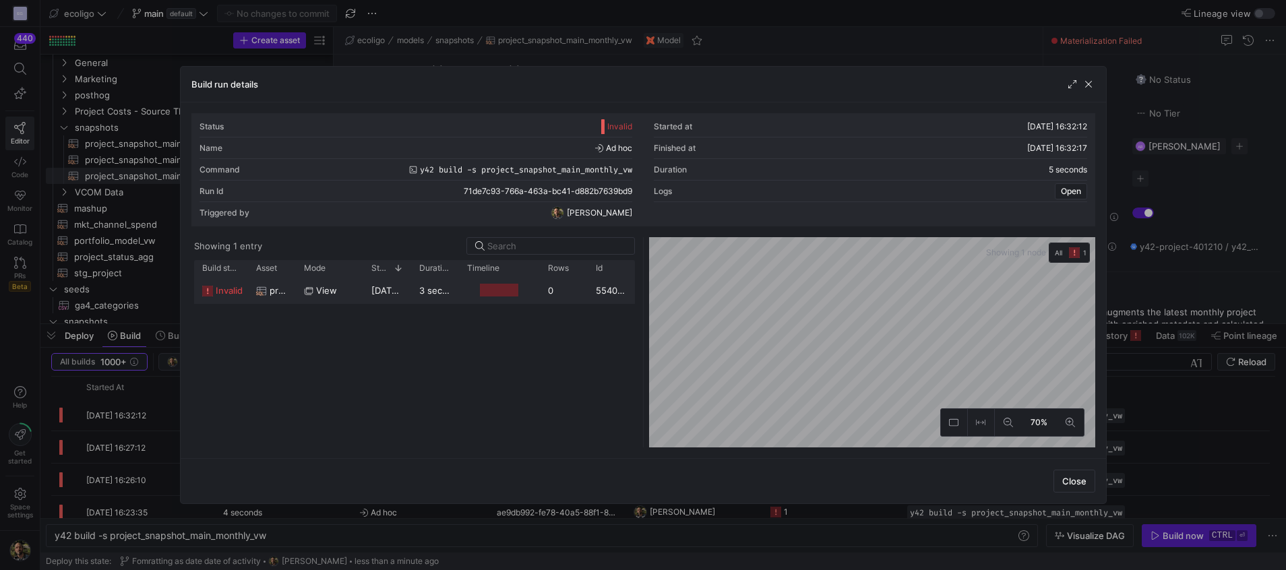
click at [340, 296] on div "view" at bounding box center [329, 291] width 51 height 26
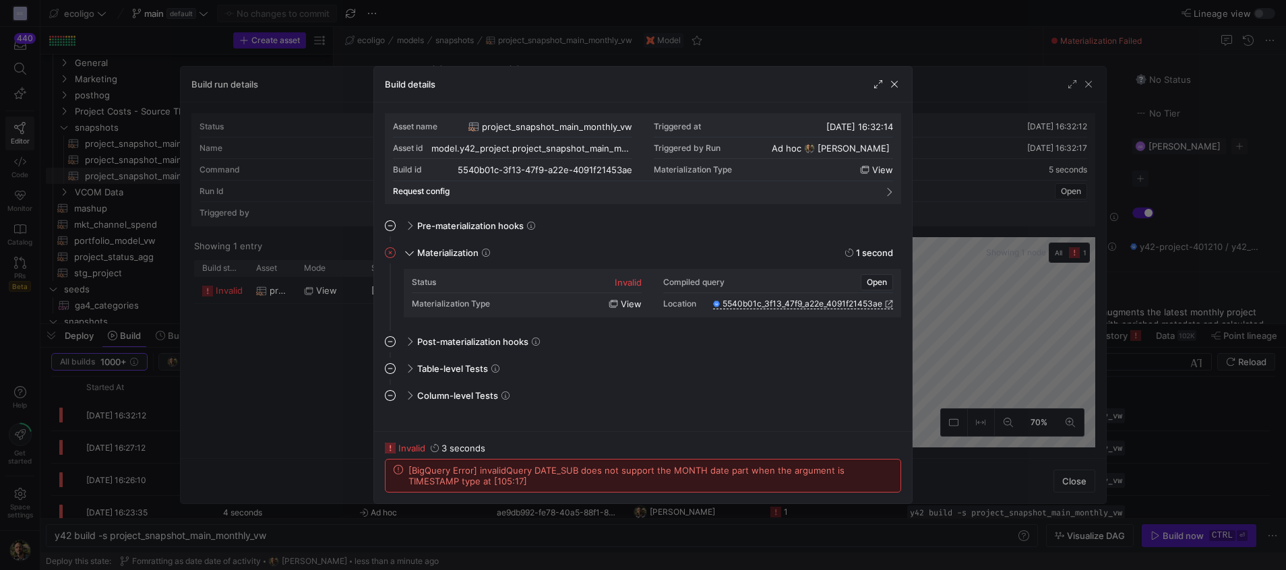
click at [885, 85] on div at bounding box center [886, 83] width 30 height 13
click at [892, 84] on span "button" at bounding box center [893, 83] width 13 height 13
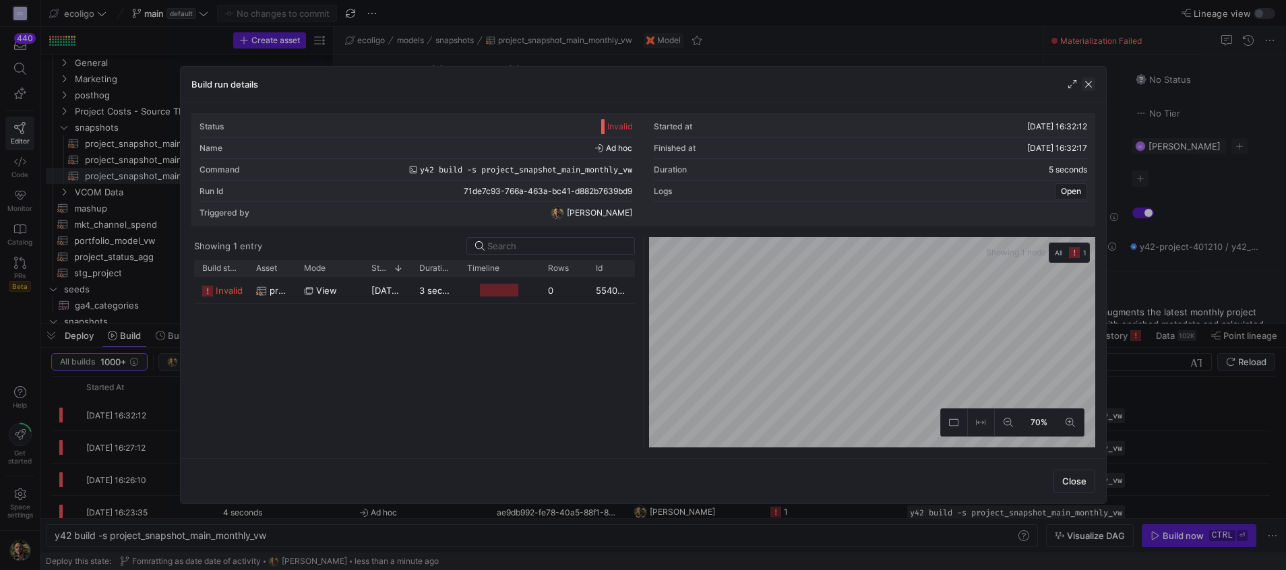
click at [1085, 80] on span "button" at bounding box center [1087, 83] width 13 height 13
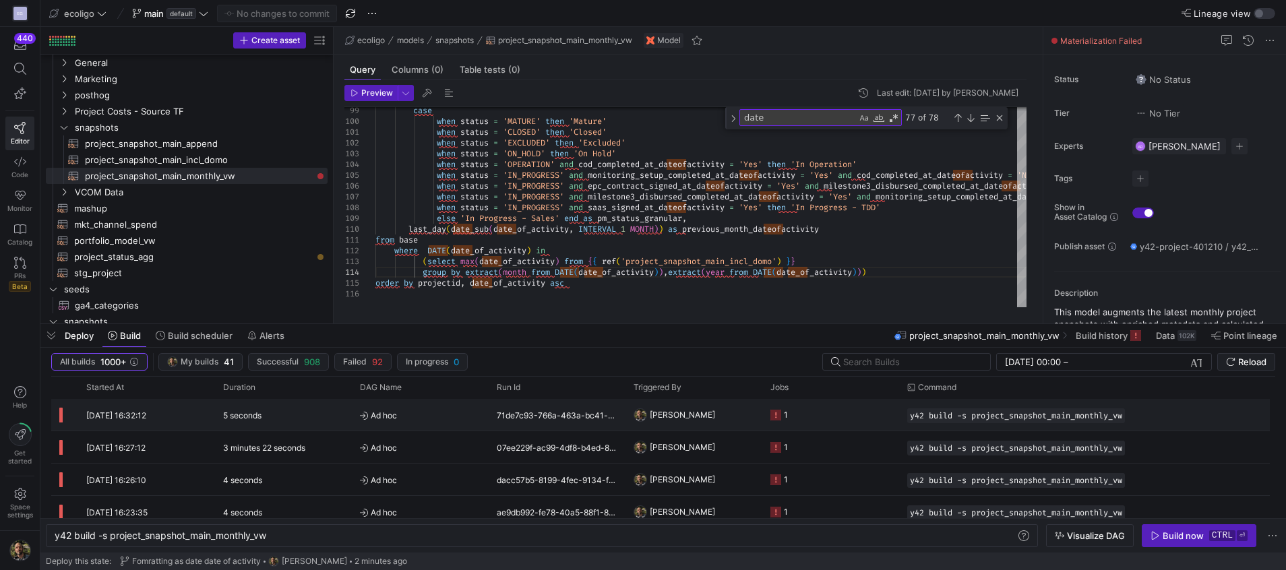
click at [652, 406] on span "[PERSON_NAME]" at bounding box center [682, 415] width 65 height 32
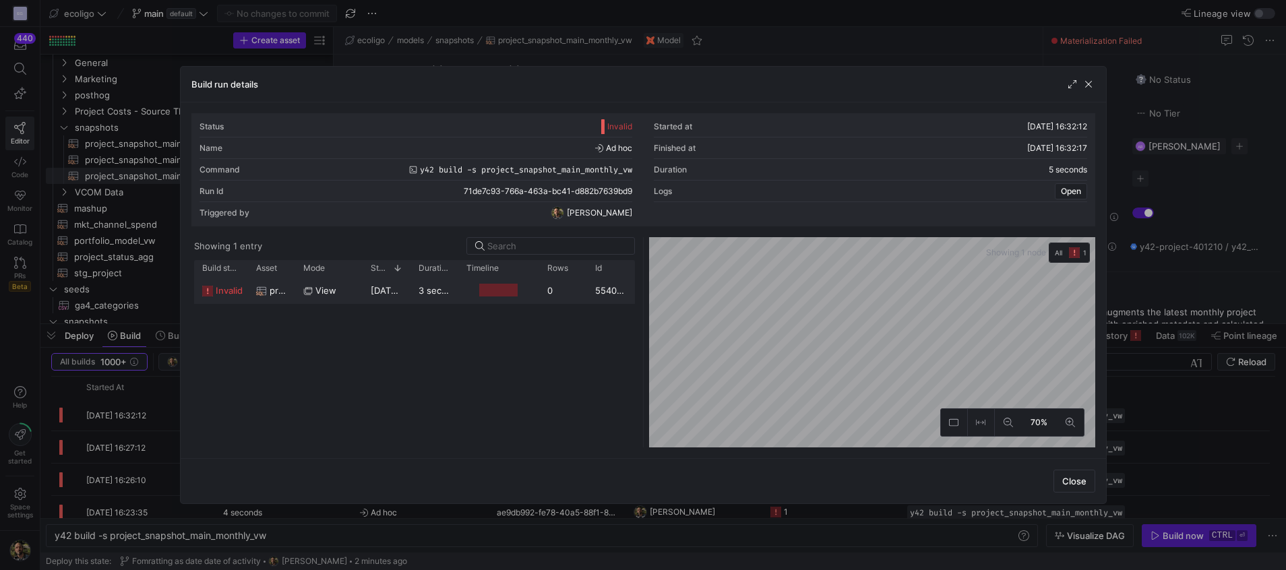
click at [472, 296] on y42-job-duration-timeline-cell-renderer at bounding box center [498, 290] width 65 height 25
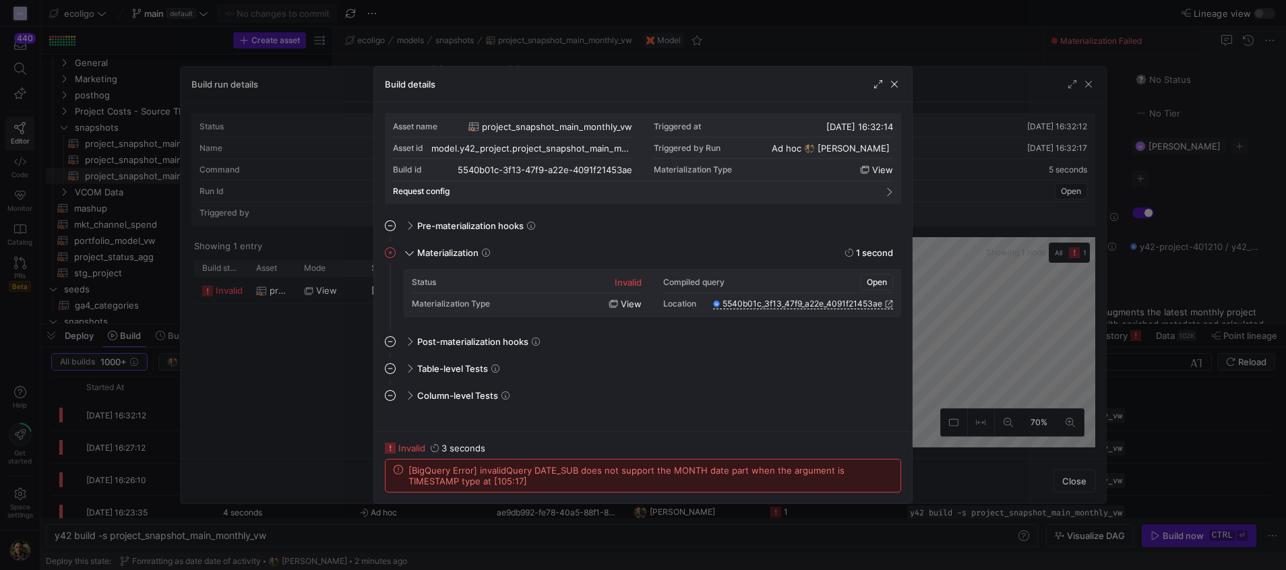
click at [875, 275] on span "button" at bounding box center [876, 282] width 31 height 15
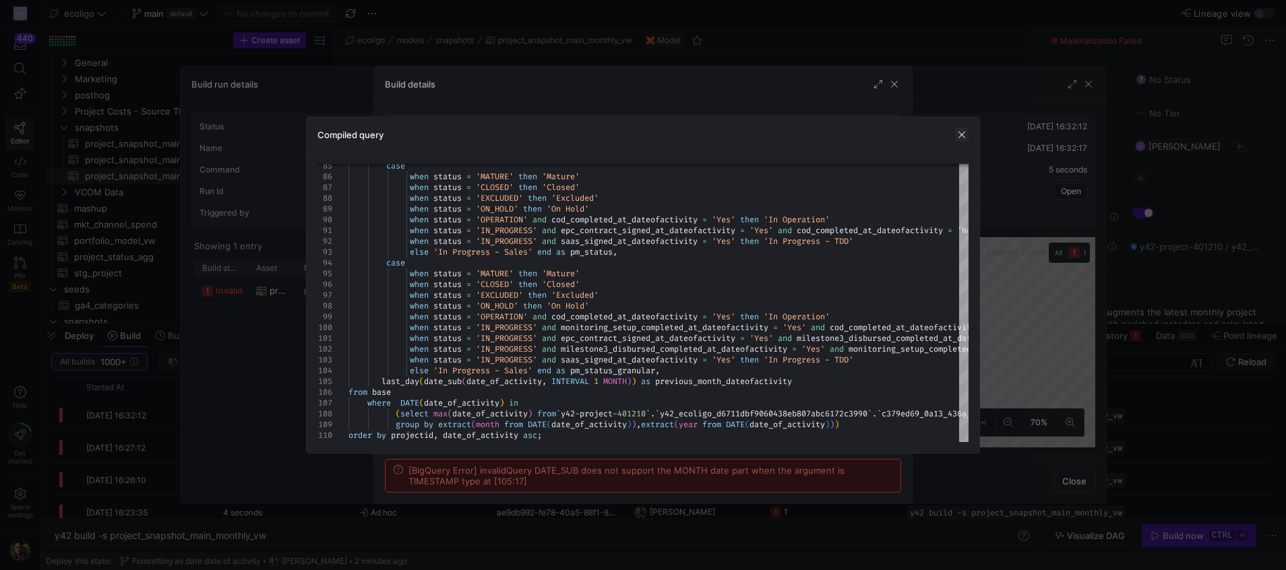
click at [964, 132] on span "button" at bounding box center [961, 134] width 13 height 13
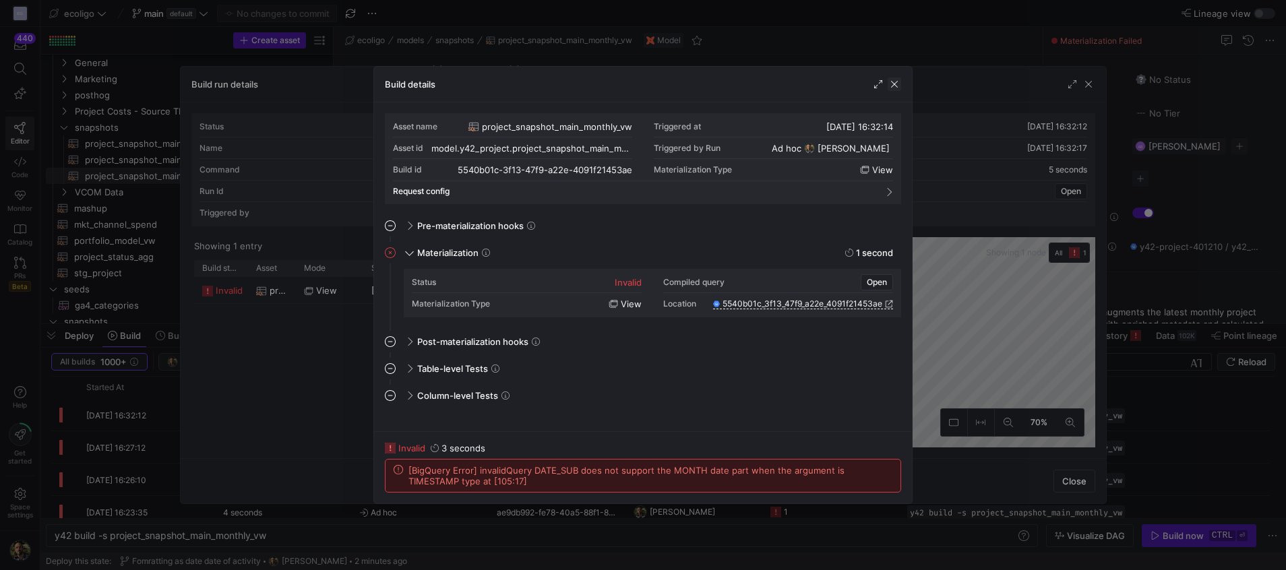
click at [898, 86] on span "button" at bounding box center [893, 83] width 13 height 13
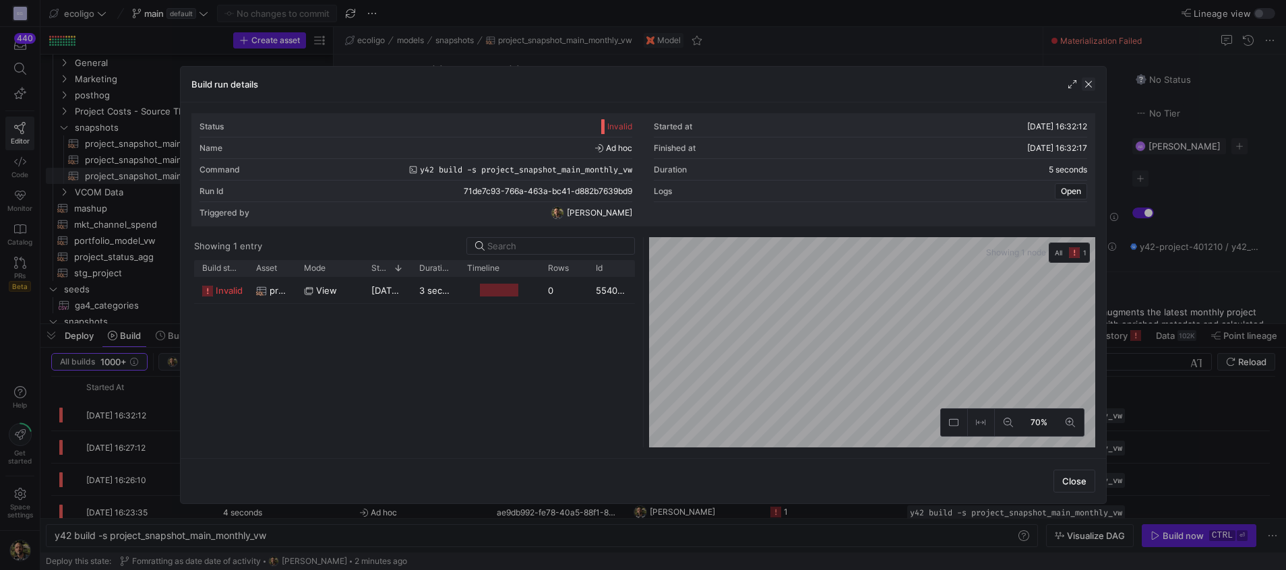
click at [1090, 88] on span "button" at bounding box center [1087, 83] width 13 height 13
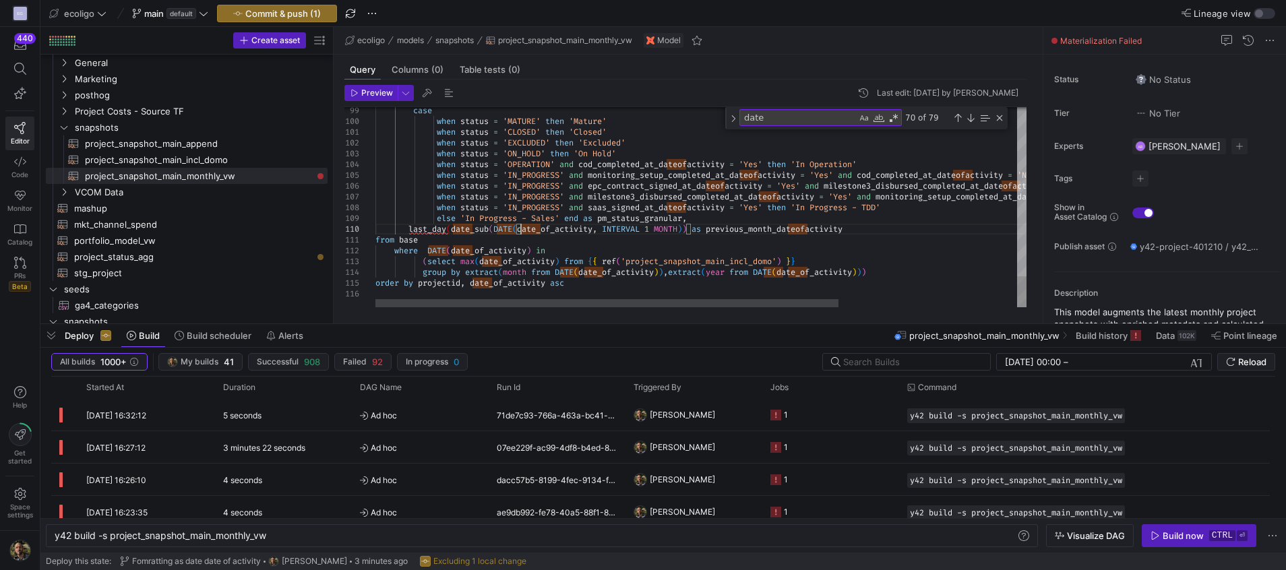
type textarea "ty = 'Yes' and milestone3_disbursed_completed_at_dateofactivity = 'No' then 'In…"
click at [285, 10] on span "Commit & push (1)" at bounding box center [282, 13] width 75 height 11
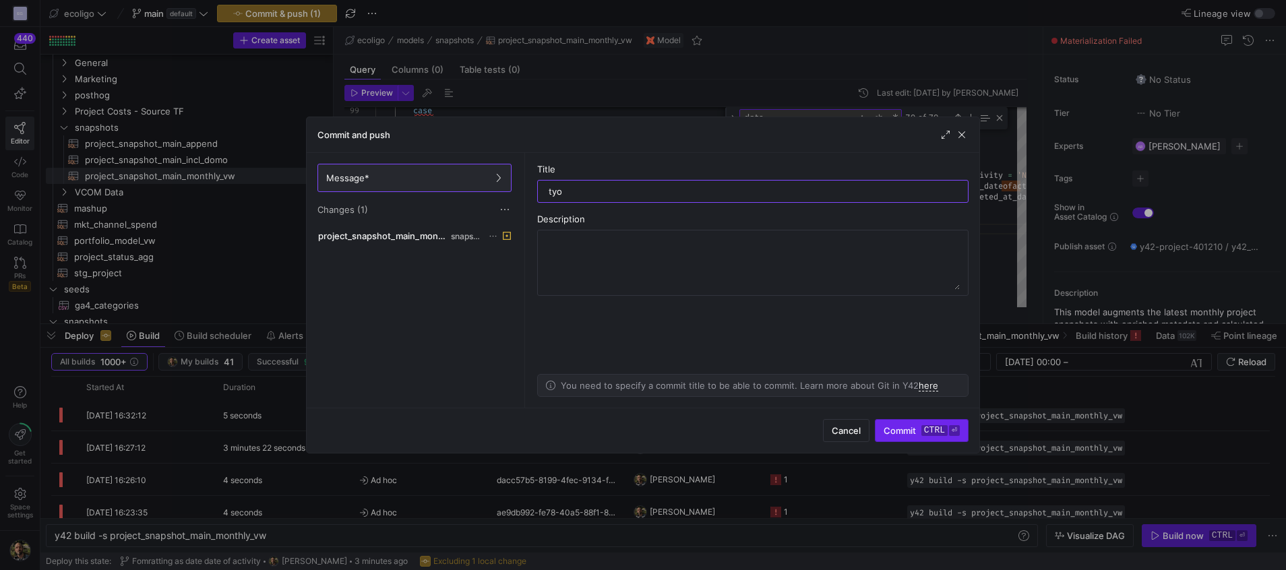
type input "tyo"
click at [892, 427] on span "Commit ctrl ⏎" at bounding box center [921, 430] width 76 height 11
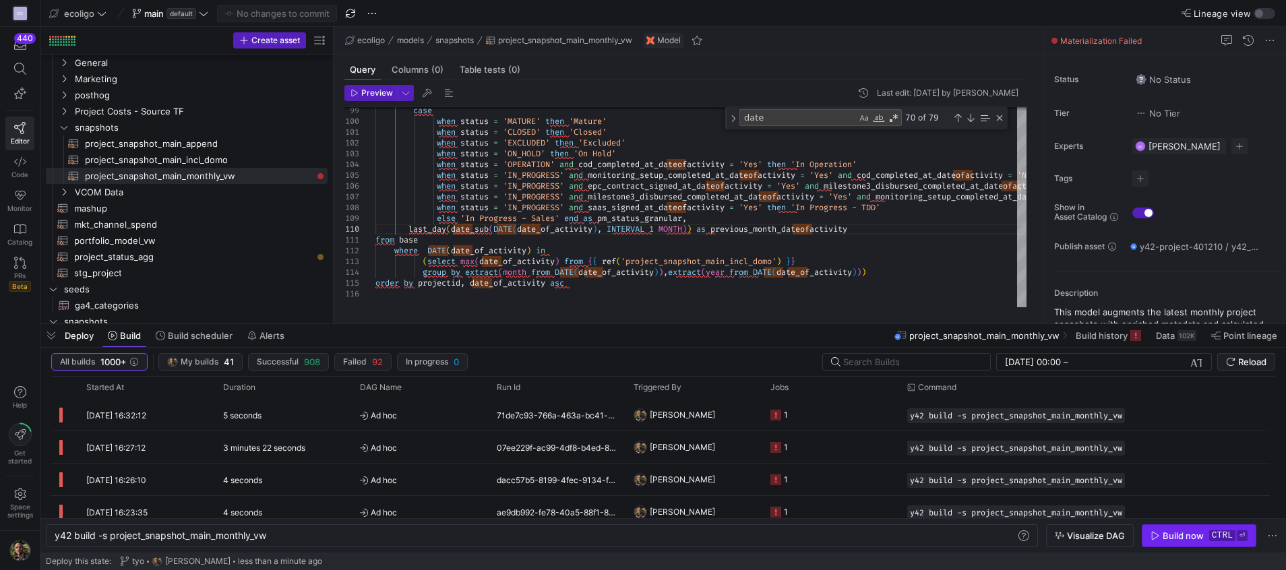
click at [1187, 527] on span "button" at bounding box center [1198, 536] width 113 height 22
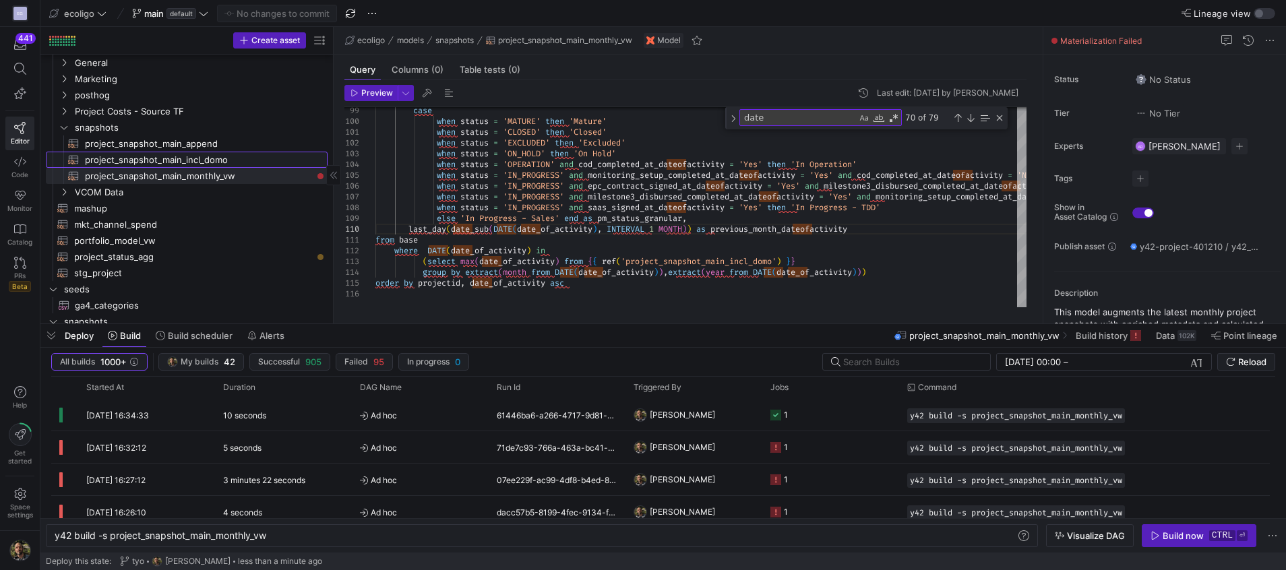
click at [219, 160] on span "project_snapshot_main_incl_domo​​​​​​​​​​" at bounding box center [198, 159] width 227 height 15
type textarea "{{ config( materialized='table', schema = 'ecoligo_snapshots' ) }} WITH domo as…"
type textarea "y42 build -s project_snapshot_main_incl_domo"
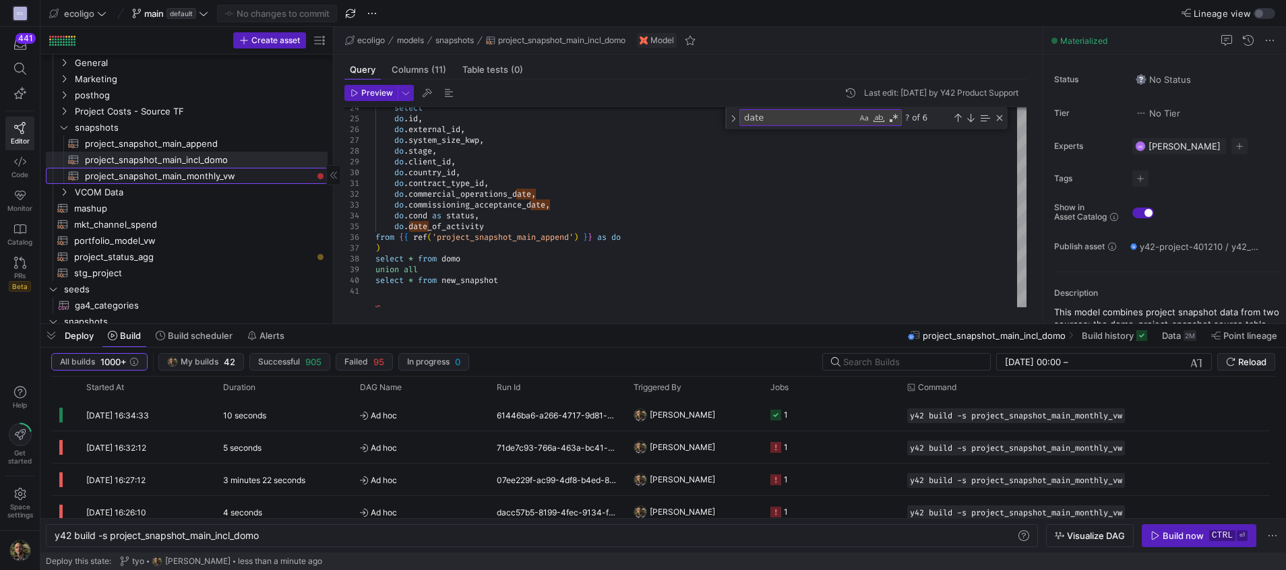
click at [213, 178] on span "project_snapshot_main_monthly_vw​​​​​​​​​​" at bounding box center [198, 175] width 227 height 15
type textarea "{{ config( materialized='view', schema = 'ecoligo_snapshots' ) }} With base as …"
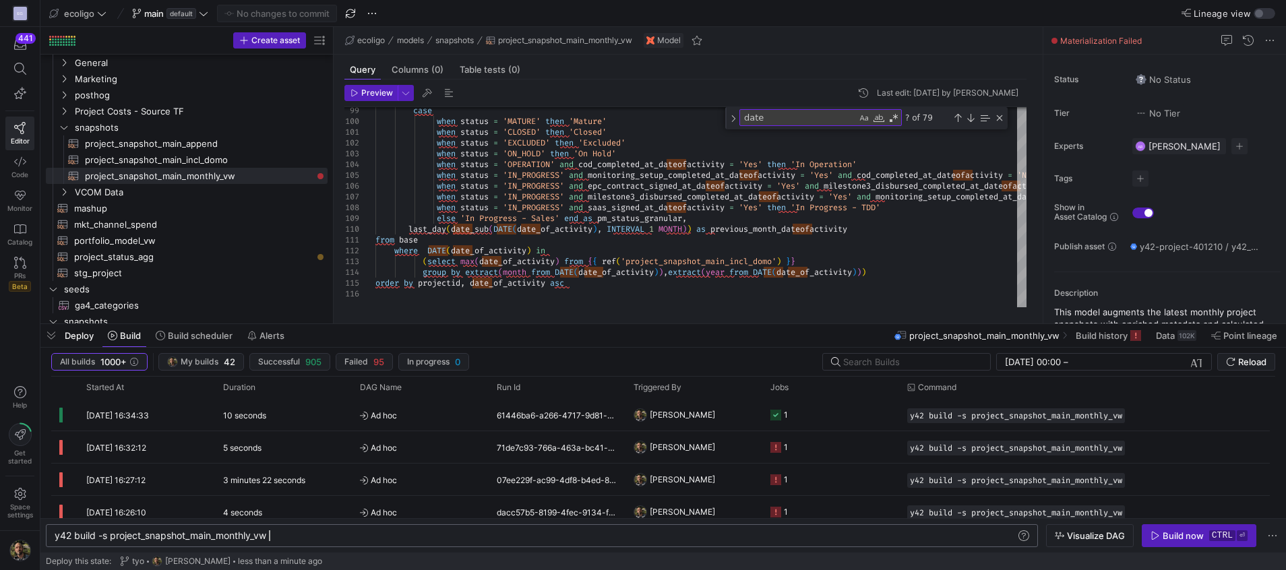
click at [333, 534] on div "y42 build -s project_snapshot_main_monthly_vw" at bounding box center [536, 535] width 962 height 11
type textarea "y42 build -s project_snapshot_main_monthly_vw+"
click at [1198, 536] on div "Build now" at bounding box center [1182, 535] width 41 height 11
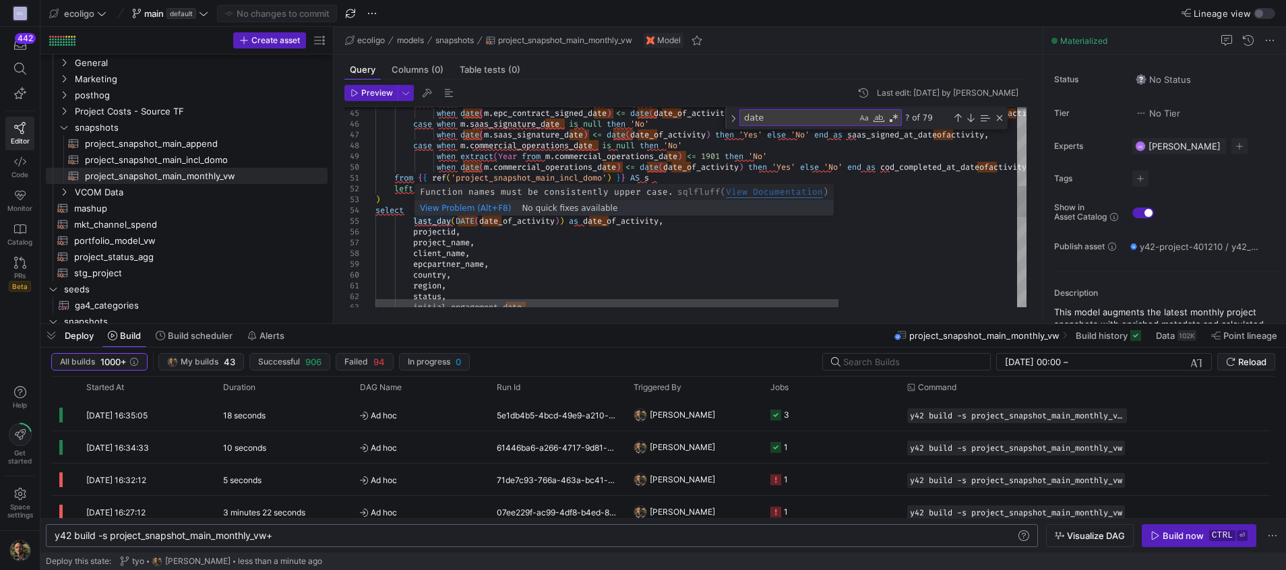
scroll to position [43, 0]
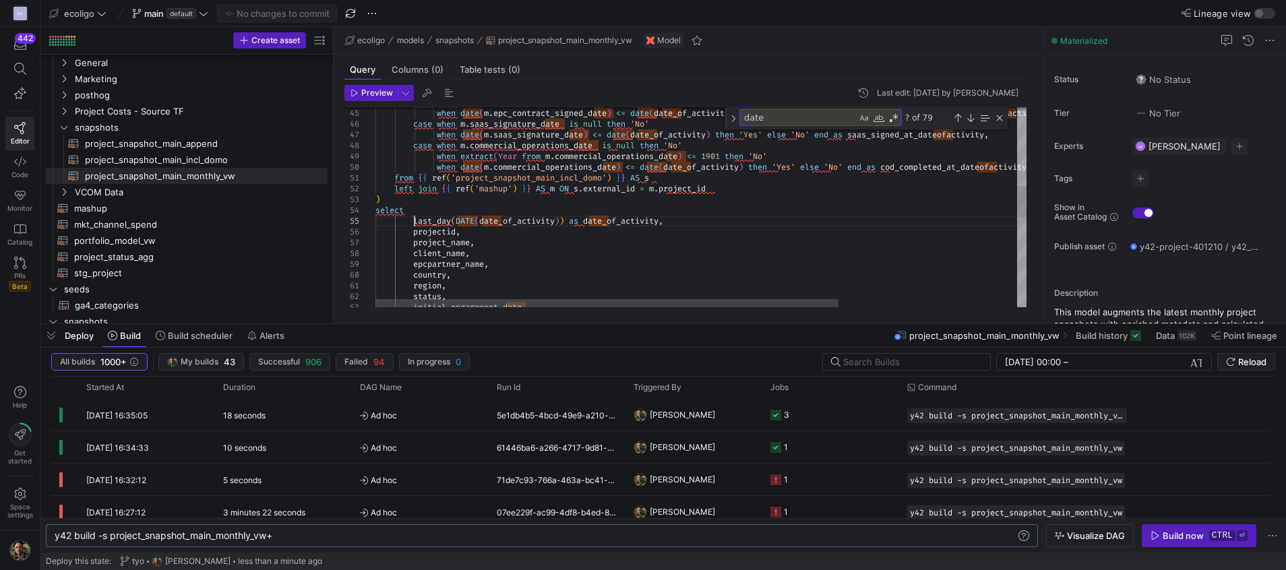
click at [416, 224] on div "projectid , last_day ( DATE ( date_of_activity ) ) as date_of_activity , ) sele…" at bounding box center [826, 246] width 902 height 1292
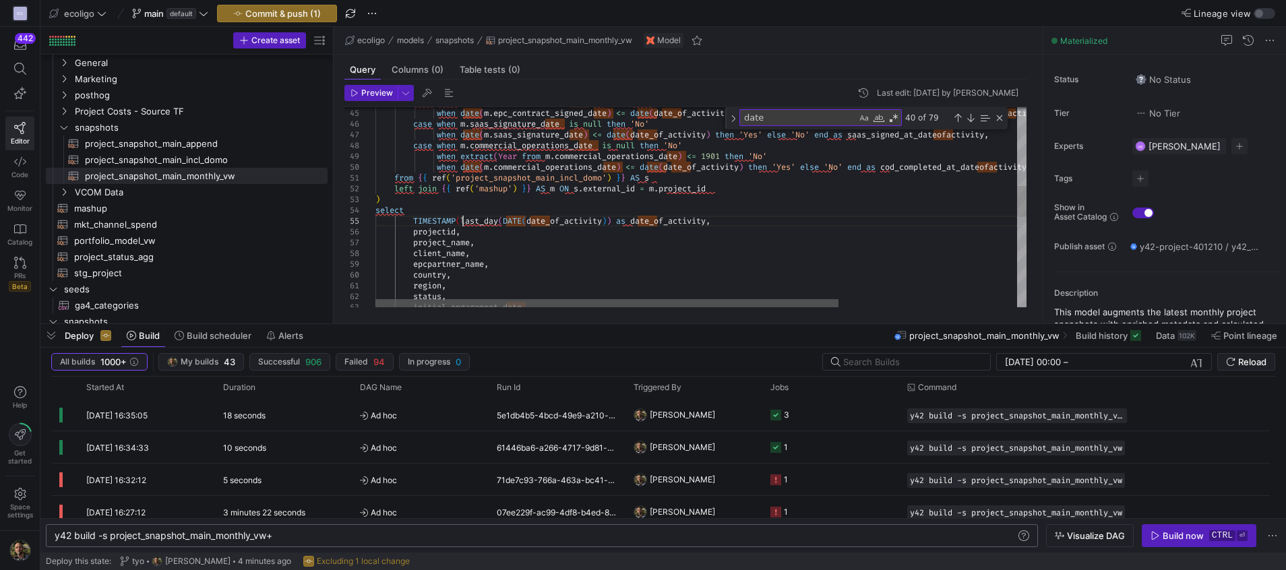
scroll to position [43, 87]
click at [617, 222] on div "projectid , TIMESTAMP ( last_day ( DATE ( date_of_activity ) ) as date_of_activ…" at bounding box center [826, 246] width 902 height 1292
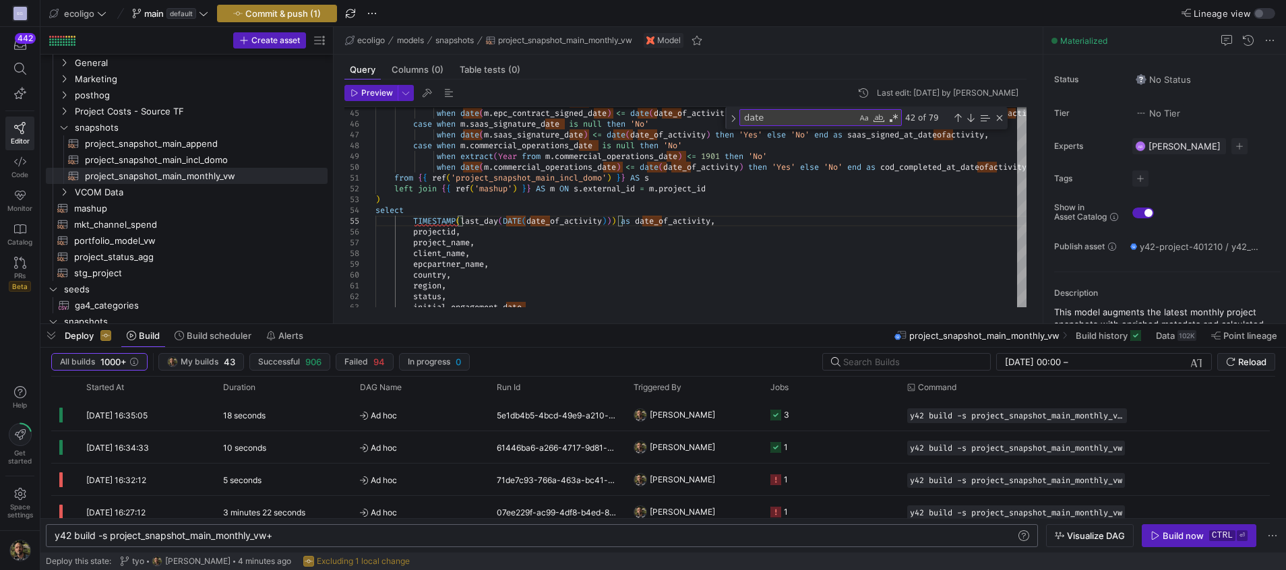
type textarea "from {{ ref('project_snapshot_main_incl_domo') }} AS s left join {{ ref('mashup…"
click at [314, 14] on span "Commit & push (1)" at bounding box center [282, 13] width 75 height 11
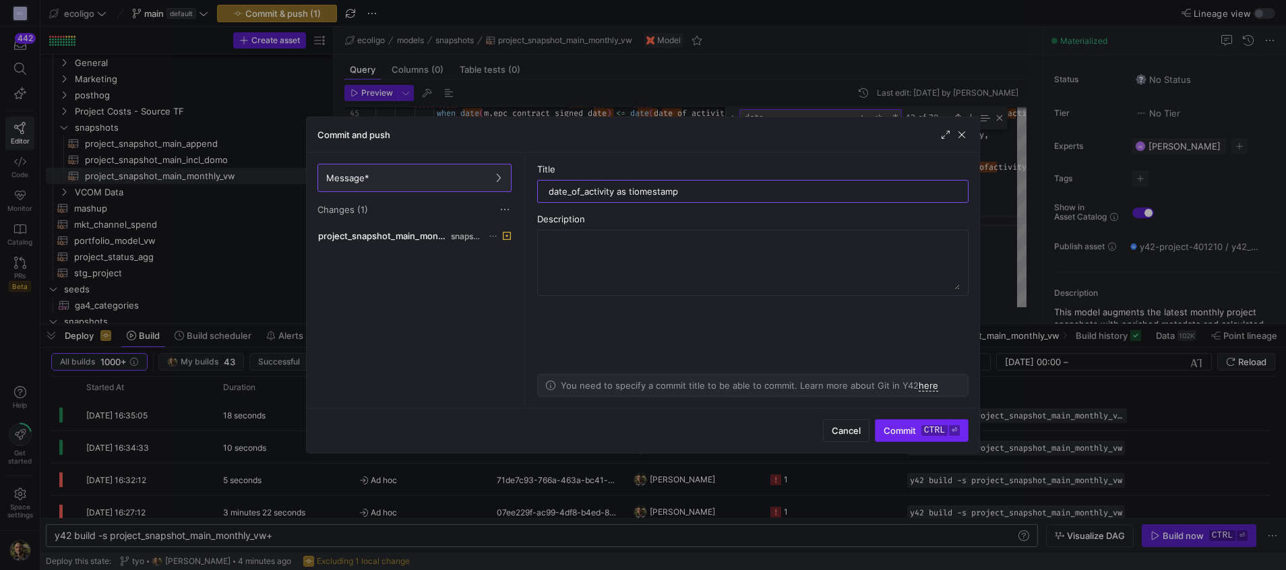
type input "date_of_activity as tiomestamp"
click at [906, 422] on span "submit" at bounding box center [921, 431] width 92 height 22
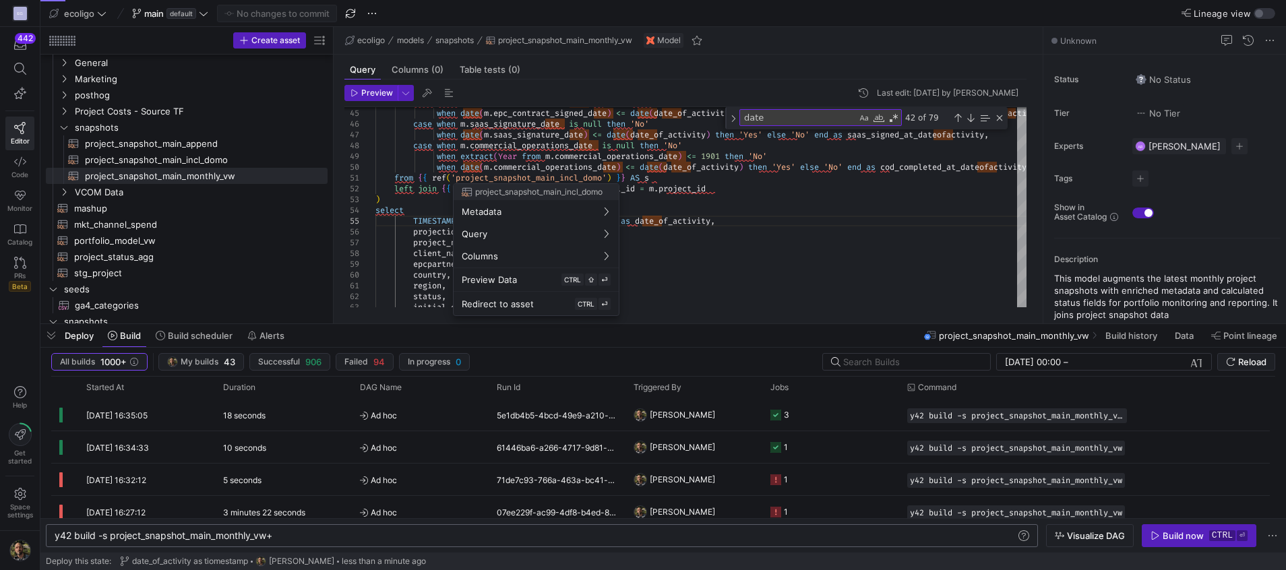
click at [548, 179] on div at bounding box center [643, 285] width 1286 height 570
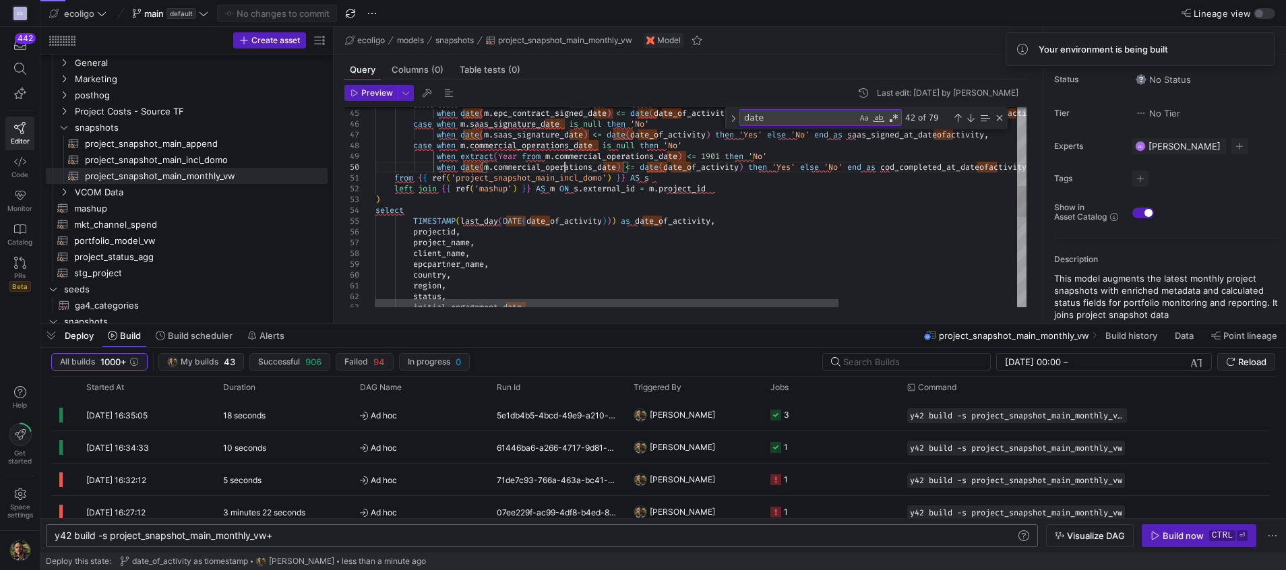
click at [563, 166] on div "projectid , TIMESTAMP ( last_day ( DATE ( date_of_activity ) ) ) as date_of_act…" at bounding box center [826, 246] width 902 height 1292
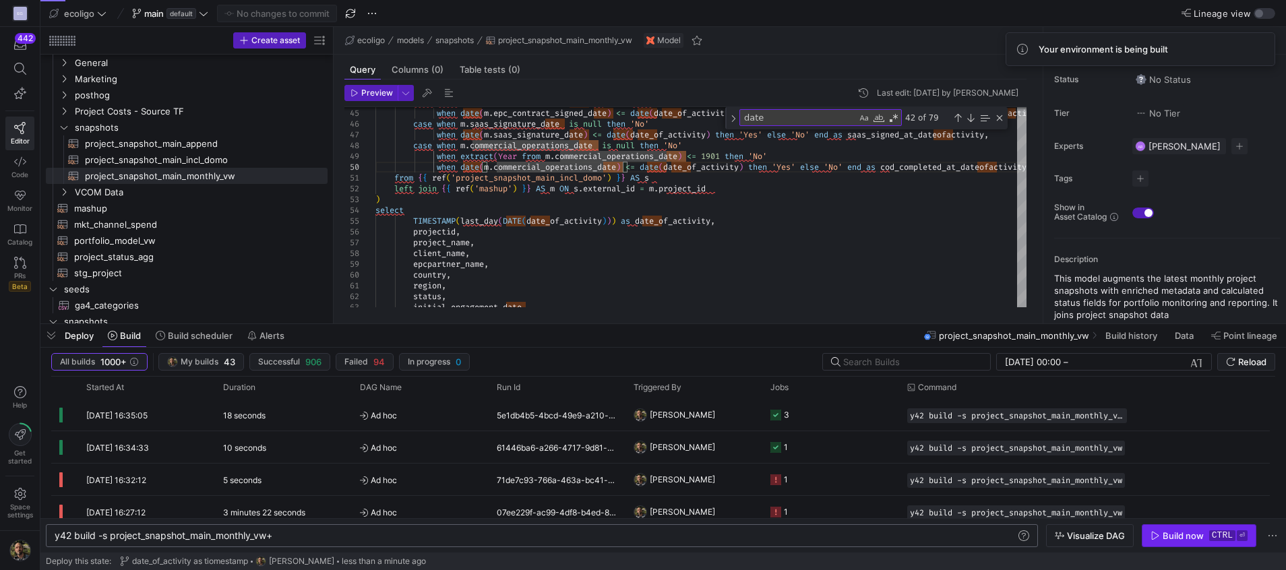
click at [1170, 537] on div "Build now" at bounding box center [1182, 535] width 41 height 11
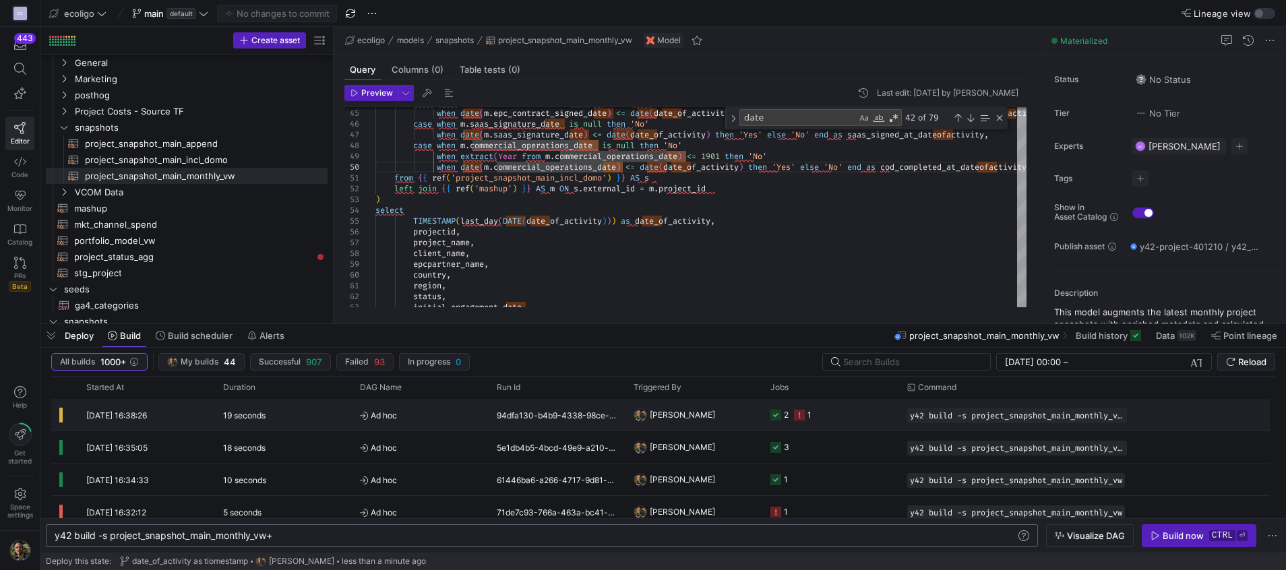
click at [718, 417] on y42-orchestration-triggered-by "[PERSON_NAME]" at bounding box center [693, 415] width 121 height 30
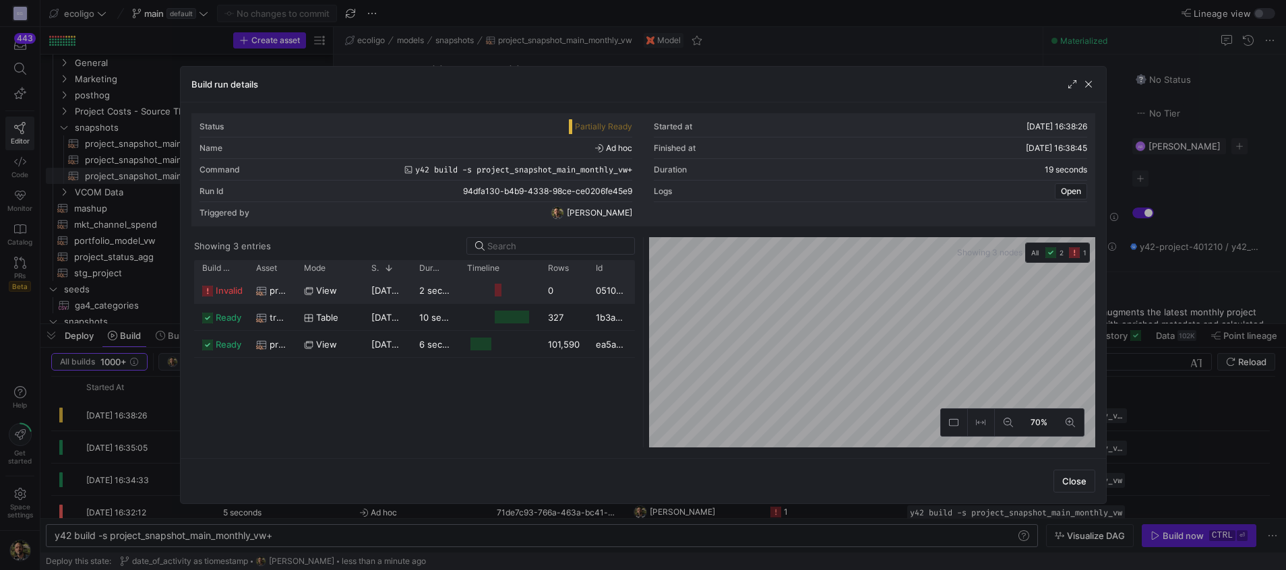
click at [464, 289] on div at bounding box center [499, 290] width 81 height 26
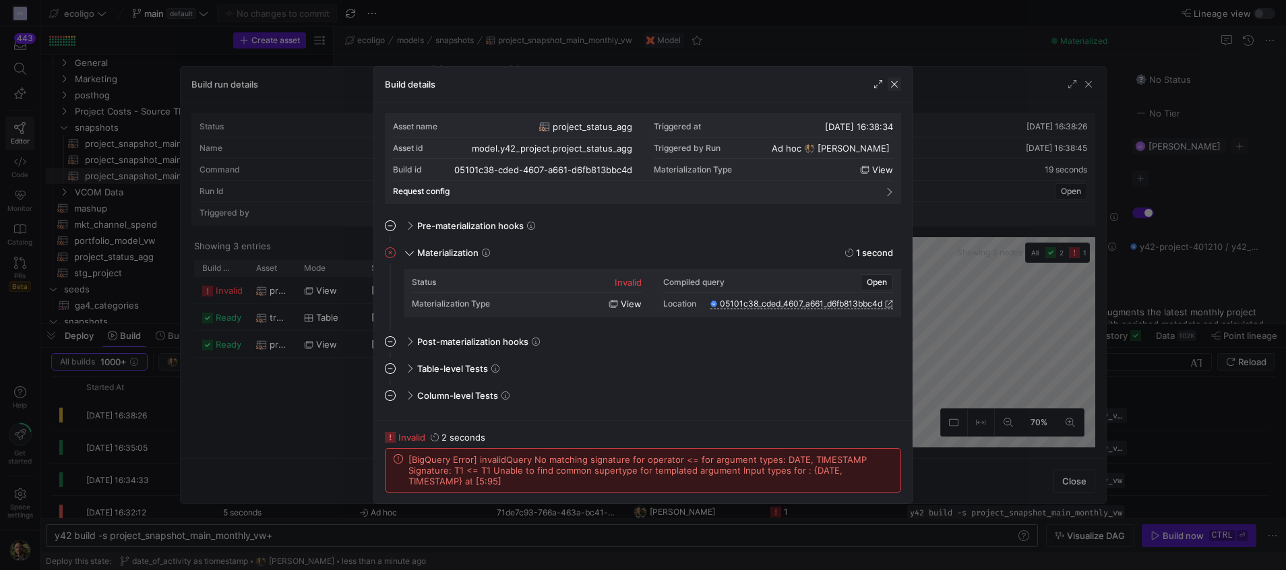
click at [898, 87] on span "button" at bounding box center [893, 83] width 13 height 13
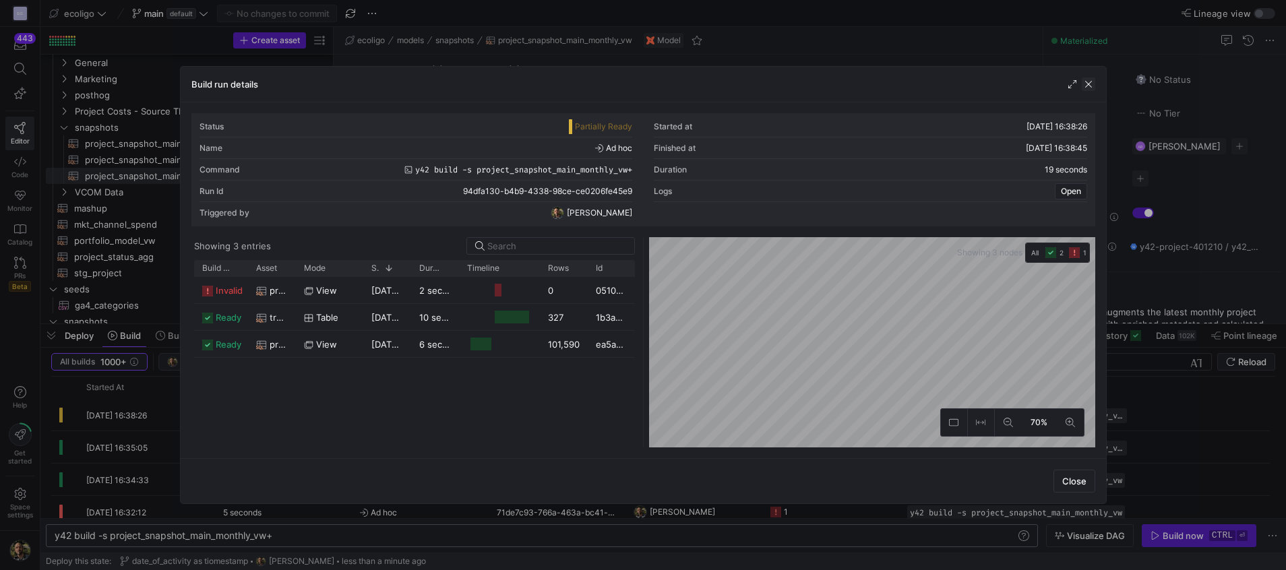
click at [1088, 89] on span "button" at bounding box center [1087, 83] width 13 height 13
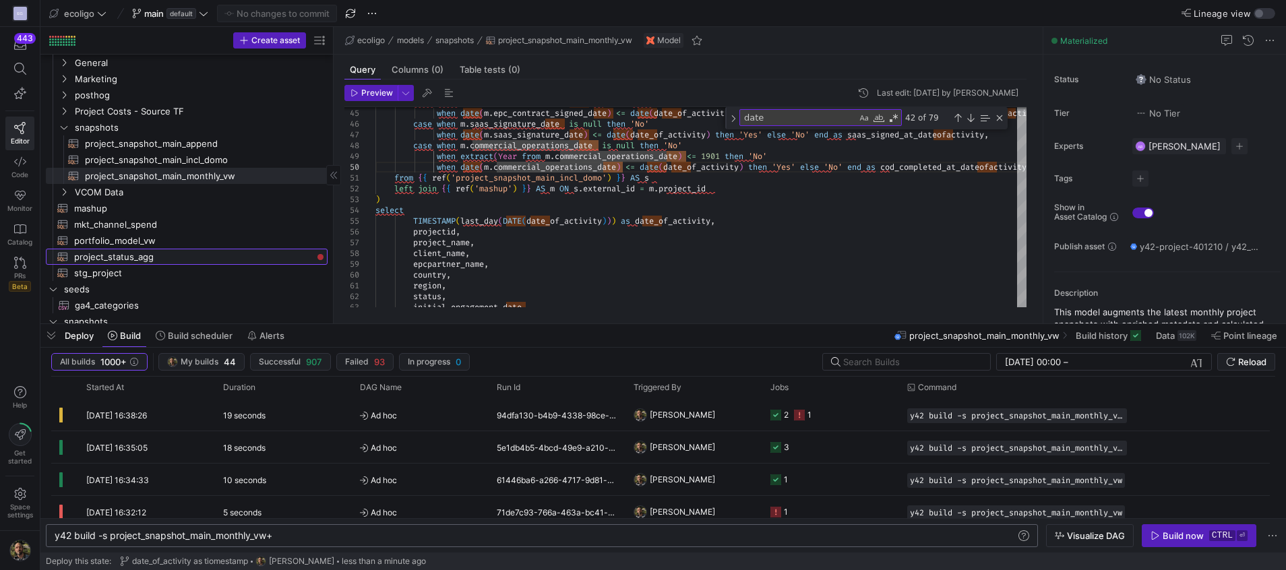
click at [114, 255] on span "project_status_agg​​​​​​​​​​" at bounding box center [193, 256] width 238 height 15
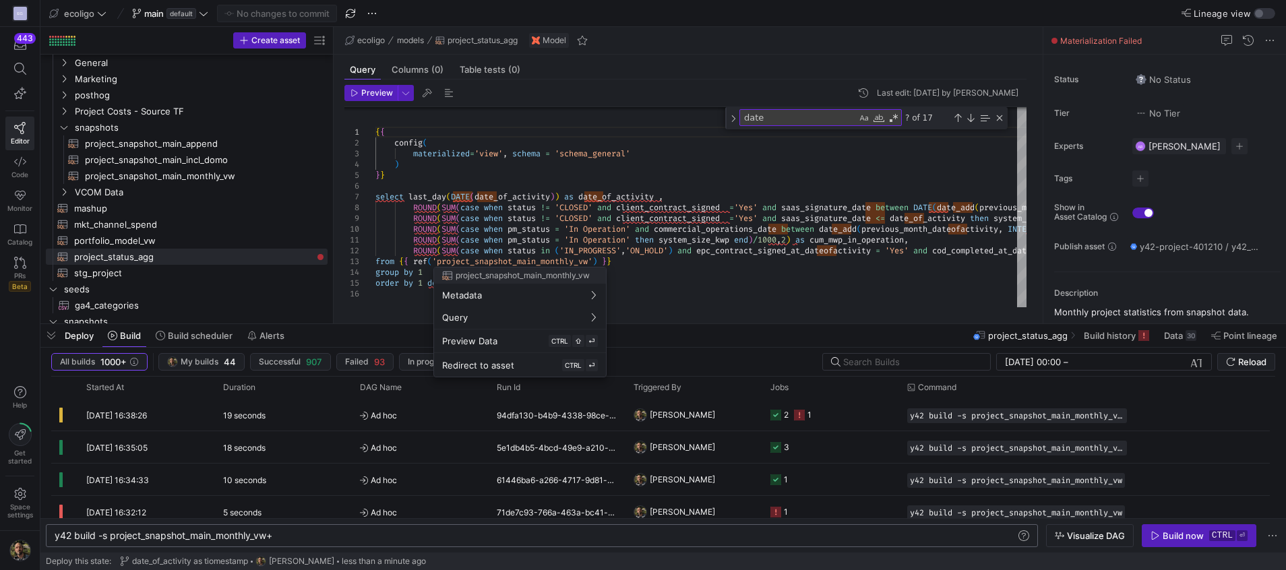
click at [616, 239] on div at bounding box center [643, 285] width 1286 height 570
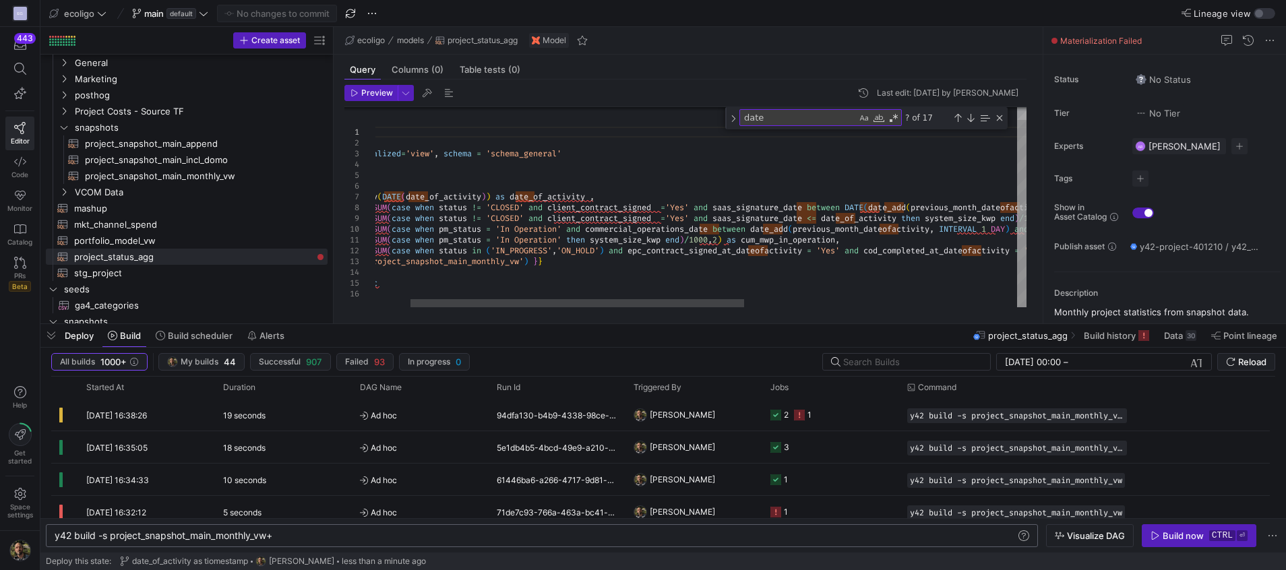
scroll to position [43, 1]
click at [836, 214] on div "{ { config ( materialized = 'view' , schema = 'schema_general' ) } } select las…" at bounding box center [932, 201] width 1251 height 214
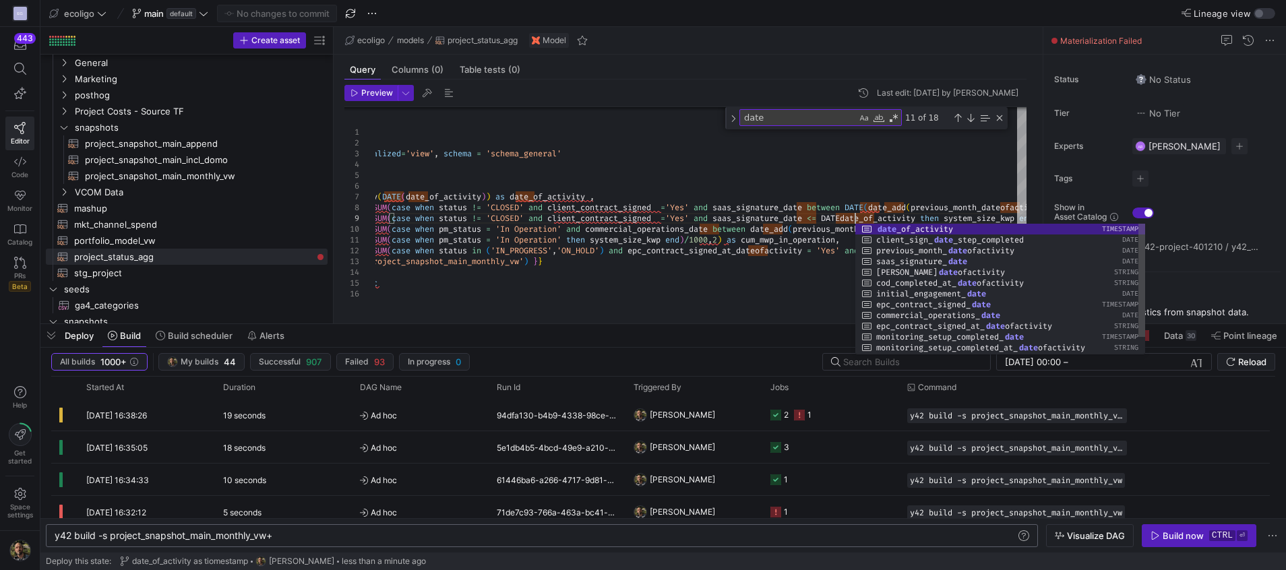
scroll to position [86, 553]
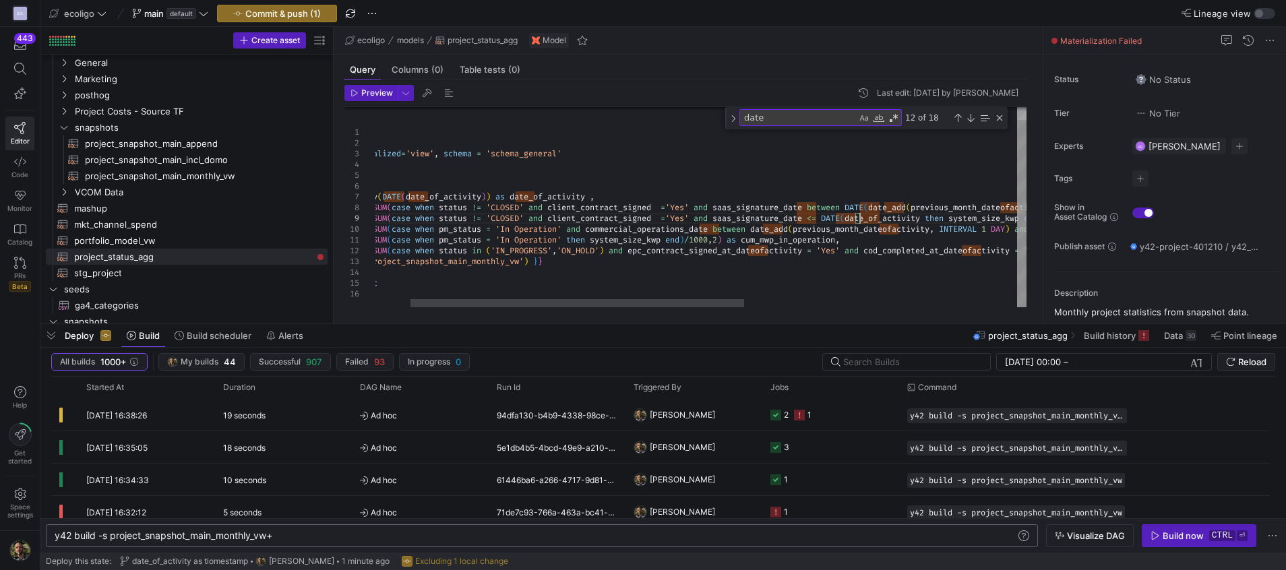
click at [935, 218] on div "{ { config ( materialized = 'view' , schema = 'schema_general' ) } } select las…" at bounding box center [932, 201] width 1251 height 214
click at [905, 216] on div "{ { config ( materialized = 'view' , schema = 'schema_general' ) } } select las…" at bounding box center [932, 201] width 1251 height 214
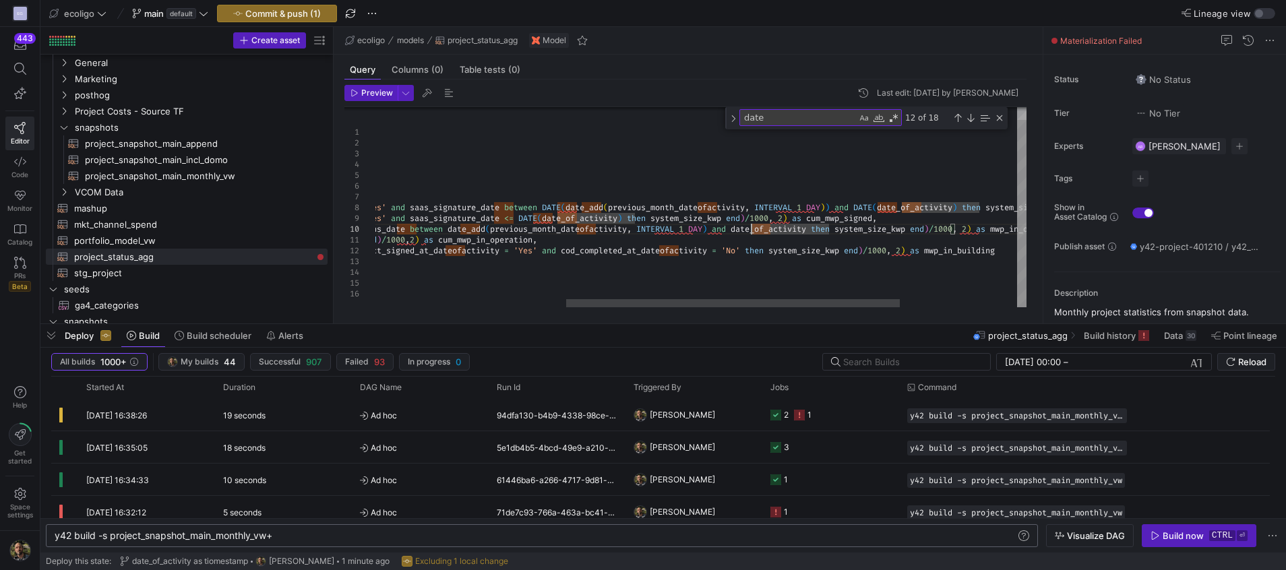
click at [752, 229] on div "{ { config ( materialized = 'view' , schema = 'schema_general' ) } } select las…" at bounding box center [629, 201] width 1251 height 214
click at [855, 225] on div "{ { config ( materialized = 'view' , schema = 'schema_general' ) } } select las…" at bounding box center [629, 201] width 1251 height 214
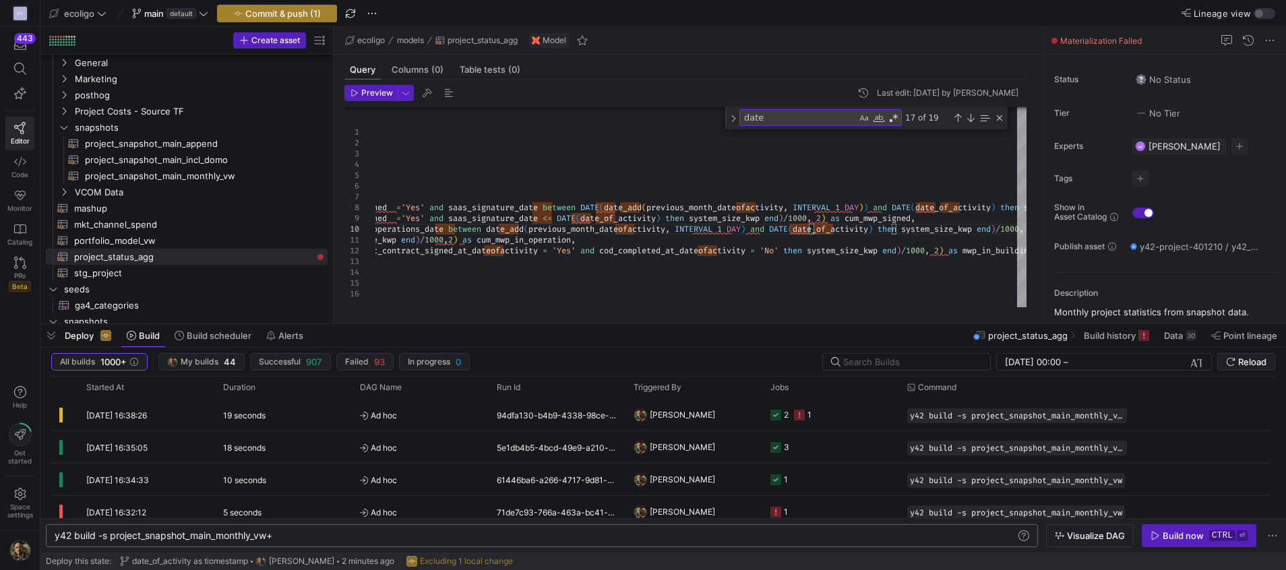
type textarea "between DATE(date_add(previous_month_dateofactivity, INTERVAL 1 DAY)) and DATE(…"
click at [265, 15] on span "Commit & push (1)" at bounding box center [282, 13] width 75 height 11
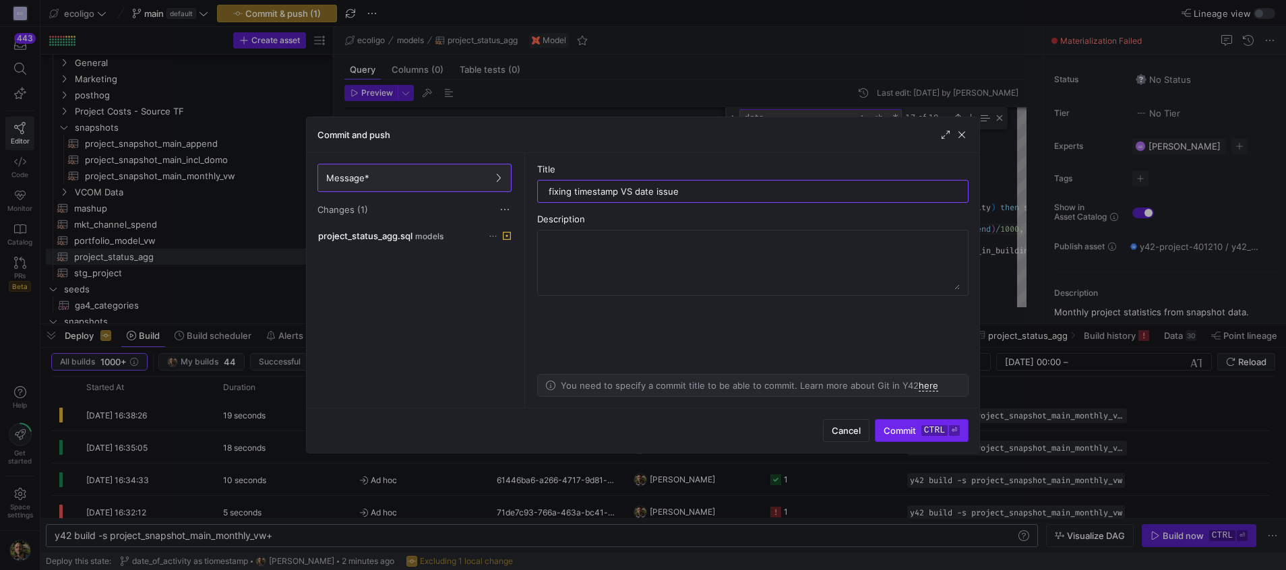
type input "fixing timestamp VS date issue"
click at [902, 438] on span "submit" at bounding box center [921, 431] width 92 height 22
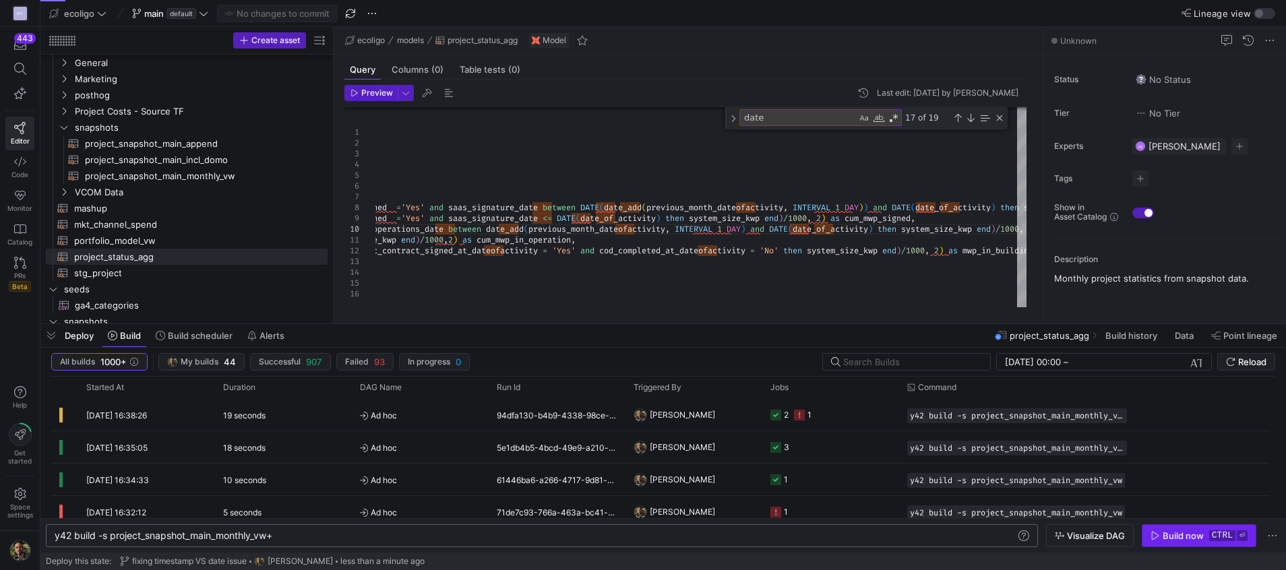
click at [1183, 536] on div "Build now" at bounding box center [1182, 535] width 41 height 11
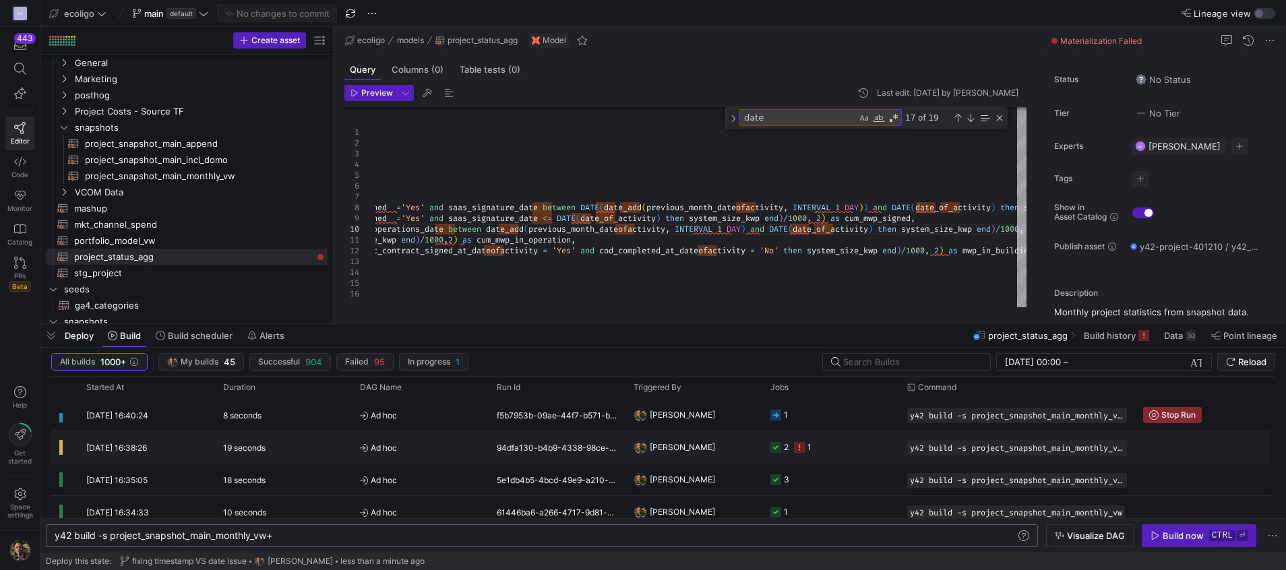
click at [670, 435] on span "[PERSON_NAME]" at bounding box center [682, 447] width 65 height 32
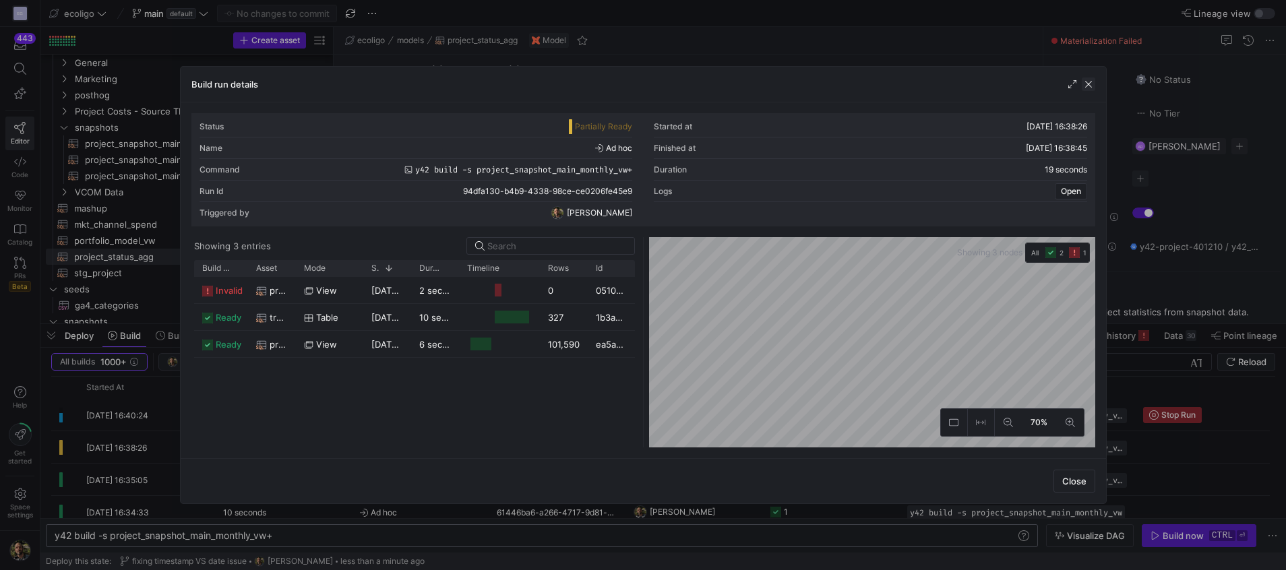
click at [1091, 88] on span "button" at bounding box center [1087, 83] width 13 height 13
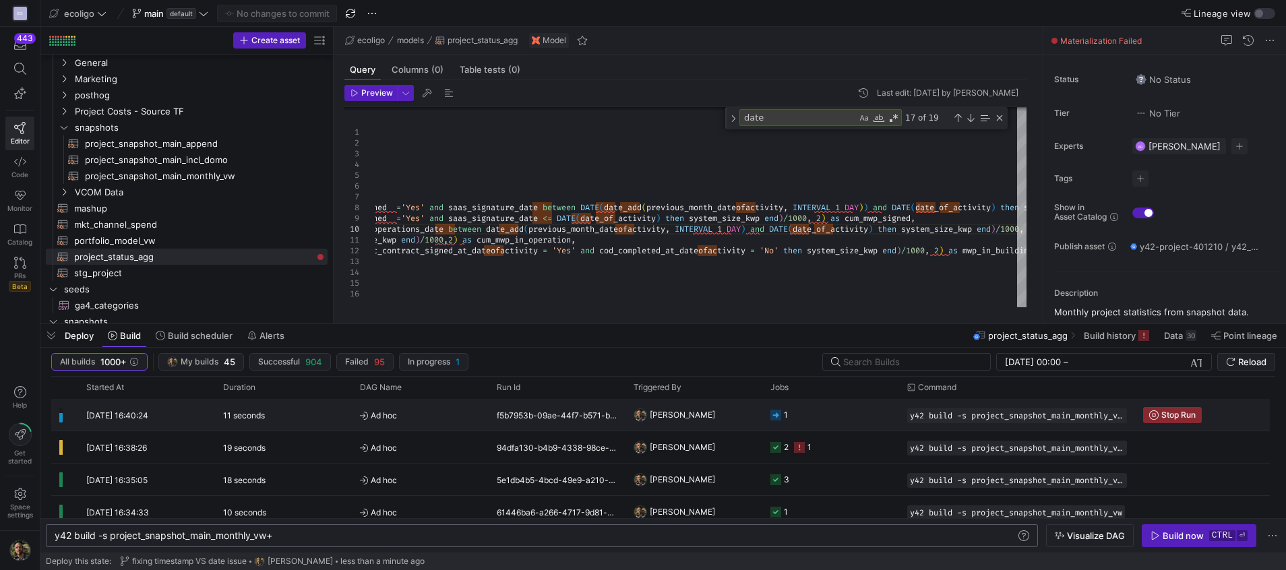
click at [702, 424] on y42-orchestration-triggered-by "[PERSON_NAME]" at bounding box center [693, 415] width 121 height 30
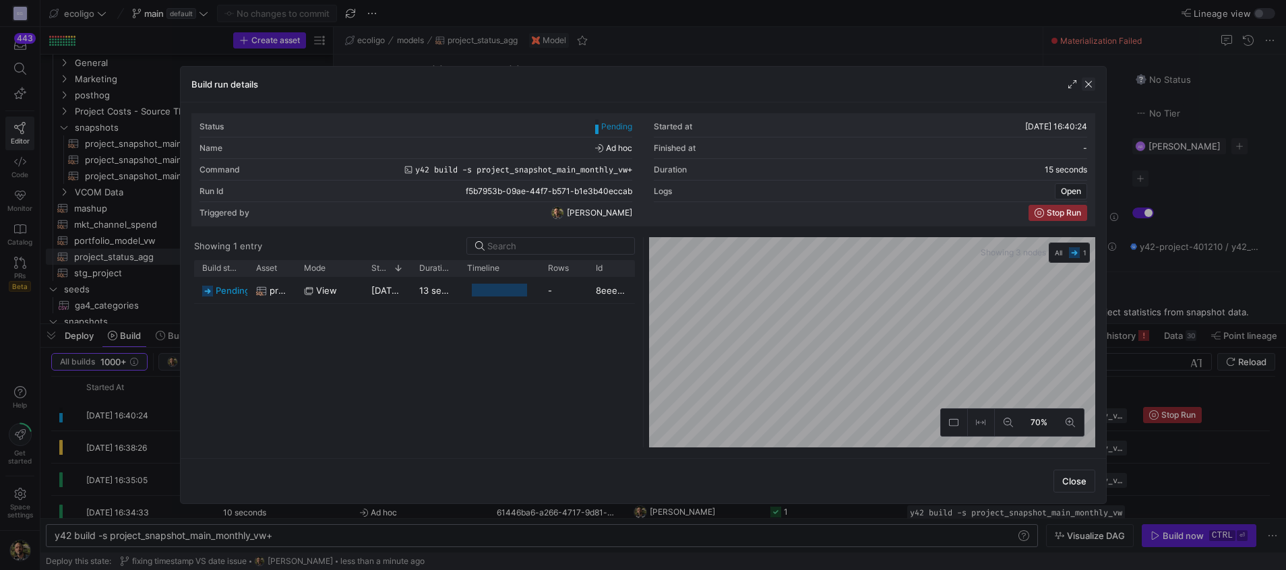
click at [1090, 82] on span "button" at bounding box center [1087, 83] width 13 height 13
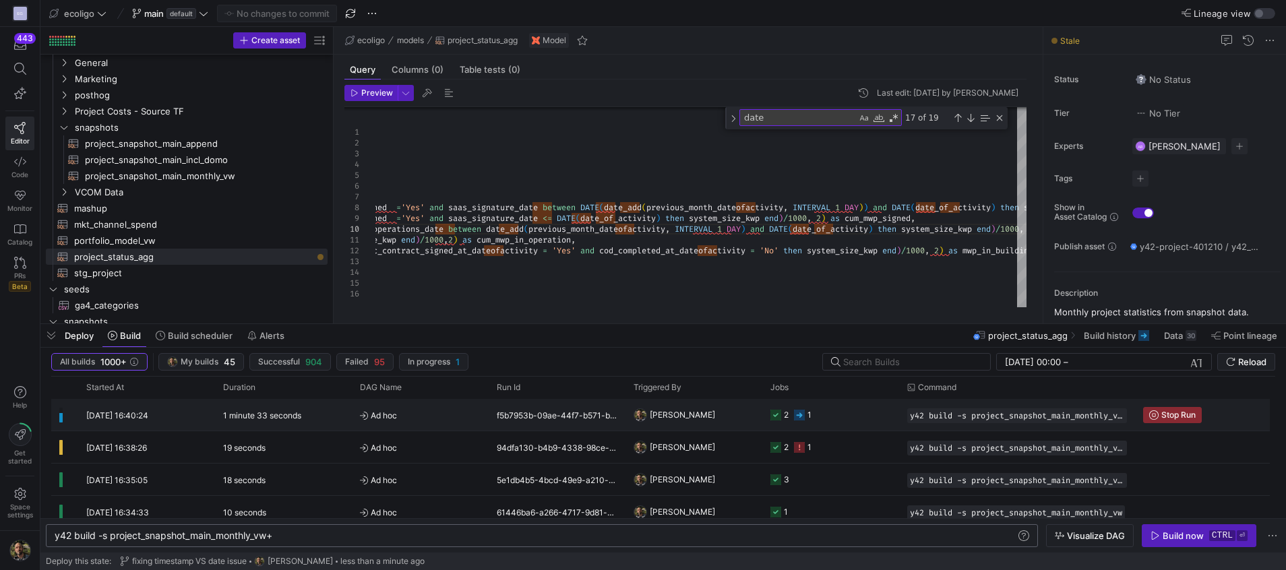
click at [717, 414] on y42-orchestration-triggered-by "[PERSON_NAME]" at bounding box center [693, 415] width 121 height 30
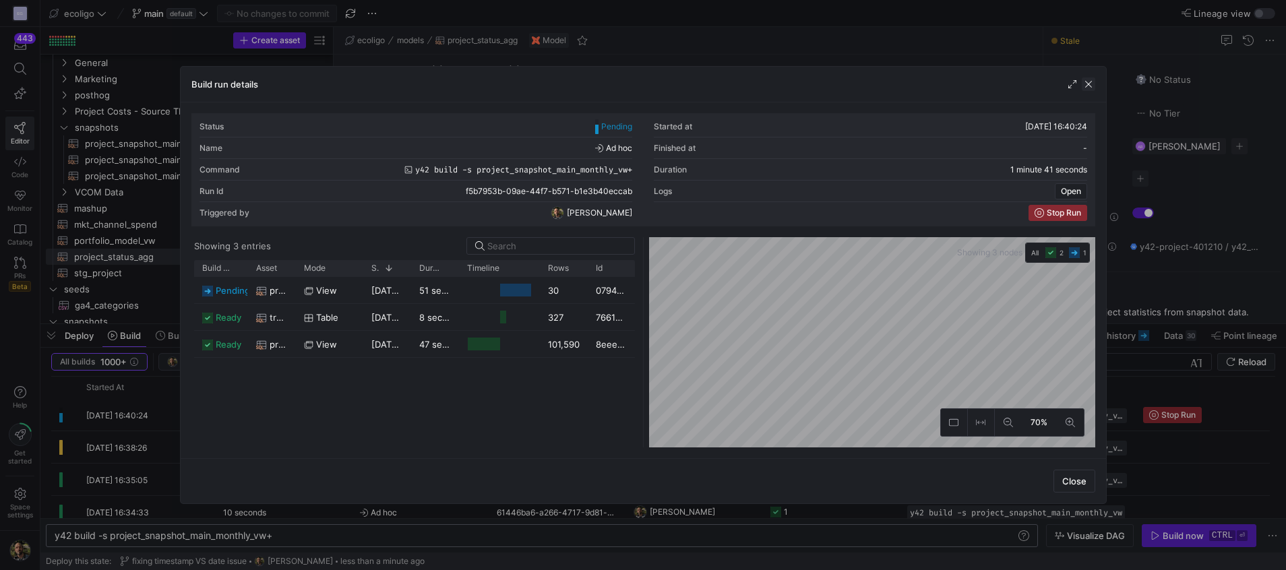
click at [1085, 84] on span "button" at bounding box center [1087, 83] width 13 height 13
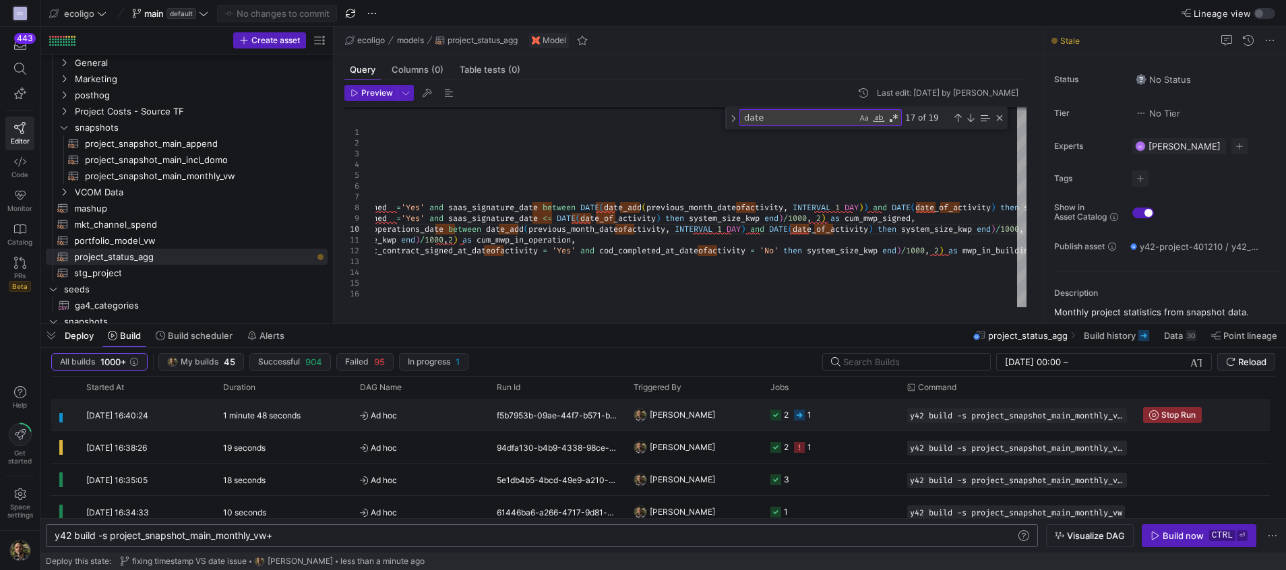
click at [728, 408] on y42-orchestration-triggered-by "[PERSON_NAME]" at bounding box center [693, 415] width 121 height 30
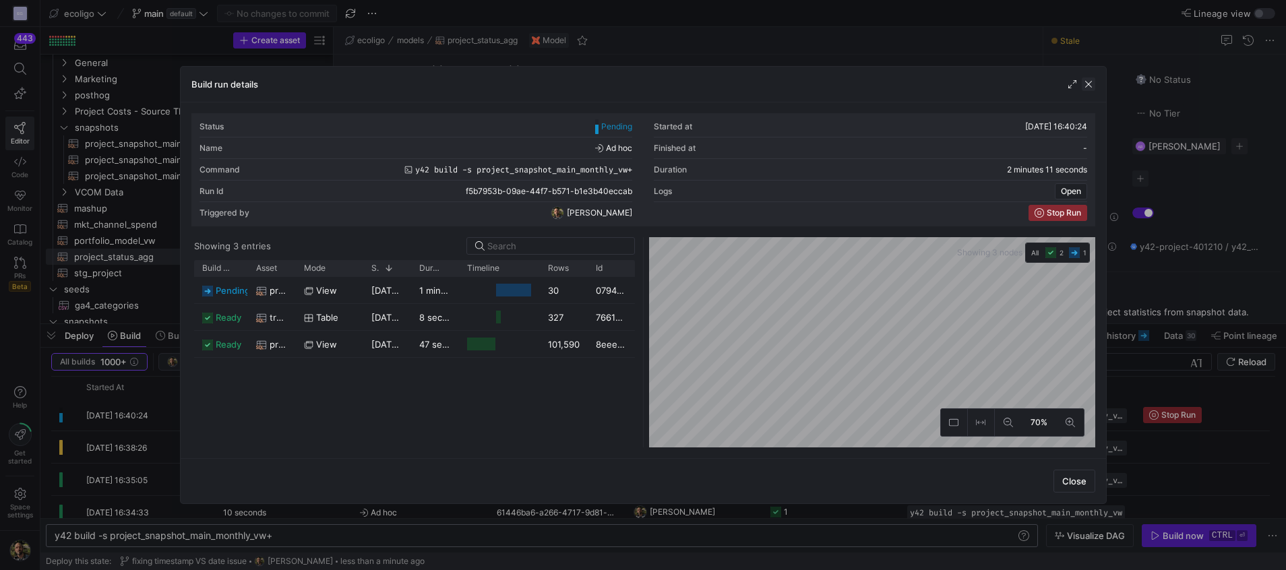
click at [1092, 82] on span "button" at bounding box center [1087, 83] width 13 height 13
